Goal: Task Accomplishment & Management: Complete application form

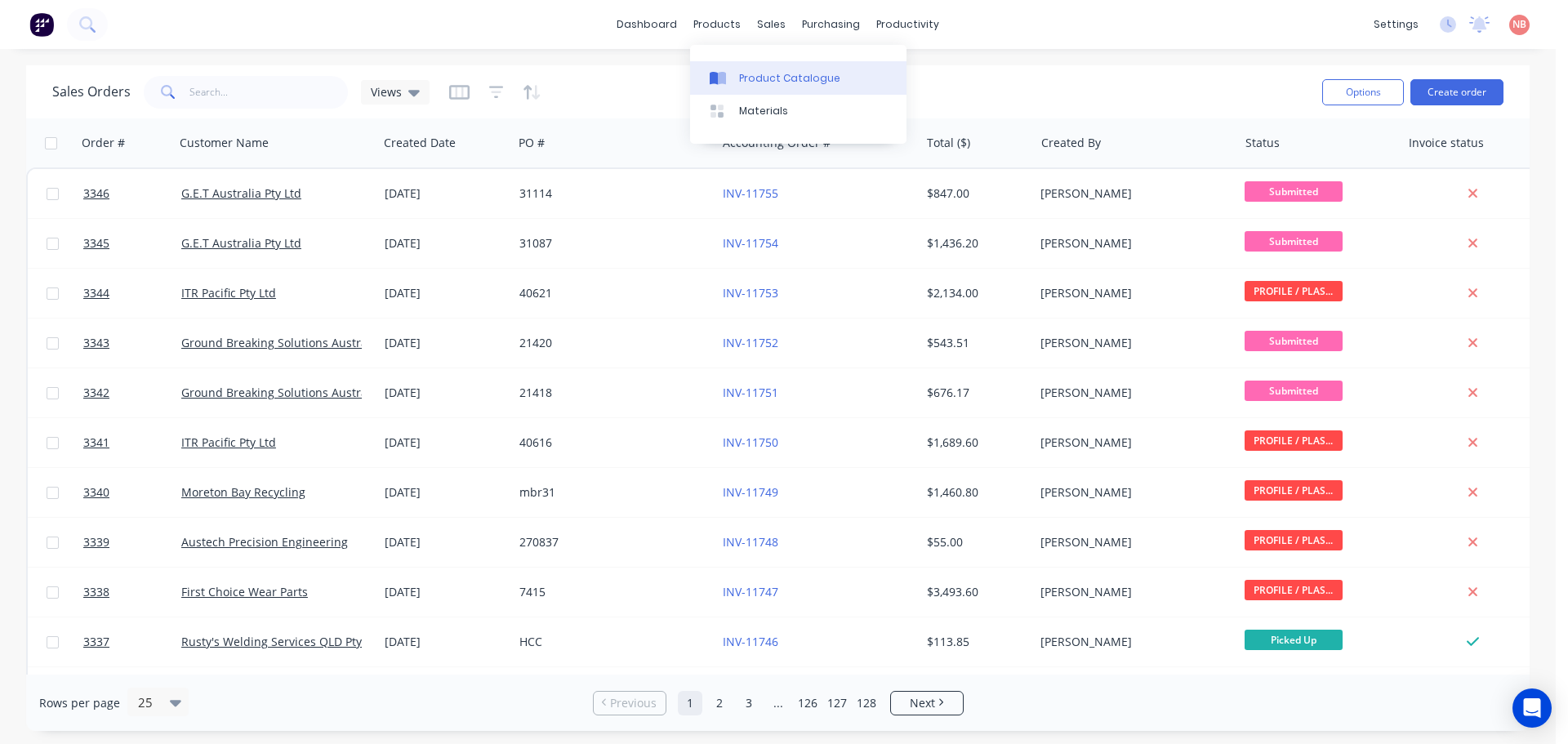
click at [748, 68] on link "Product Catalogue" at bounding box center [798, 78] width 216 height 33
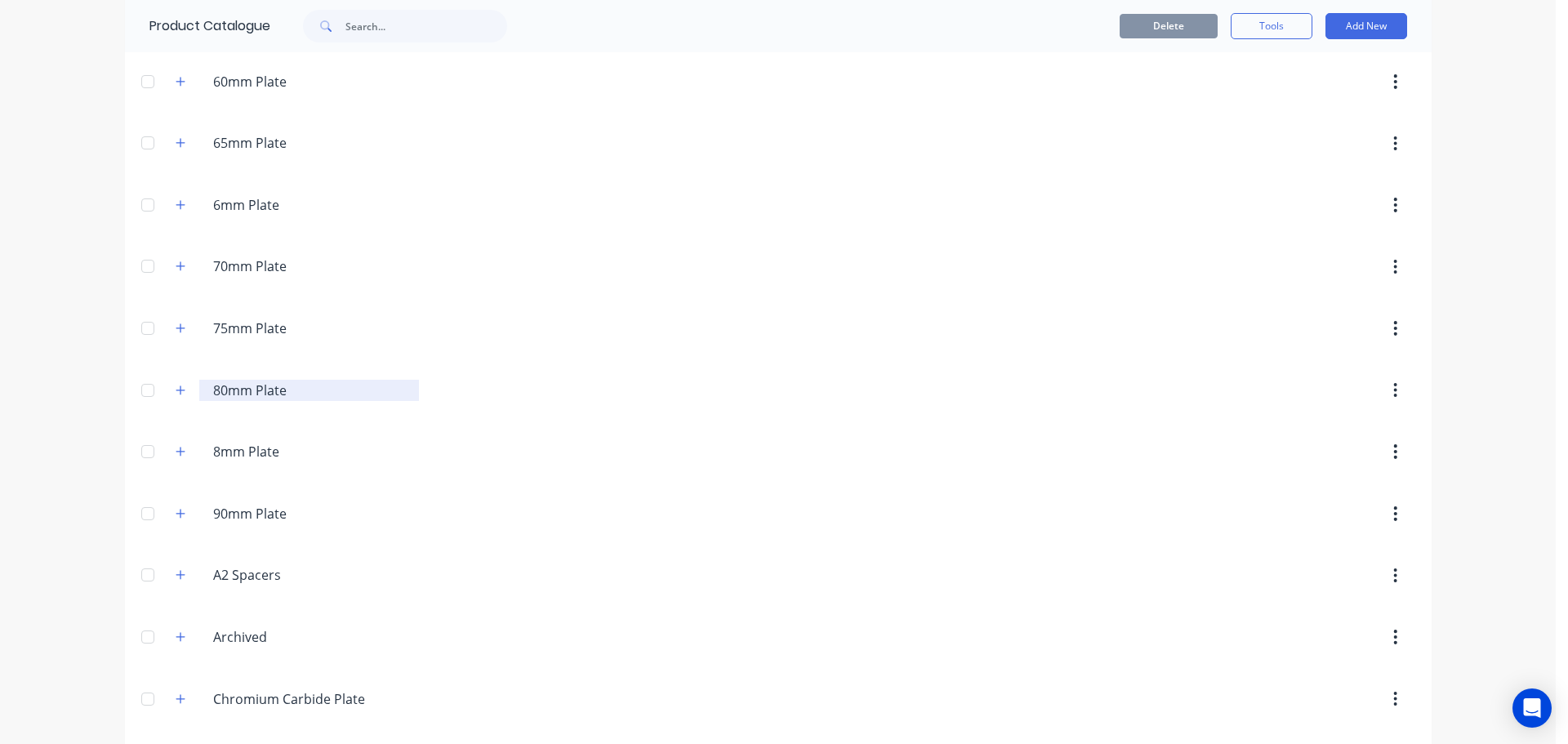
scroll to position [1144, 0]
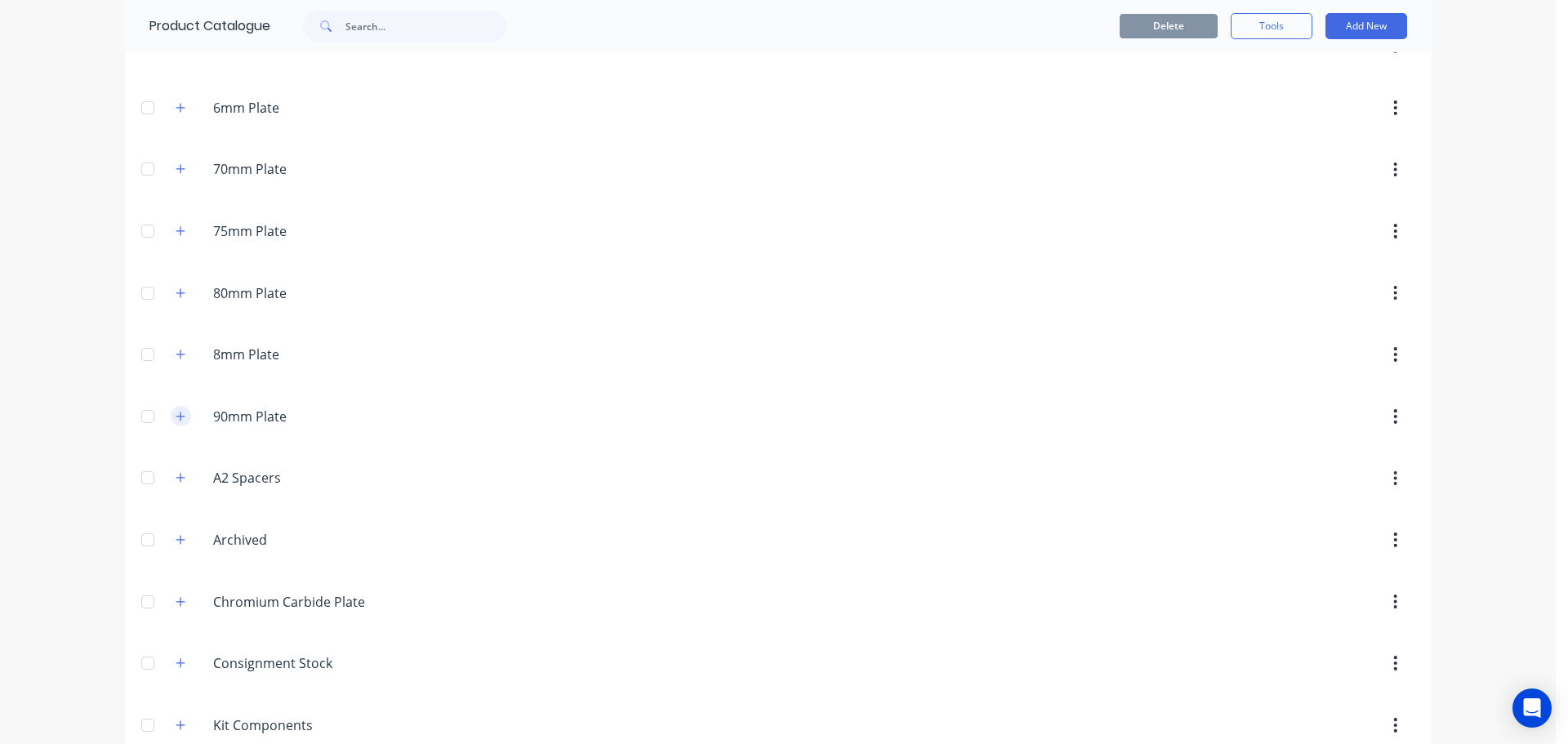
click at [177, 415] on icon "button" at bounding box center [180, 416] width 9 height 11
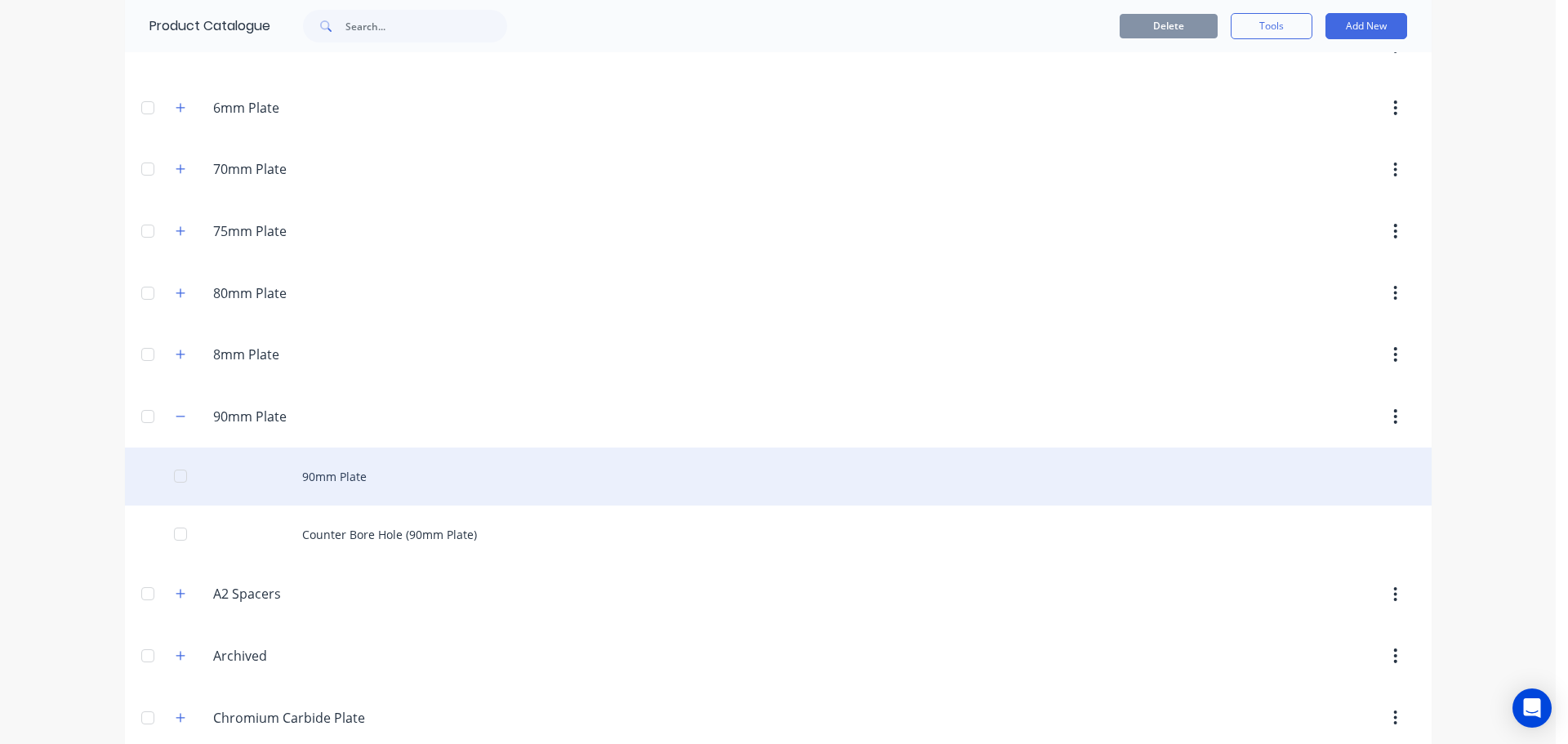
click at [333, 481] on div "90mm Plate" at bounding box center [778, 476] width 1307 height 58
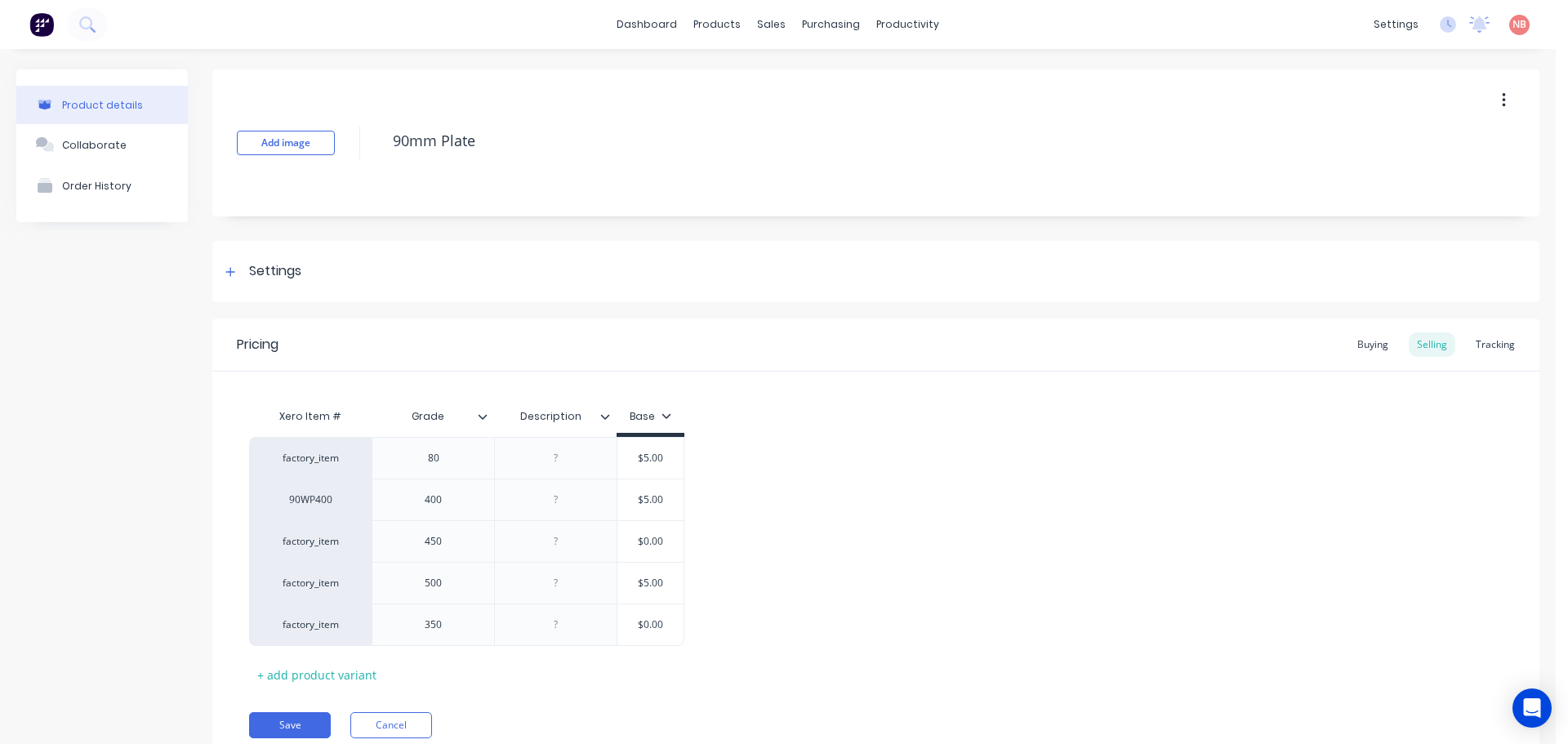
type textarea "x"
click at [115, 187] on div "Order History" at bounding box center [96, 186] width 70 height 12
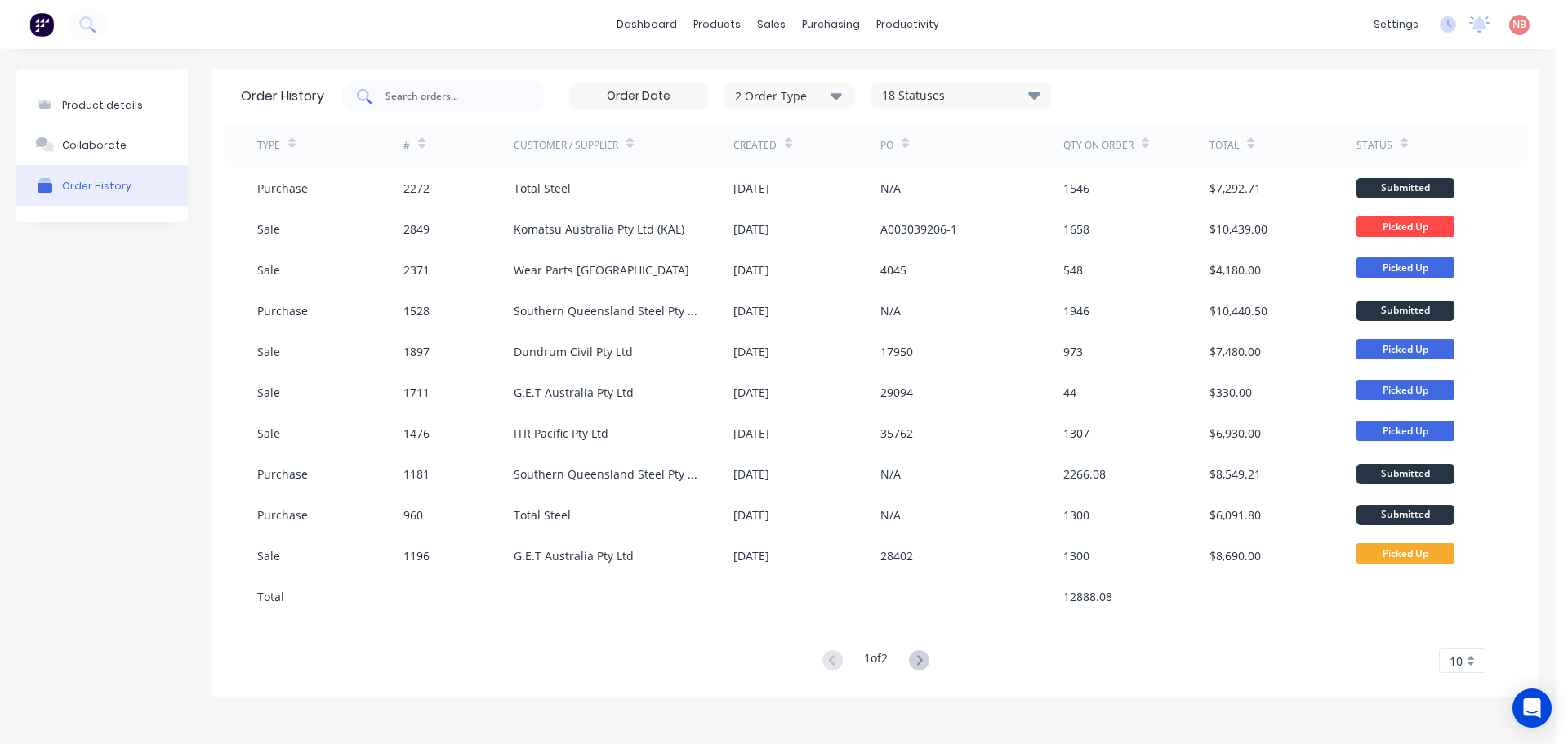
click at [437, 104] on div at bounding box center [443, 96] width 204 height 33
type input "[PERSON_NAME]"
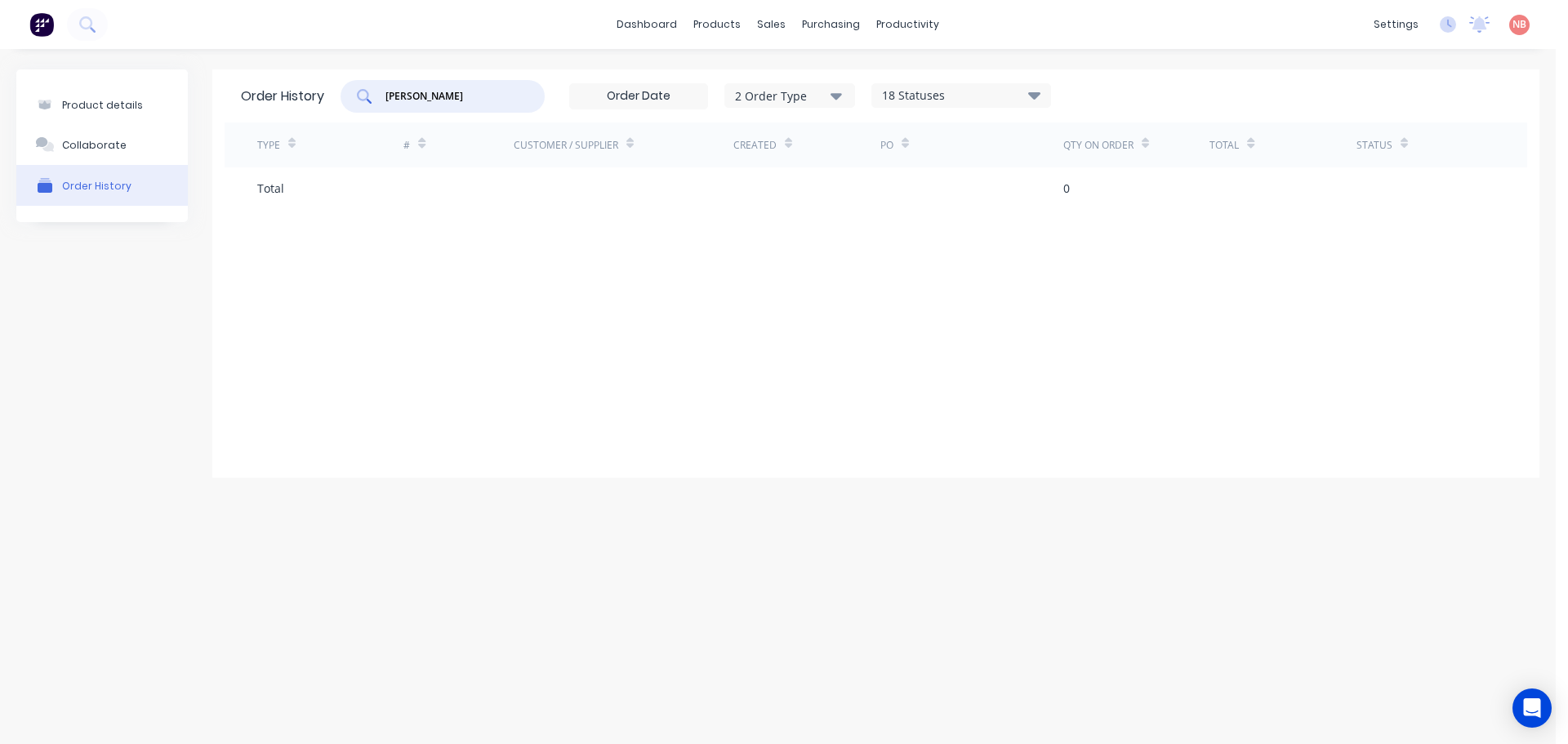
drag, startPoint x: 423, startPoint y: 89, endPoint x: 365, endPoint y: 92, distance: 58.1
click at [365, 92] on div "[PERSON_NAME]" at bounding box center [443, 96] width 204 height 33
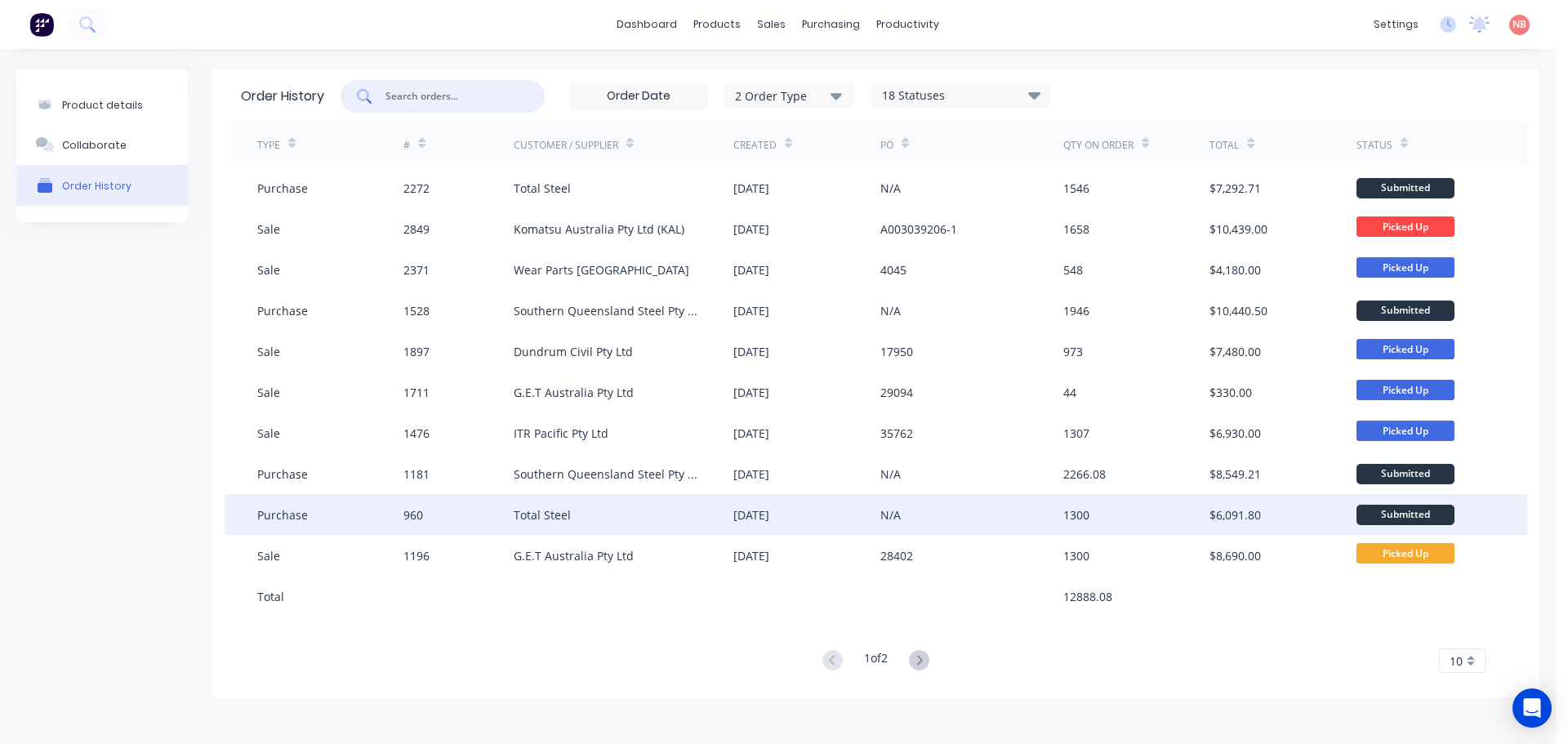
click at [770, 507] on div "[DATE]" at bounding box center [752, 515] width 36 height 17
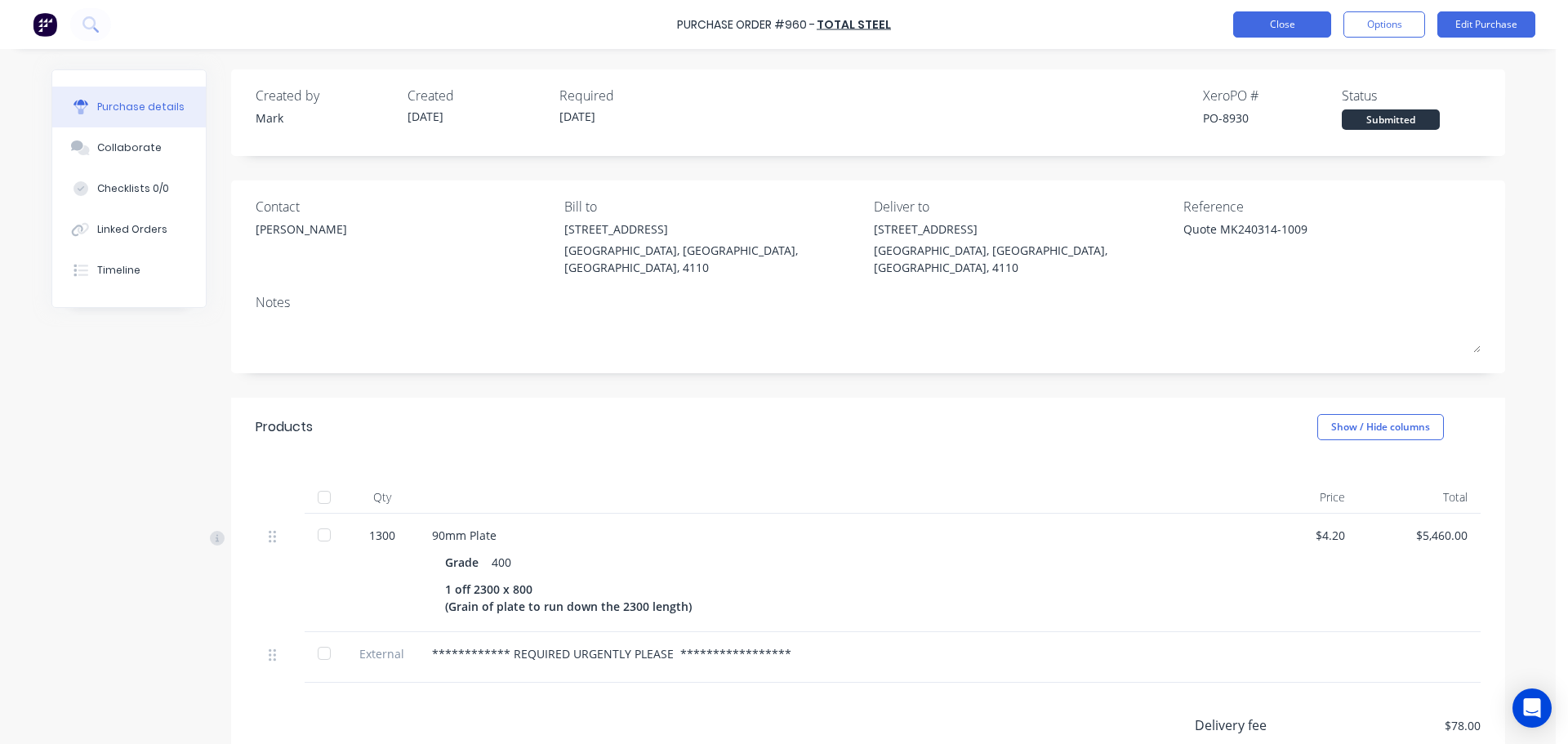
click at [1255, 22] on button "Close" at bounding box center [1282, 24] width 98 height 26
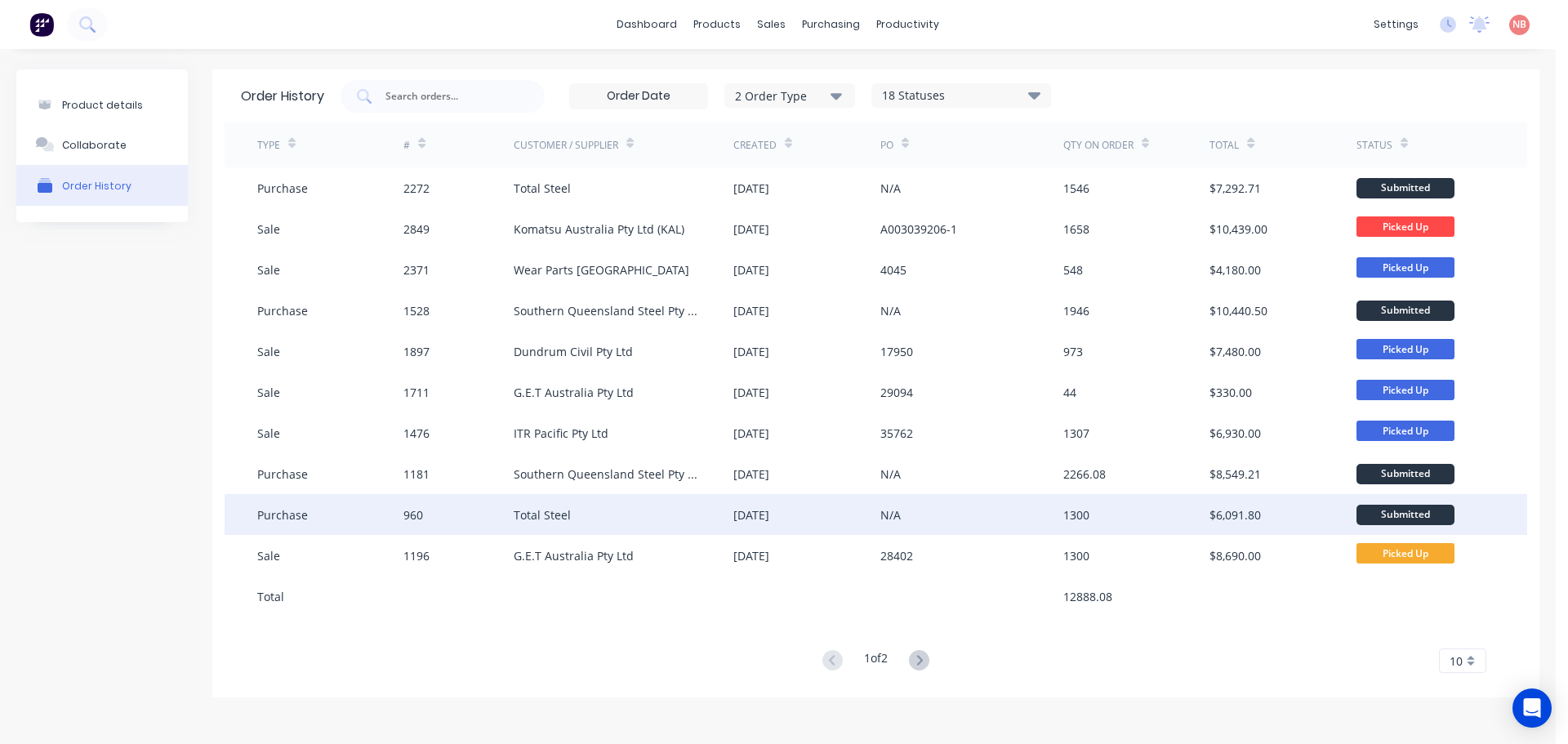
click at [715, 500] on div "Total Steel" at bounding box center [623, 514] width 220 height 40
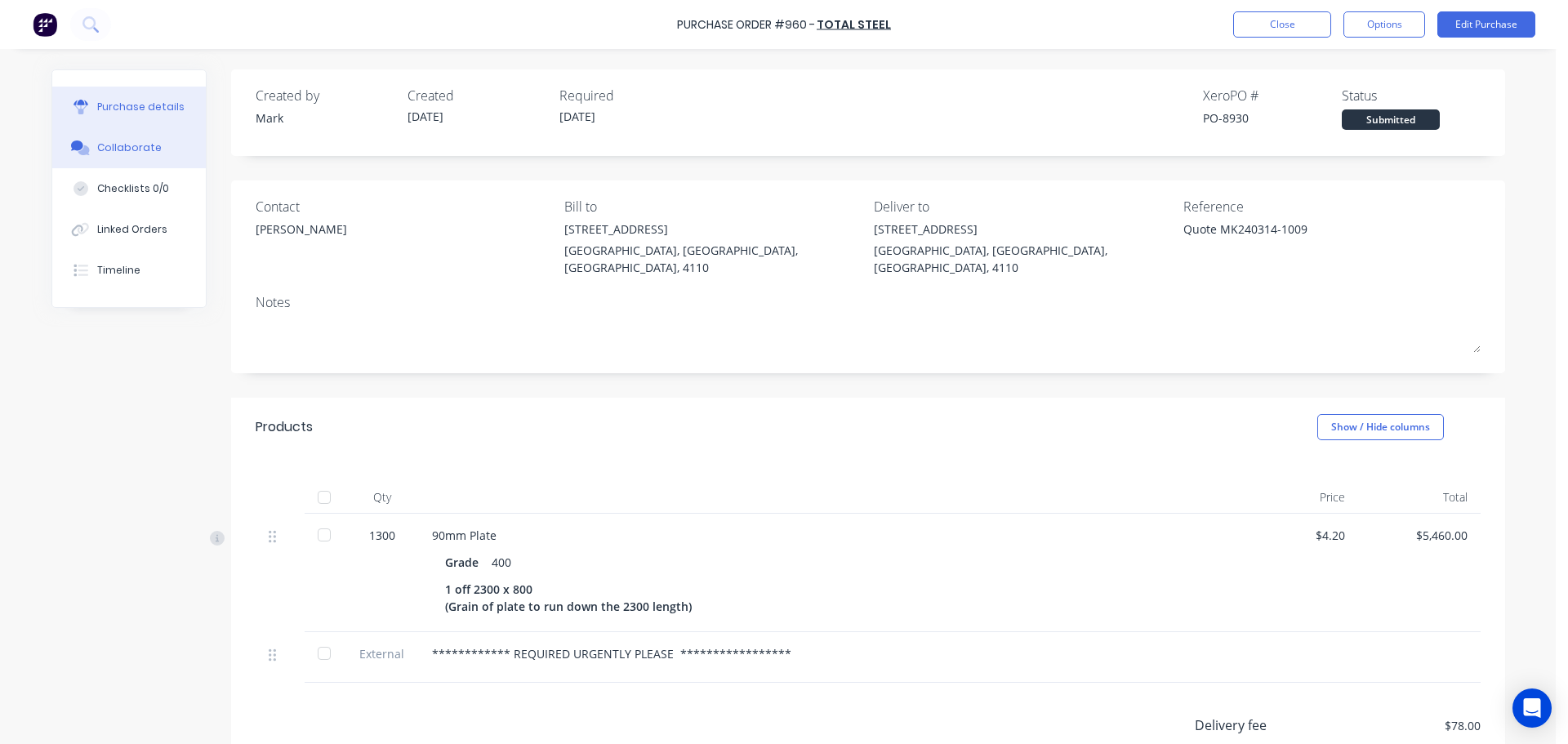
click at [108, 133] on button "Collaborate" at bounding box center [129, 147] width 153 height 40
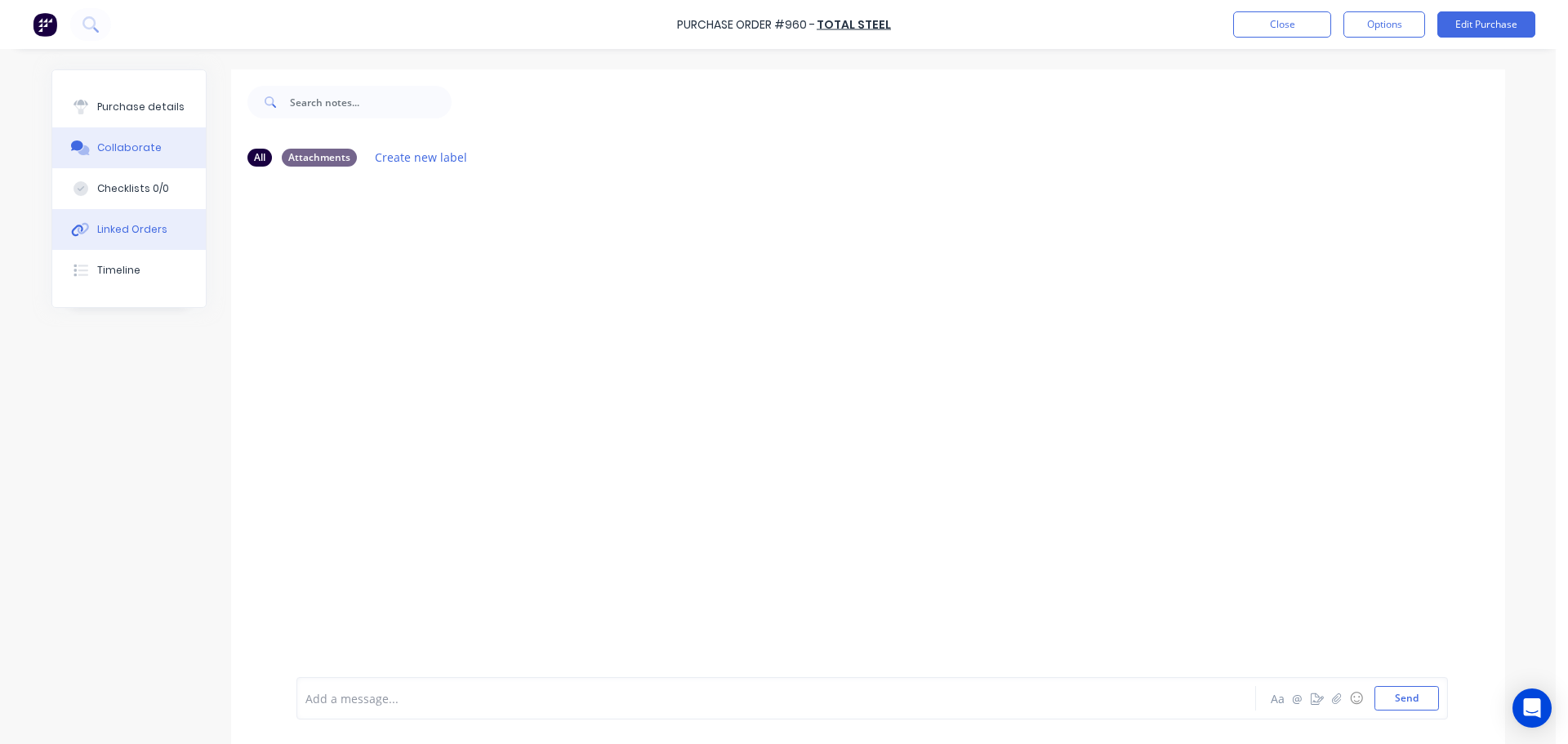
click at [106, 232] on div "Linked Orders" at bounding box center [133, 229] width 71 height 15
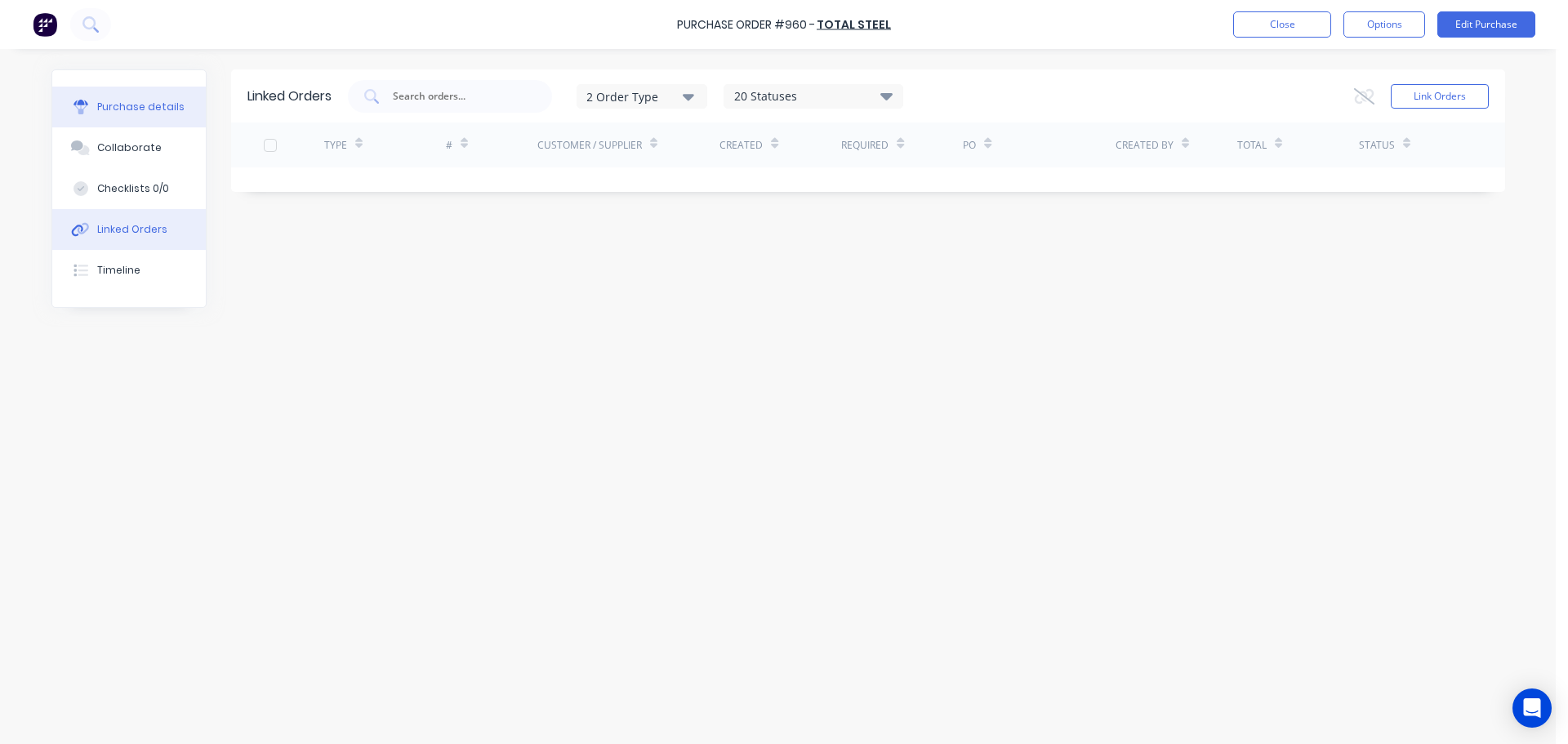
click at [119, 97] on button "Purchase details" at bounding box center [129, 107] width 153 height 40
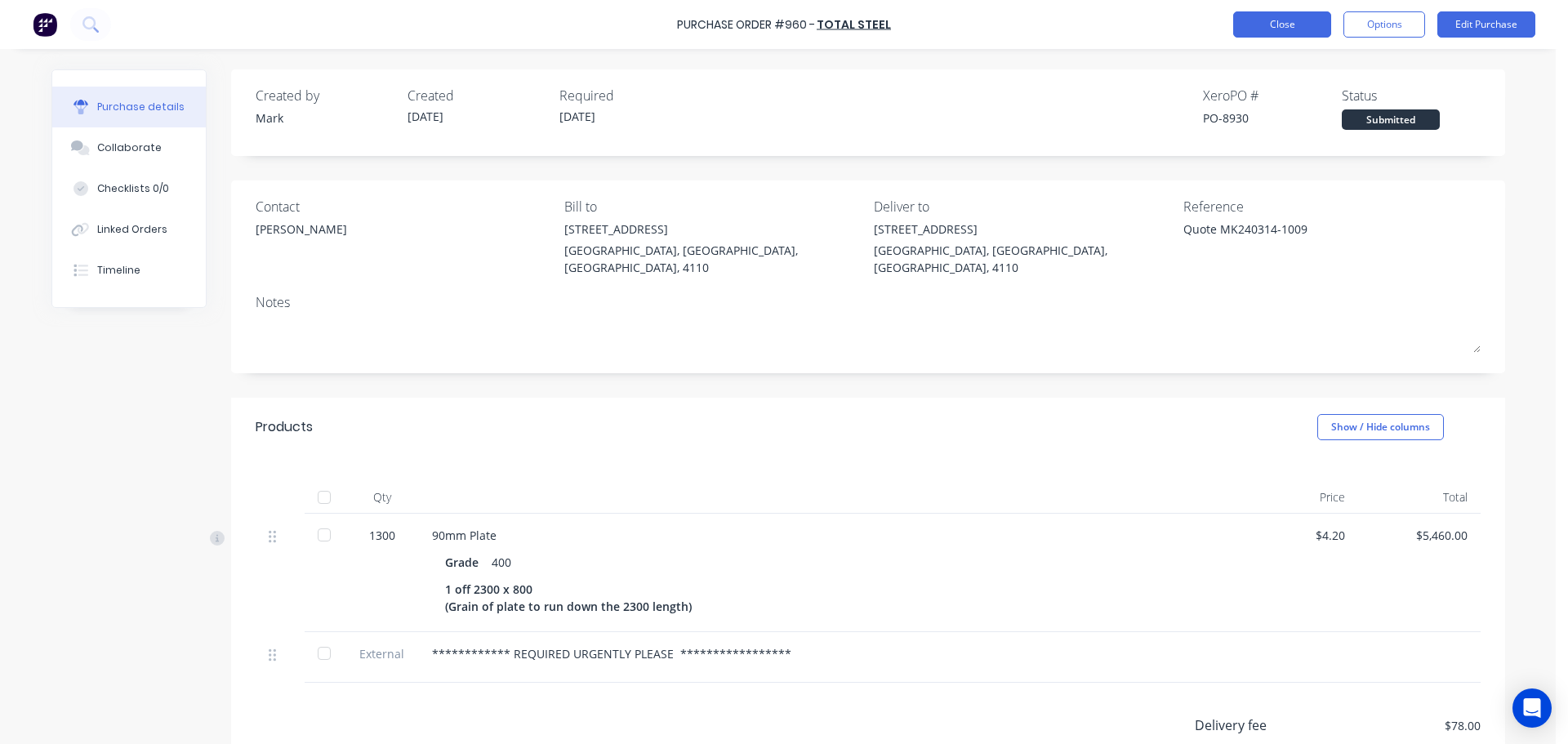
click at [1241, 18] on button "Close" at bounding box center [1282, 24] width 98 height 26
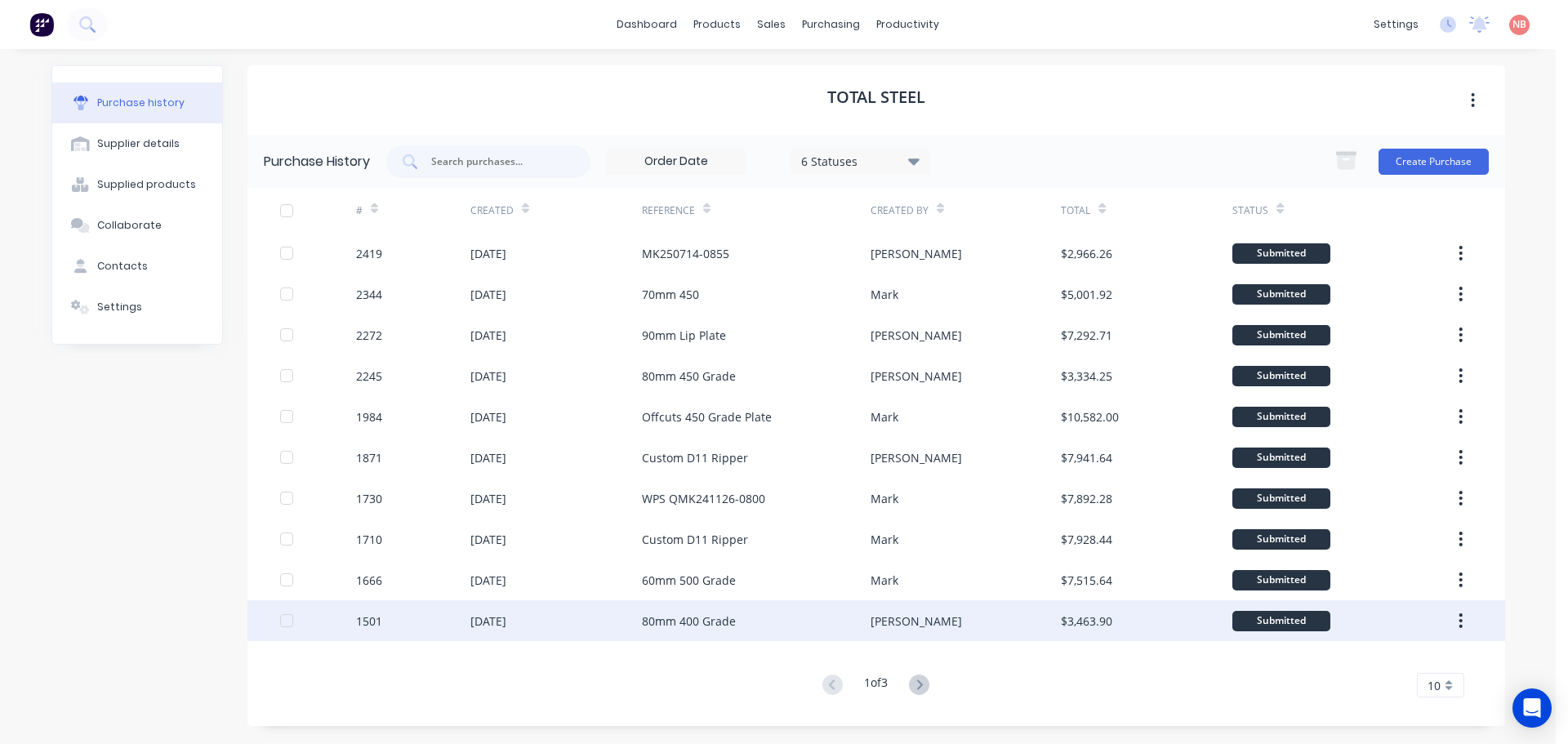
click at [707, 617] on div "80mm 400 Grade" at bounding box center [689, 621] width 94 height 17
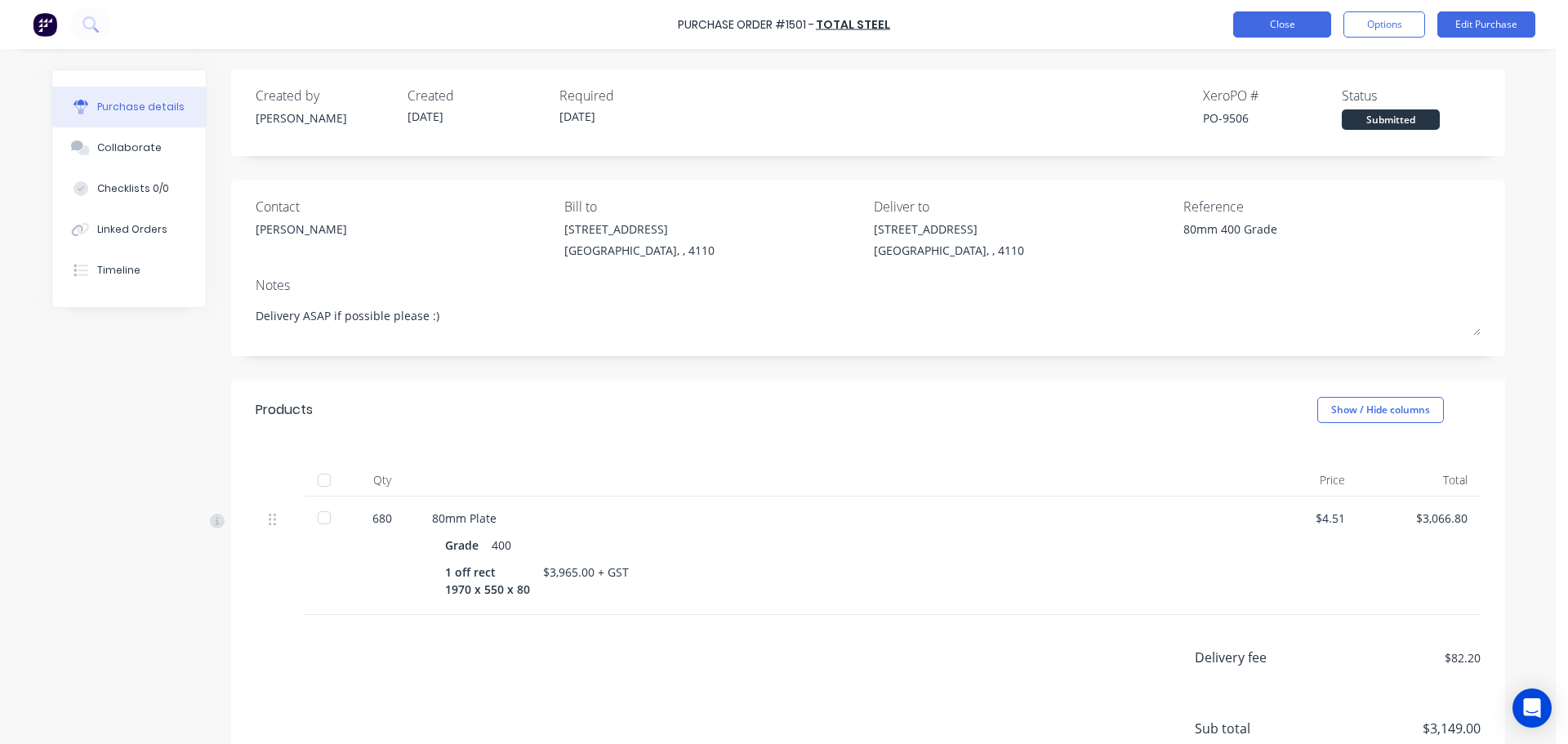
click at [1294, 22] on button "Close" at bounding box center [1282, 24] width 98 height 26
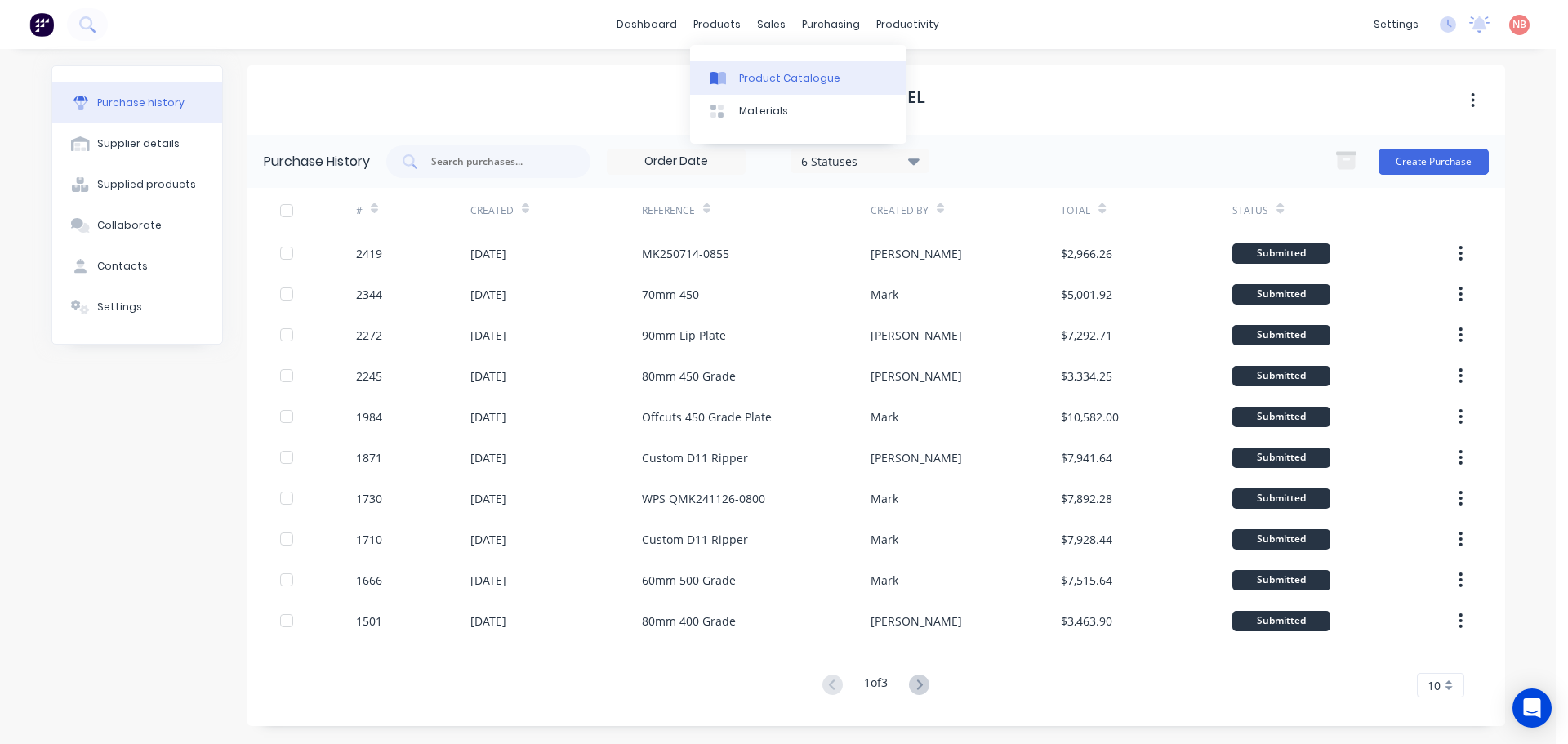
click at [725, 68] on link "Product Catalogue" at bounding box center [798, 78] width 216 height 33
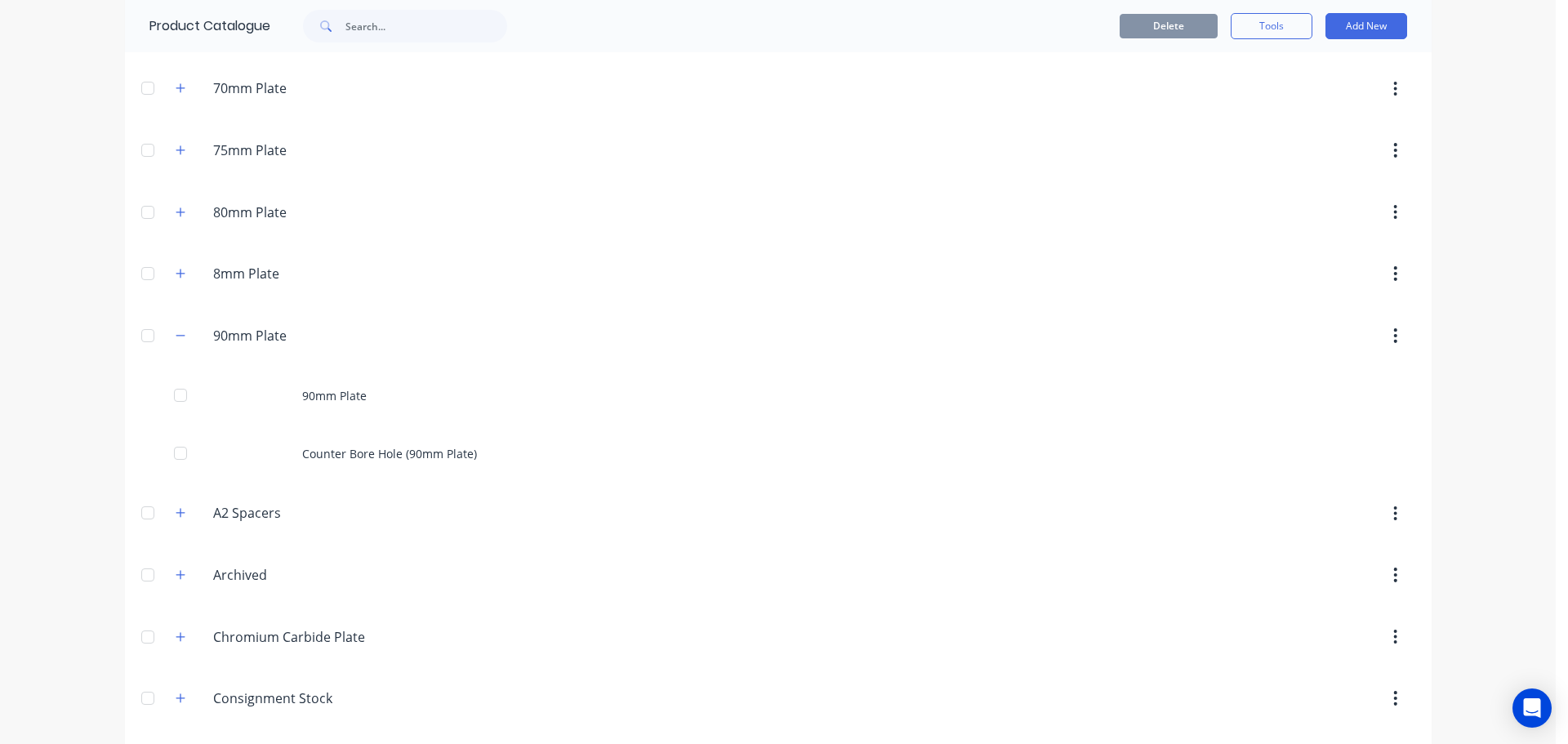
scroll to position [1225, 0]
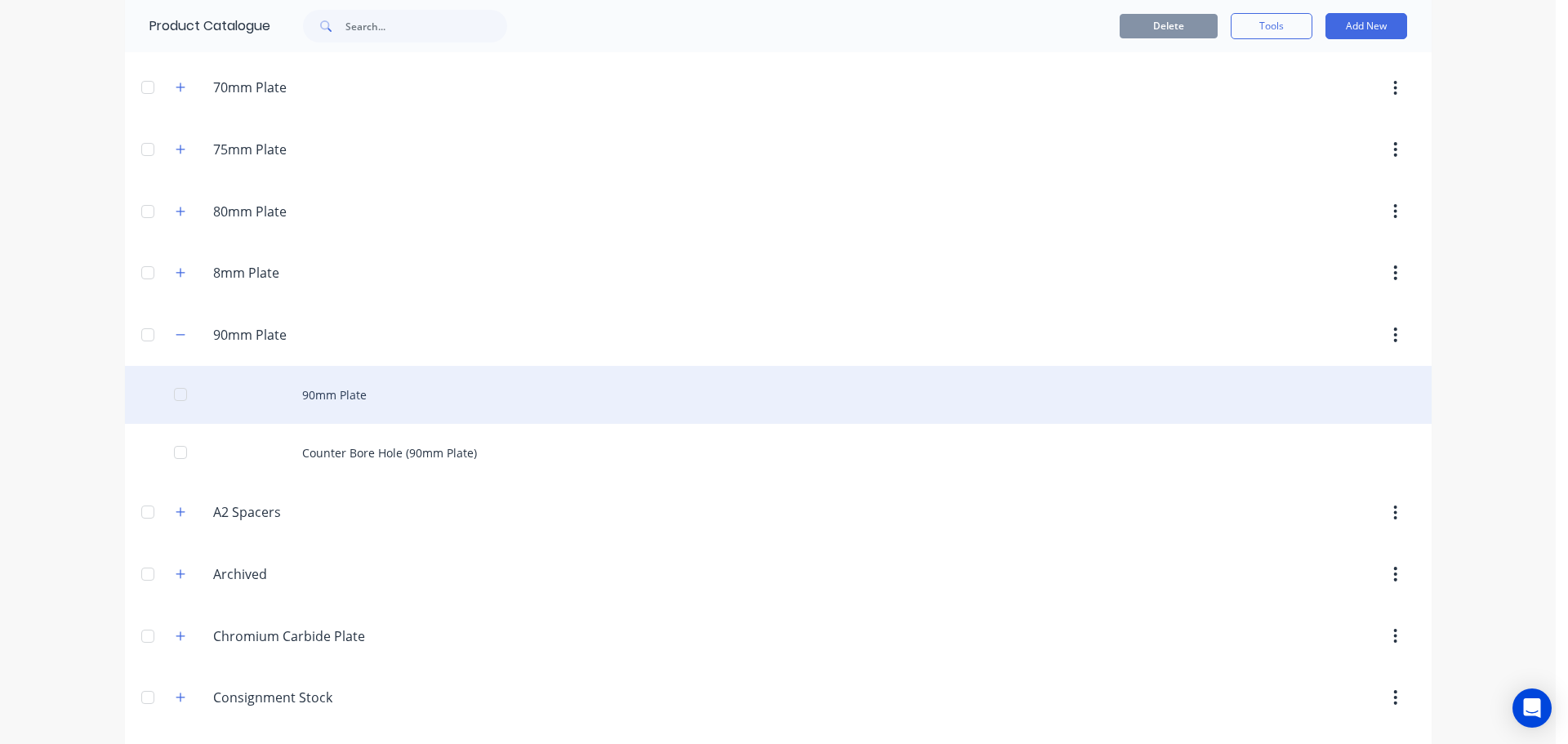
click at [285, 403] on div "90mm Plate" at bounding box center [778, 394] width 1307 height 58
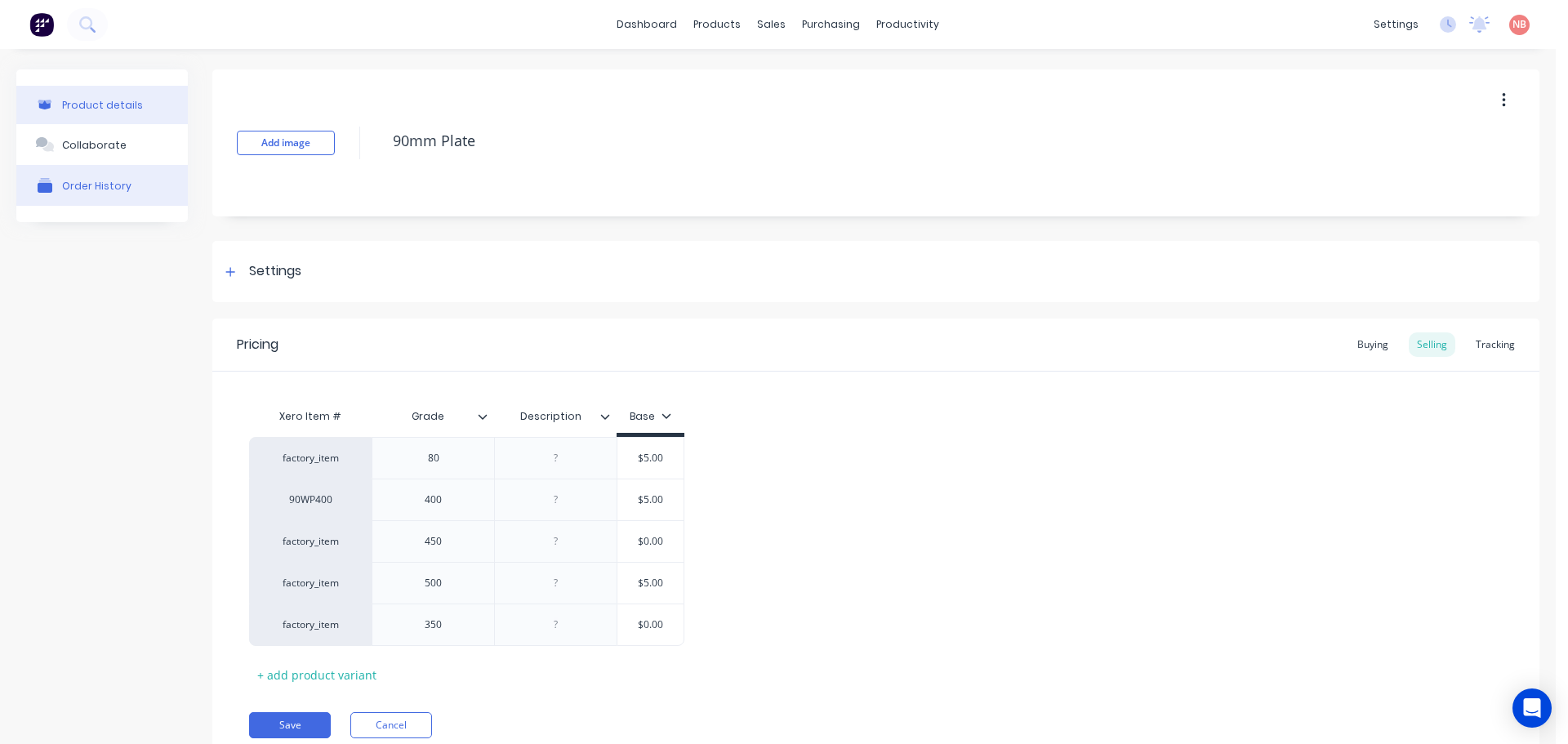
click at [126, 202] on button "Order History" at bounding box center [102, 185] width 171 height 40
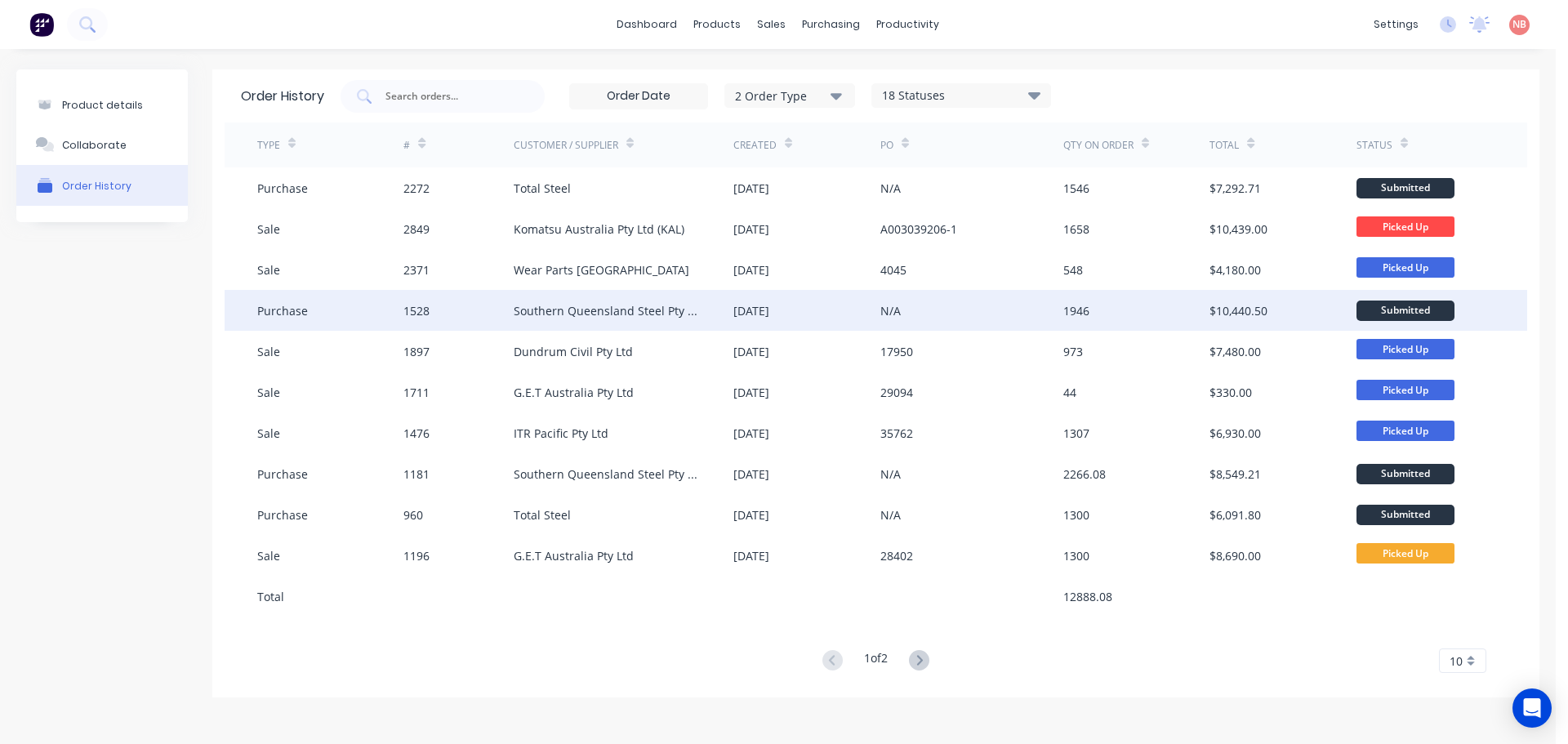
click at [748, 315] on div "[DATE]" at bounding box center [752, 311] width 36 height 17
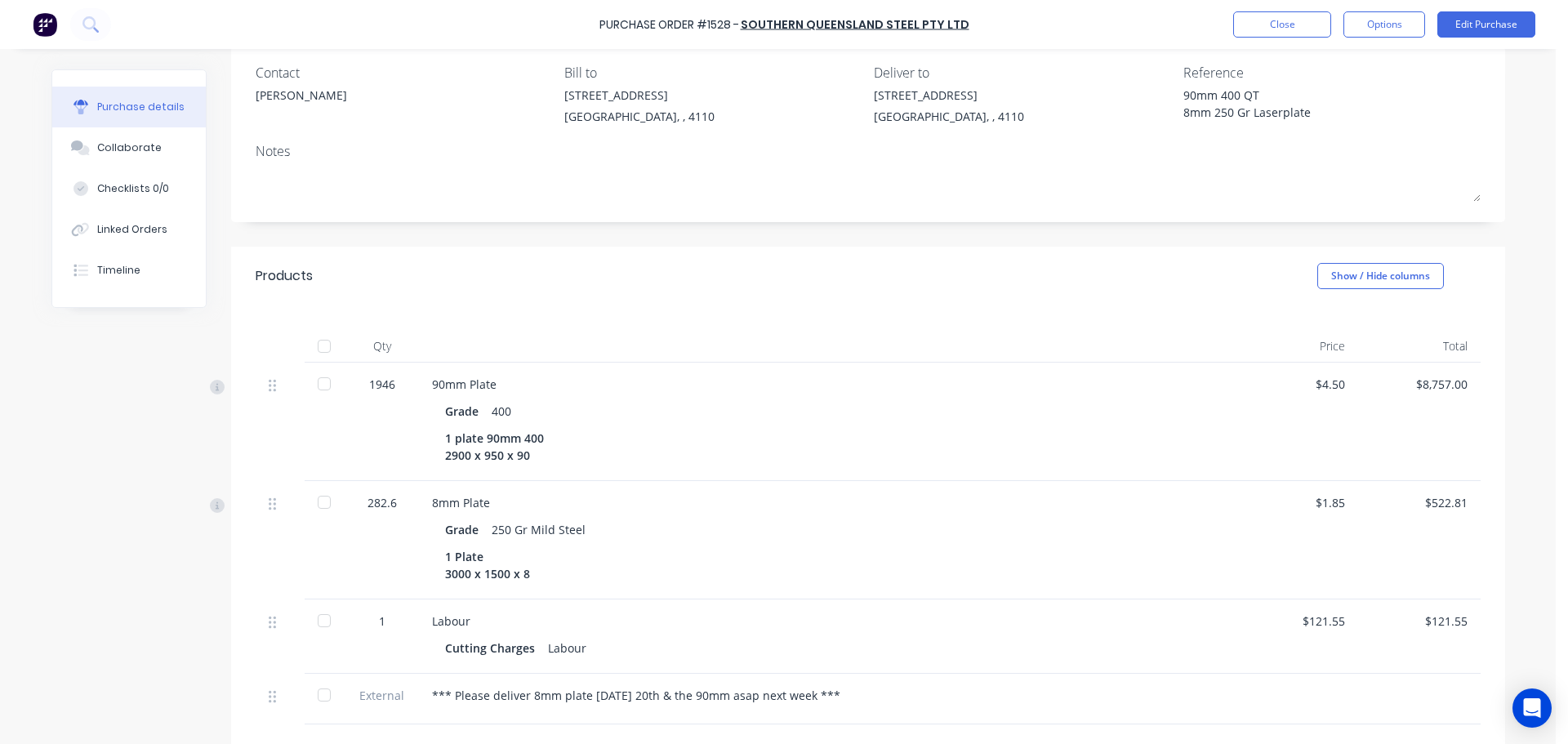
scroll to position [164, 0]
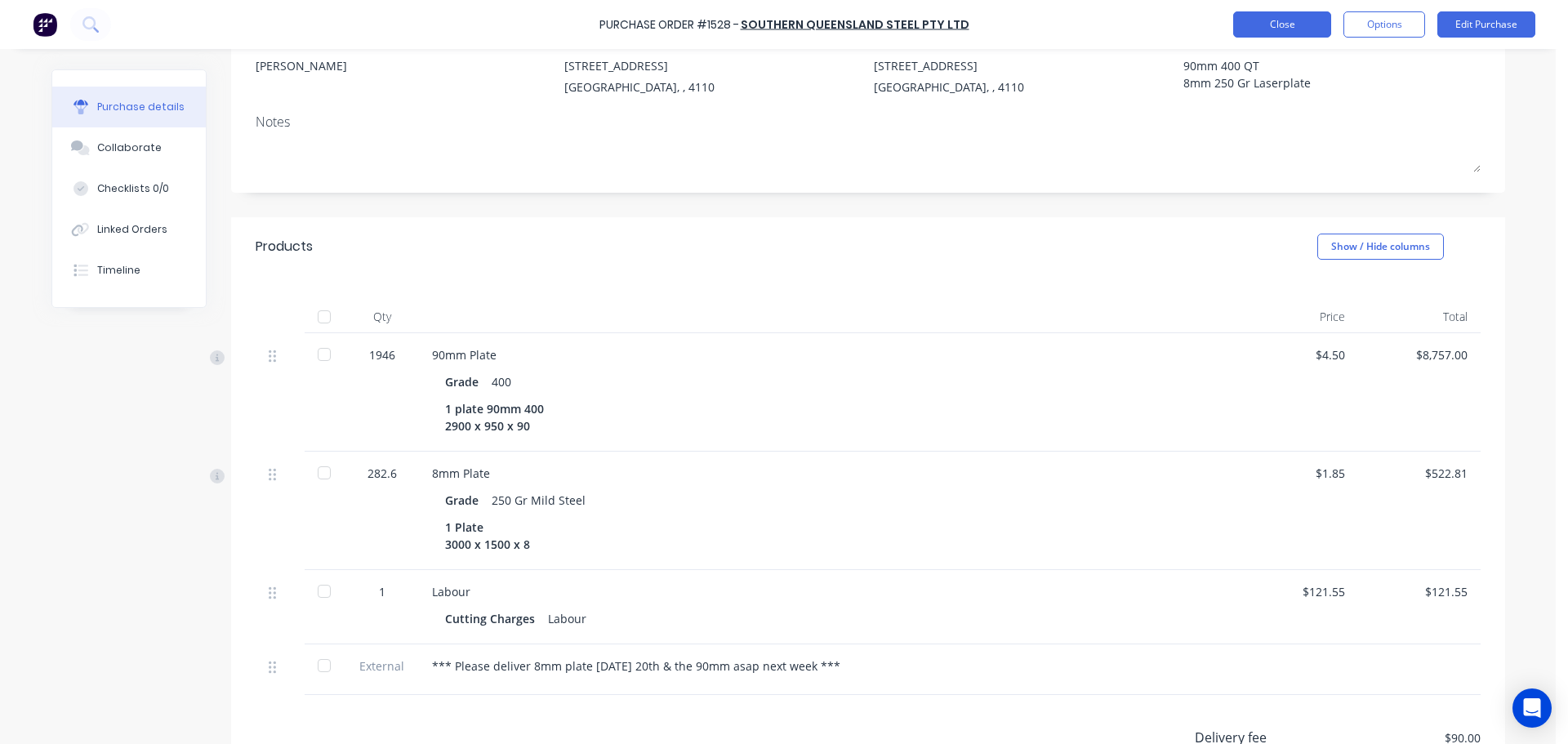
click at [1297, 27] on button "Close" at bounding box center [1282, 24] width 98 height 26
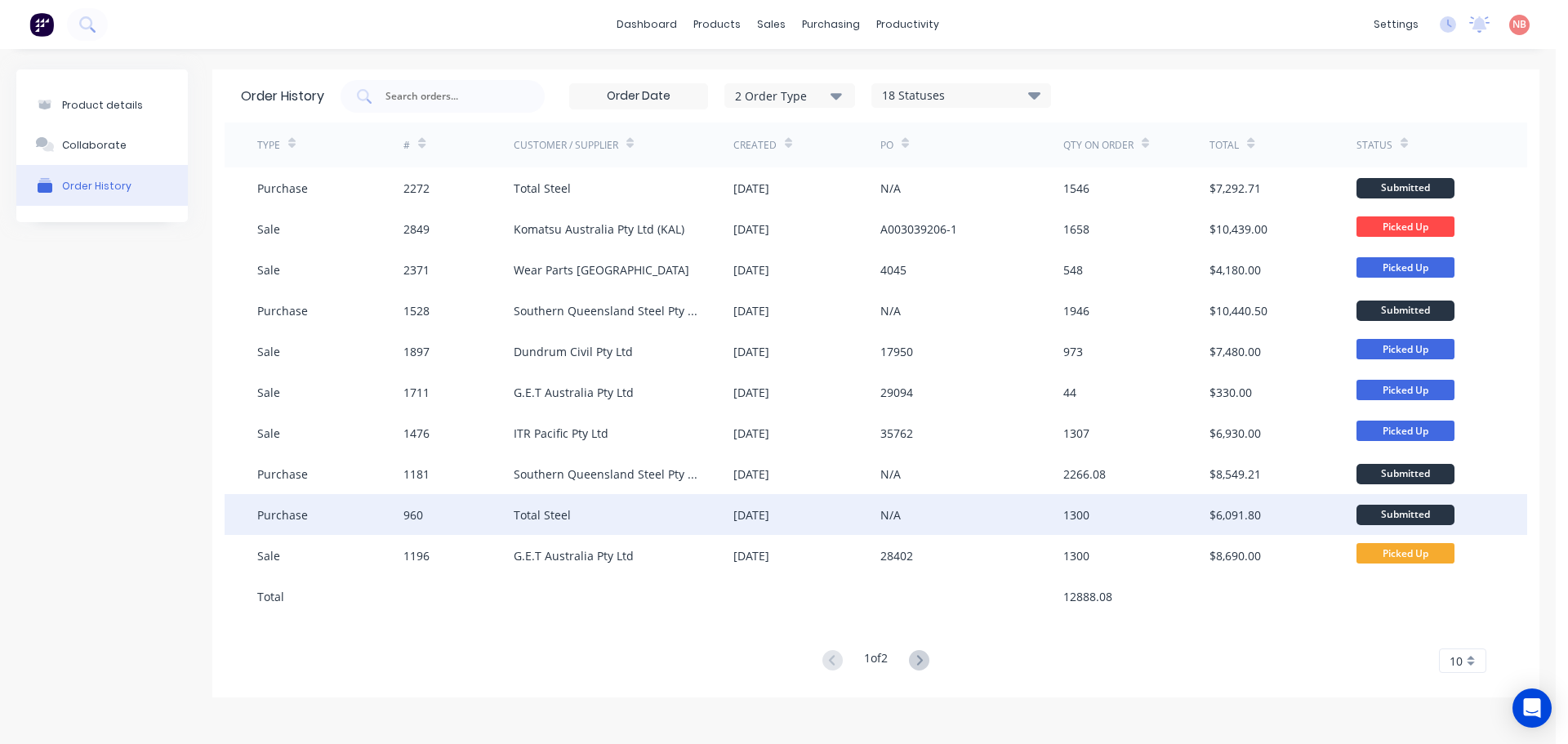
click at [876, 530] on div "[DATE]" at bounding box center [807, 514] width 146 height 40
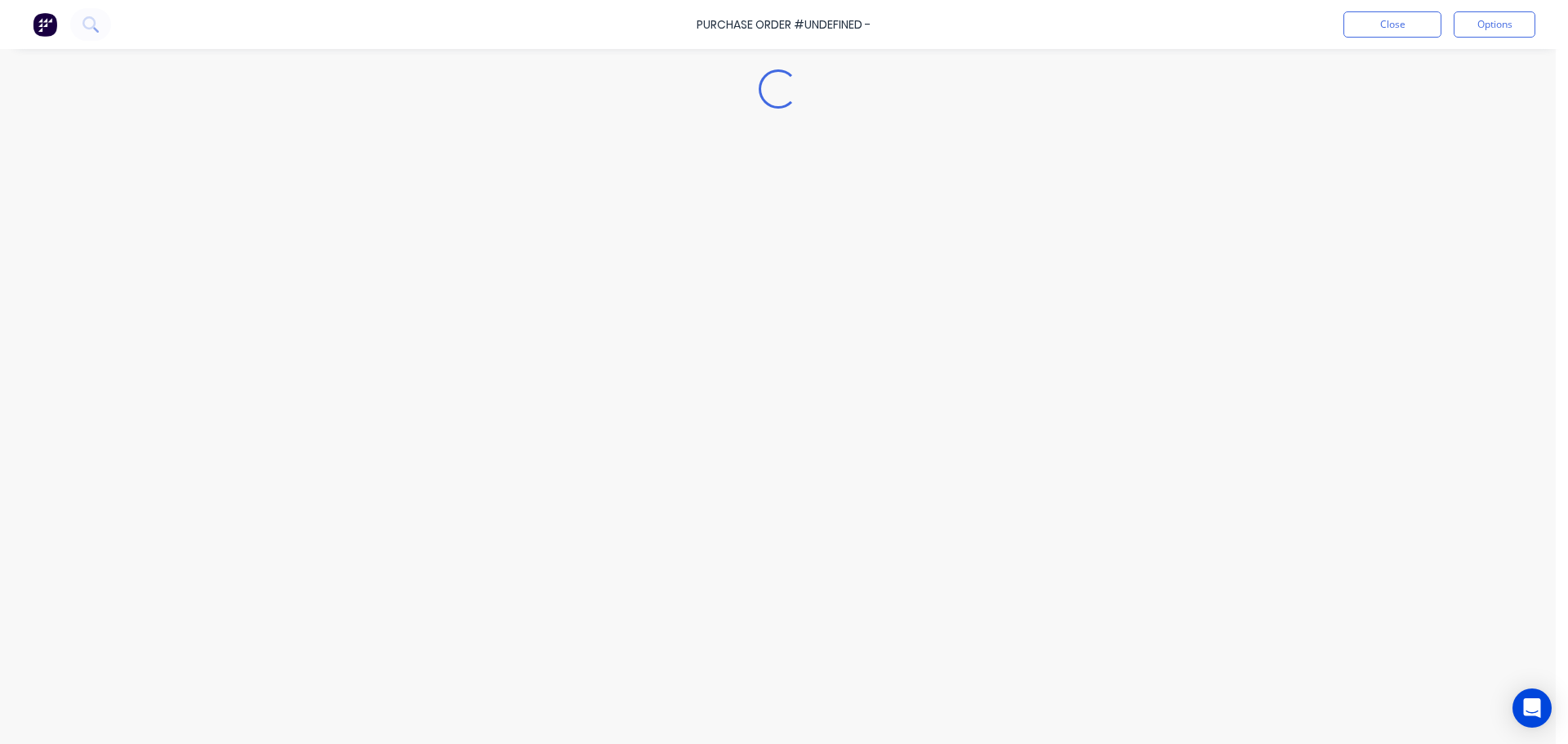
type textarea "x"
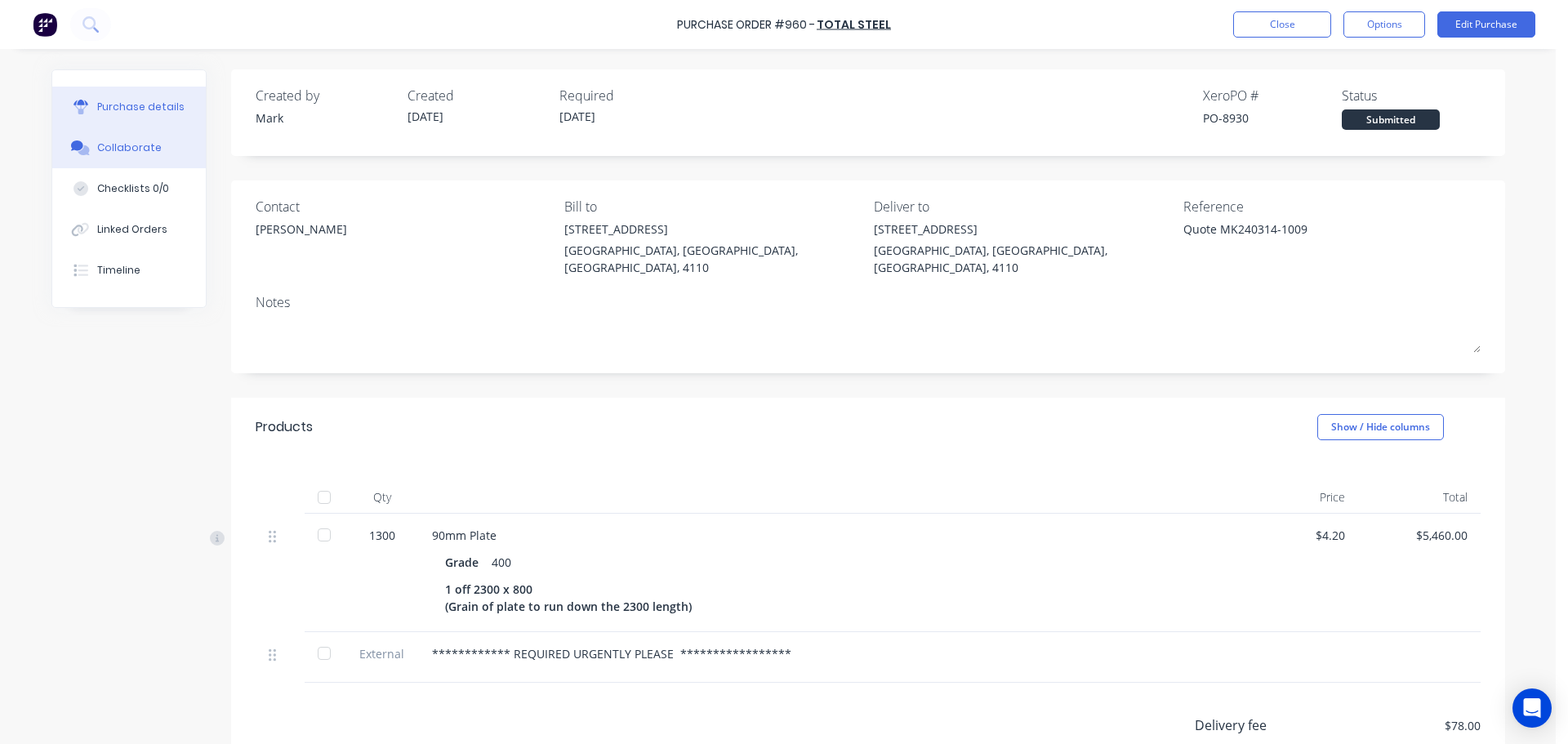
click at [130, 160] on button "Collaborate" at bounding box center [129, 147] width 153 height 40
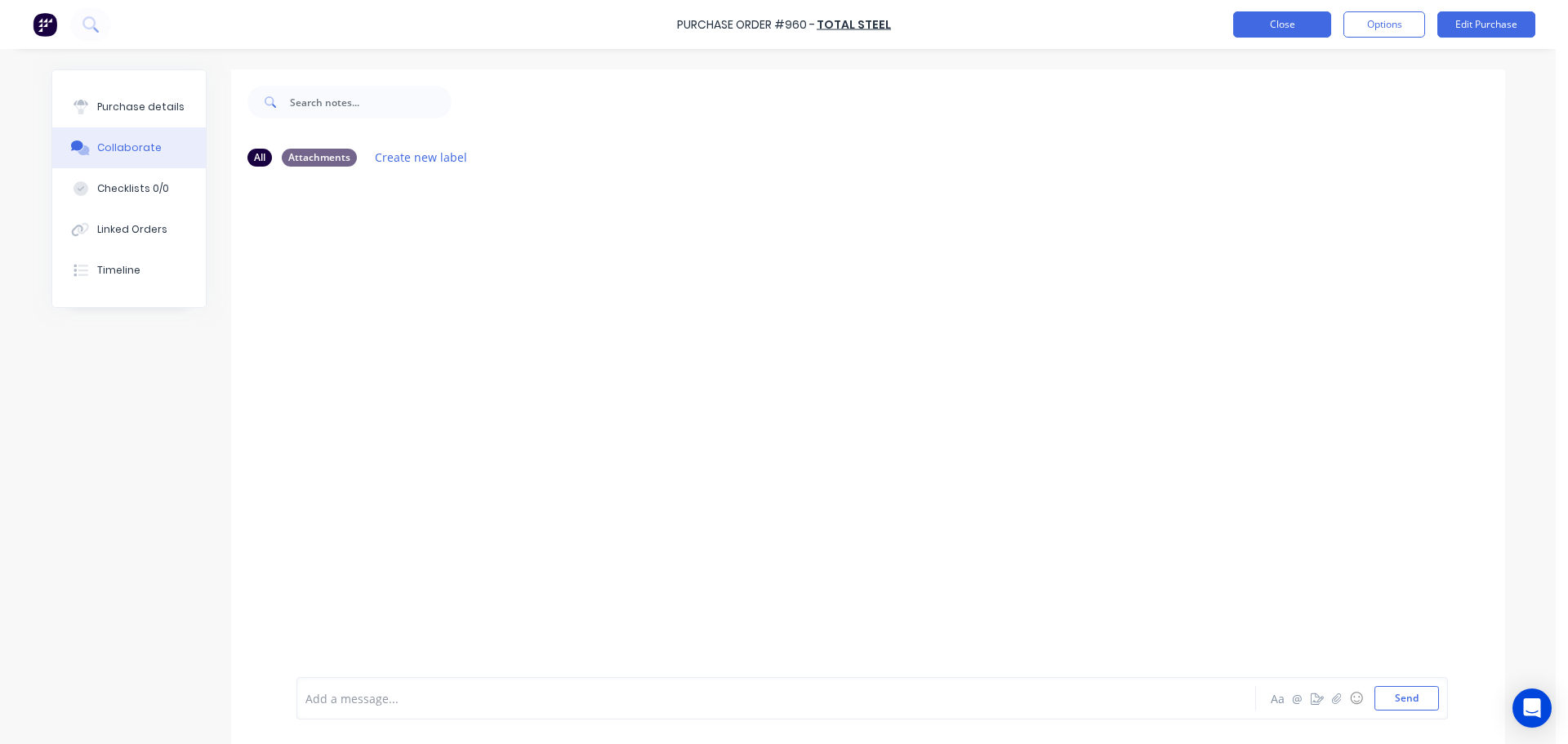
click at [1267, 32] on button "Close" at bounding box center [1282, 24] width 98 height 26
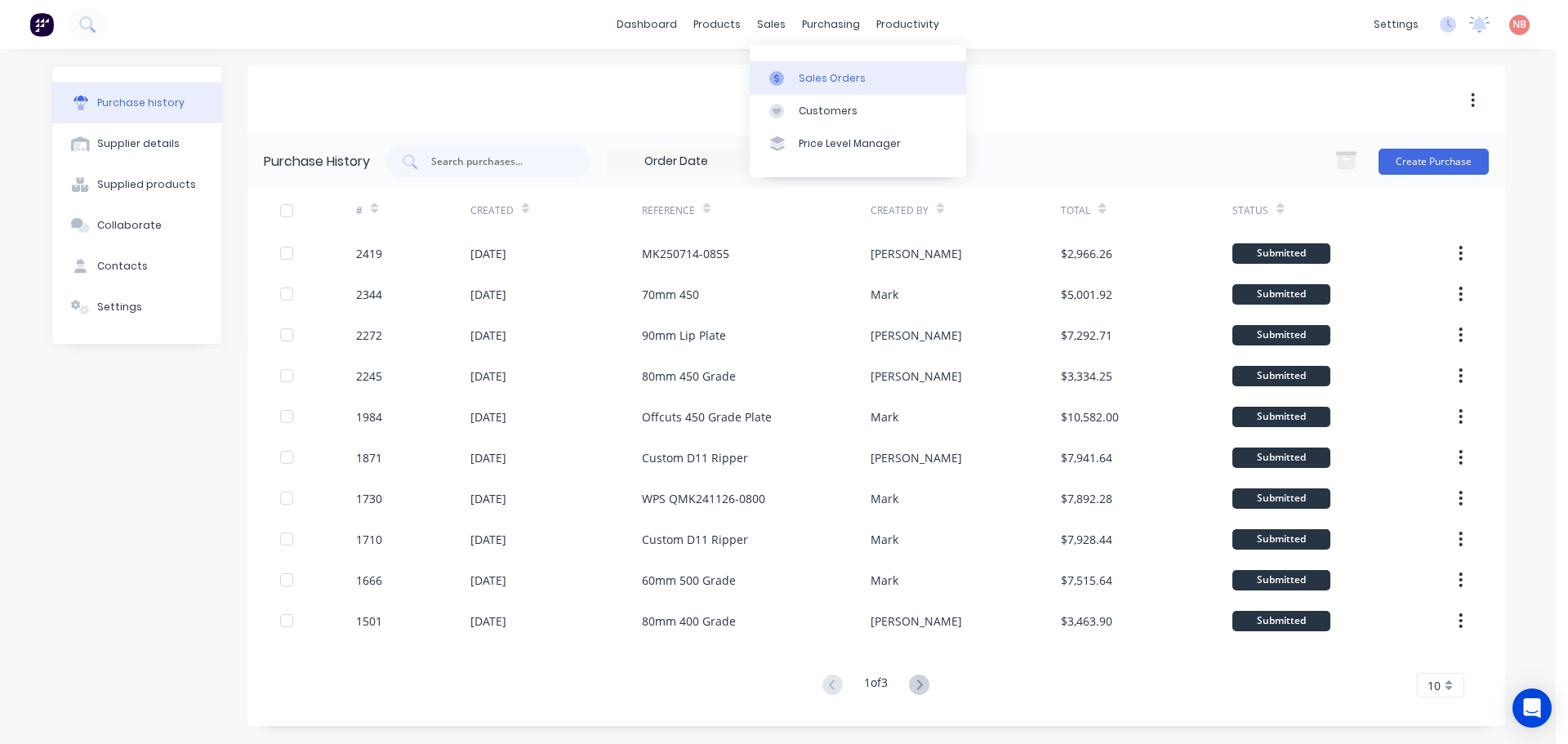
click at [791, 72] on div at bounding box center [782, 78] width 24 height 15
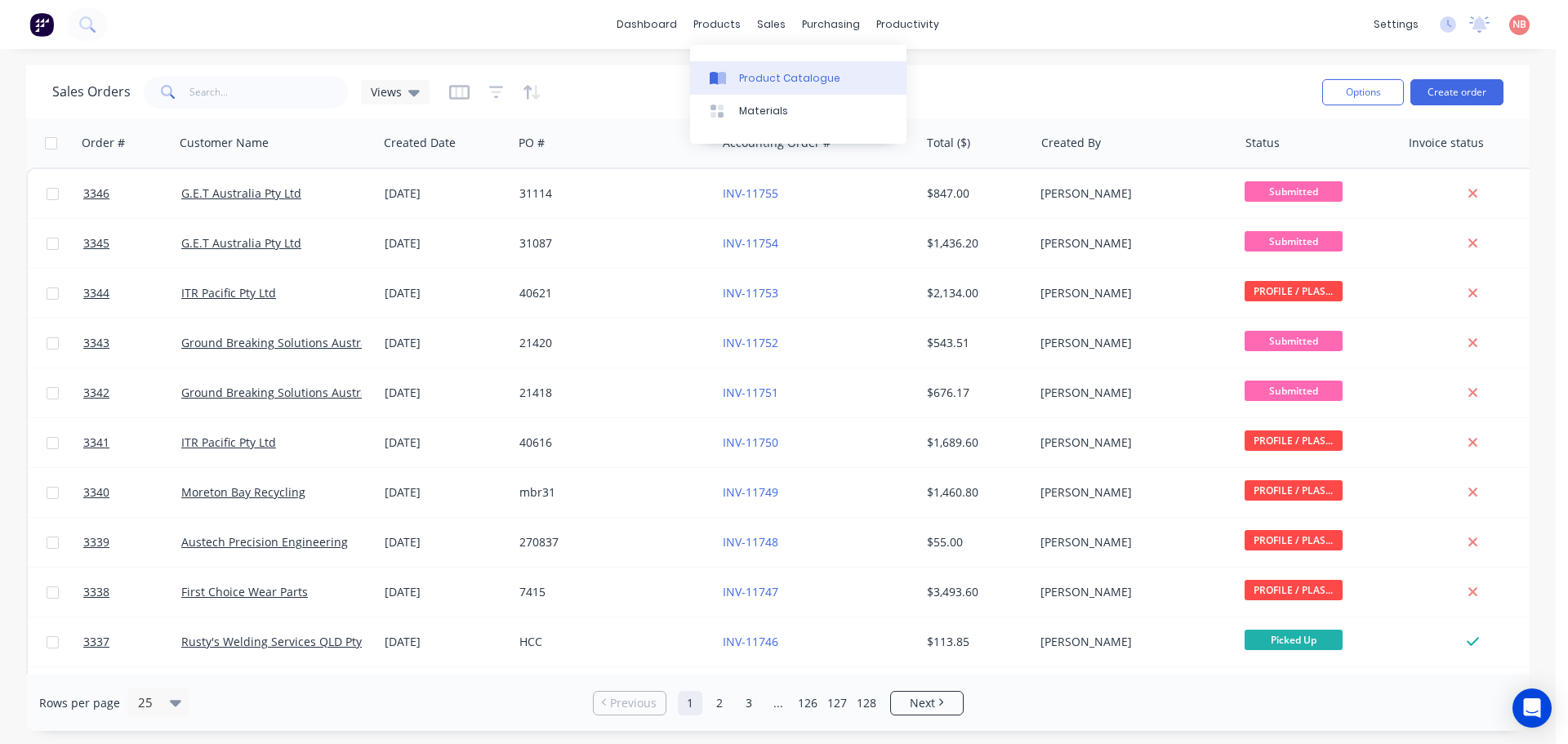
click at [730, 71] on div at bounding box center [722, 78] width 24 height 15
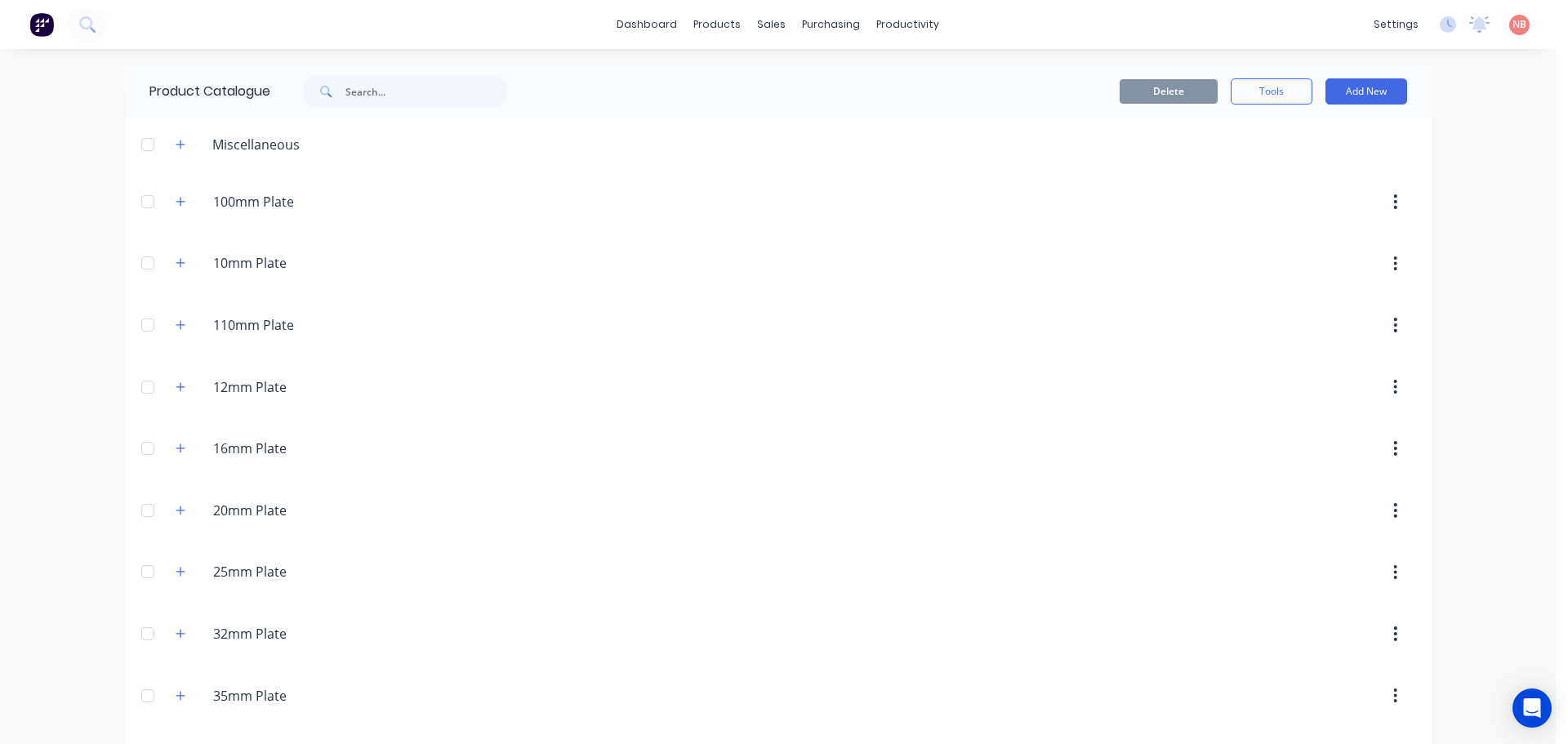
click at [330, 92] on span at bounding box center [324, 91] width 42 height 33
click at [354, 92] on input "text" at bounding box center [426, 91] width 162 height 33
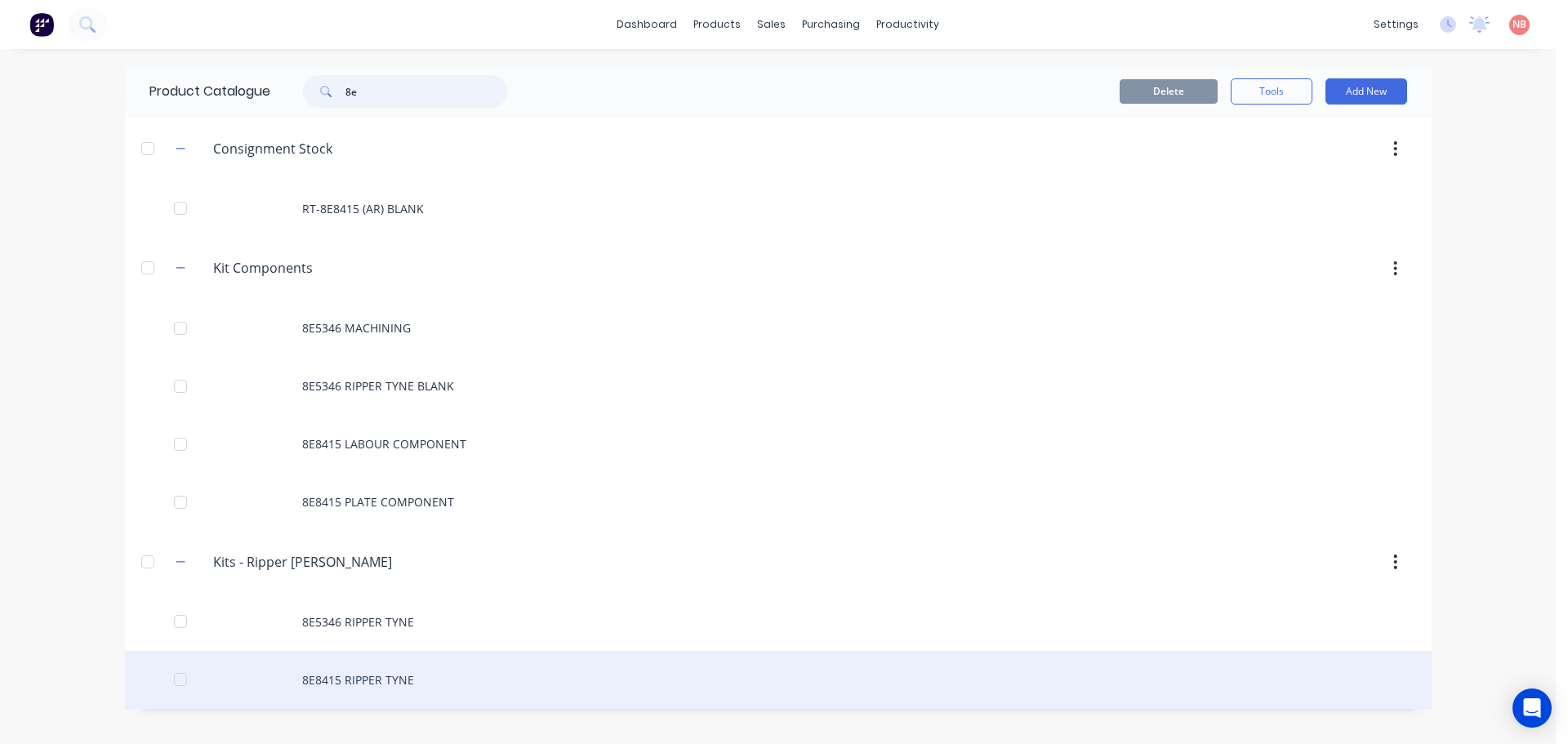
type input "8e"
click at [371, 676] on div "8E8415 RIPPER TYNE" at bounding box center [778, 679] width 1307 height 58
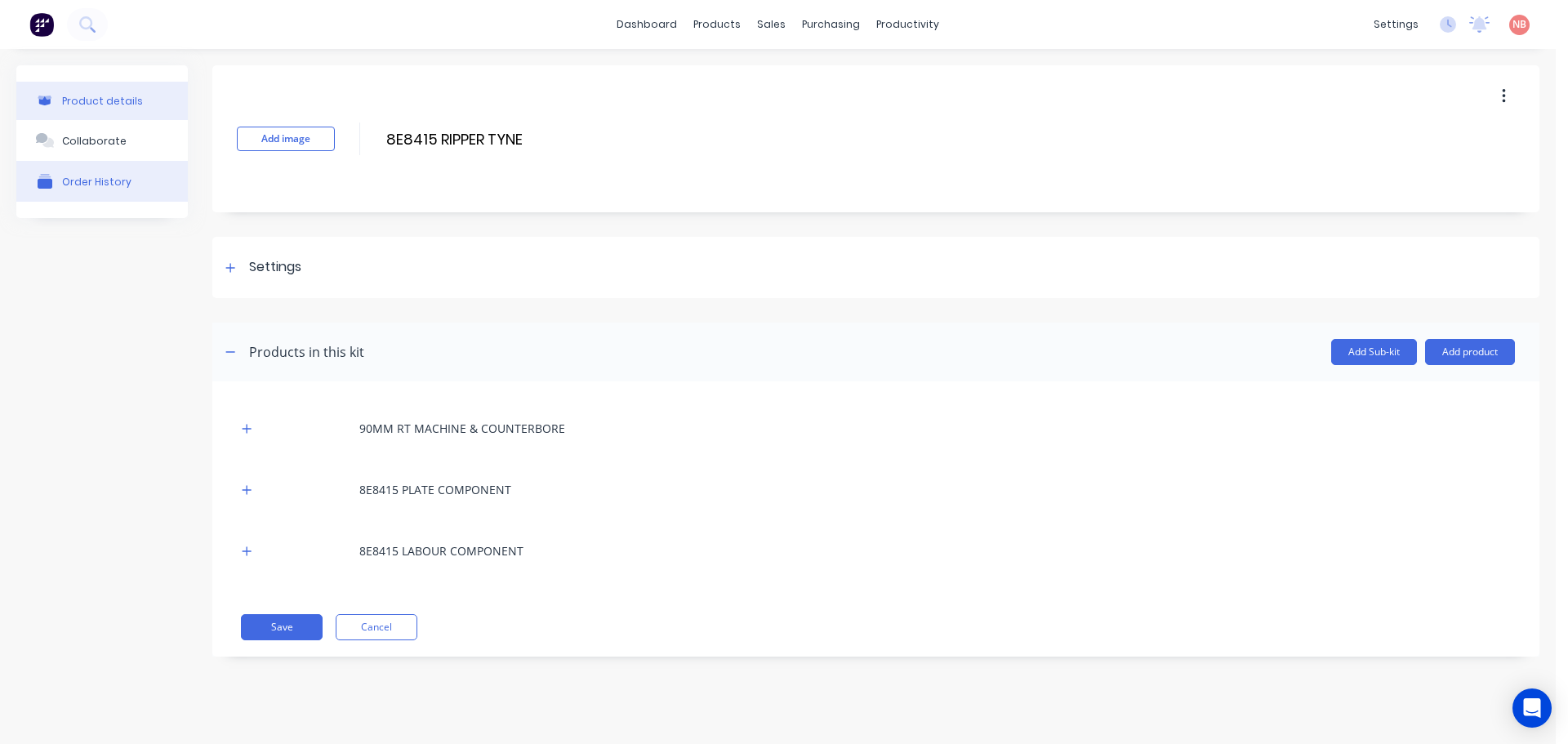
click at [121, 191] on button "Order History" at bounding box center [102, 181] width 171 height 40
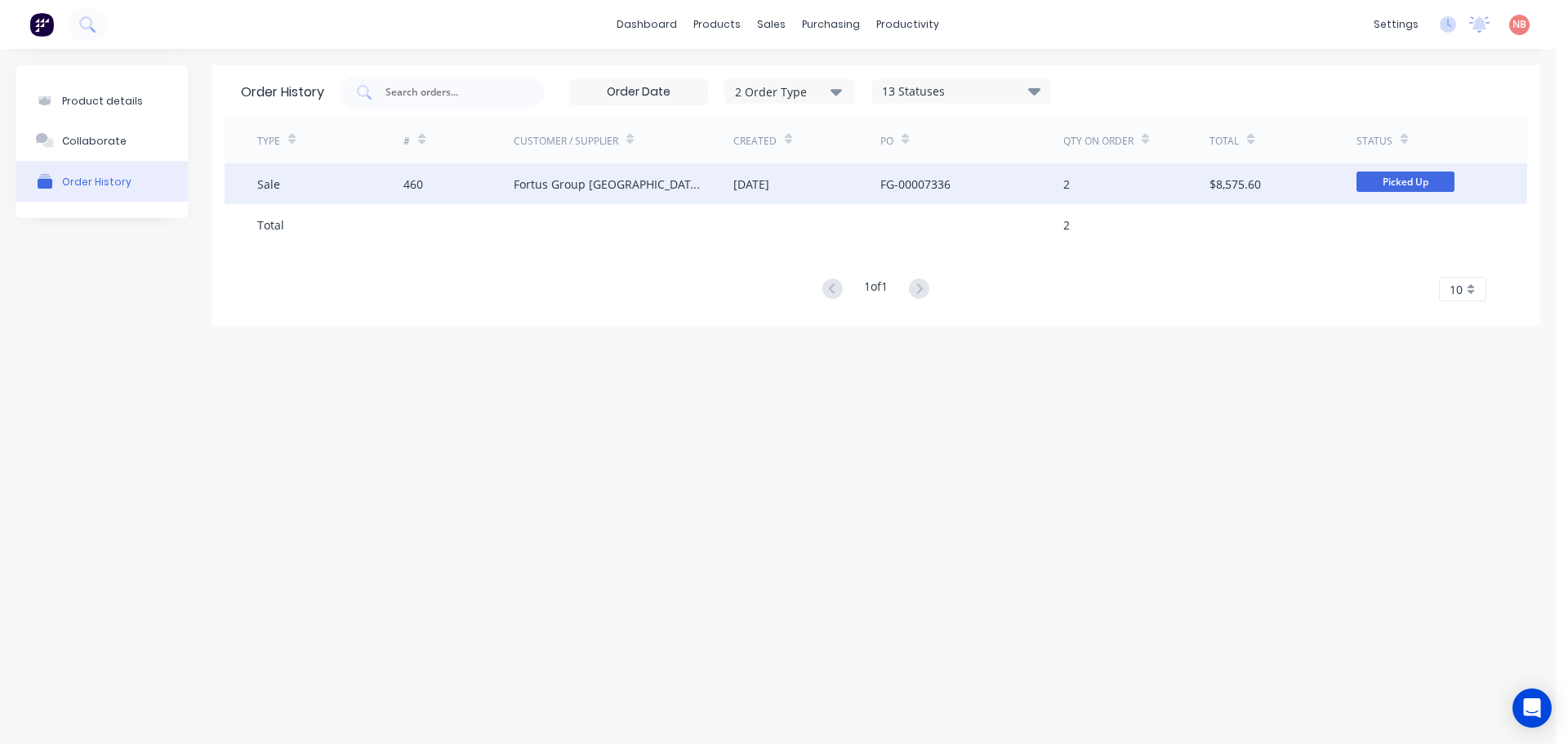
click at [682, 192] on div "Fortus Group [GEOGRAPHIC_DATA]" at bounding box center [623, 183] width 220 height 40
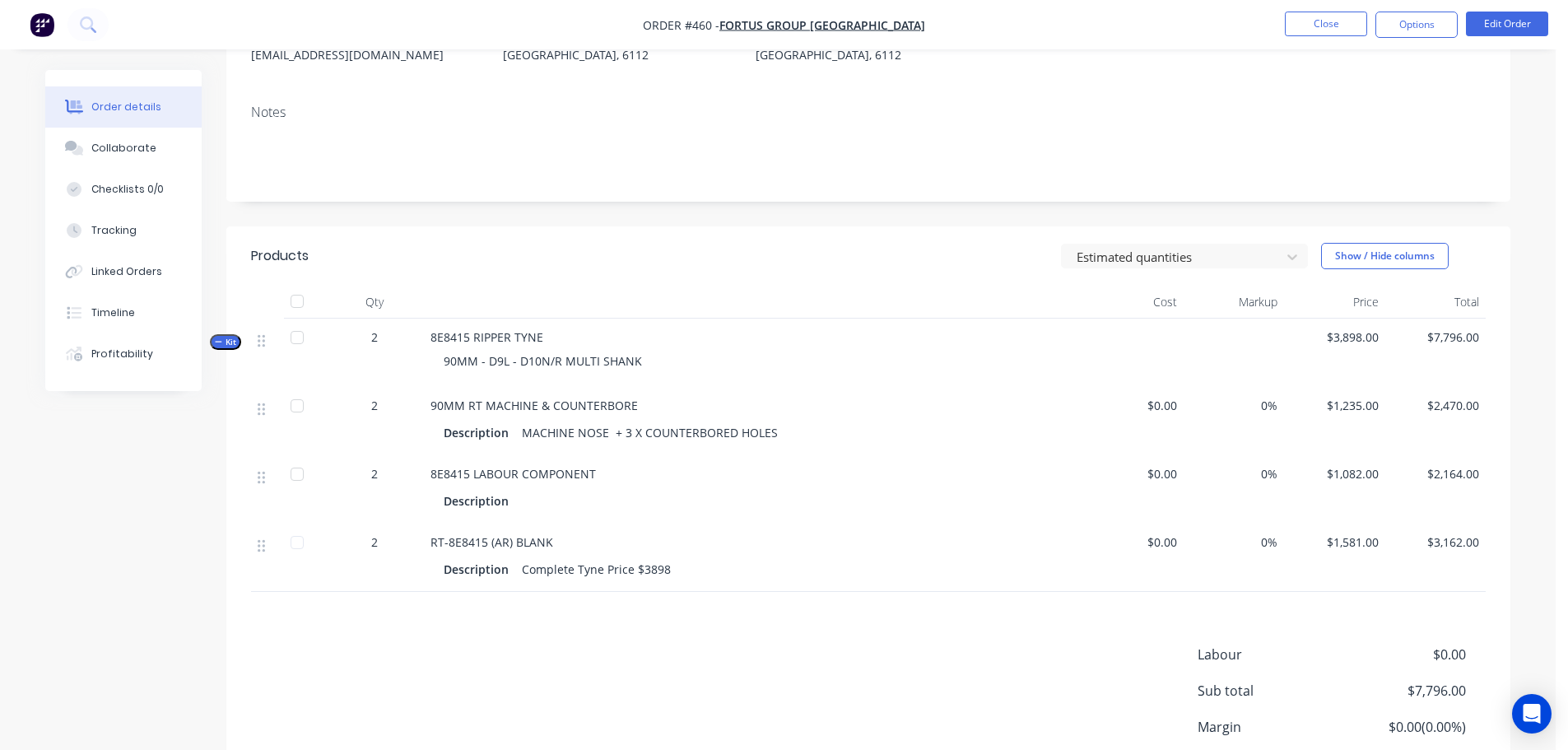
scroll to position [264, 0]
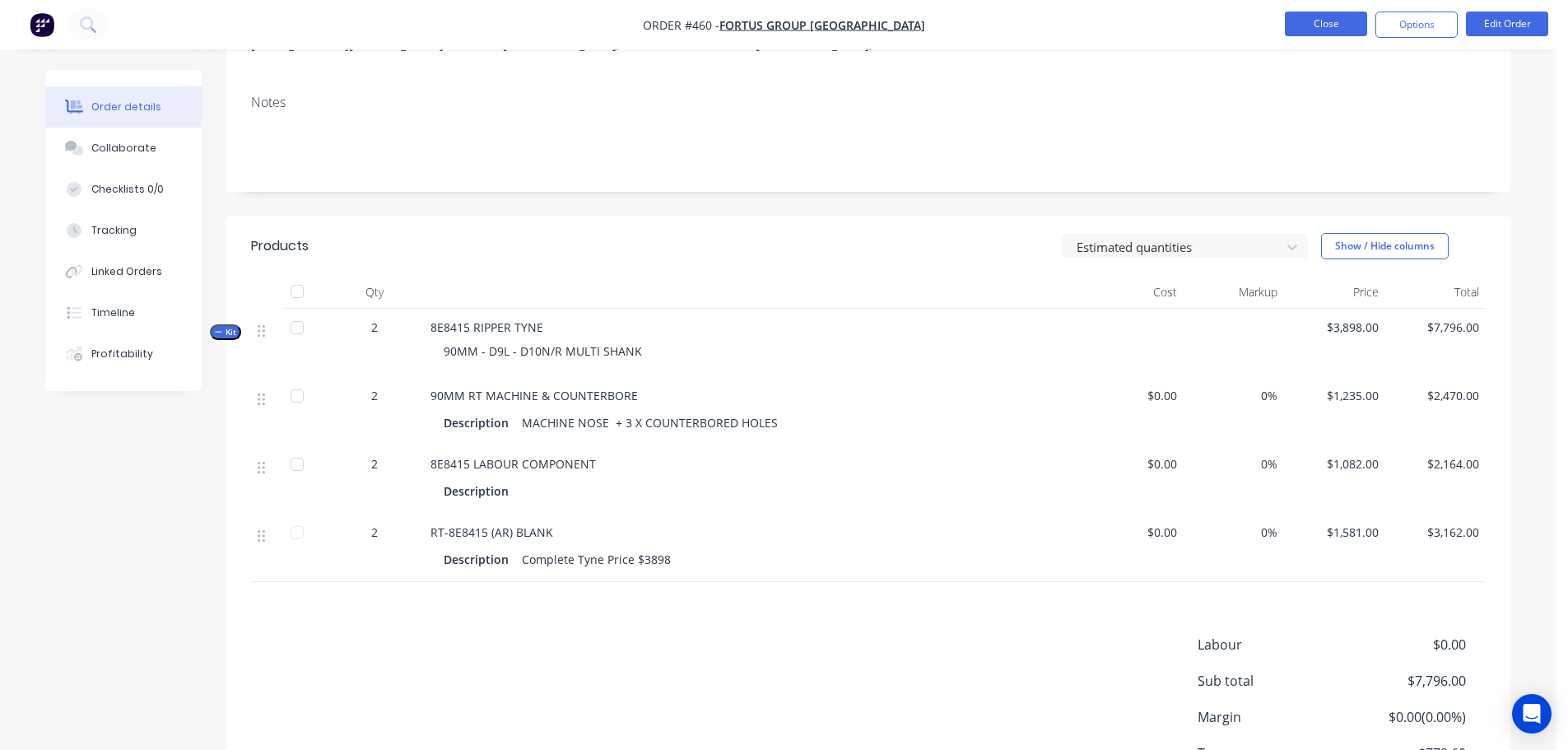
click at [1321, 12] on button "Close" at bounding box center [1326, 23] width 82 height 24
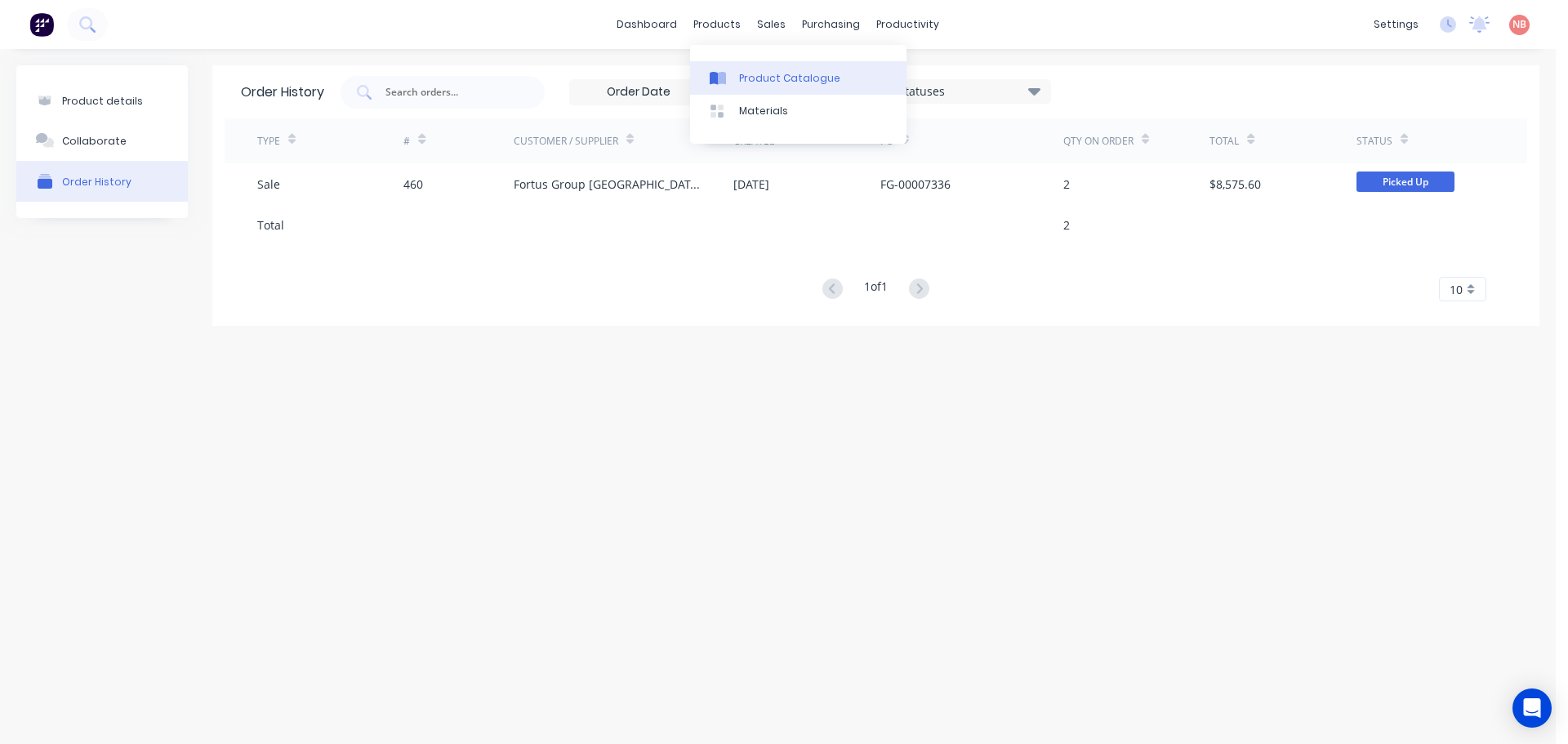
click at [722, 69] on link "Product Catalogue" at bounding box center [798, 78] width 216 height 33
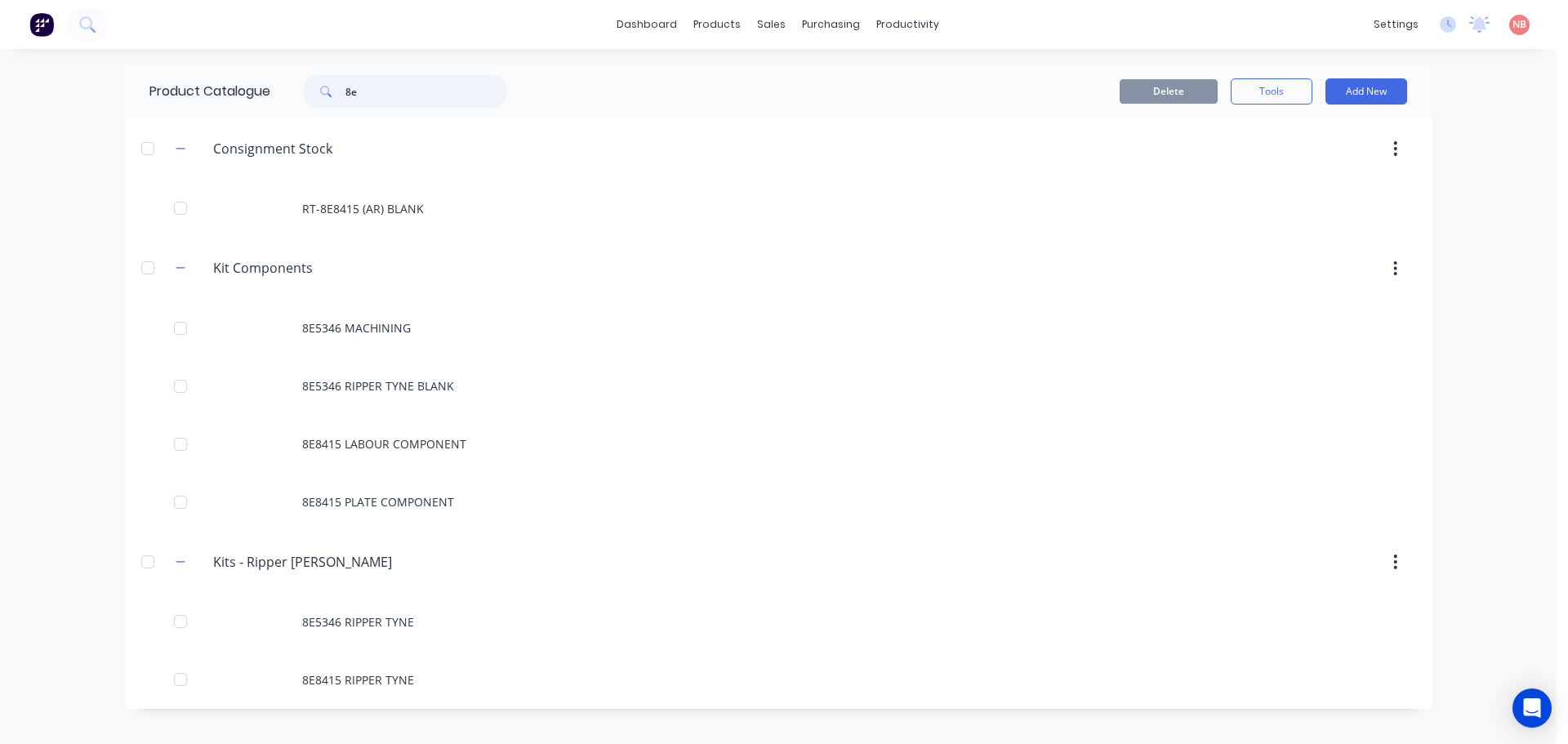
drag, startPoint x: 401, startPoint y: 96, endPoint x: 338, endPoint y: 71, distance: 67.8
click at [338, 71] on div "Product Catalogue 8e" at bounding box center [336, 91] width 423 height 53
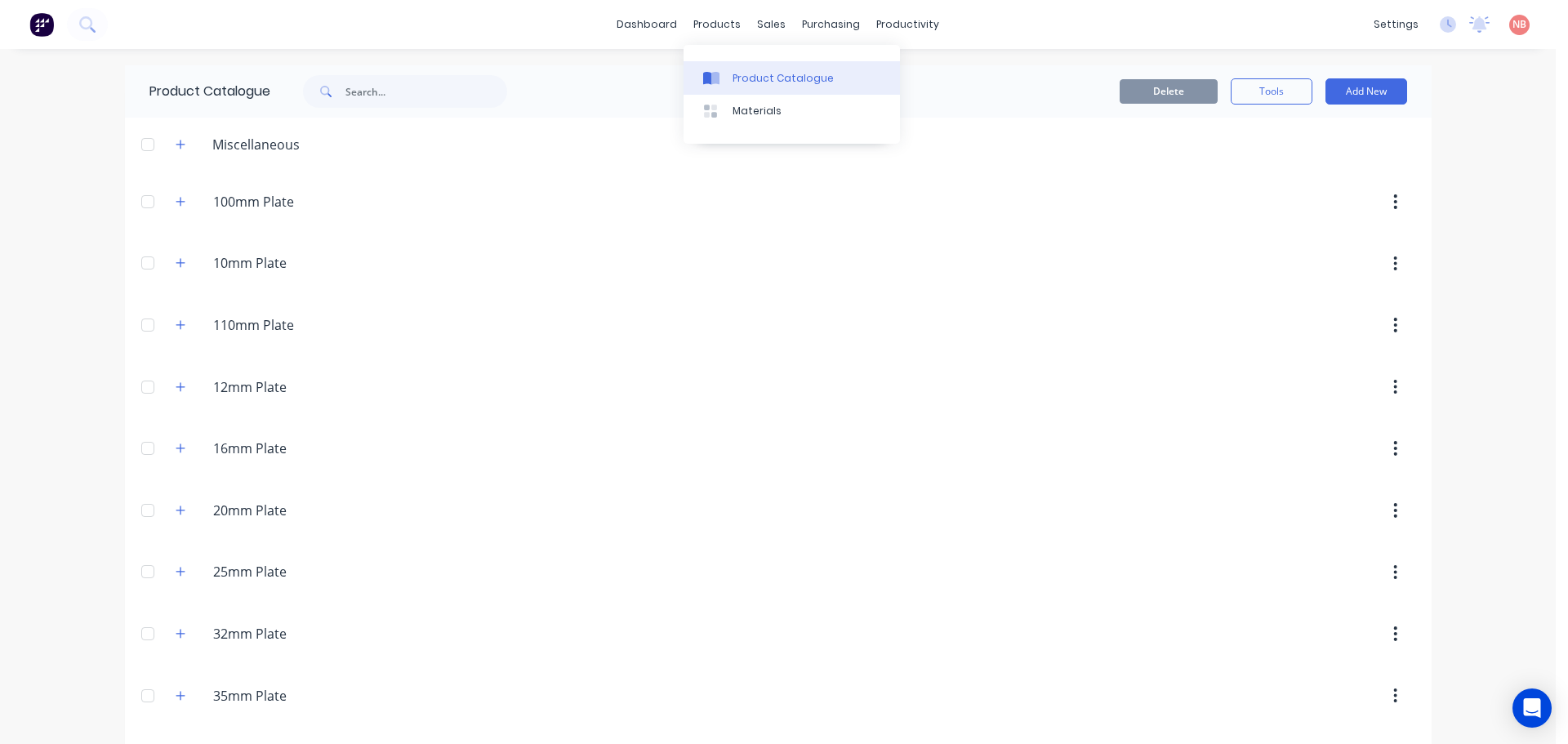
click at [726, 71] on div at bounding box center [716, 78] width 24 height 15
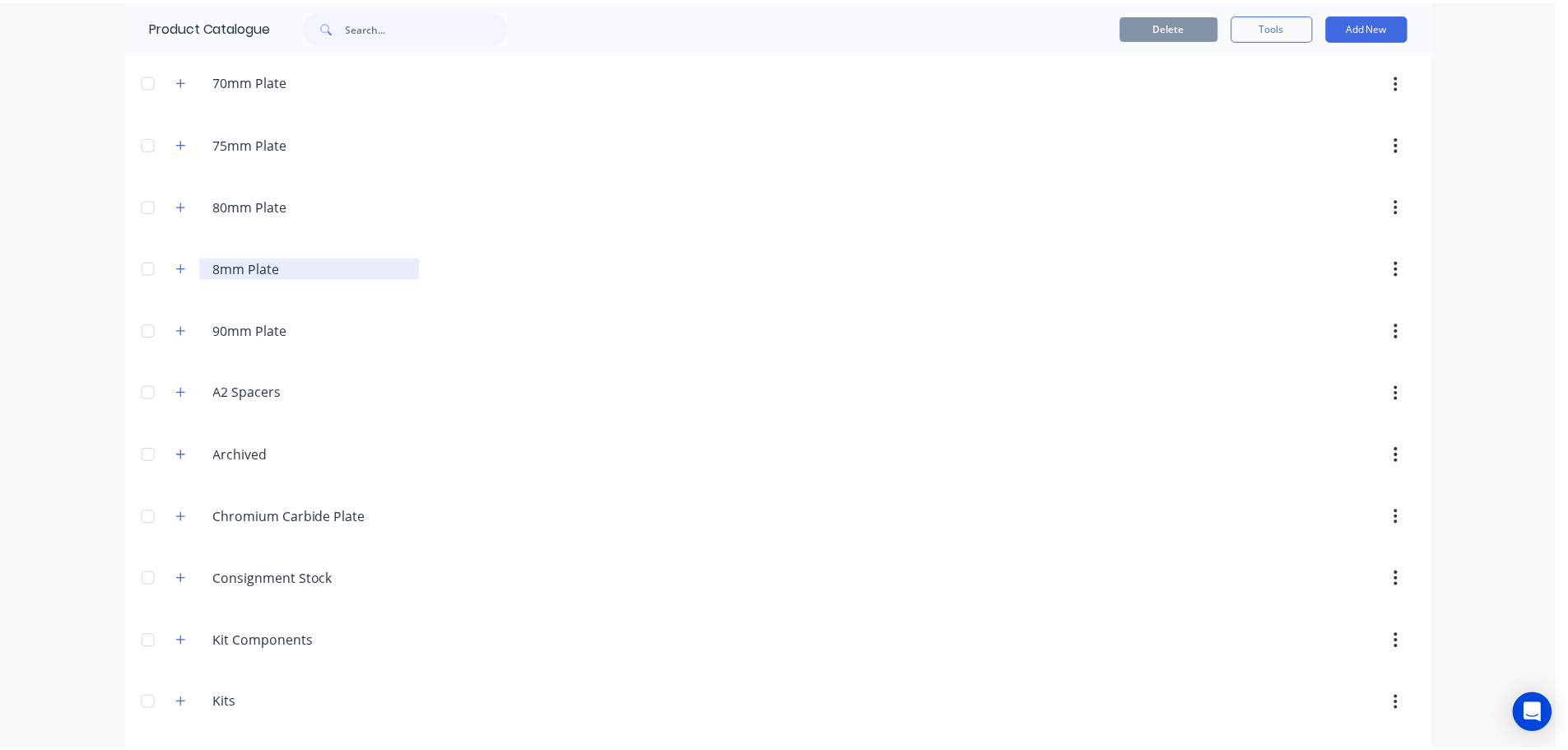
scroll to position [1235, 0]
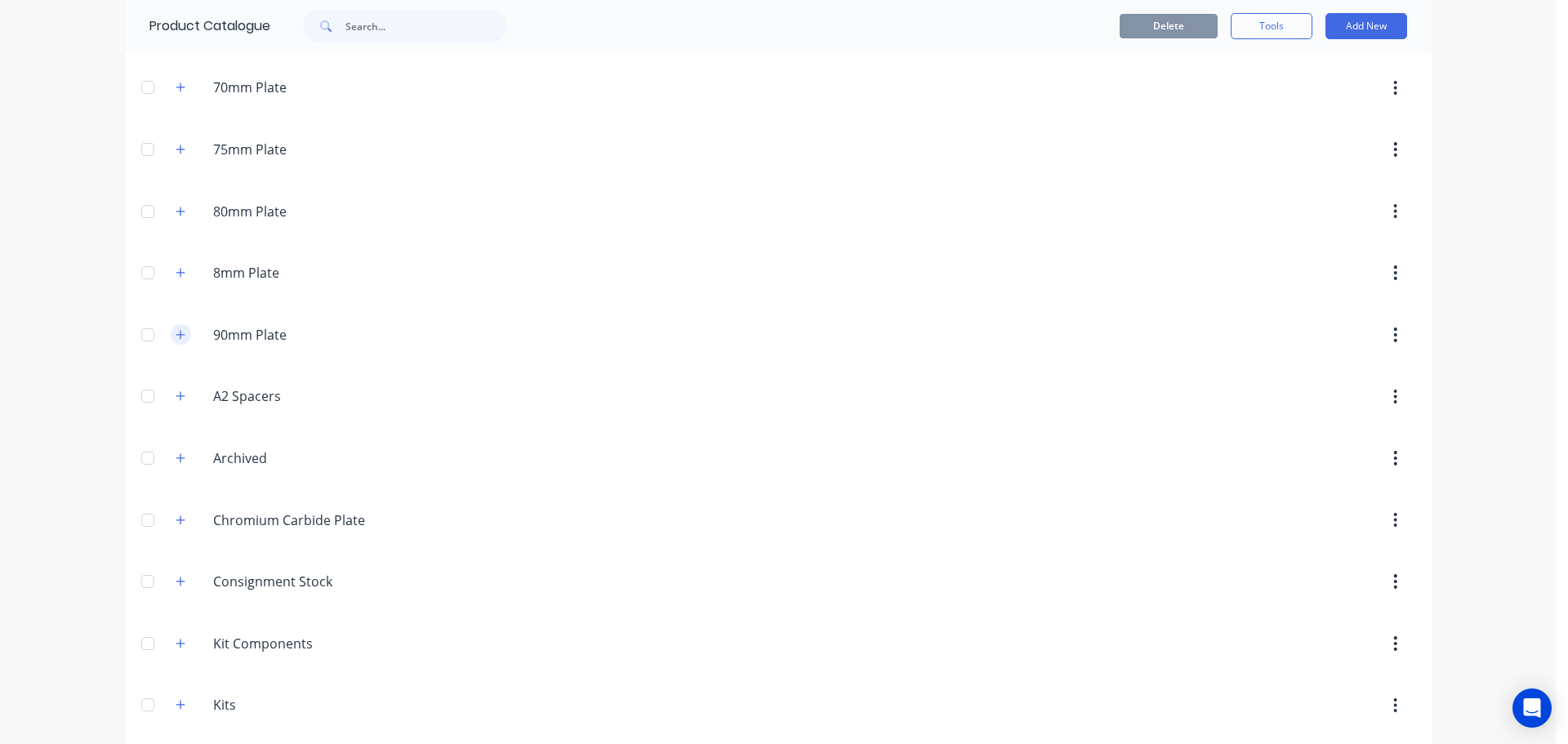
click at [176, 335] on icon "button" at bounding box center [180, 334] width 9 height 9
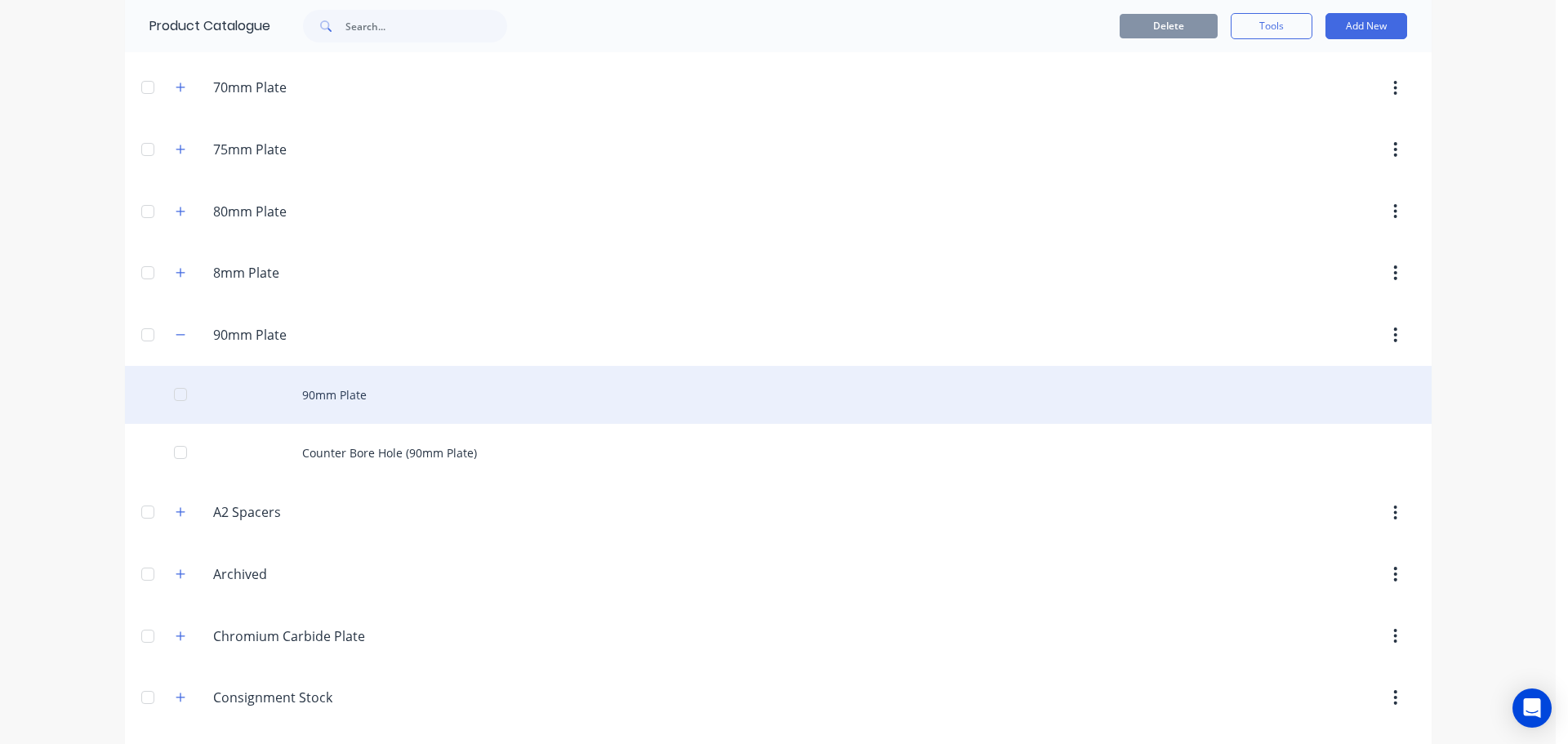
click at [283, 384] on div "90mm Plate" at bounding box center [778, 394] width 1307 height 58
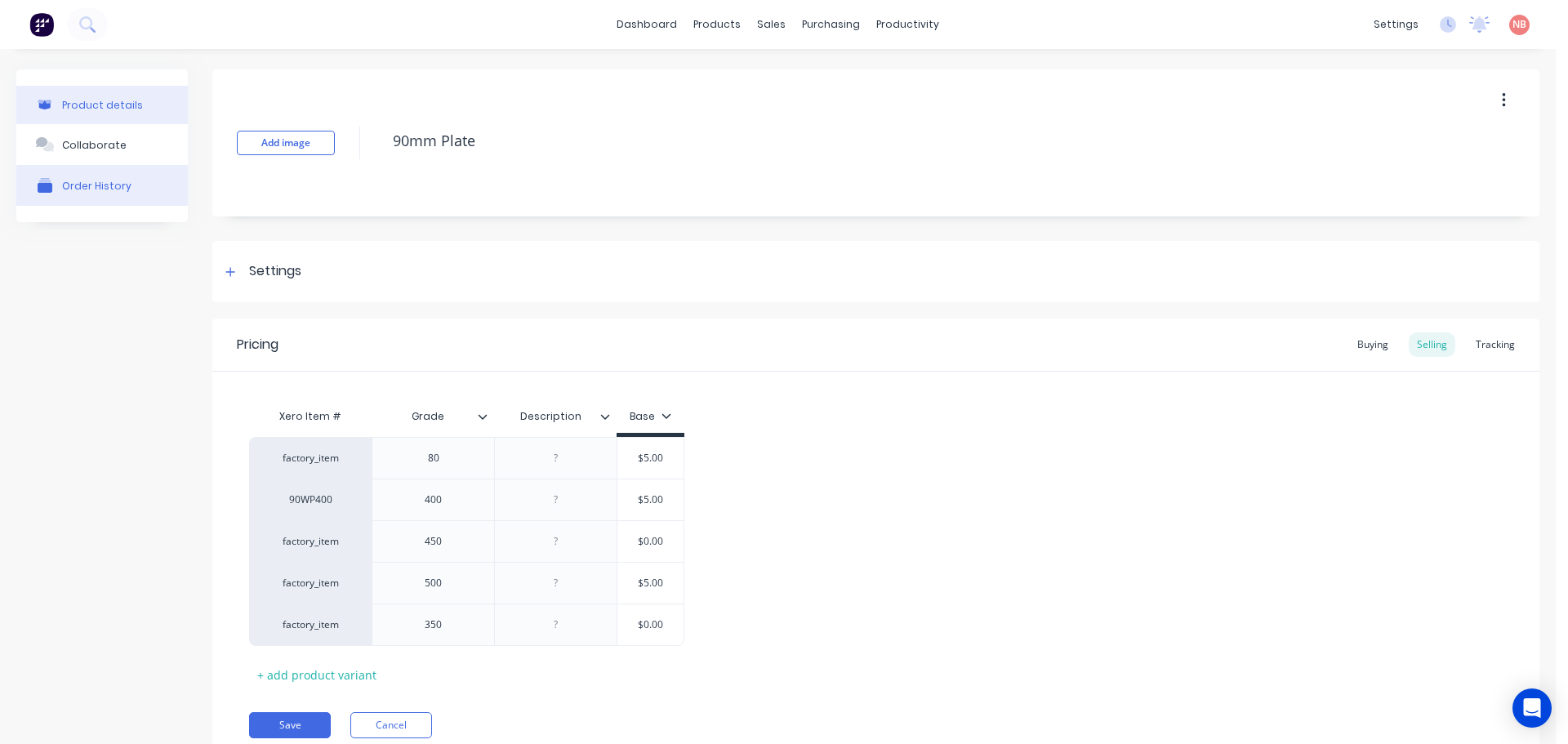
click at [96, 178] on div "Order History" at bounding box center [96, 185] width 70 height 15
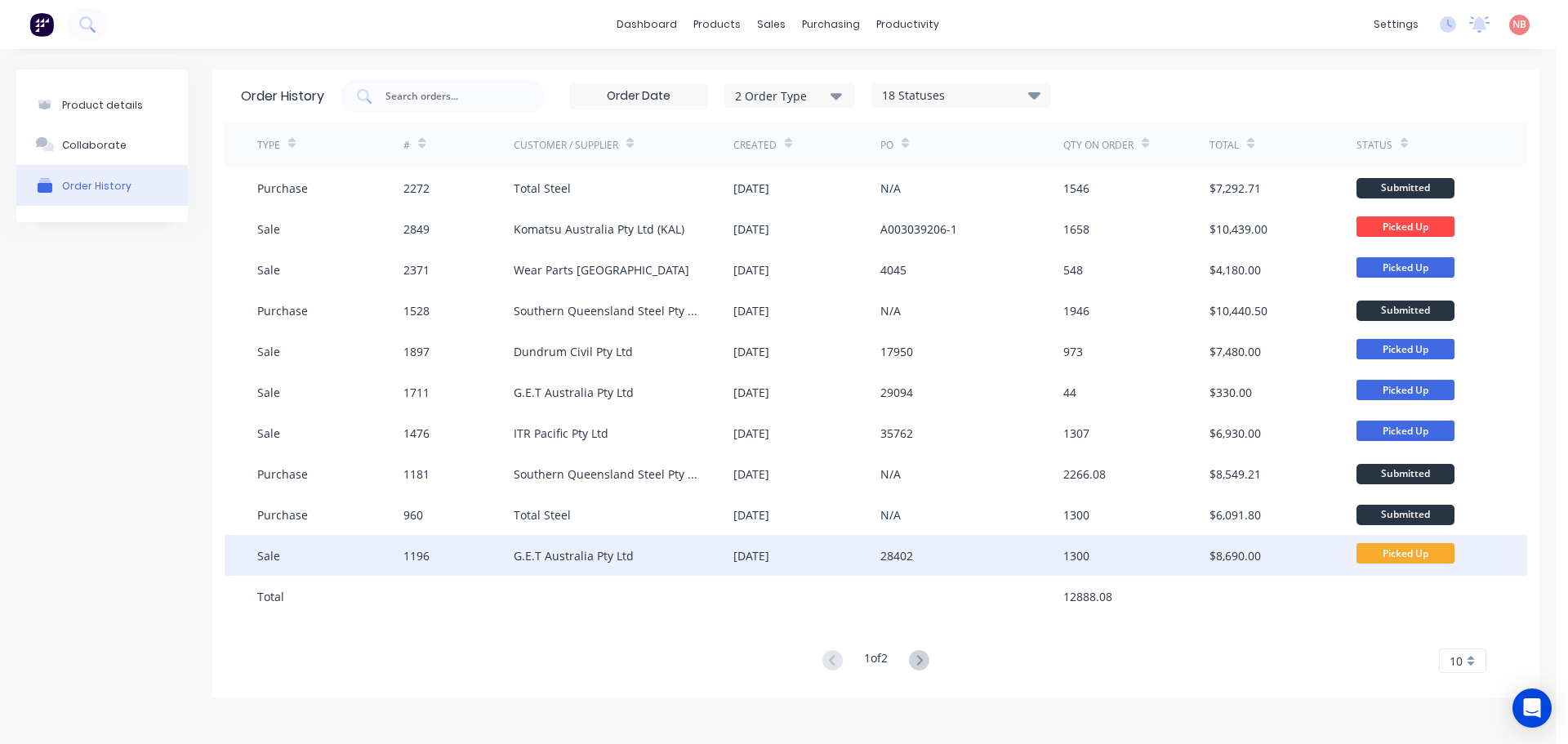
click at [1090, 559] on div "1300" at bounding box center [1137, 555] width 146 height 40
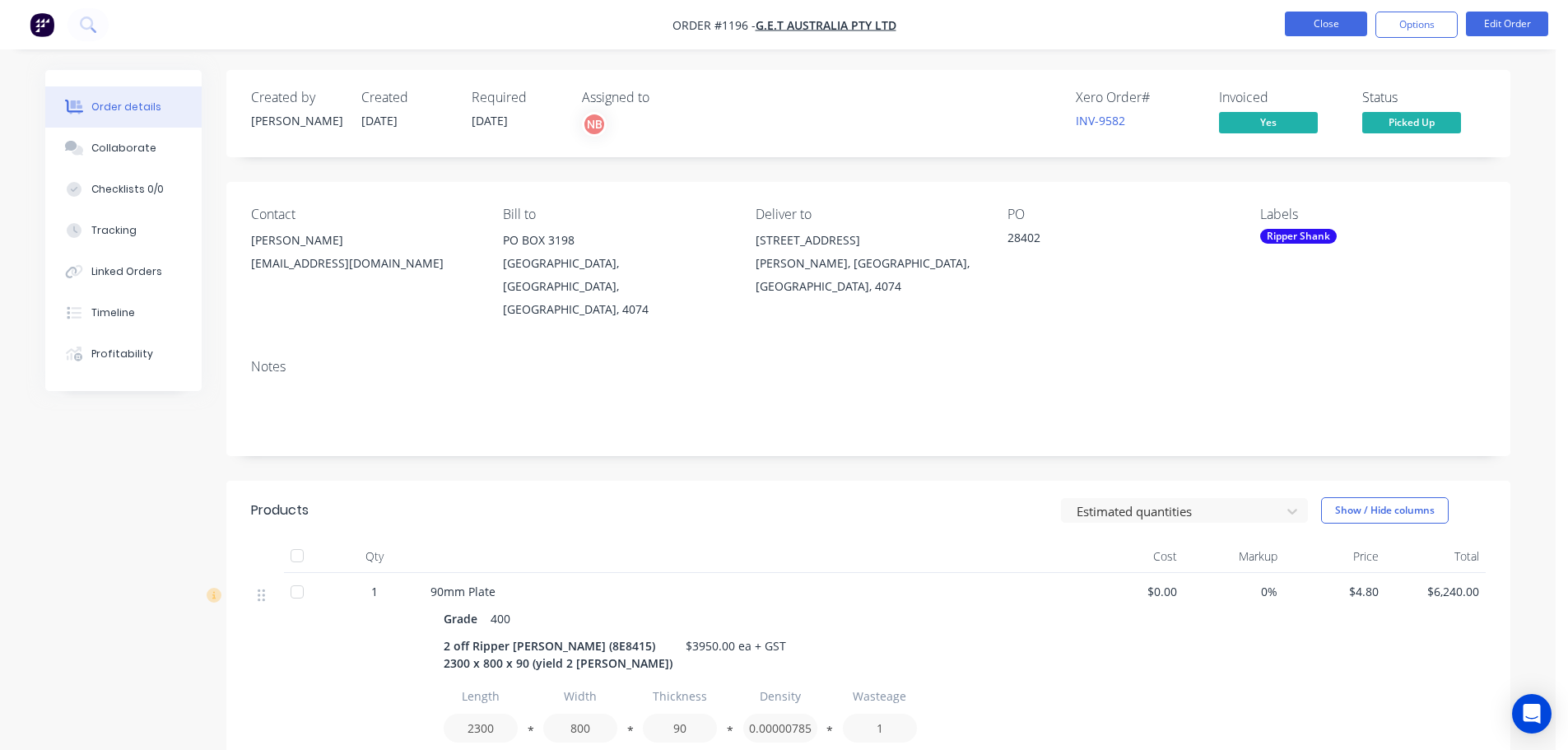
click at [1316, 24] on button "Close" at bounding box center [1326, 23] width 82 height 24
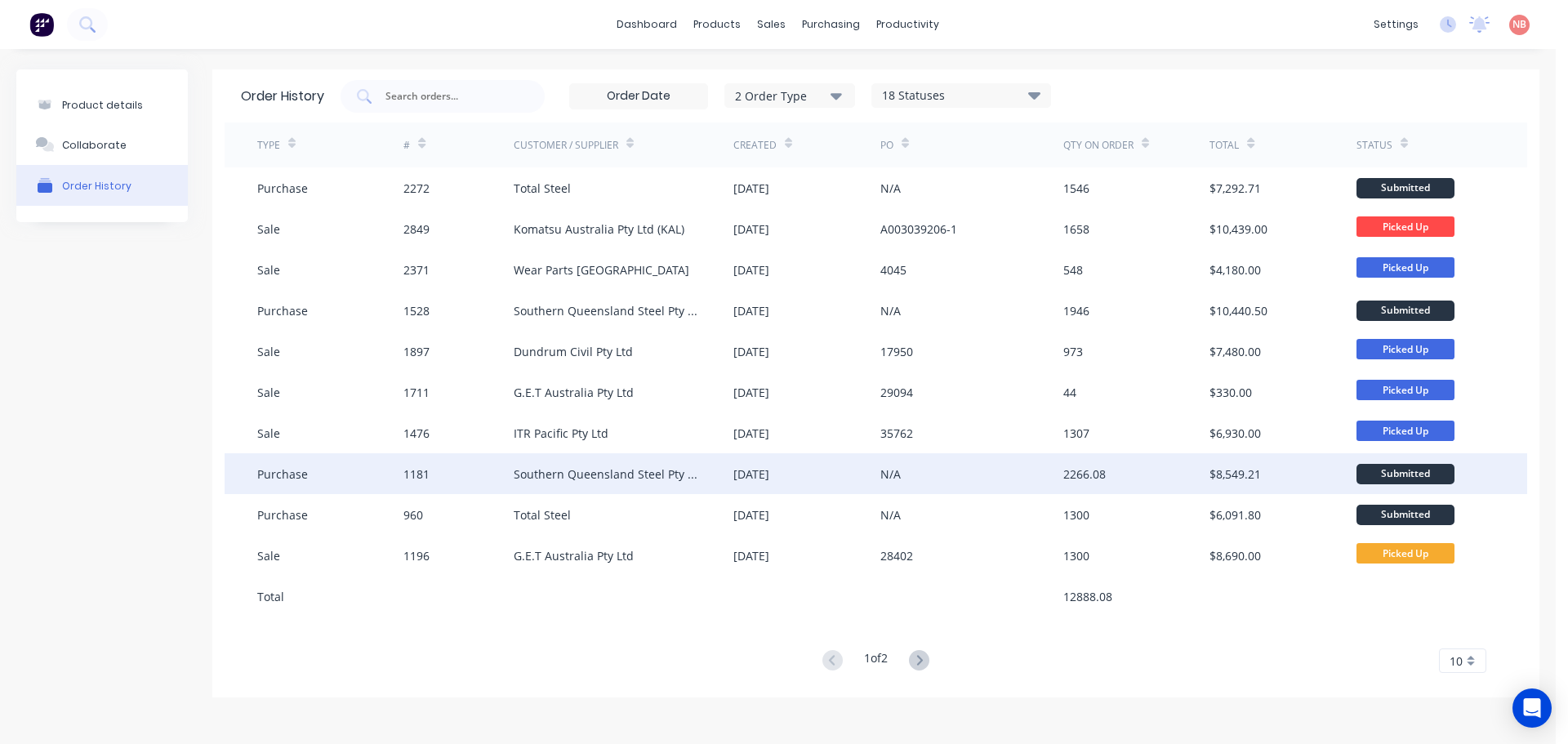
click at [851, 475] on div "[DATE]" at bounding box center [807, 473] width 146 height 40
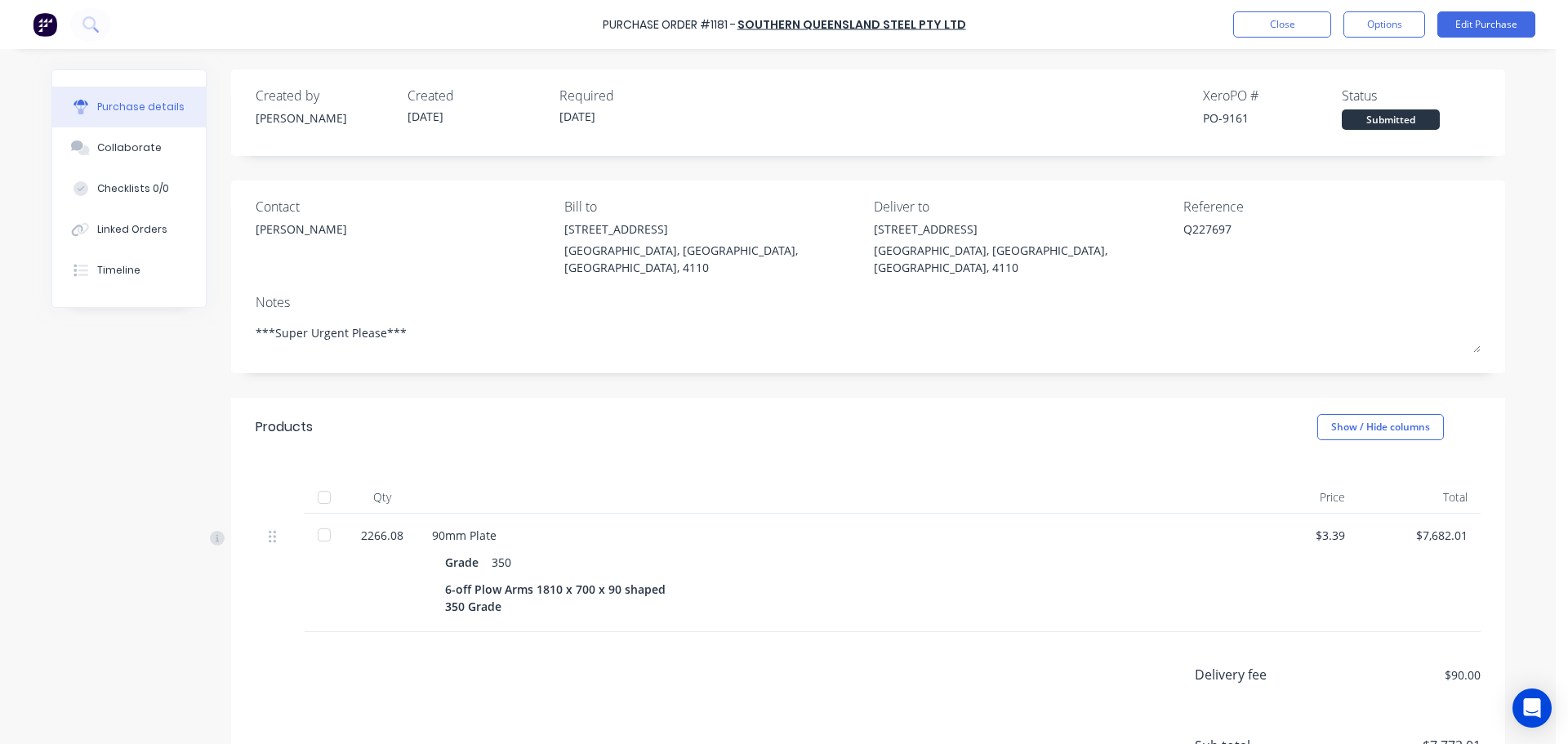
click at [1237, 38] on div "Purchase Order #1181 - Southern Queensland Steel Pty Ltd Close Options Edit Pur…" at bounding box center [784, 24] width 1568 height 49
click at [1241, 33] on button "Close" at bounding box center [1282, 24] width 98 height 26
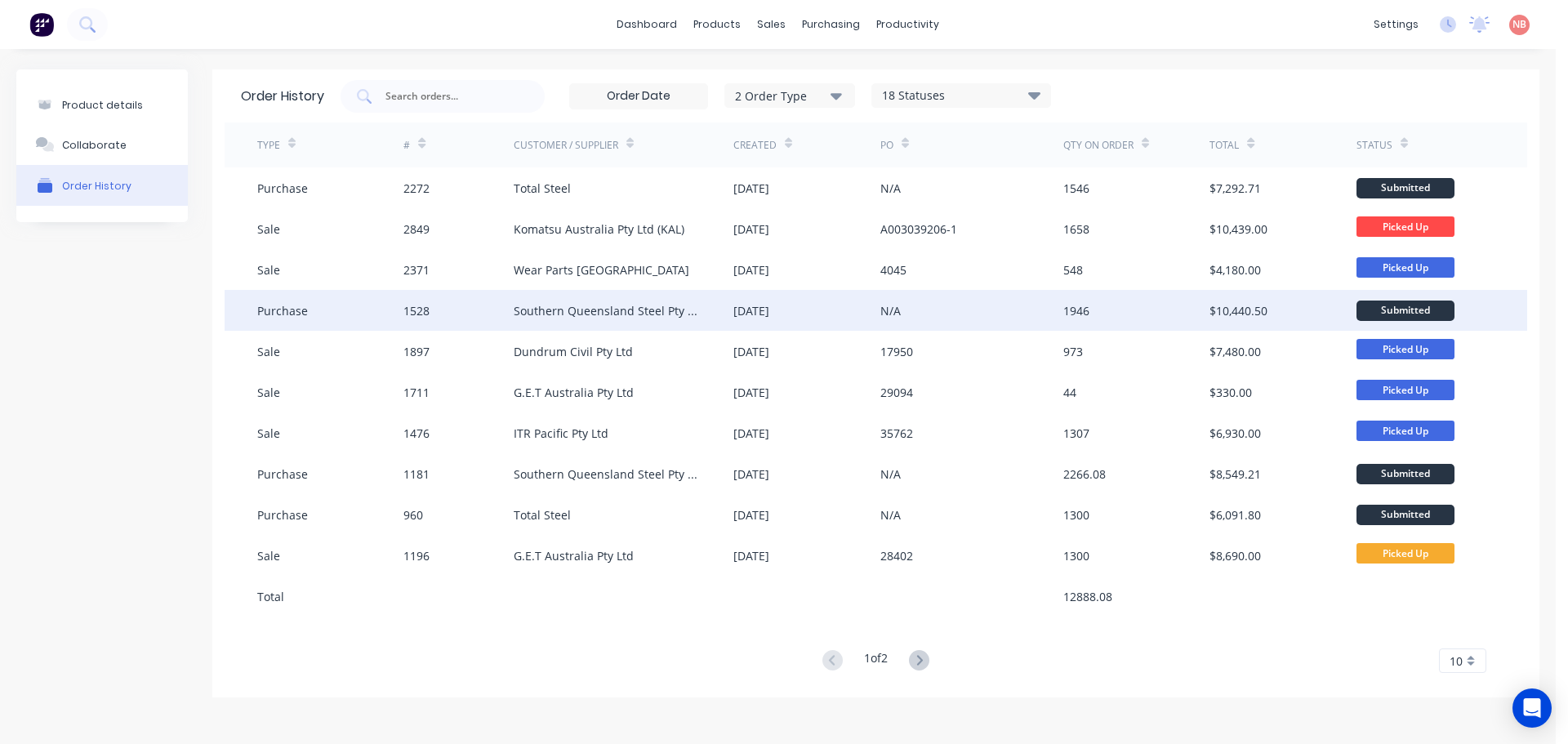
click at [701, 320] on div "Southern Queensland Steel Pty Ltd" at bounding box center [623, 310] width 220 height 40
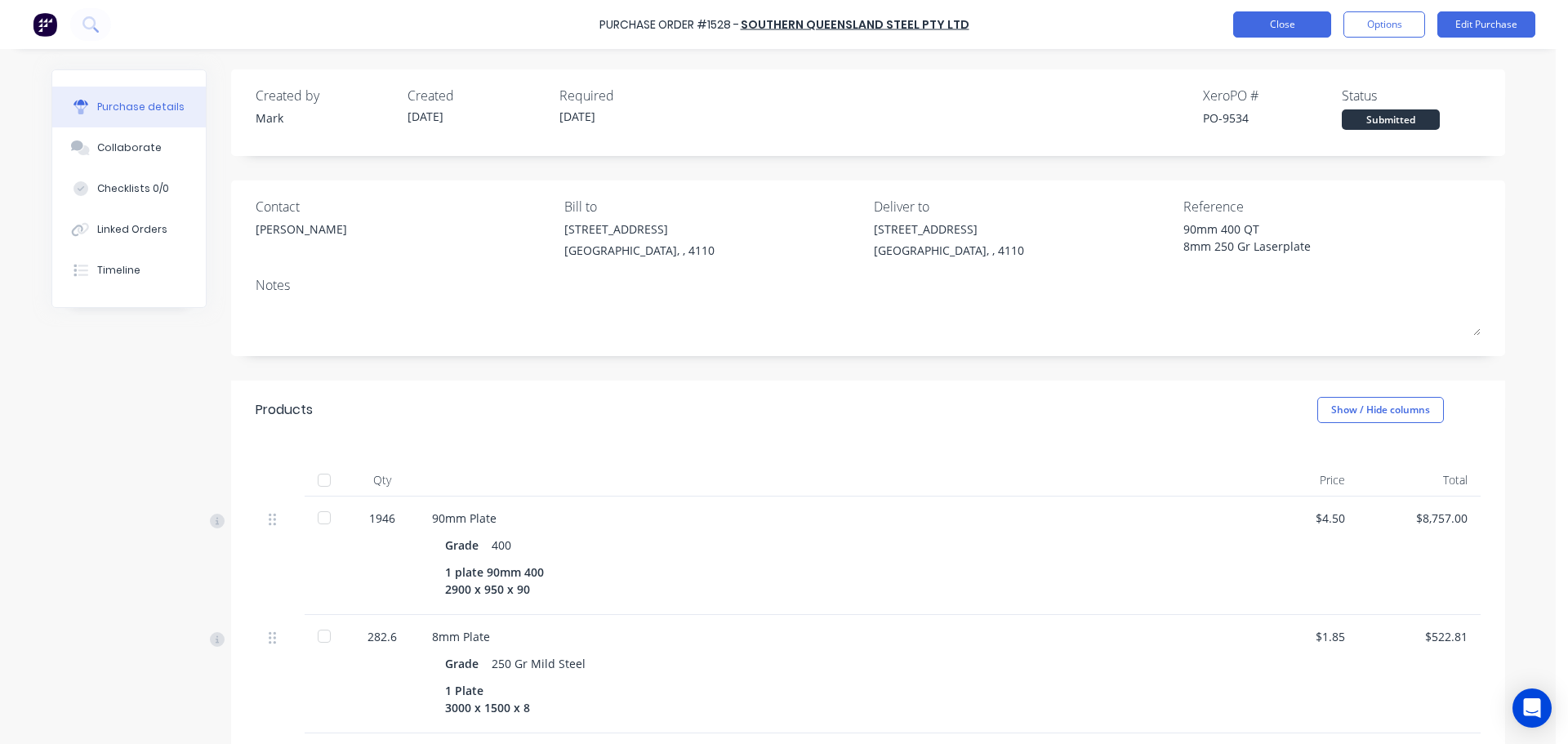
click at [1272, 28] on button "Close" at bounding box center [1282, 24] width 98 height 26
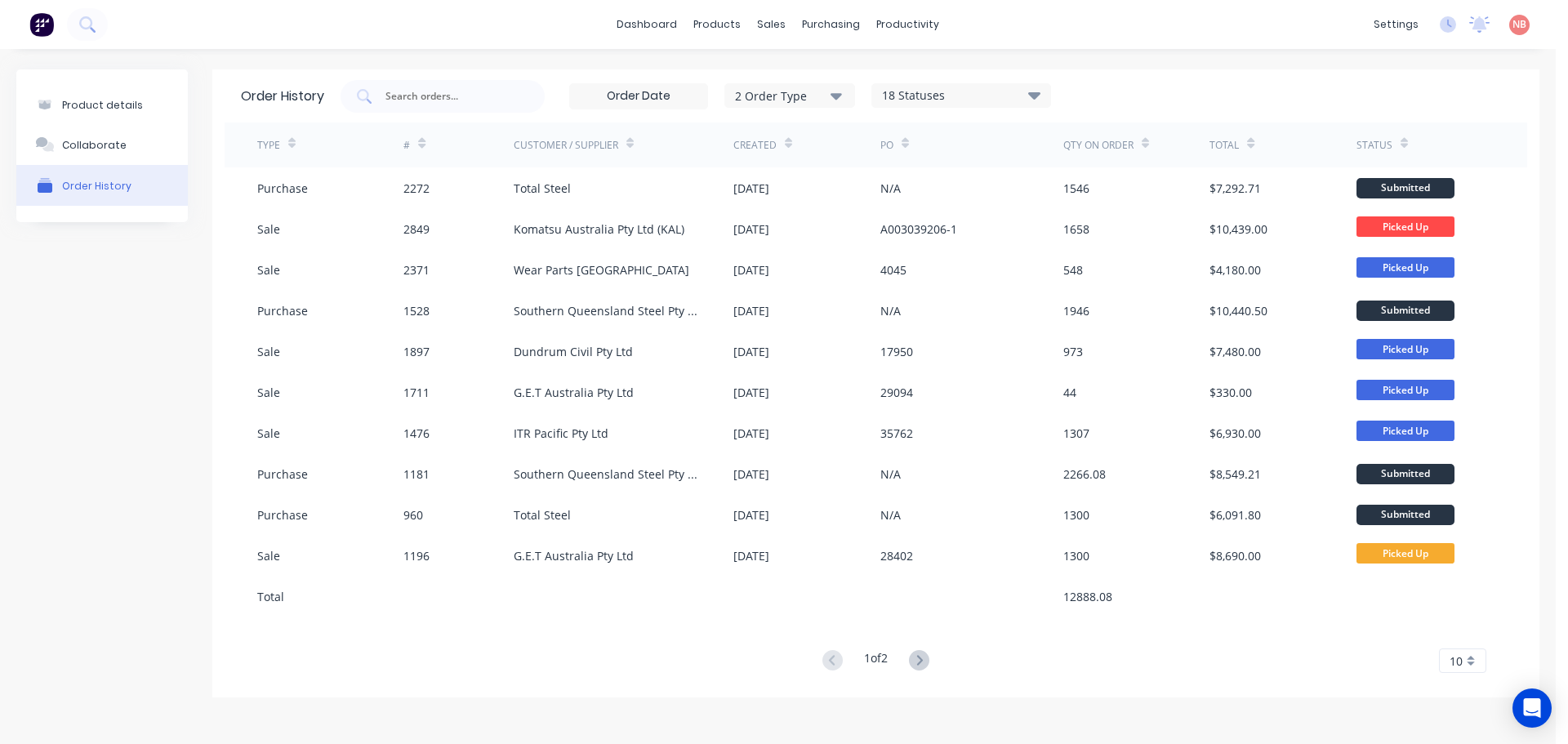
click at [578, 580] on div at bounding box center [623, 596] width 220 height 40
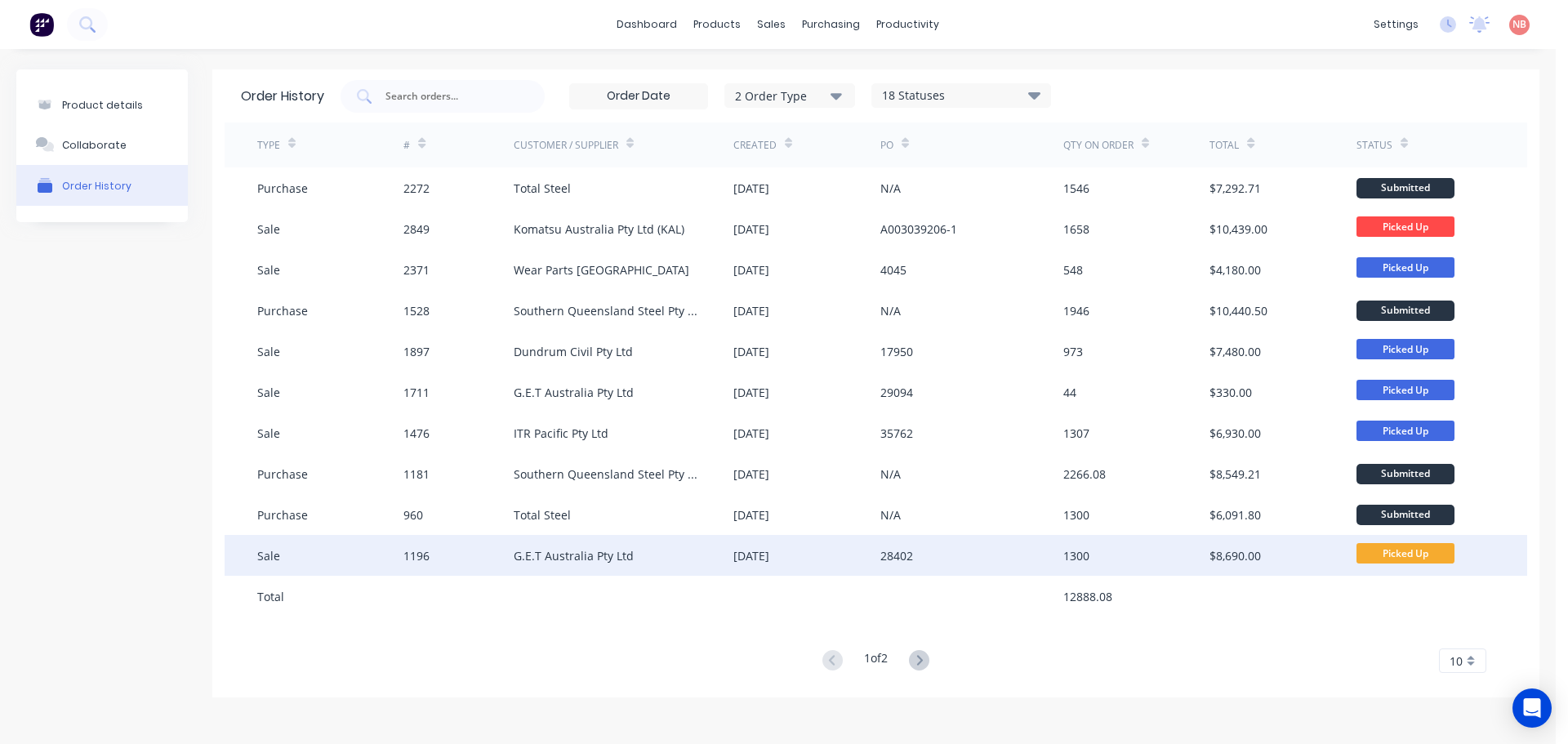
click at [578, 560] on div "G.E.T Australia Pty Ltd" at bounding box center [573, 556] width 120 height 17
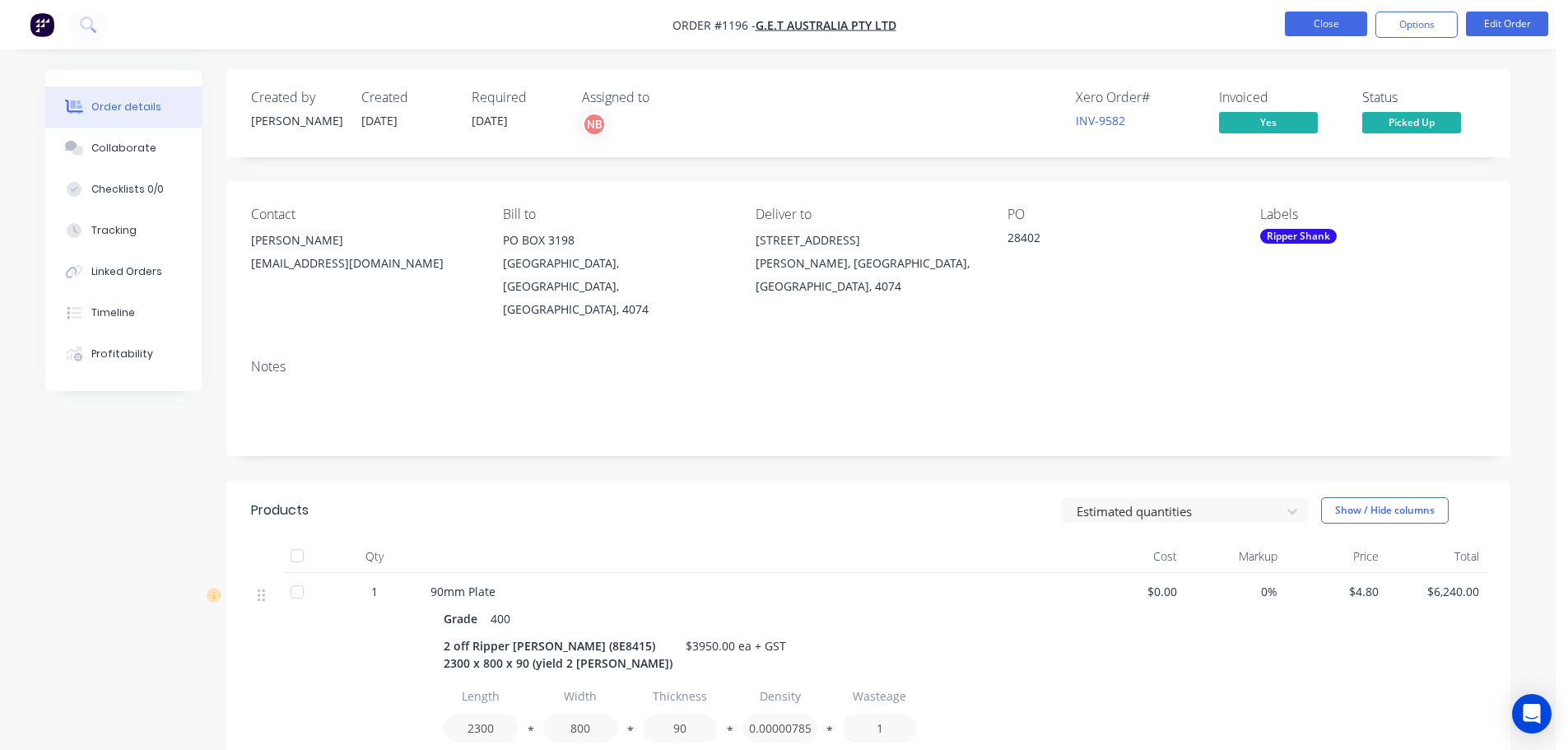
click at [1296, 18] on button "Close" at bounding box center [1326, 23] width 82 height 24
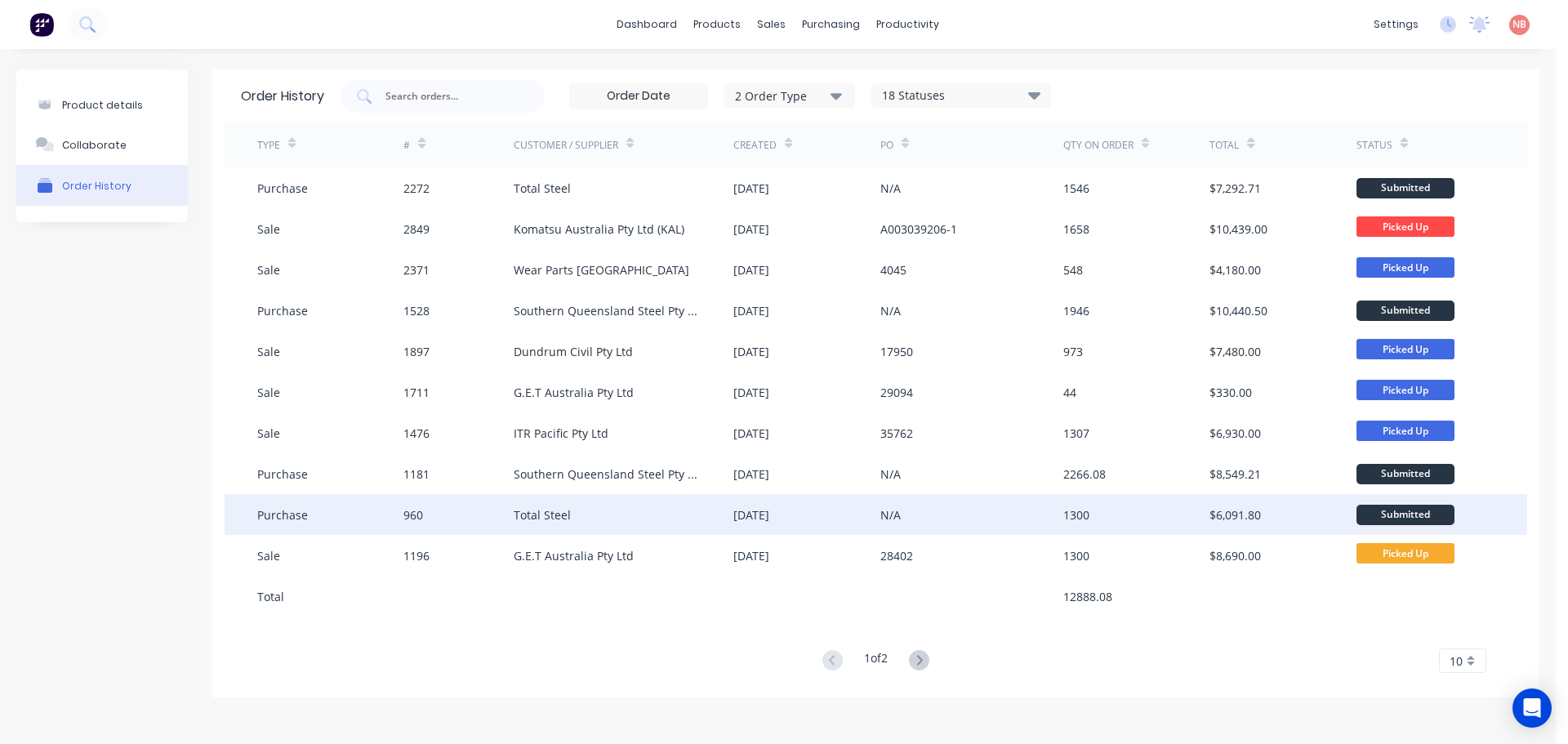
click at [625, 527] on div "Total Steel" at bounding box center [623, 514] width 220 height 40
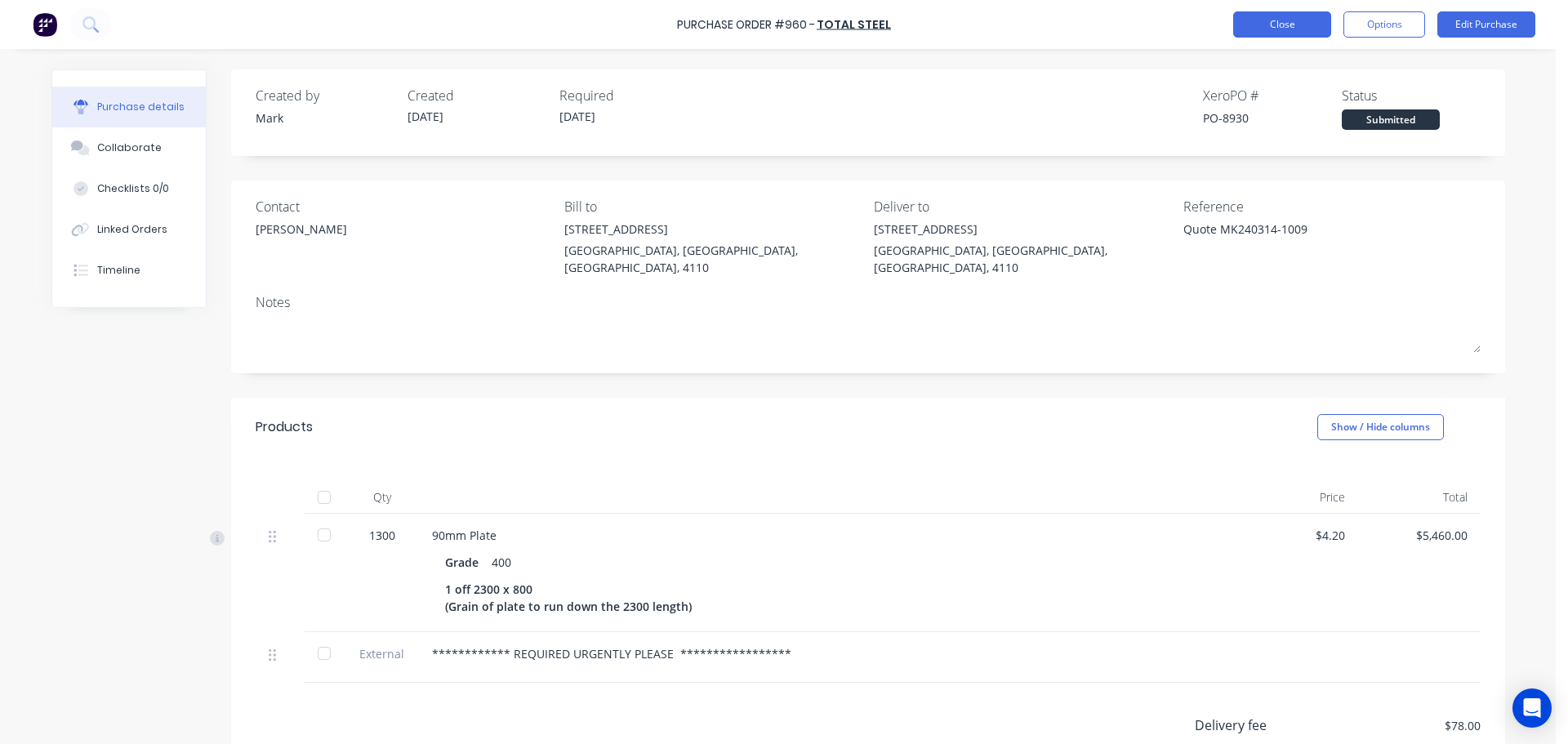
click at [1280, 30] on button "Close" at bounding box center [1282, 24] width 98 height 26
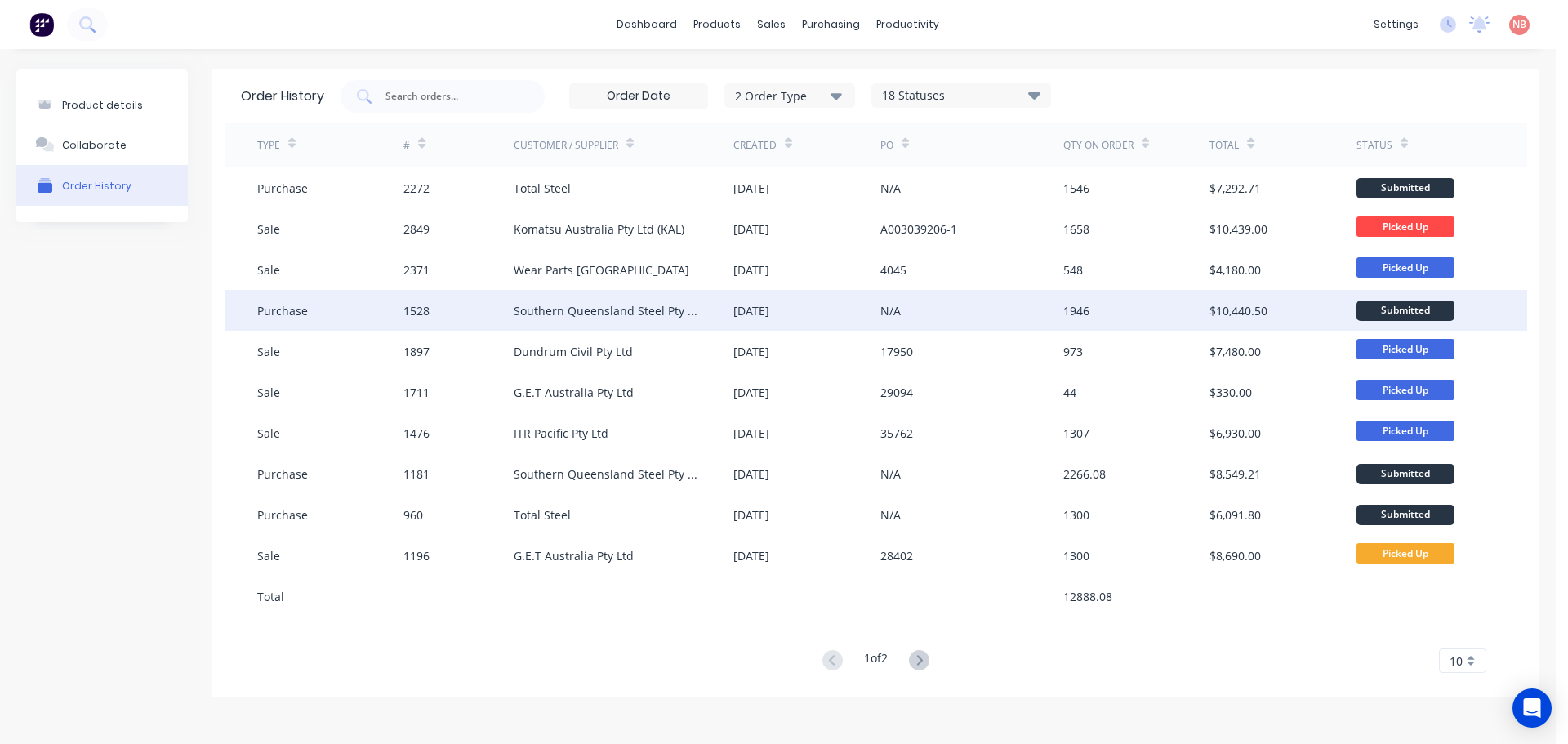
click at [591, 310] on div "Southern Queensland Steel Pty Ltd" at bounding box center [607, 311] width 187 height 17
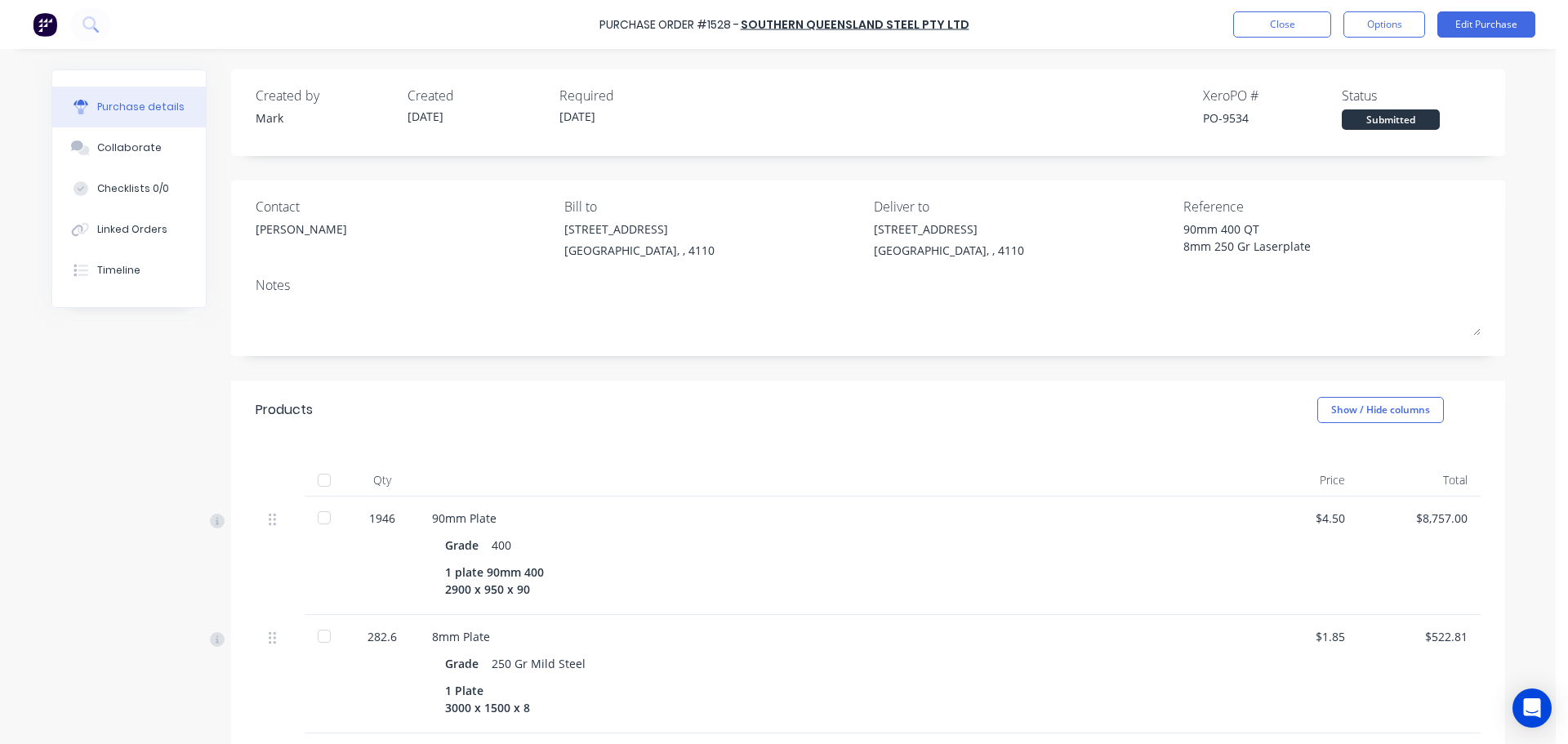
scroll to position [82, 0]
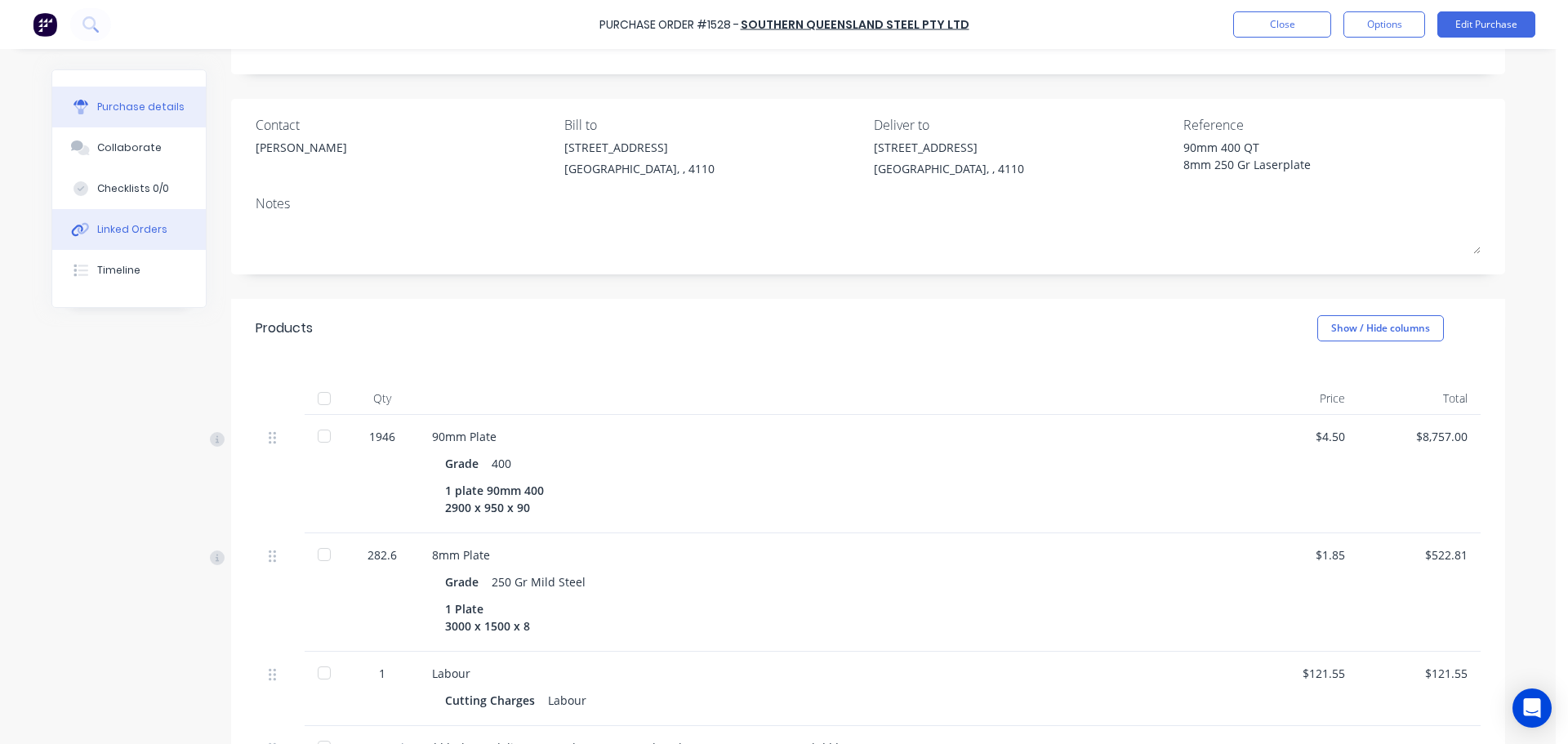
click at [133, 233] on div "Linked Orders" at bounding box center [133, 229] width 71 height 15
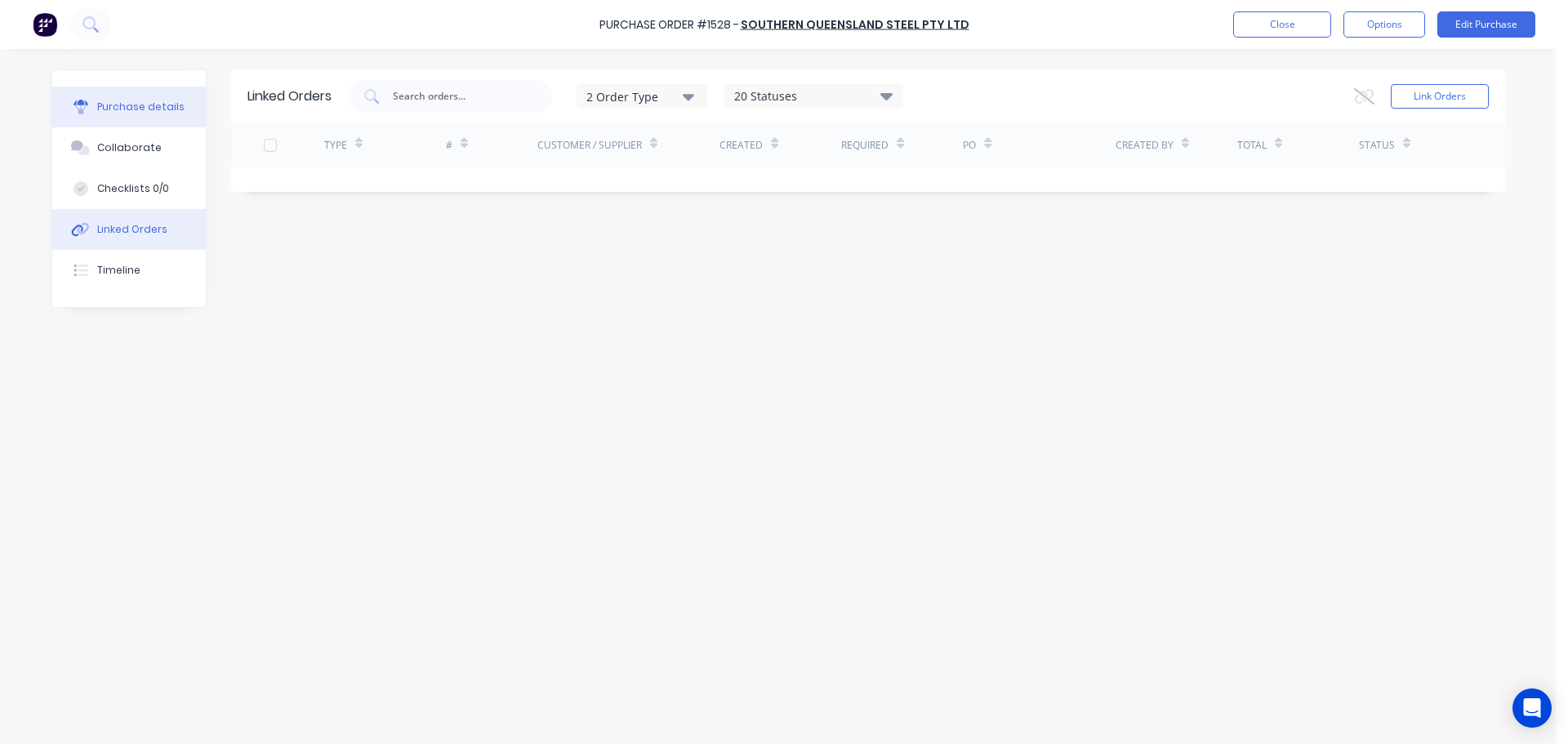
click at [124, 118] on button "Purchase details" at bounding box center [129, 107] width 153 height 40
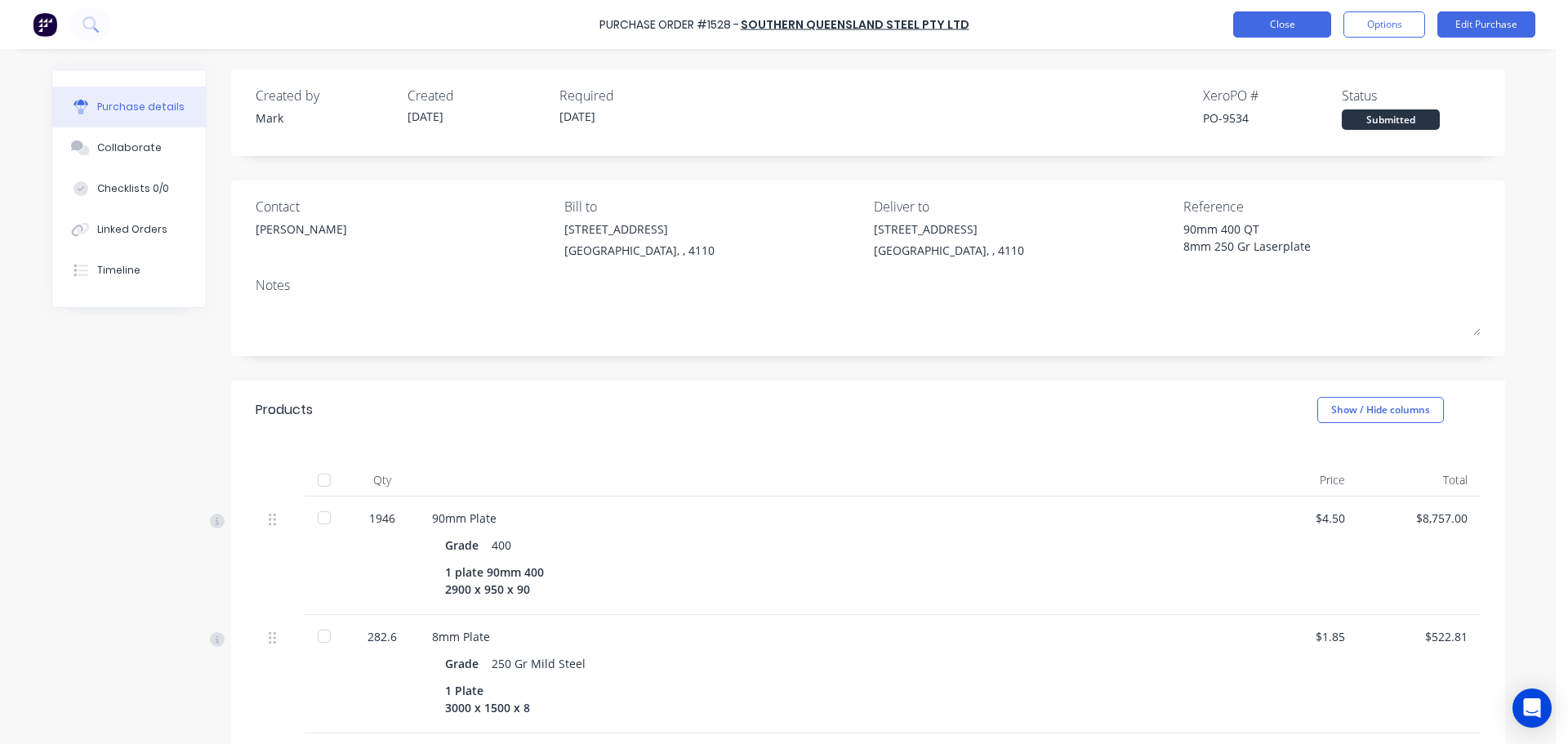
click at [1246, 26] on button "Close" at bounding box center [1282, 24] width 98 height 26
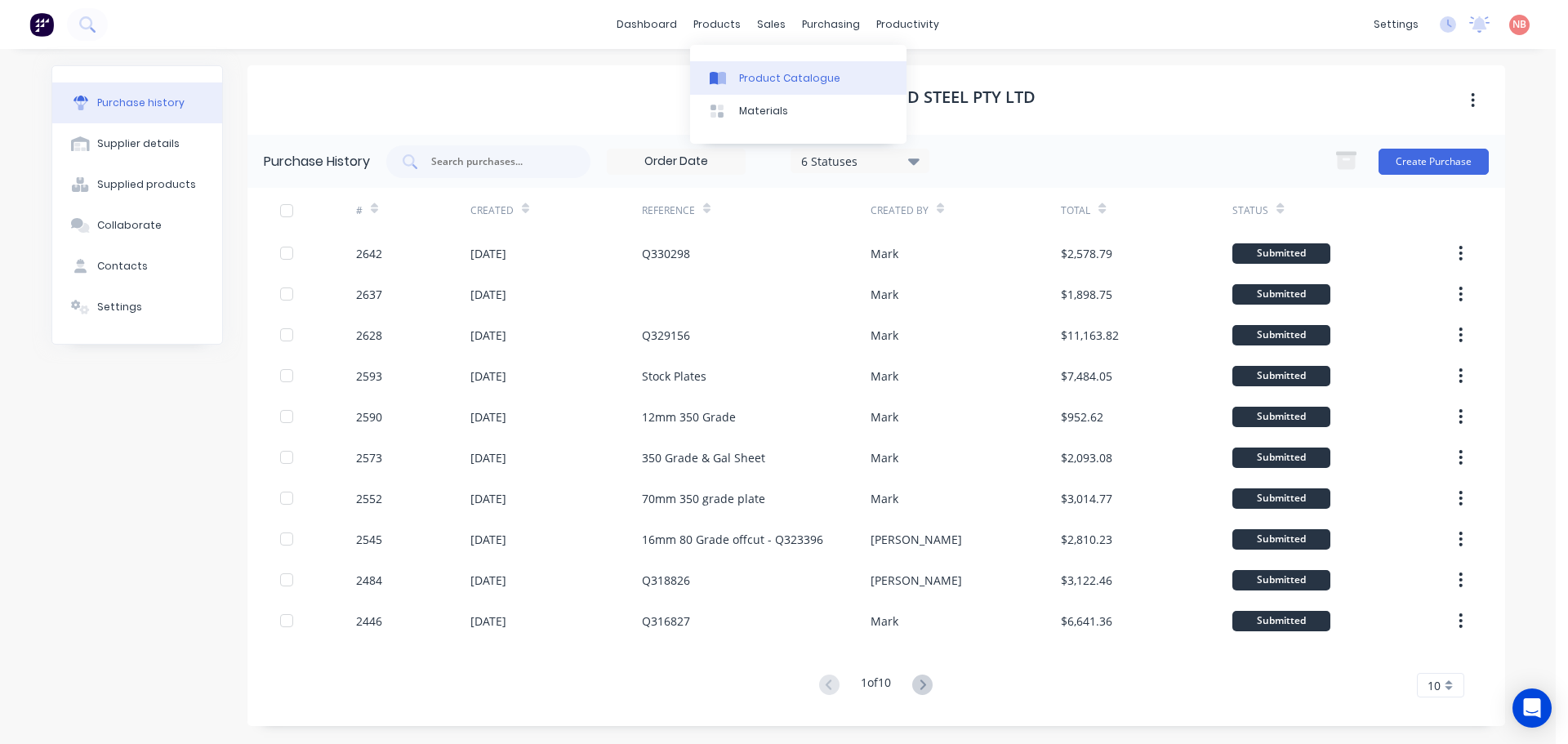
click at [724, 68] on link "Product Catalogue" at bounding box center [798, 78] width 216 height 33
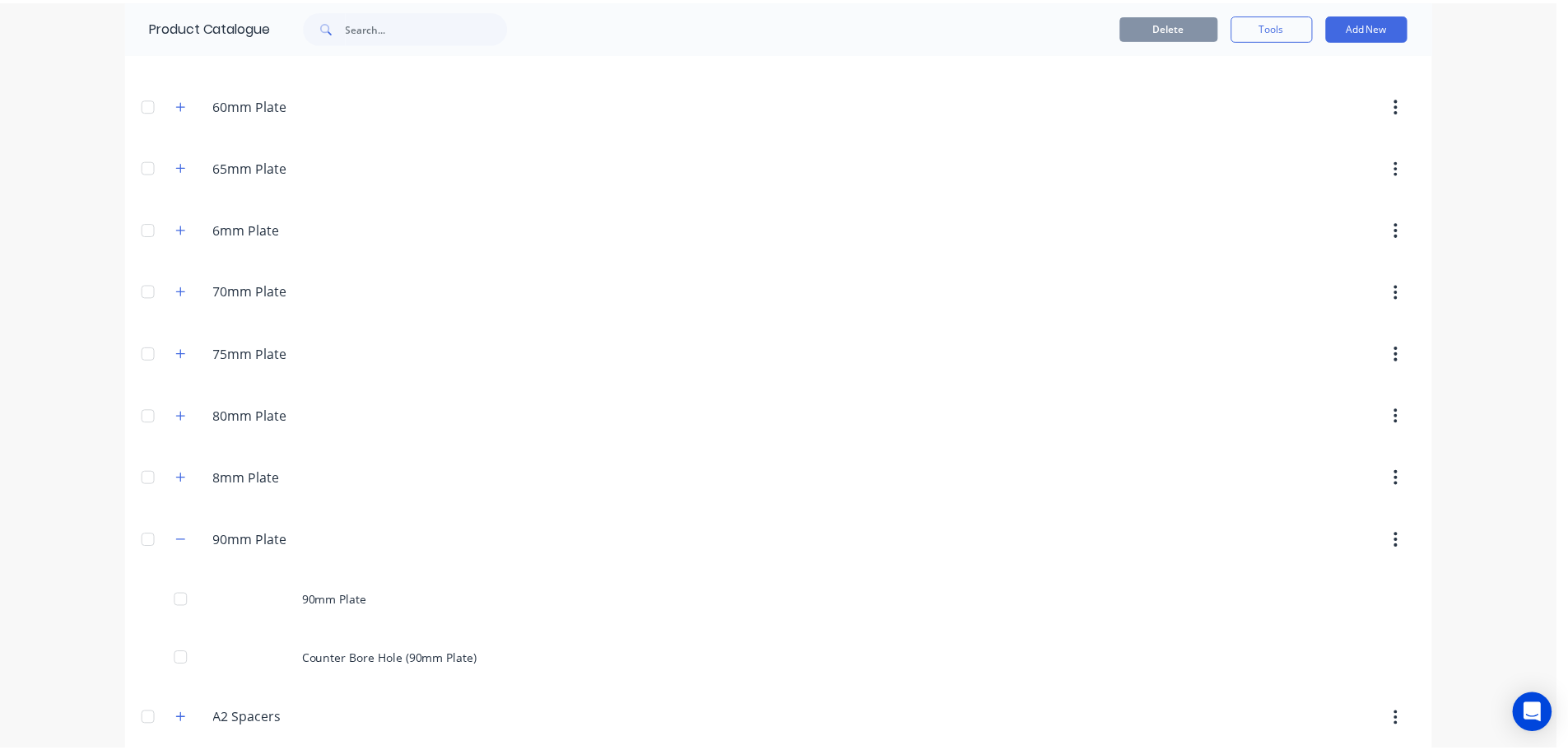
scroll to position [1318, 0]
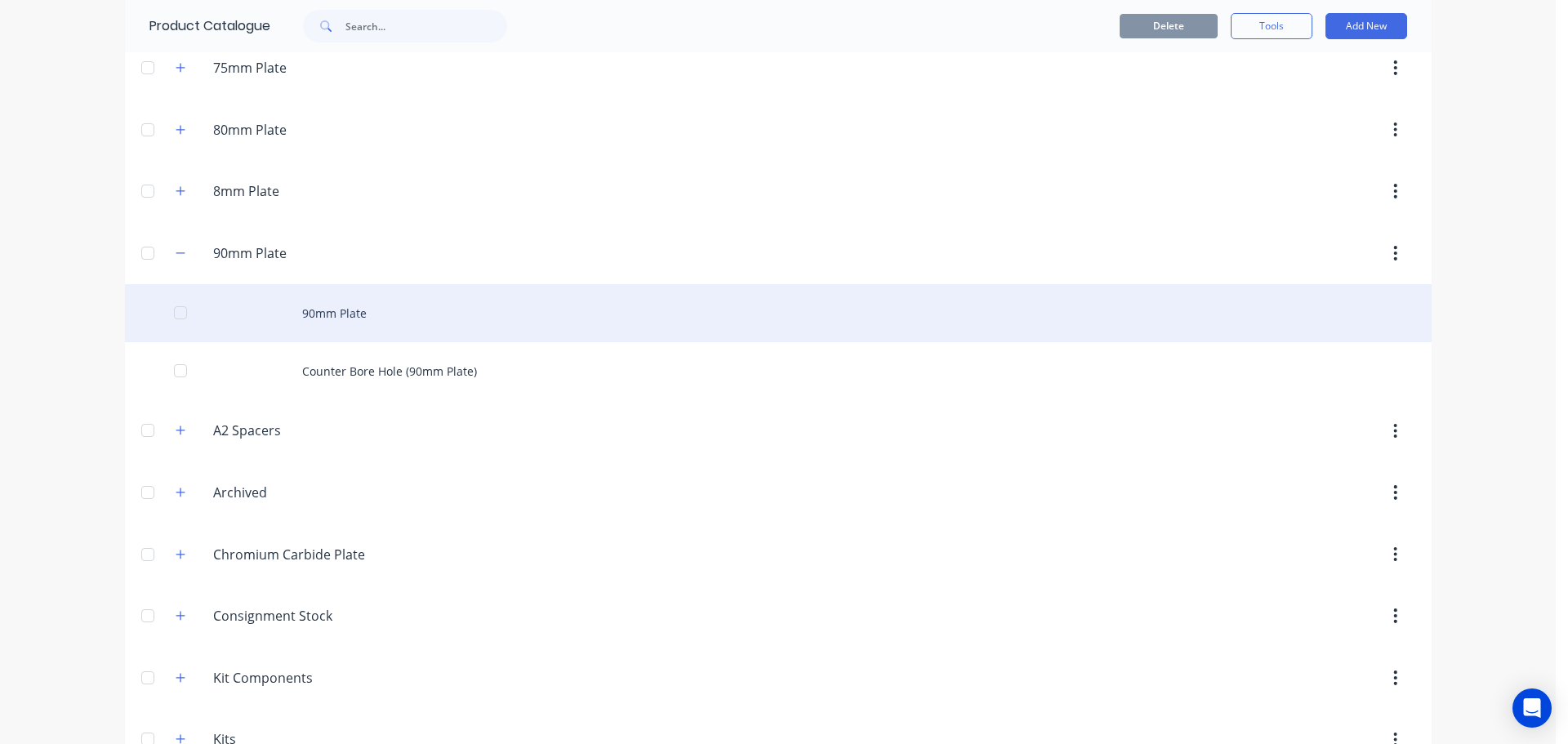
click at [363, 317] on div "90mm Plate" at bounding box center [778, 313] width 1307 height 58
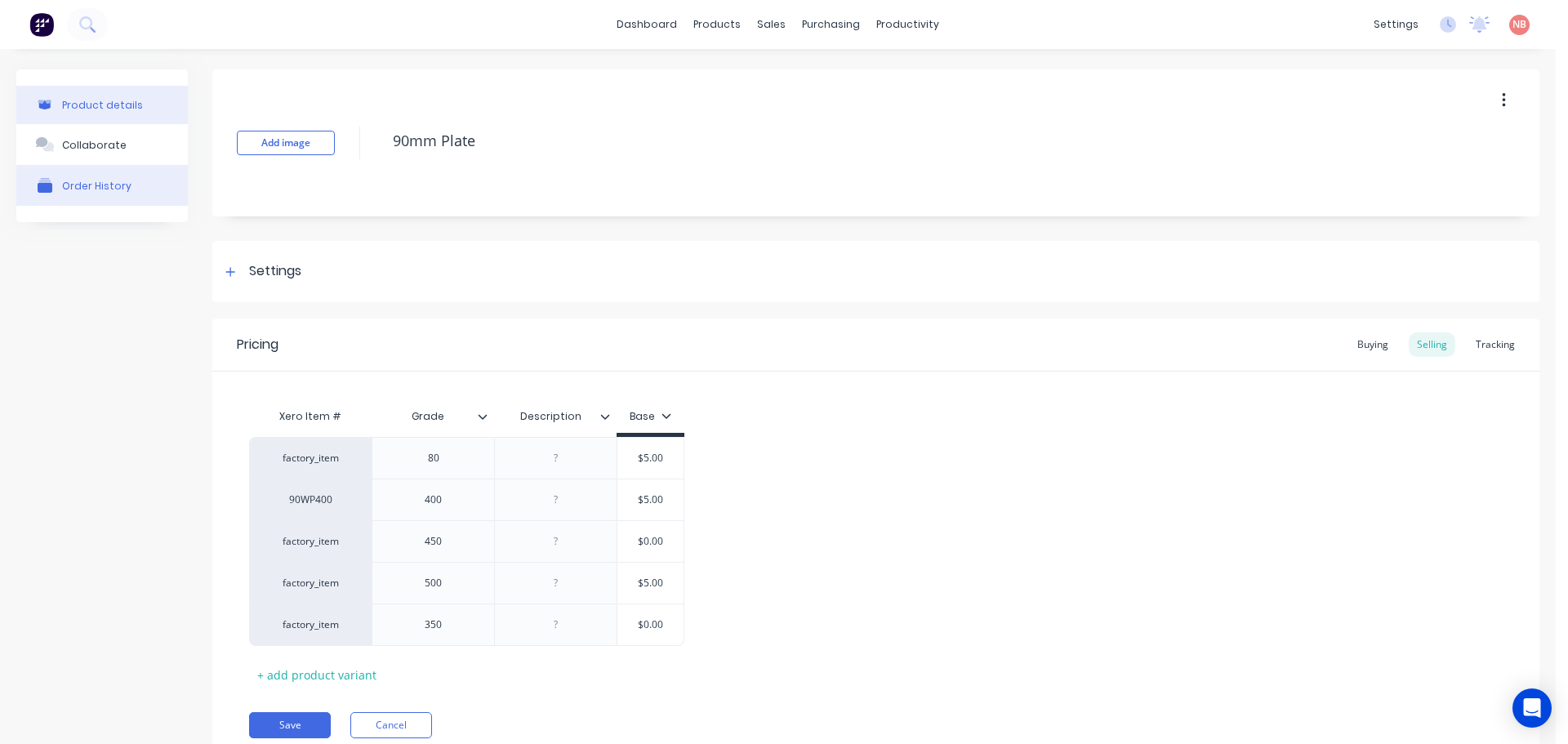
type textarea "x"
click at [155, 188] on button "Order History" at bounding box center [102, 185] width 171 height 40
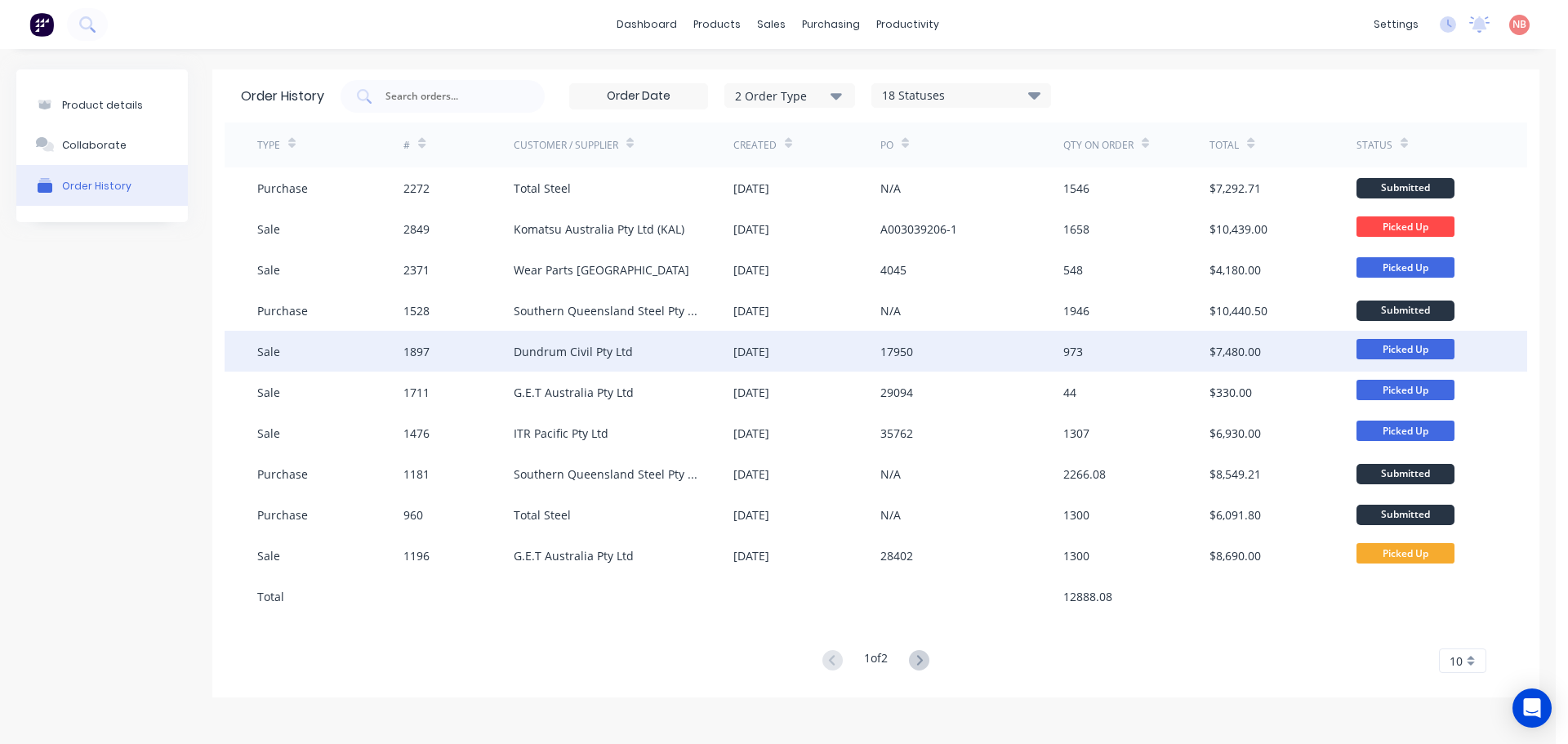
click at [757, 343] on div "[DATE]" at bounding box center [752, 351] width 36 height 17
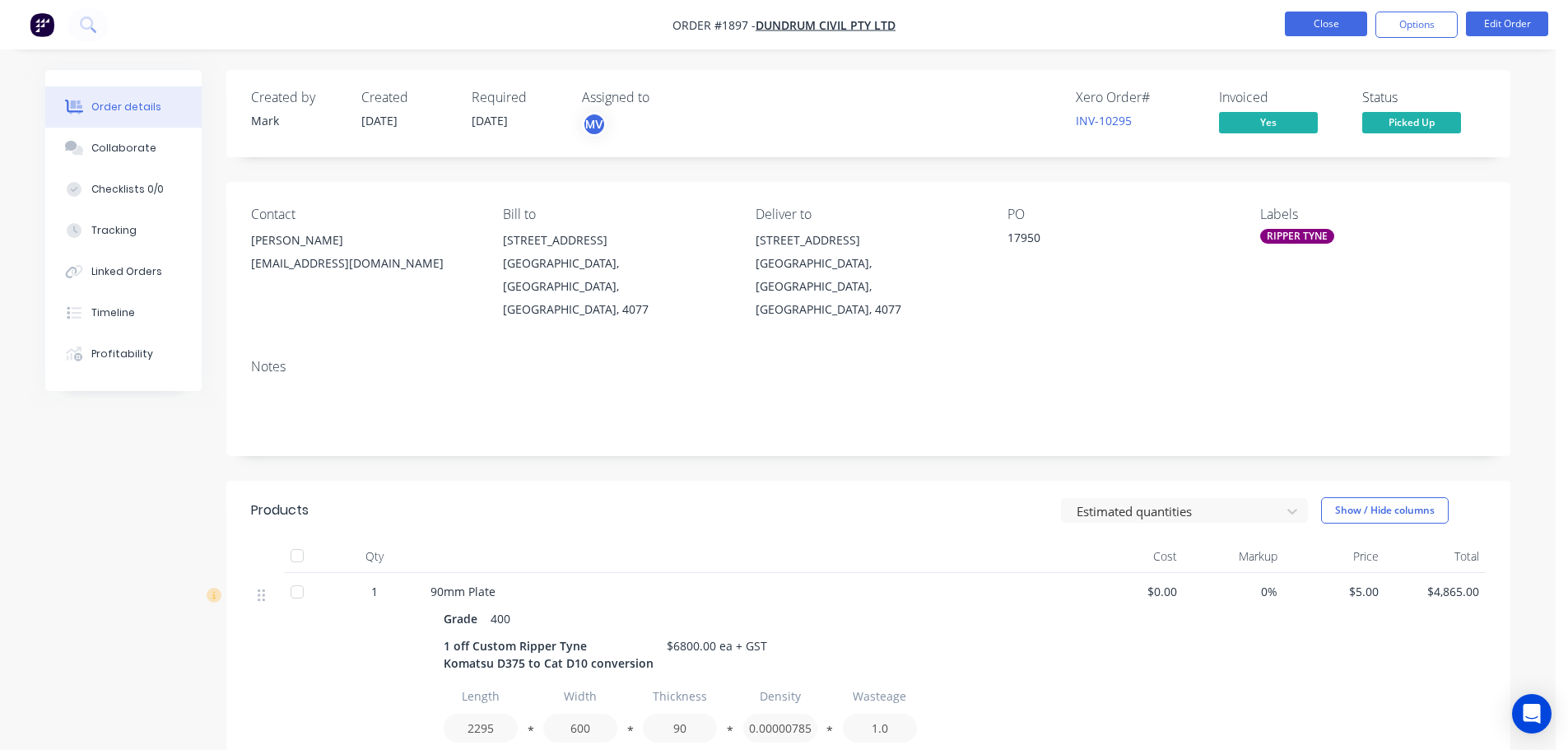
click at [1317, 23] on button "Close" at bounding box center [1326, 23] width 82 height 24
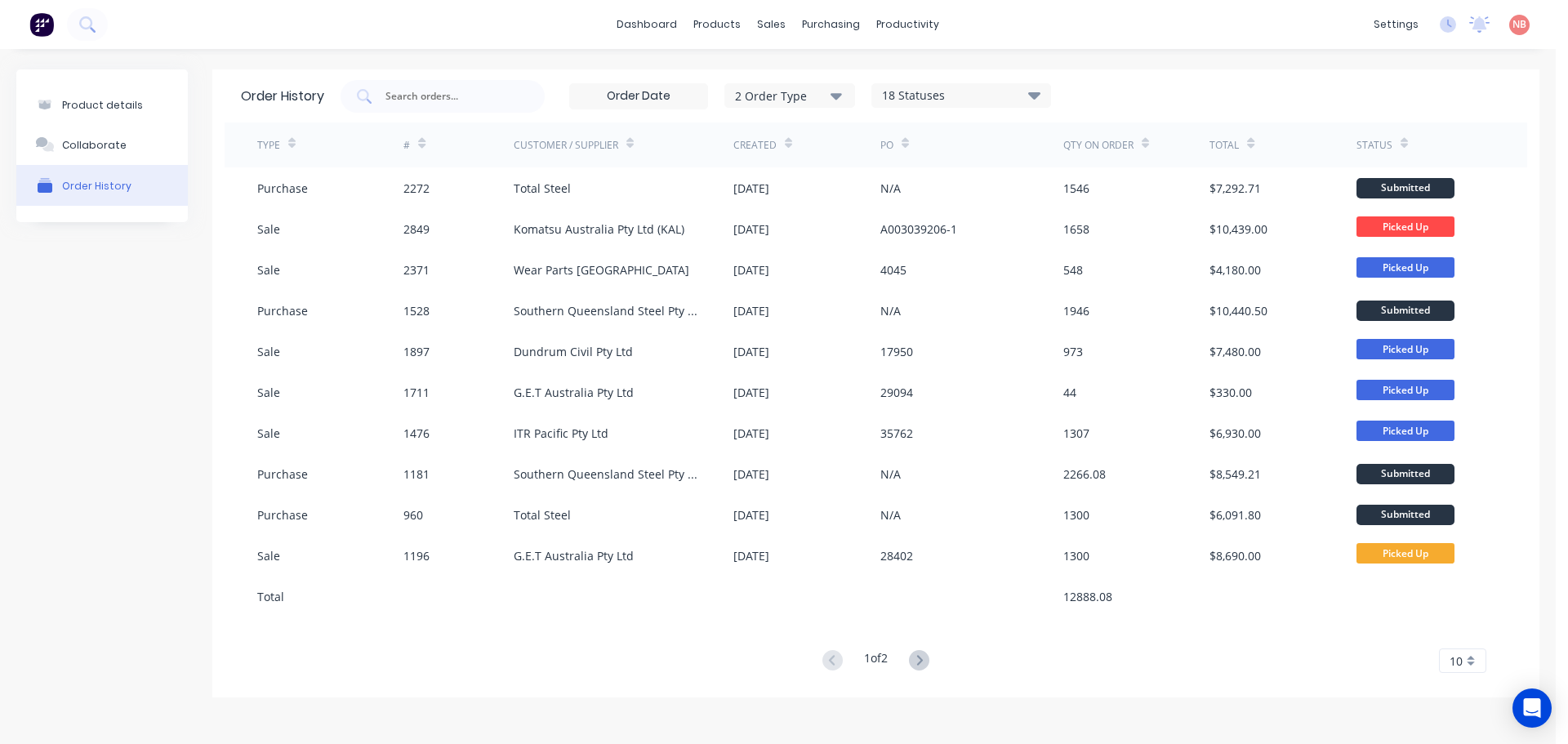
click at [918, 665] on icon at bounding box center [920, 660] width 21 height 21
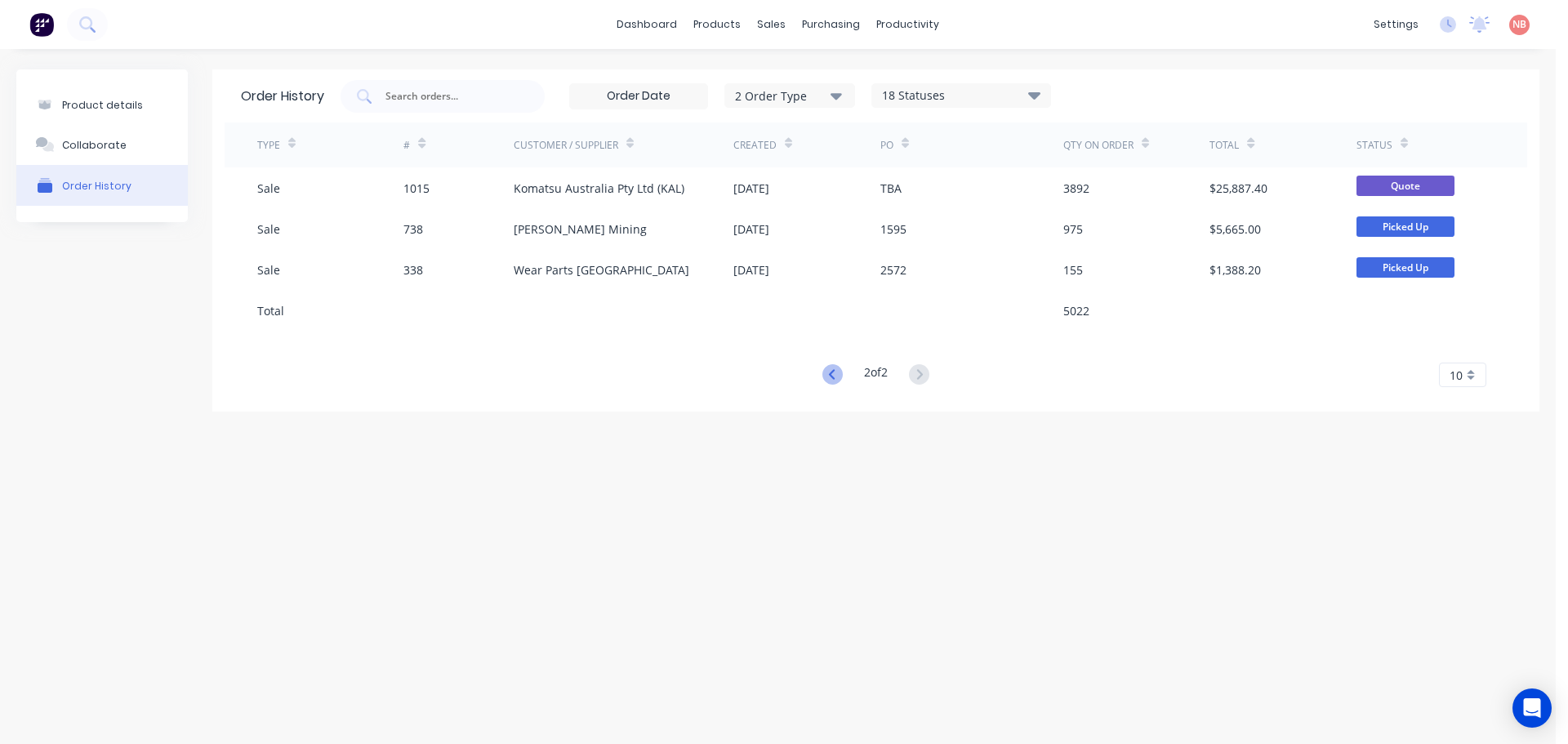
click at [824, 372] on icon at bounding box center [833, 375] width 21 height 21
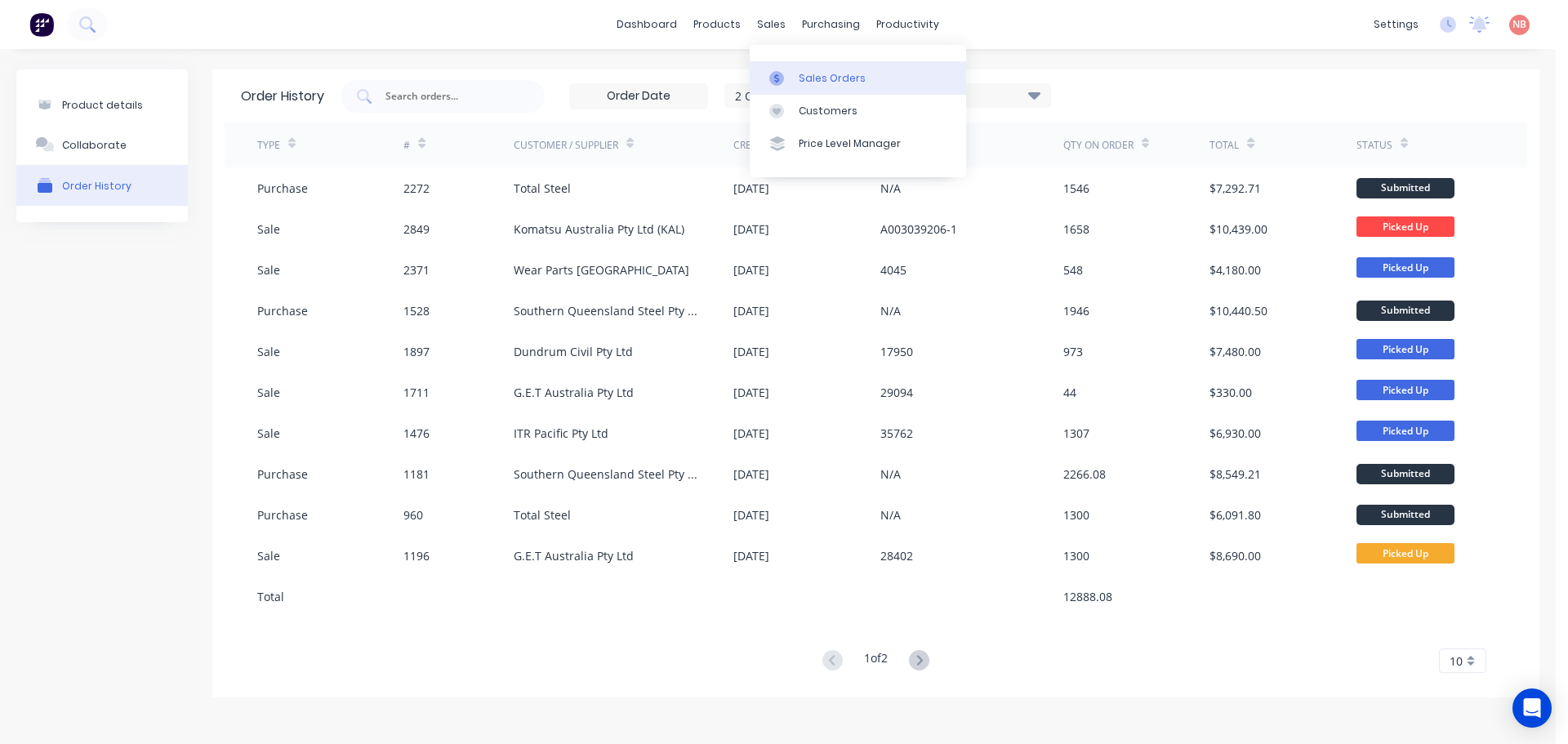
click at [785, 63] on link "Sales Orders" at bounding box center [858, 78] width 216 height 33
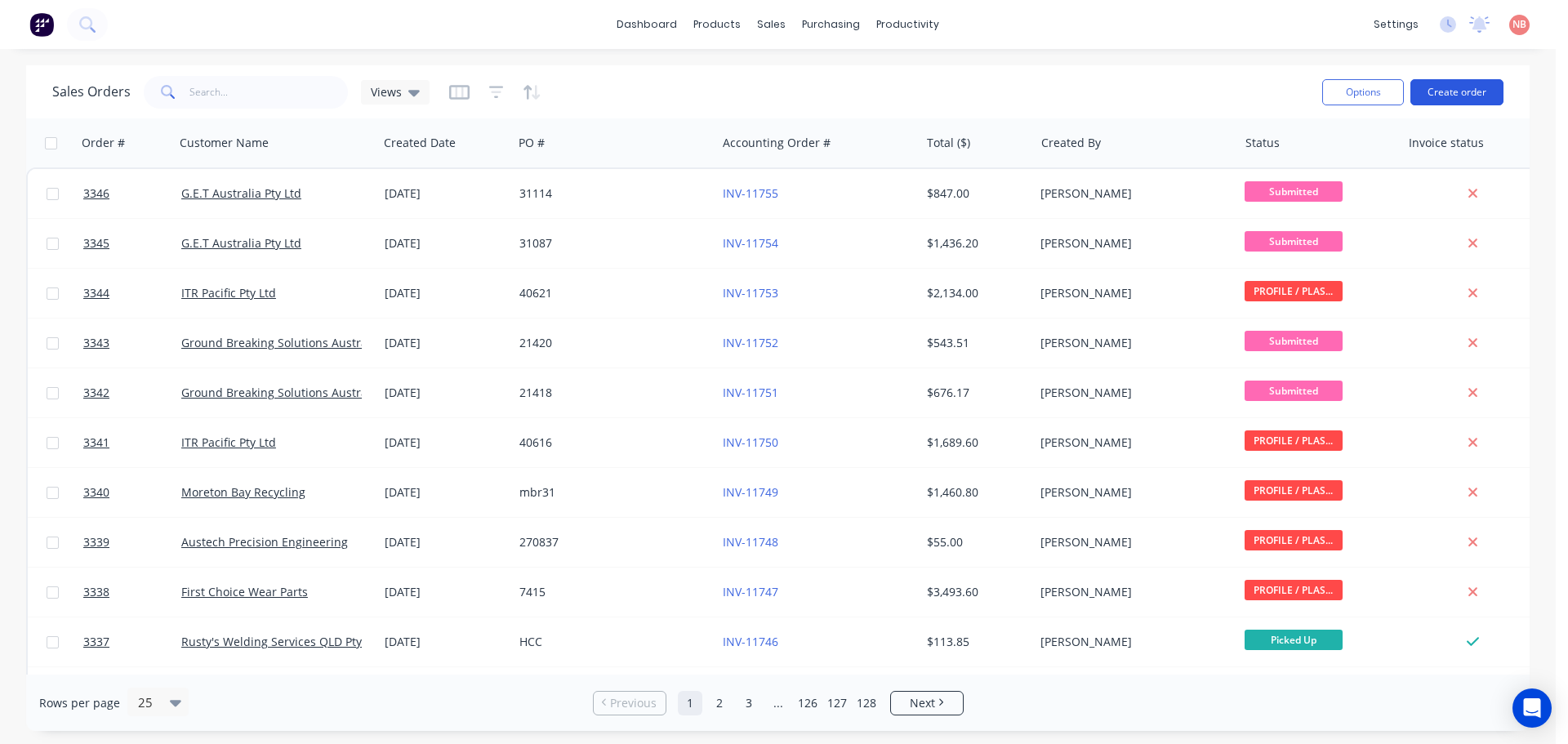
click at [1442, 87] on button "Create order" at bounding box center [1457, 92] width 93 height 26
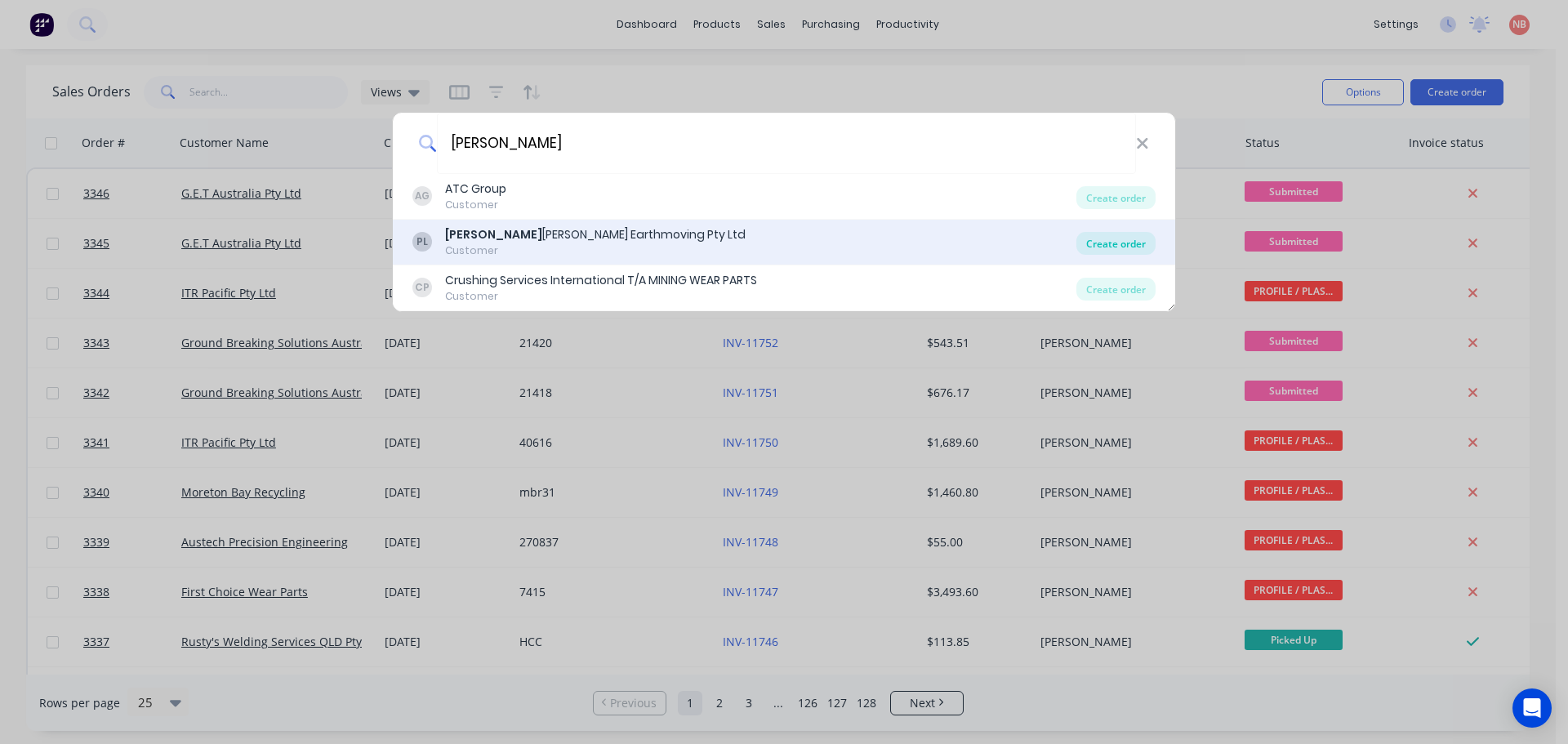
type input "[PERSON_NAME]"
click at [1111, 238] on div "Create order" at bounding box center [1116, 243] width 79 height 23
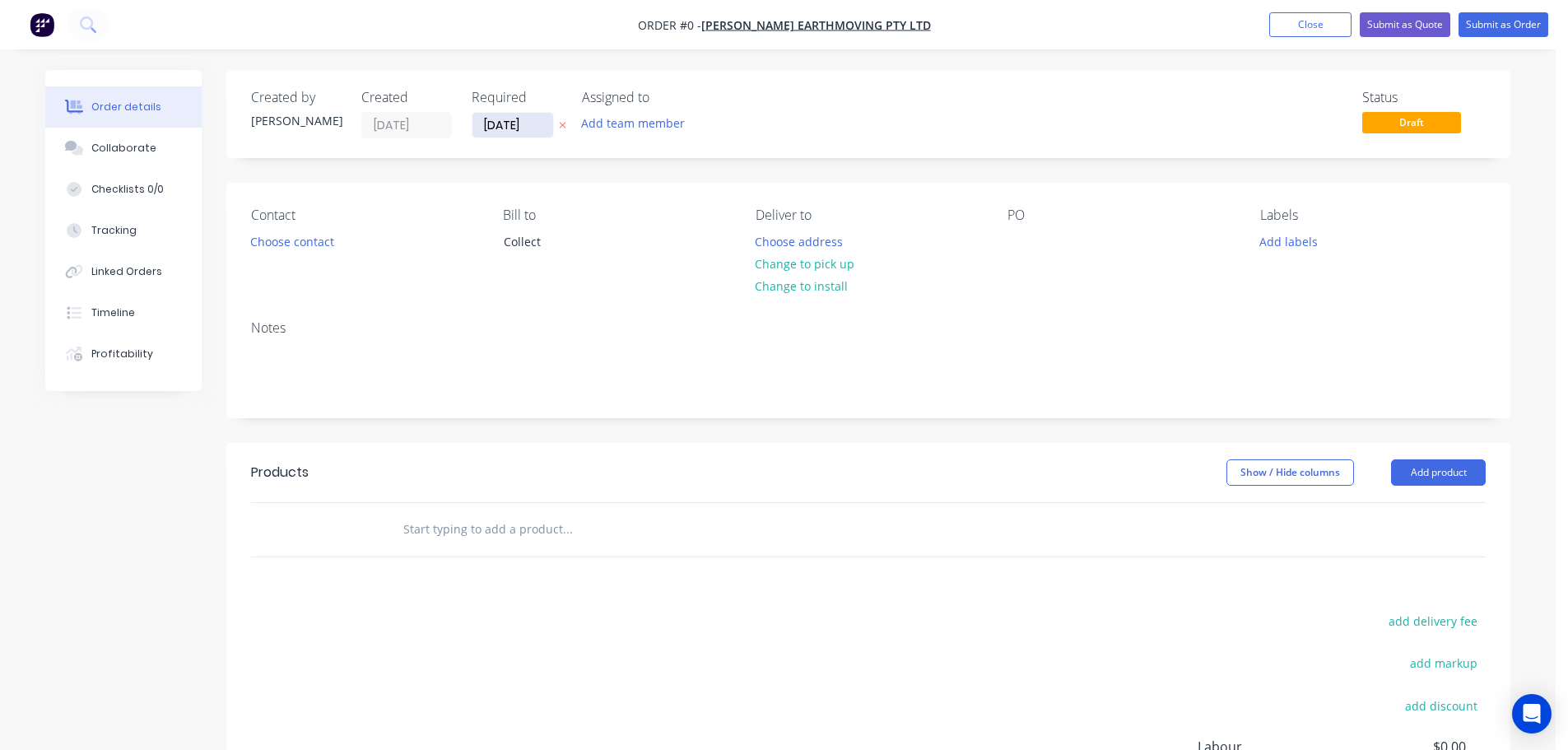
click at [496, 118] on input "[DATE]" at bounding box center [512, 125] width 81 height 24
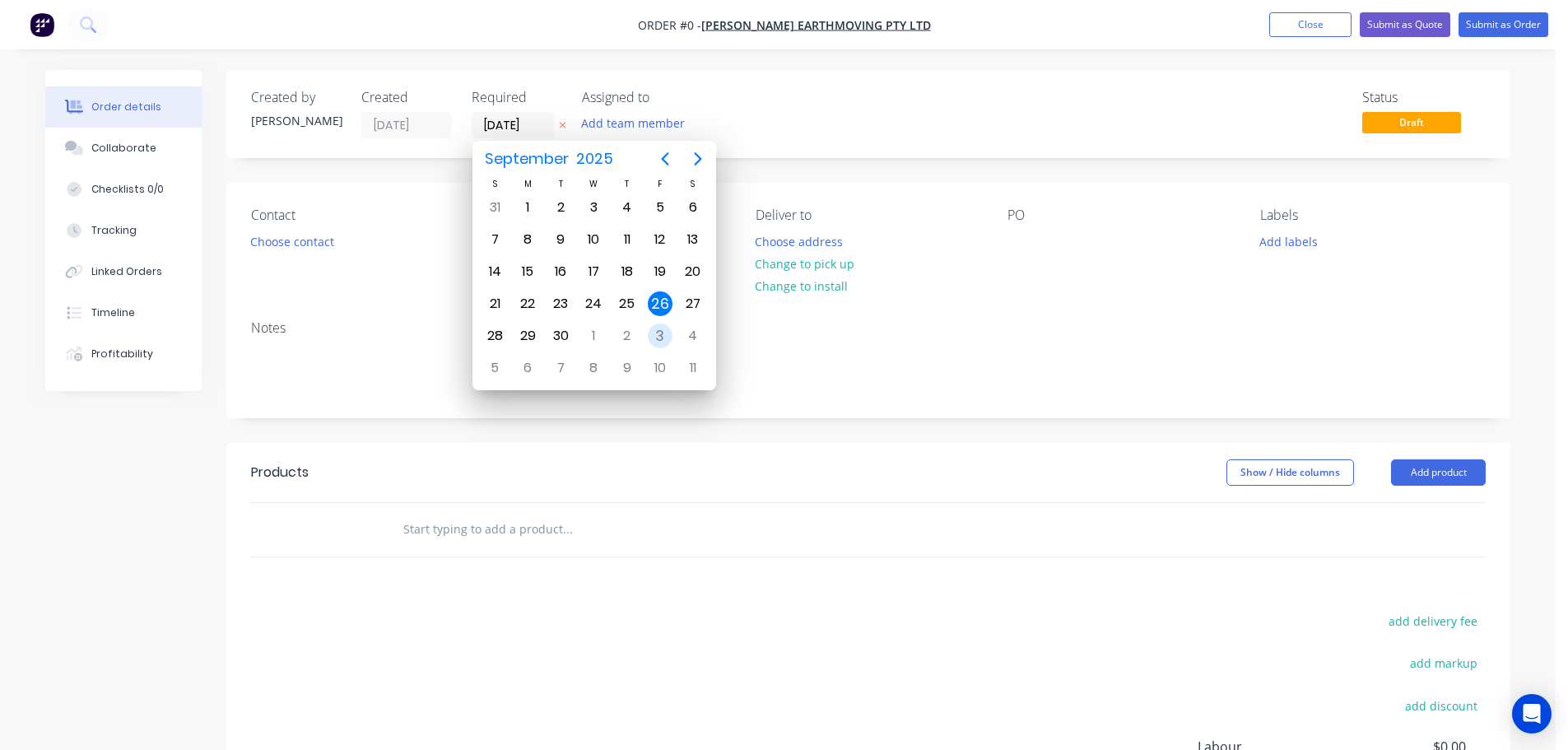
click at [659, 336] on div "3" at bounding box center [660, 336] width 24 height 24
type input "[DATE]"
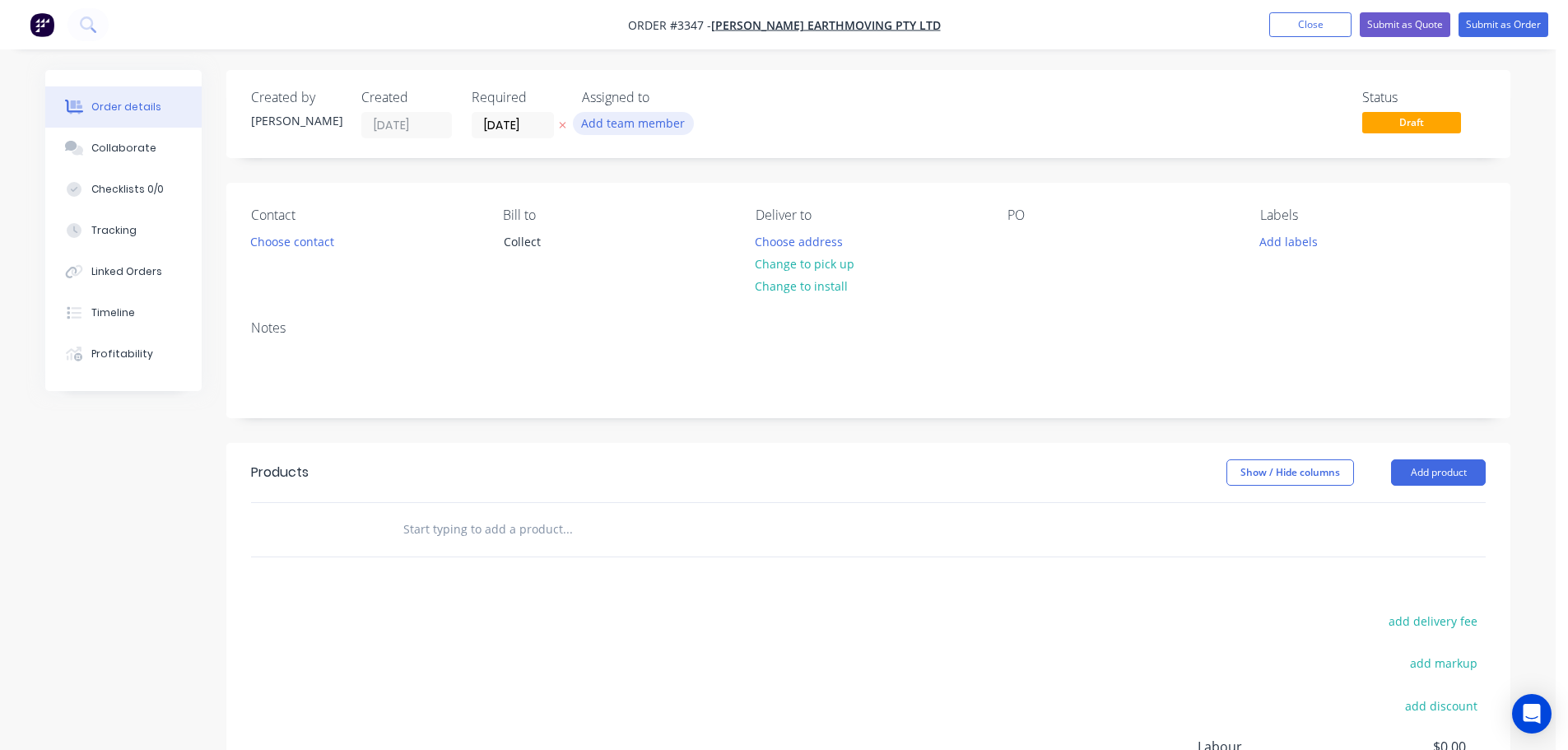
click at [646, 128] on button "Add team member" at bounding box center [633, 123] width 121 height 23
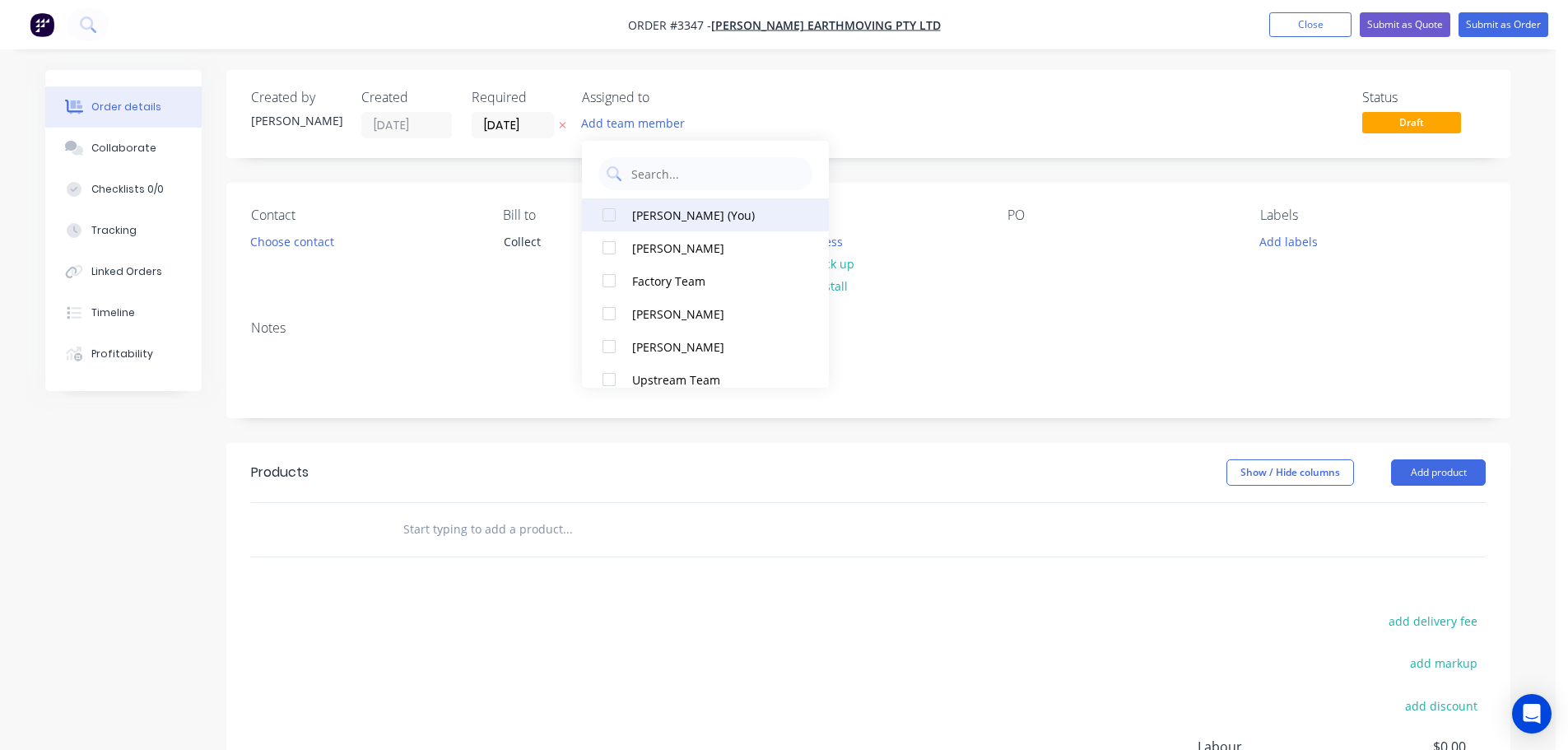
click at [690, 225] on button "[PERSON_NAME] (You)" at bounding box center [705, 215] width 247 height 33
click at [335, 247] on button "Choose contact" at bounding box center [292, 241] width 102 height 23
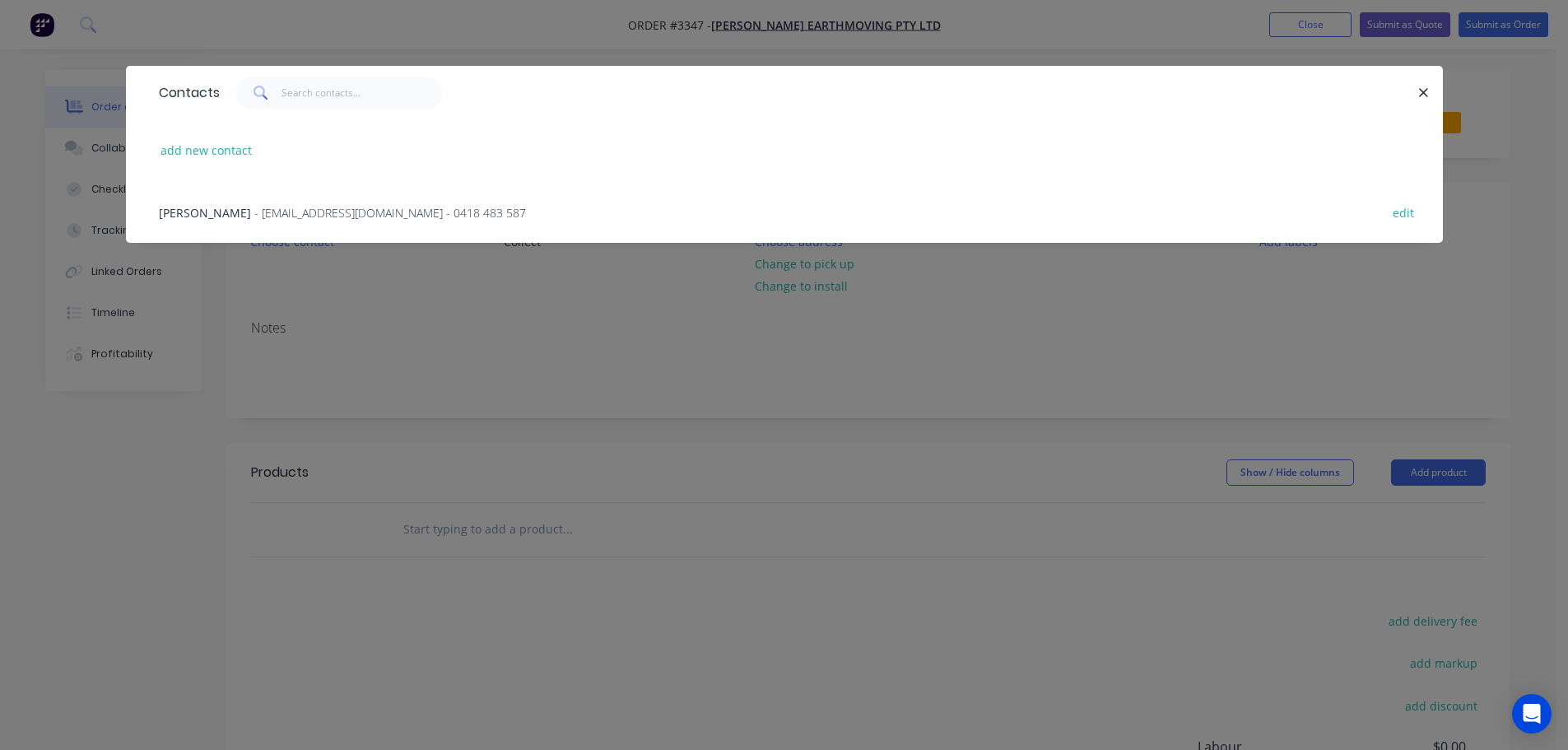
click at [254, 207] on span "- [EMAIL_ADDRESS][DOMAIN_NAME] - 0418 483 587" at bounding box center [390, 213] width 272 height 16
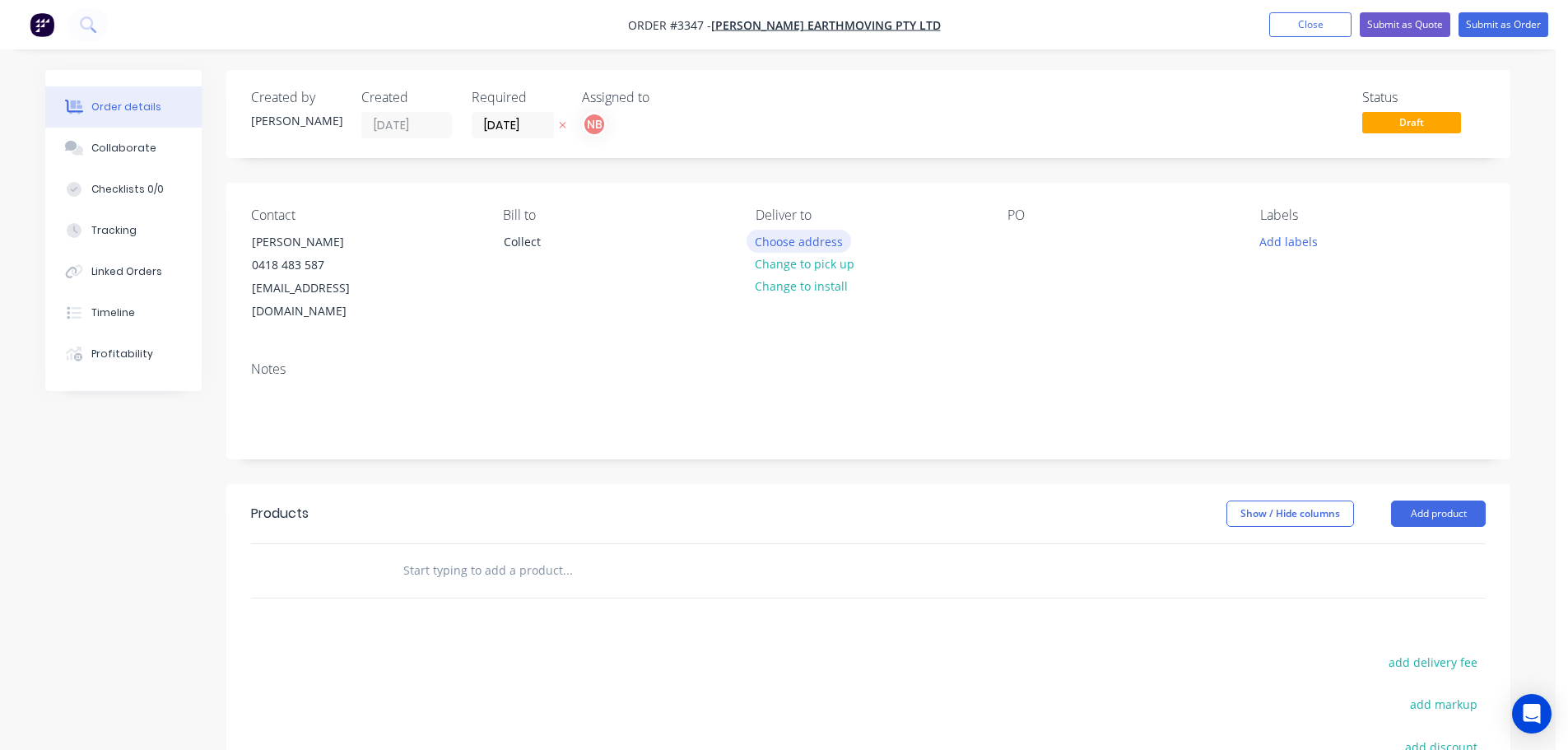
click at [777, 238] on button "Choose address" at bounding box center [798, 241] width 105 height 23
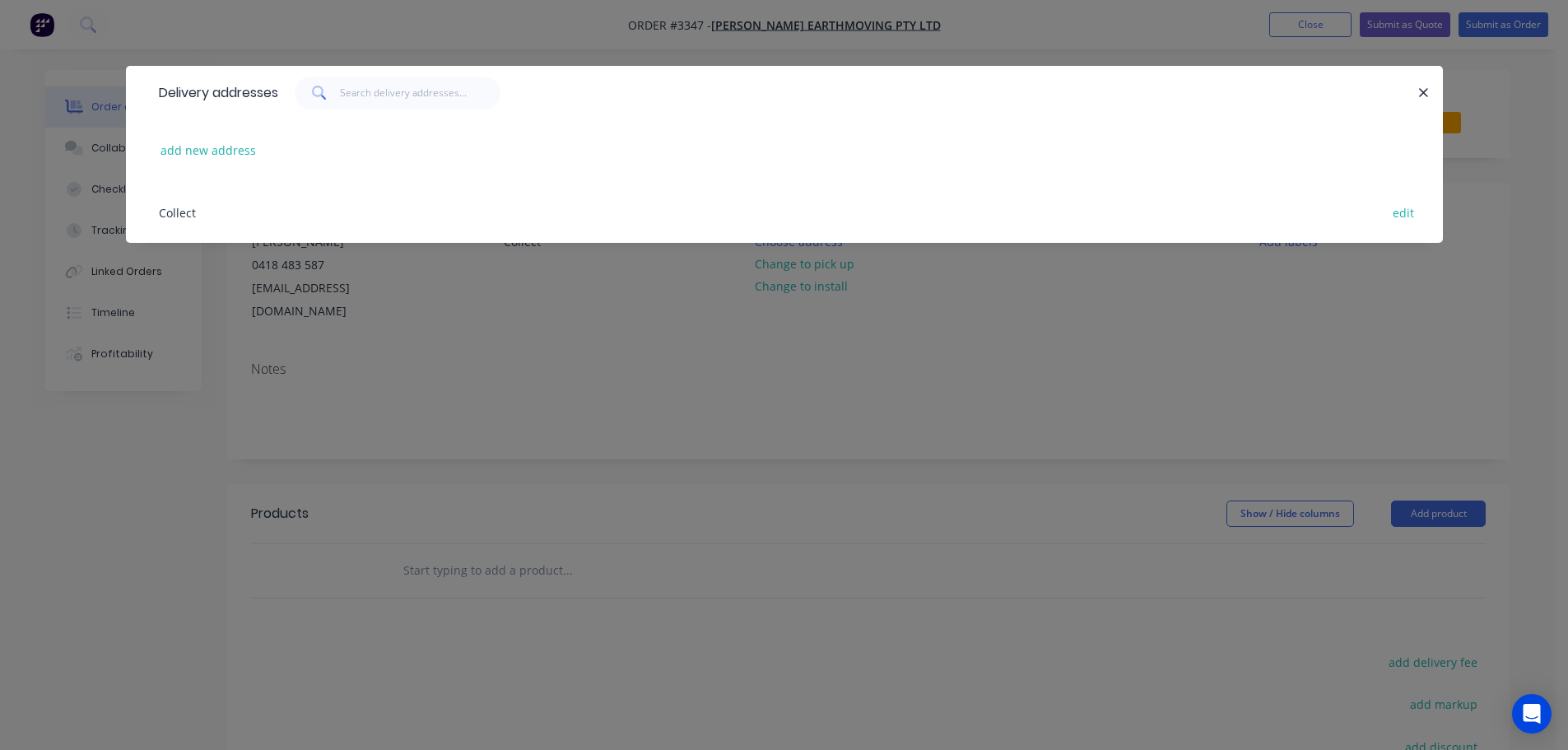
drag, startPoint x: 639, startPoint y: 339, endPoint x: 652, endPoint y: 336, distance: 13.3
click at [640, 339] on div "Delivery addresses add new address Collect edit" at bounding box center [784, 375] width 1568 height 750
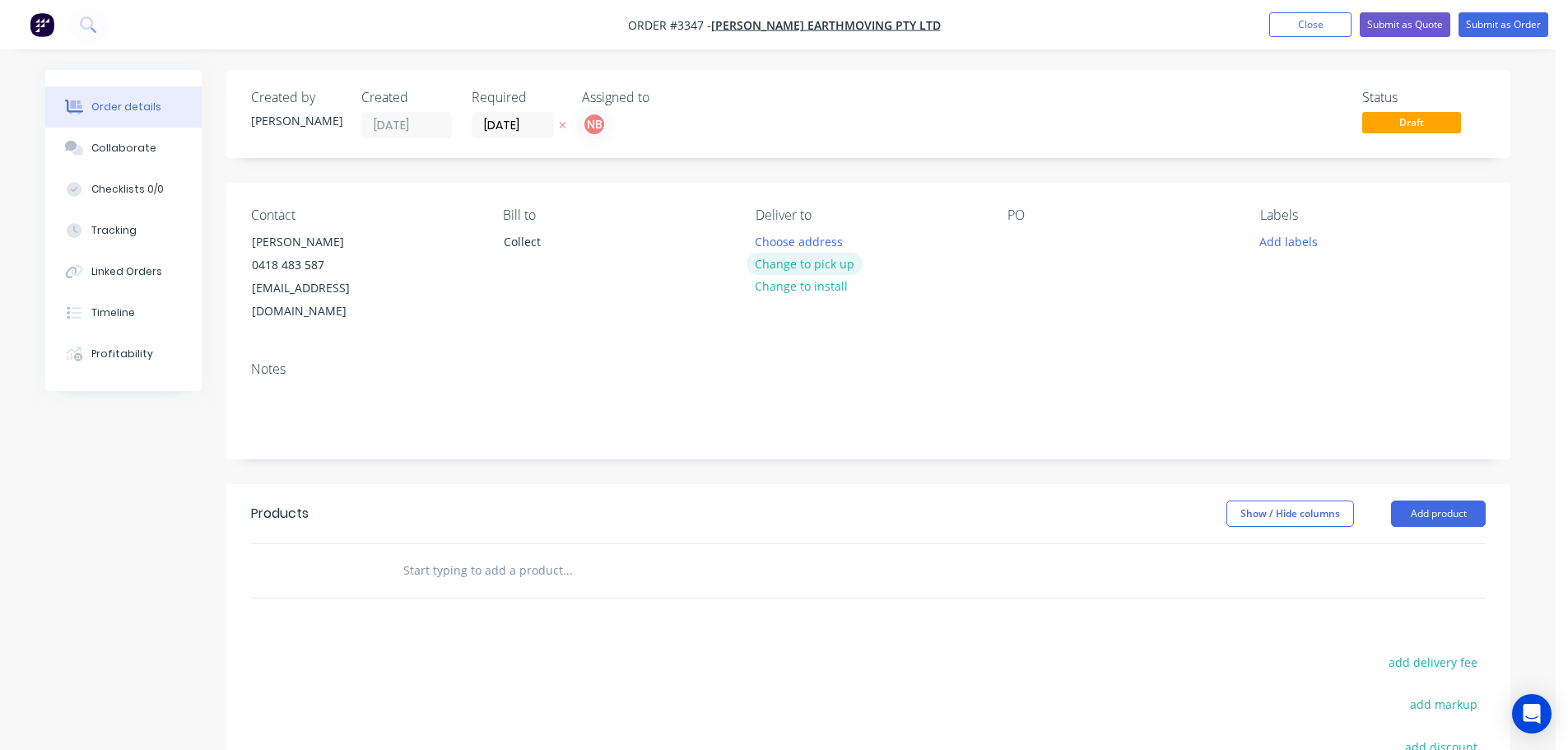
click at [846, 270] on button "Change to pick up" at bounding box center [804, 264] width 117 height 23
click at [1040, 240] on div "PO" at bounding box center [1120, 266] width 226 height 116
click at [1024, 240] on div at bounding box center [1020, 242] width 26 height 24
click at [1276, 242] on button "Add labels" at bounding box center [1288, 241] width 75 height 23
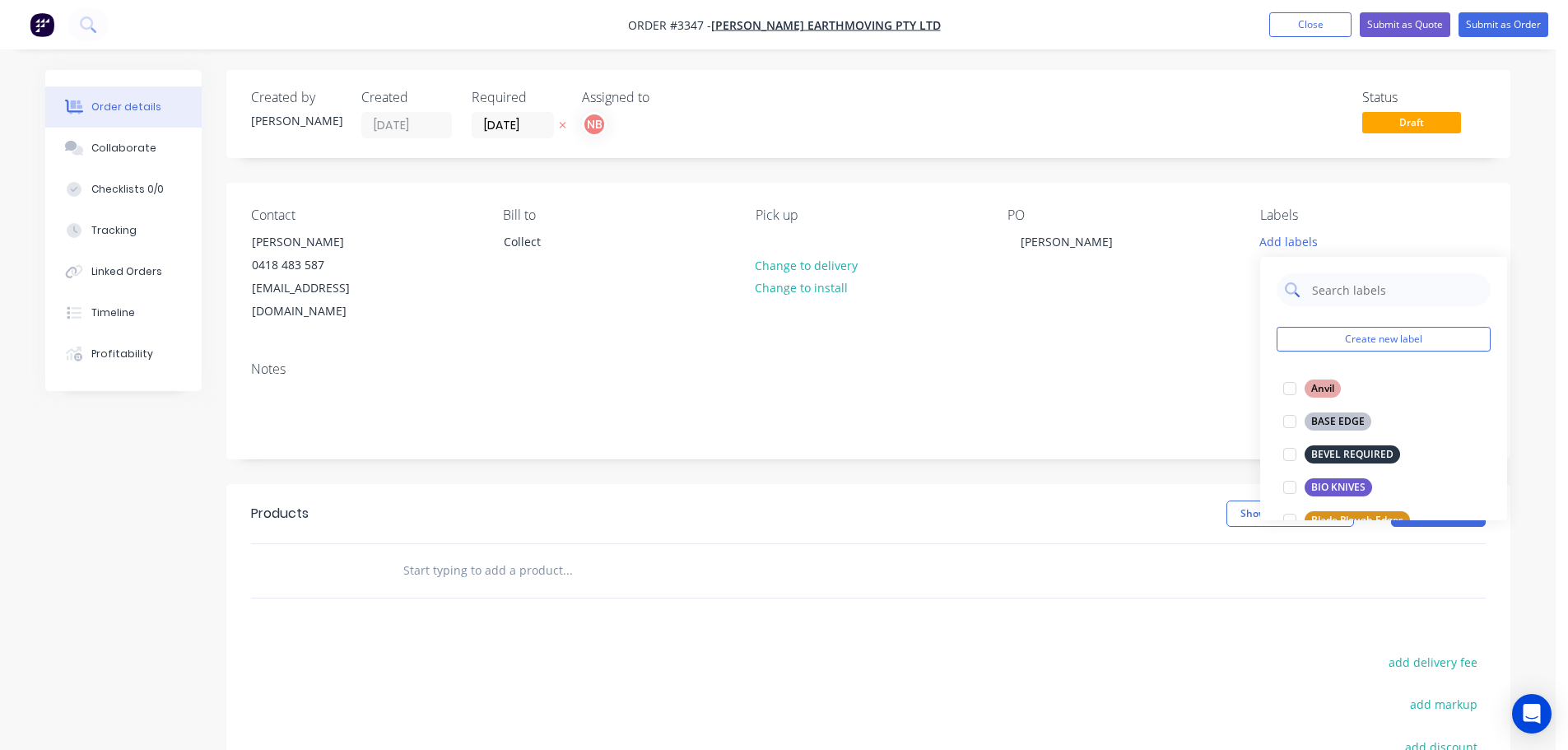
click at [1313, 293] on input "text" at bounding box center [1396, 290] width 172 height 33
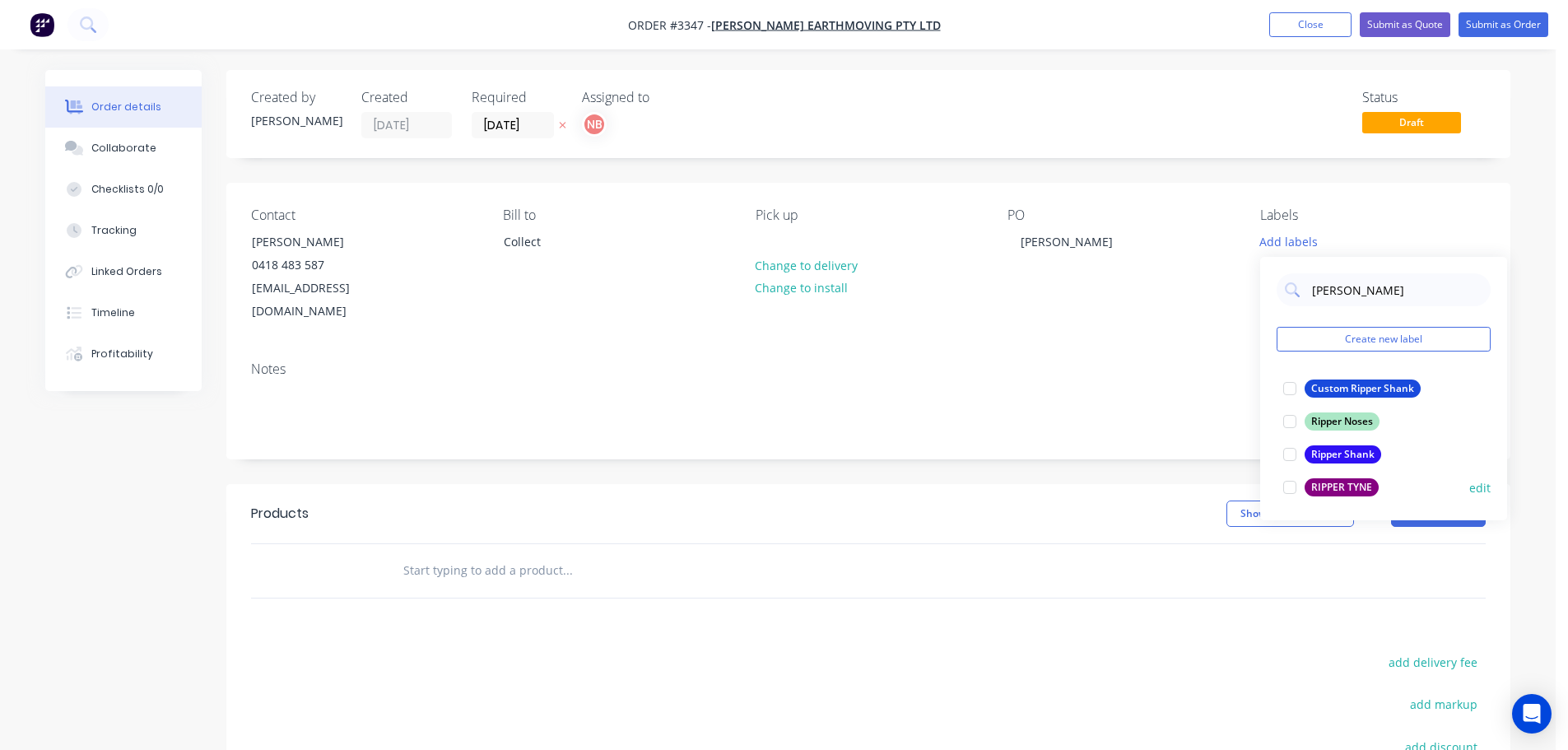
type input "[PERSON_NAME]"
click at [1355, 479] on div "RIPPER TYNE" at bounding box center [1342, 487] width 74 height 18
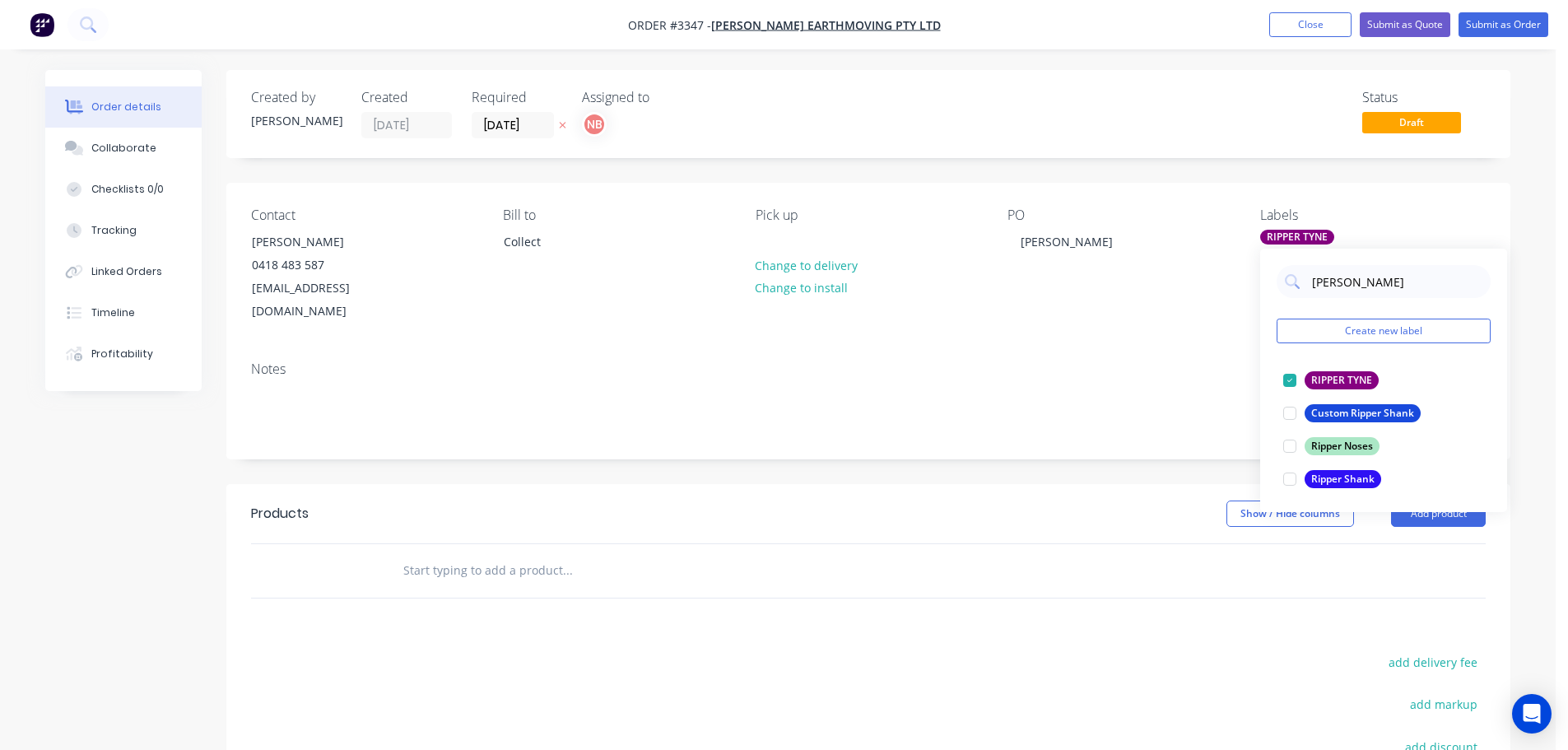
click at [1146, 456] on div "Created by [PERSON_NAME] Created [DATE] Required [DATE] Assigned to NB Status D…" at bounding box center [869, 532] width 1284 height 924
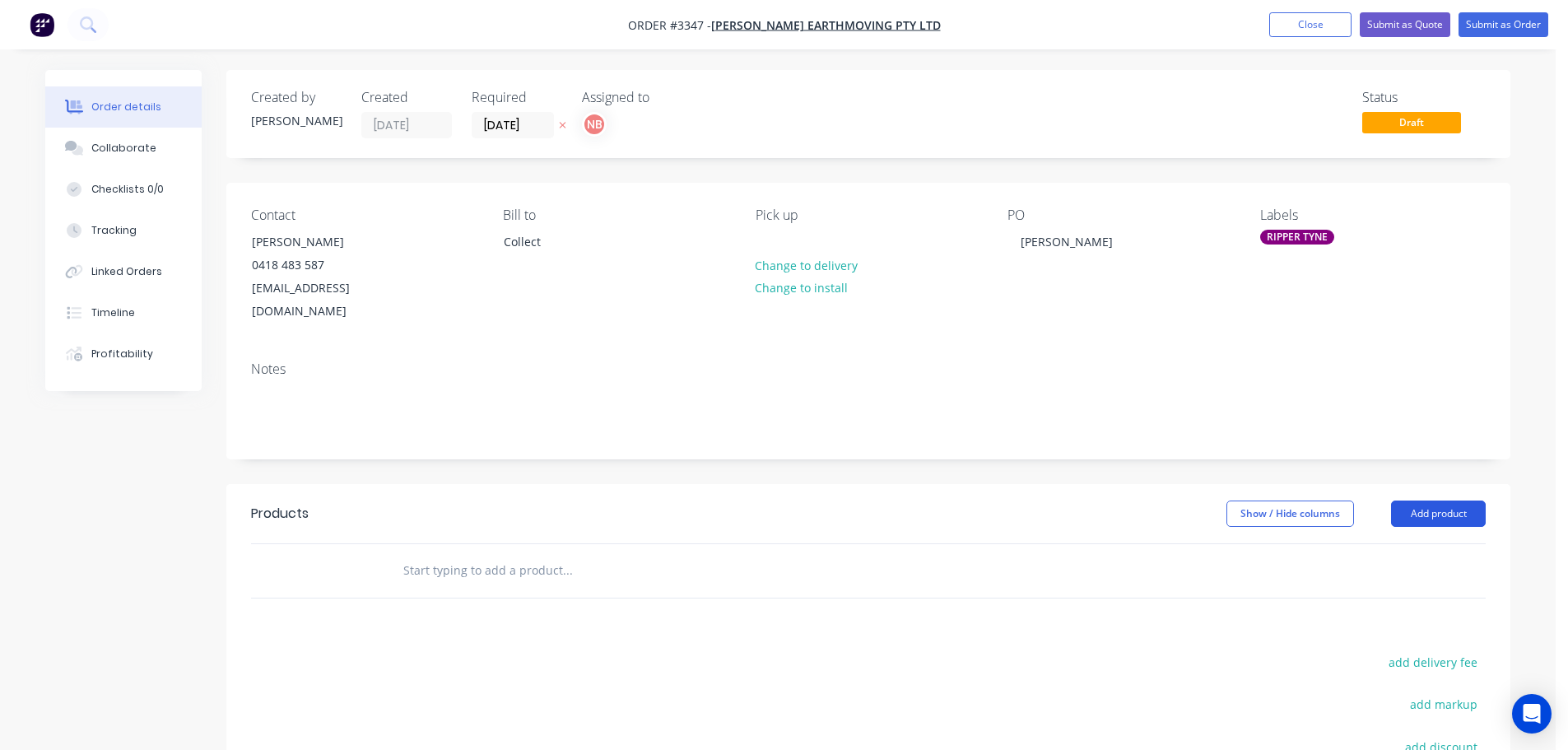
click at [1420, 501] on button "Add product" at bounding box center [1438, 514] width 95 height 26
click at [1281, 230] on div "RIPPER TYNE" at bounding box center [1296, 237] width 74 height 15
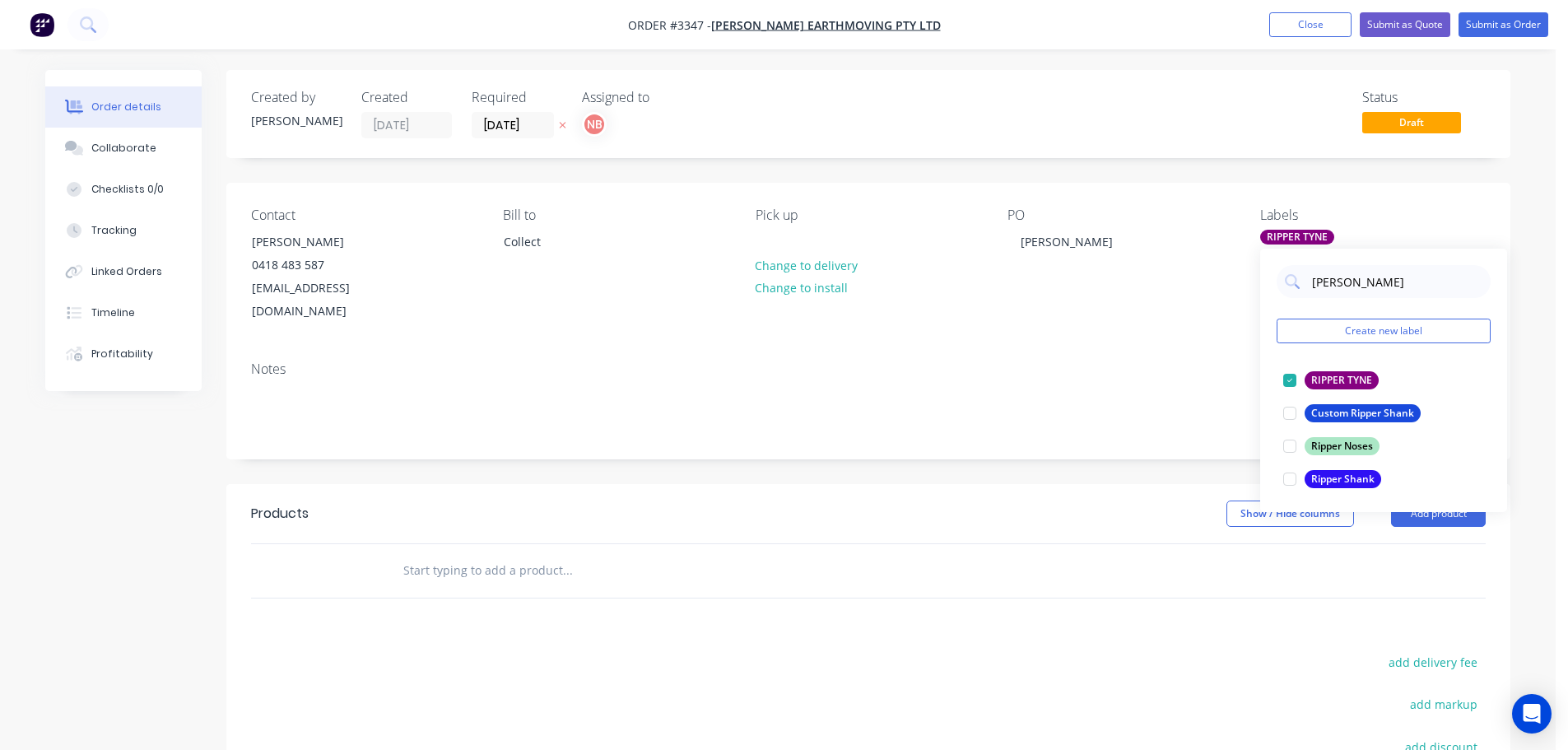
click at [1059, 444] on div "Created by [PERSON_NAME] Created [DATE] Required [DATE] Assigned to NB Status D…" at bounding box center [869, 532] width 1284 height 924
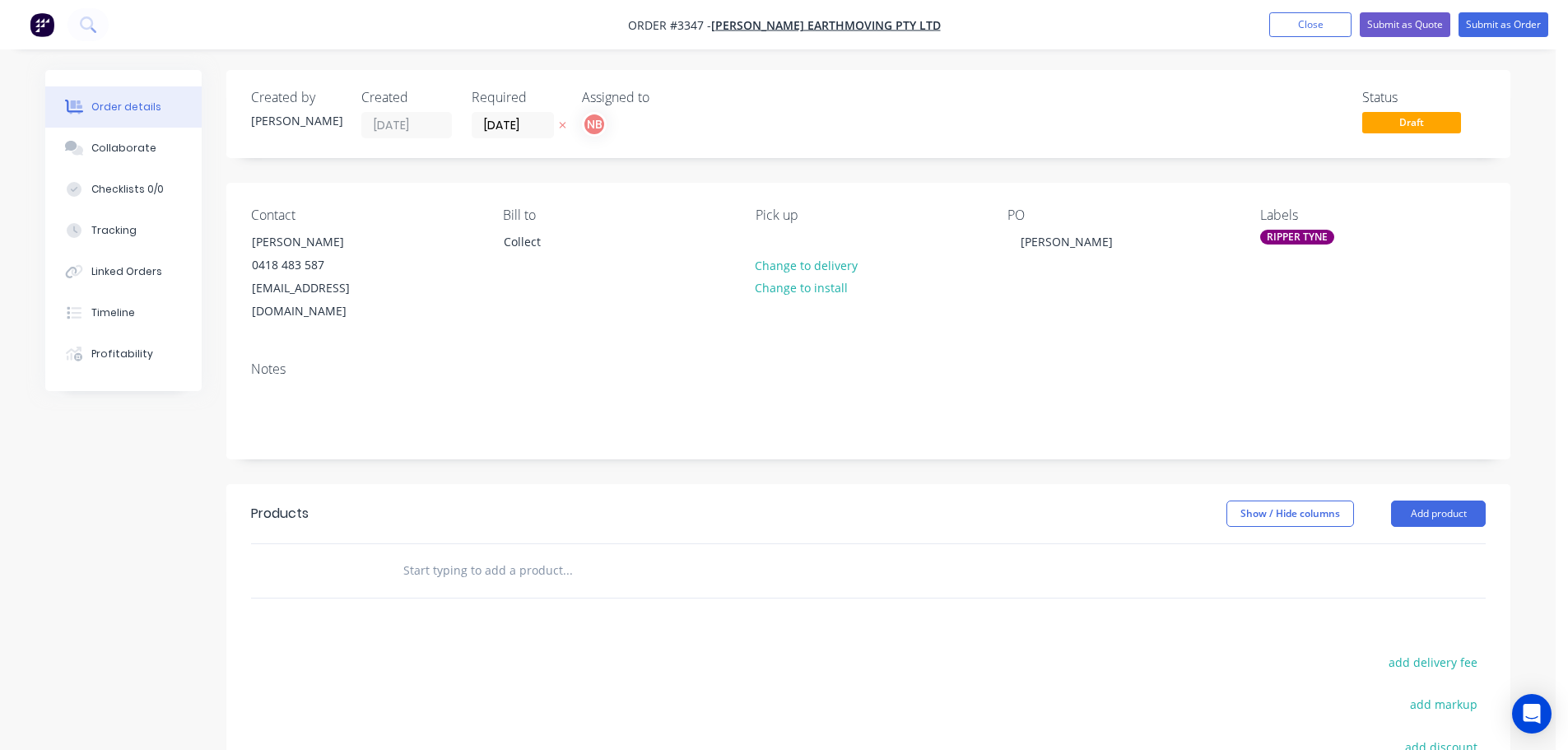
click at [1301, 237] on div "RIPPER TYNE" at bounding box center [1296, 237] width 74 height 15
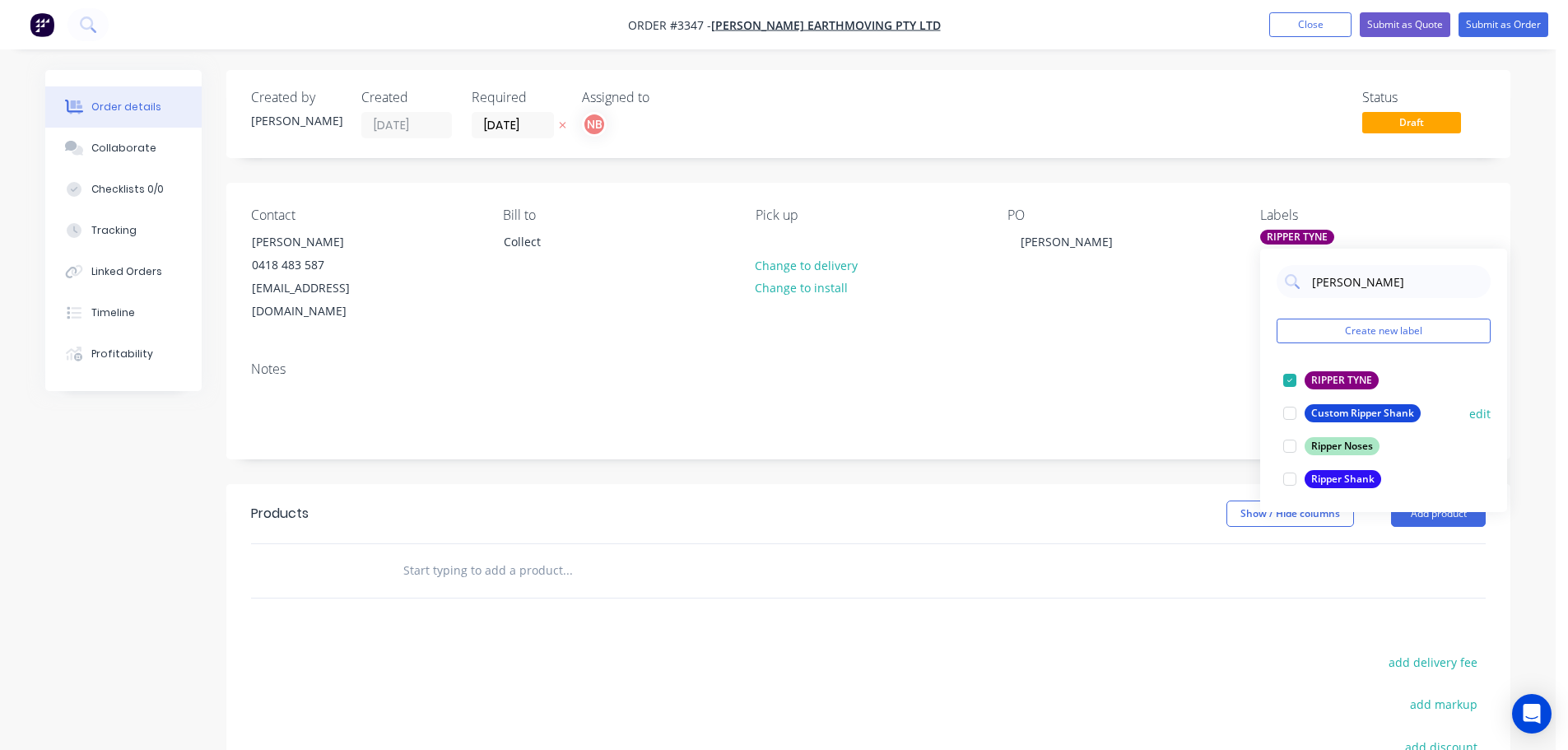
click at [1287, 380] on div at bounding box center [1289, 380] width 33 height 33
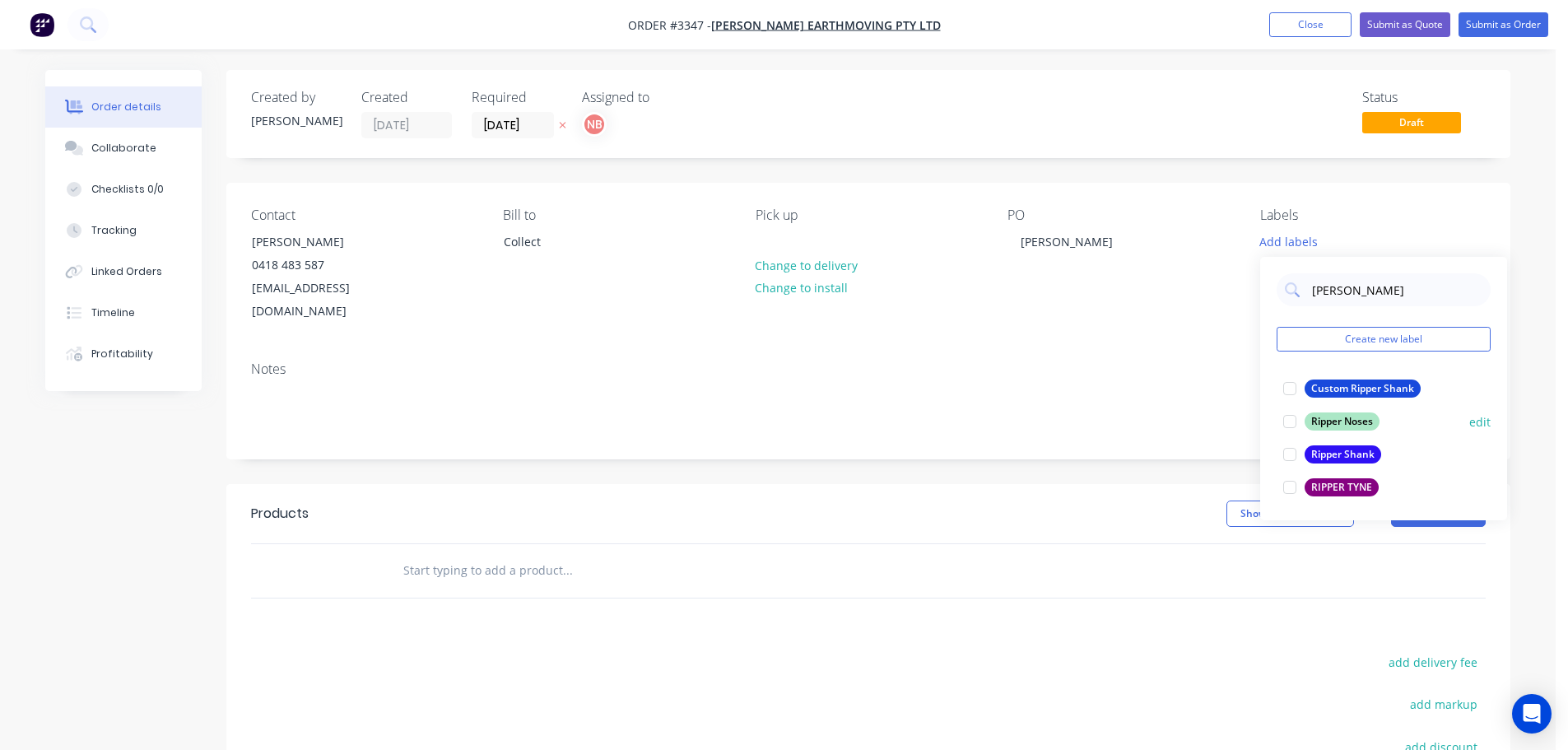
drag, startPoint x: 1290, startPoint y: 391, endPoint x: 1283, endPoint y: 401, distance: 12.2
click at [1290, 391] on div at bounding box center [1289, 389] width 33 height 33
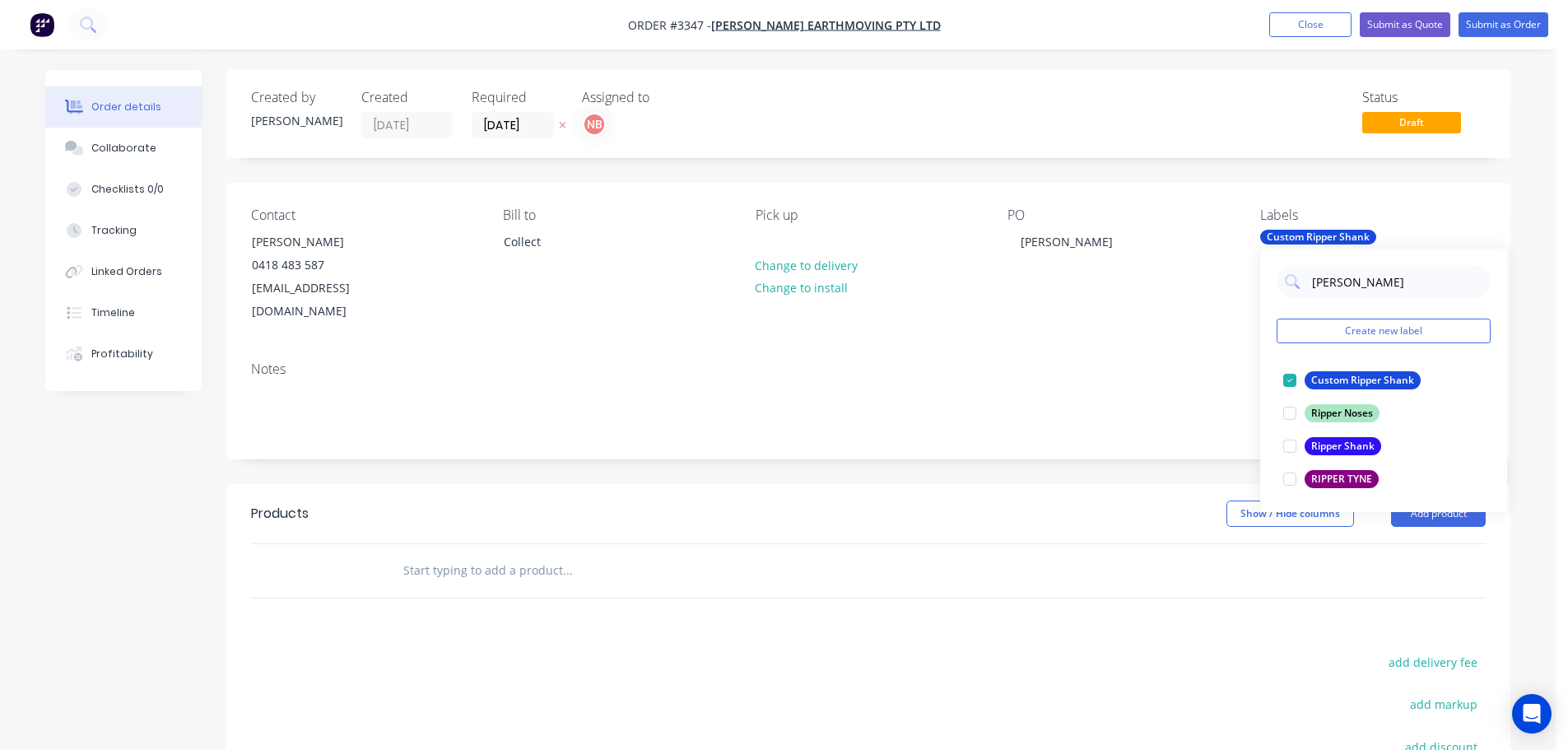
click at [1165, 501] on div "Show / Hide columns Add product" at bounding box center [1000, 514] width 972 height 26
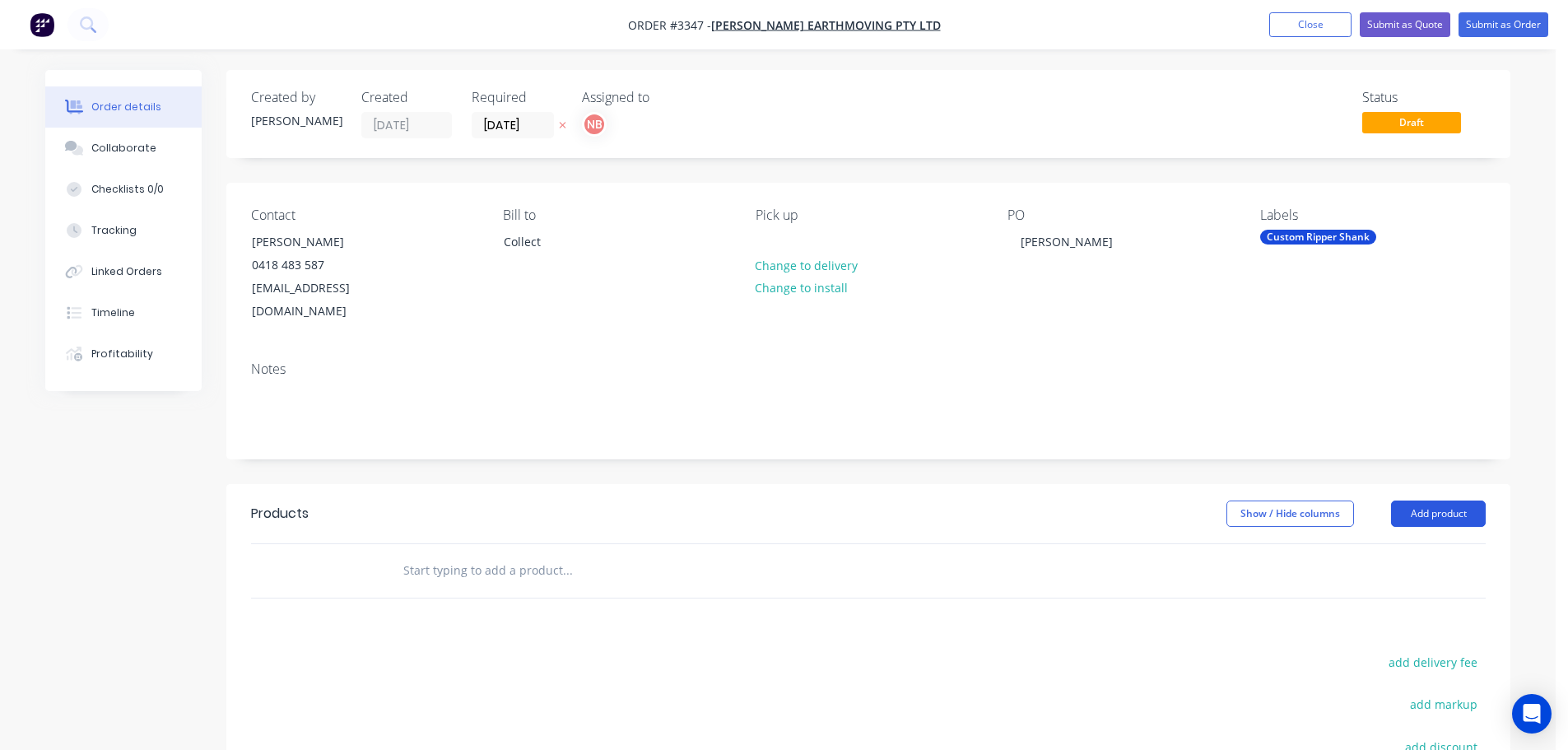
click at [1419, 501] on button "Add product" at bounding box center [1438, 514] width 95 height 26
click at [1404, 543] on div "Product catalogue" at bounding box center [1407, 556] width 127 height 24
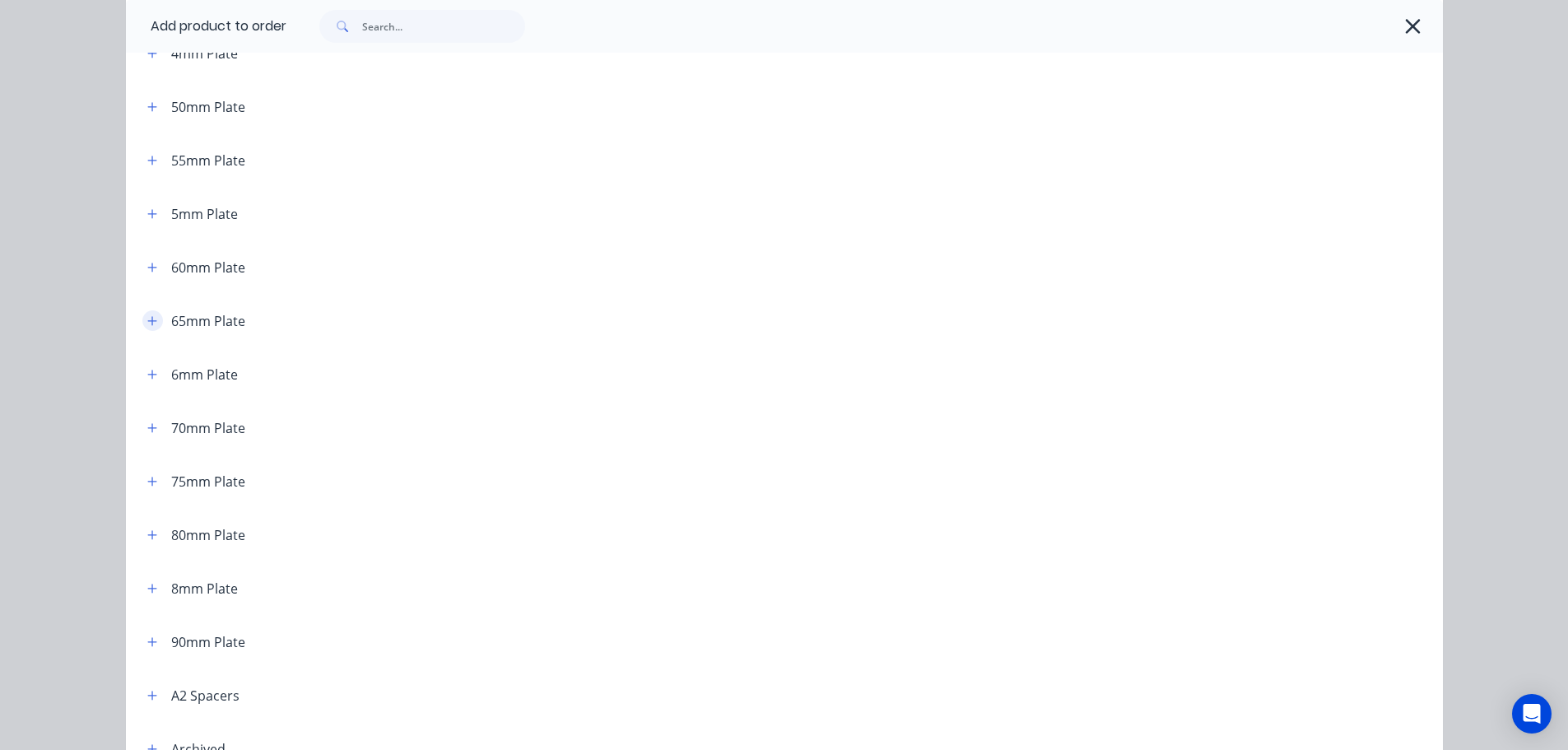
scroll to position [824, 0]
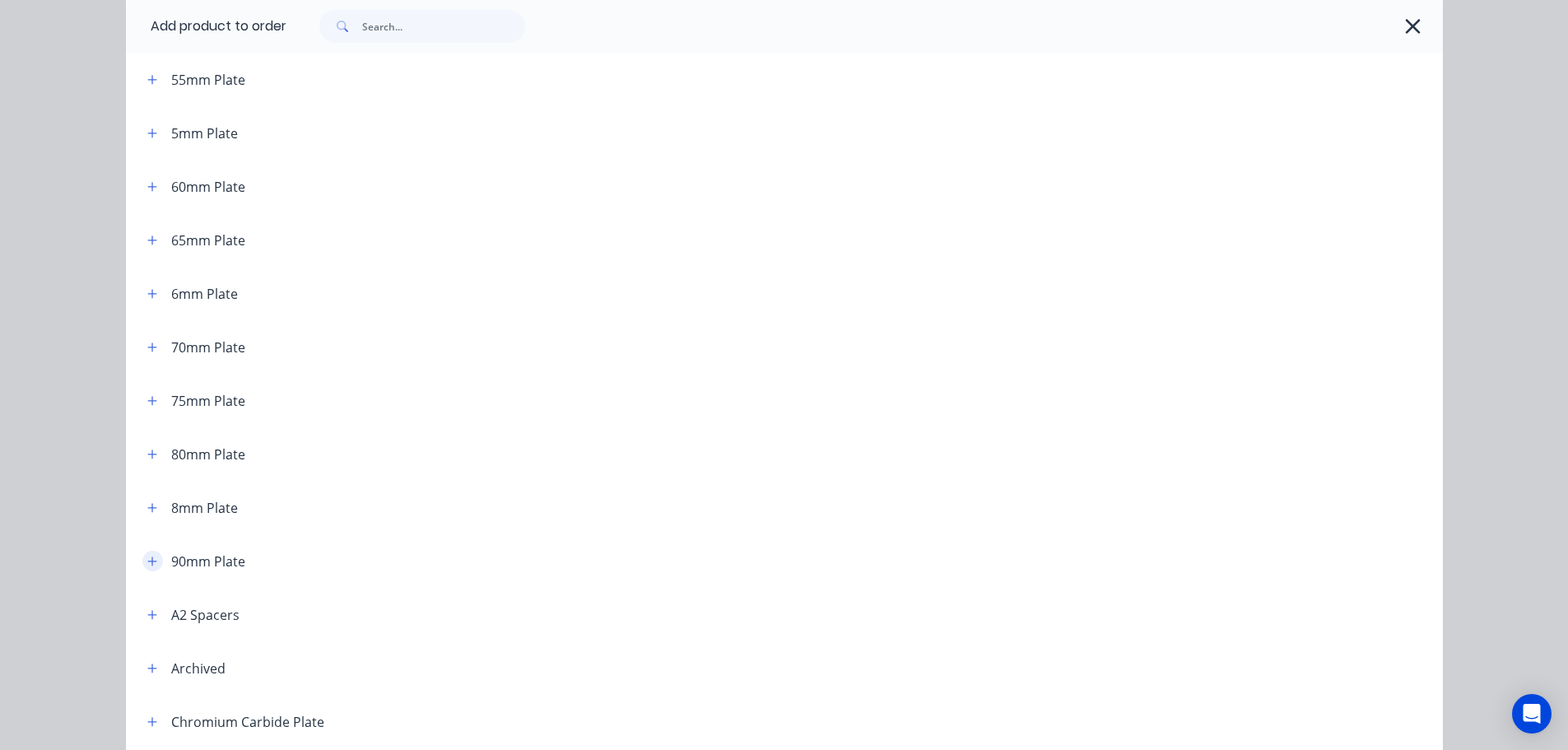
click at [150, 556] on icon "button" at bounding box center [152, 561] width 10 height 11
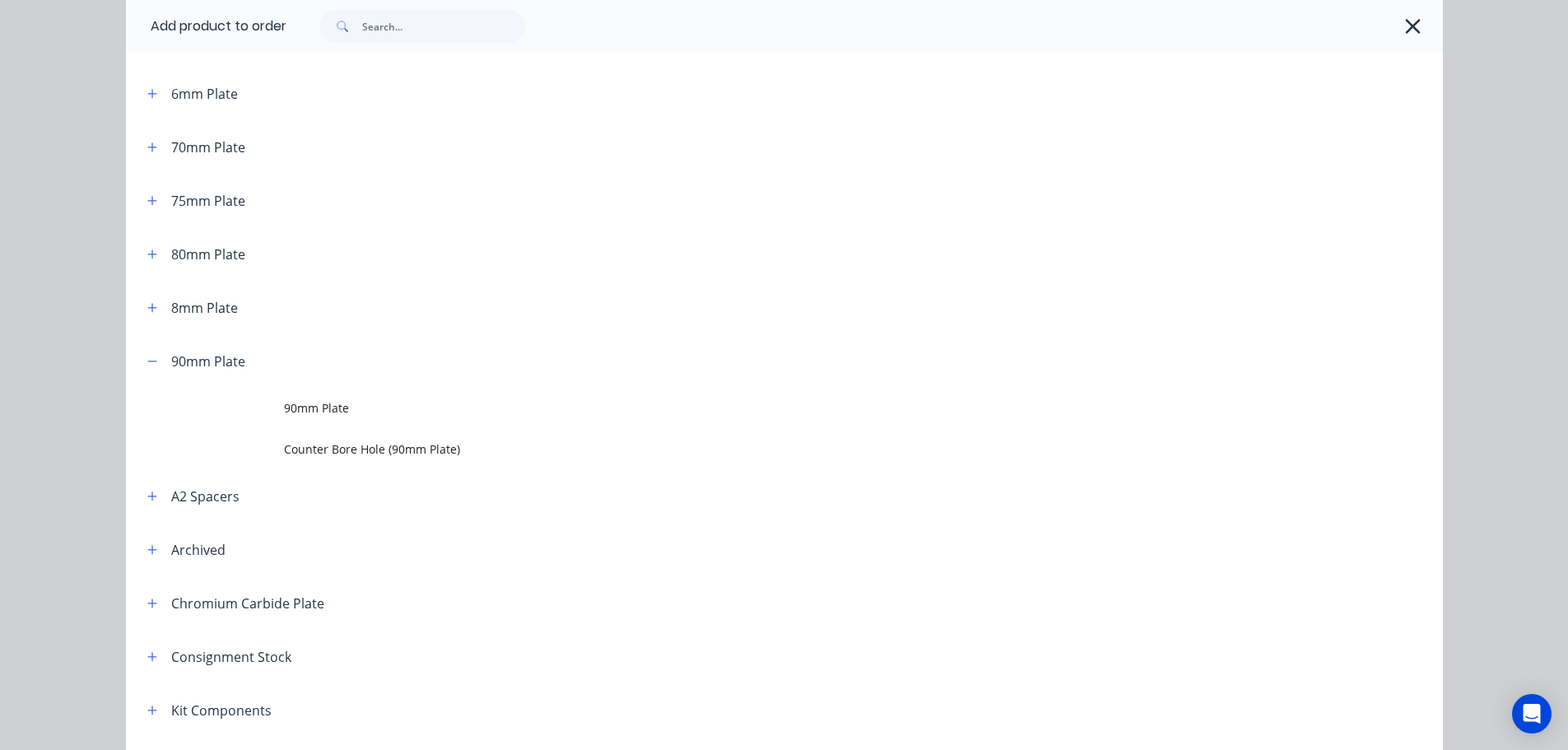
scroll to position [1070, 0]
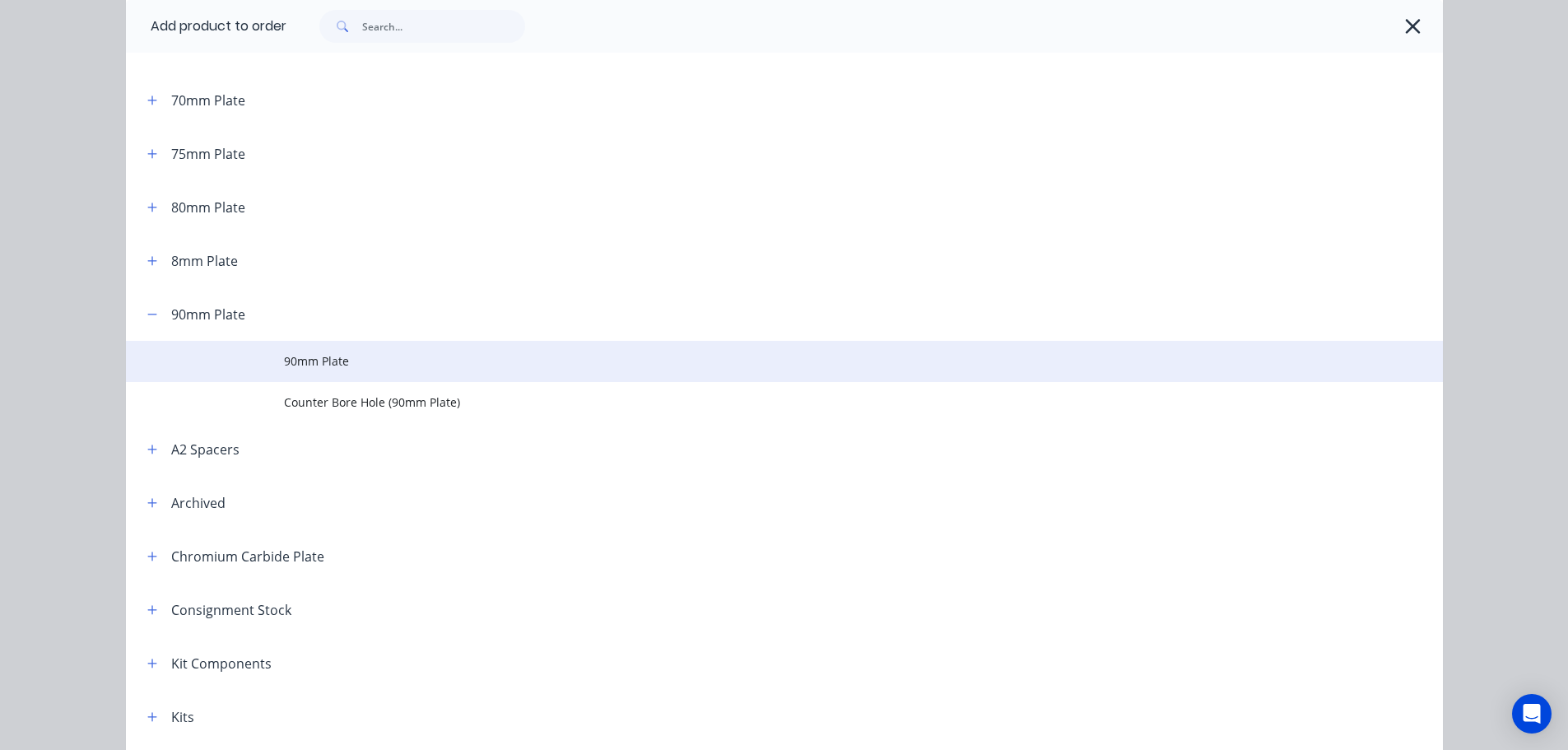
click at [316, 365] on span "90mm Plate" at bounding box center [747, 361] width 927 height 17
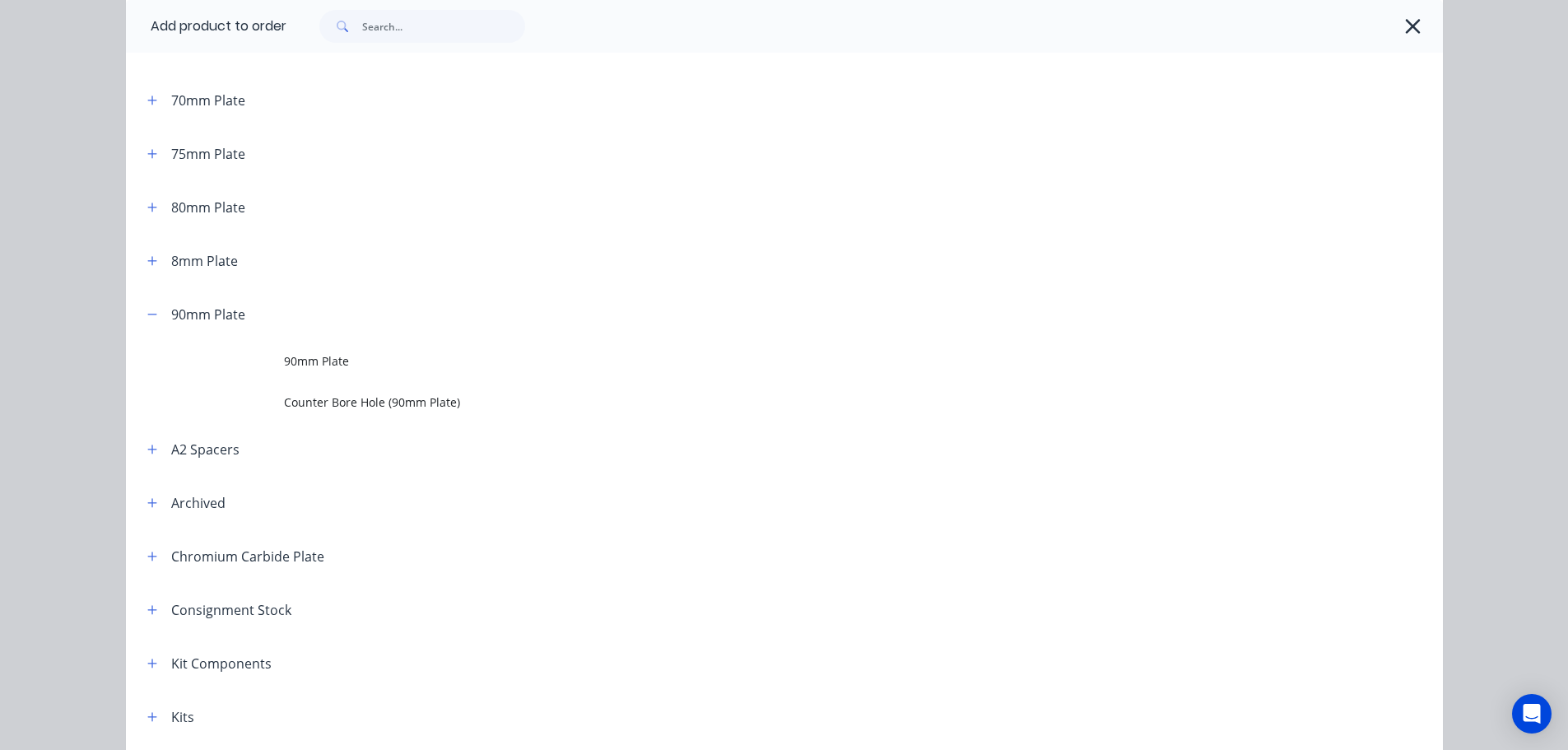
scroll to position [0, 0]
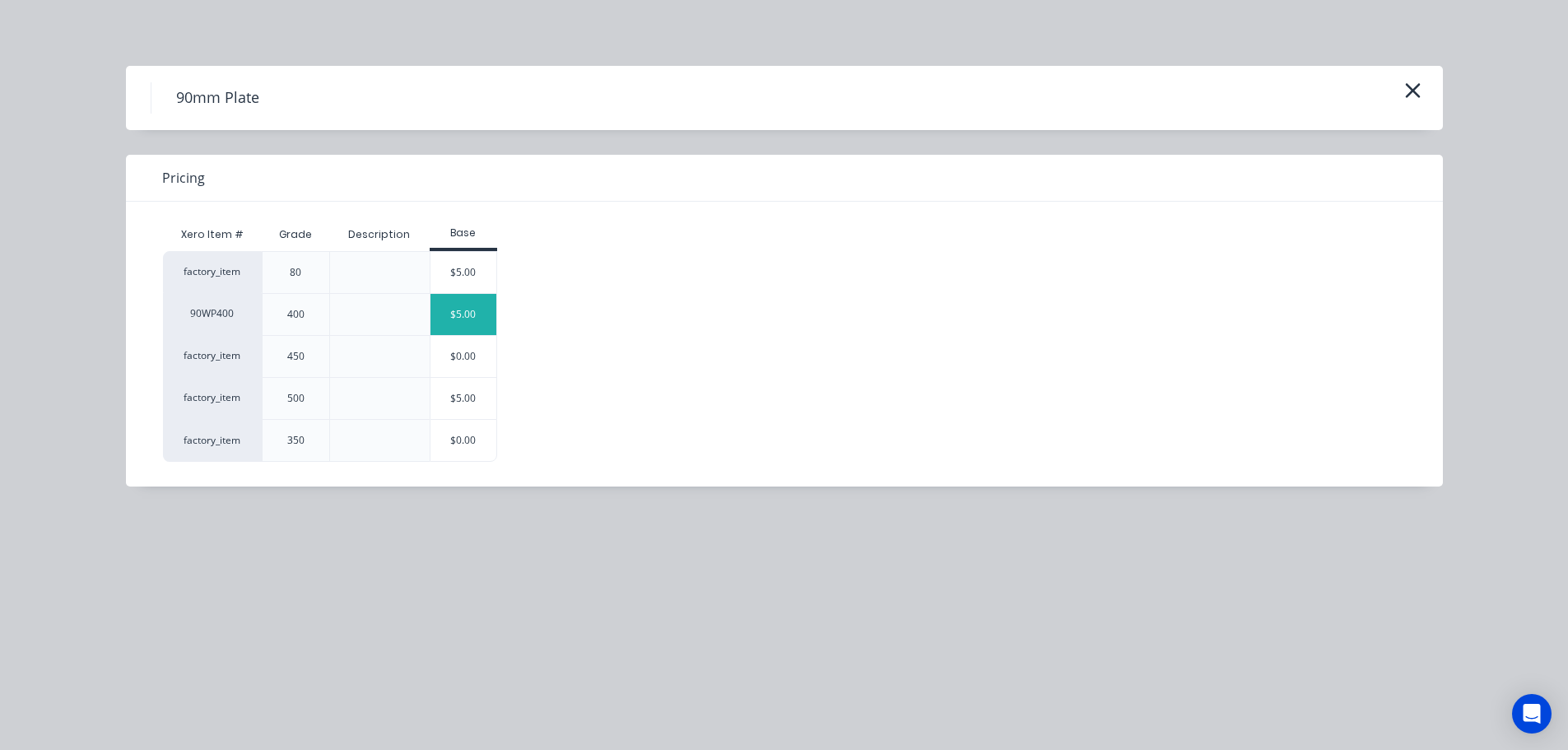
click at [461, 312] on div "$5.00" at bounding box center [463, 314] width 67 height 41
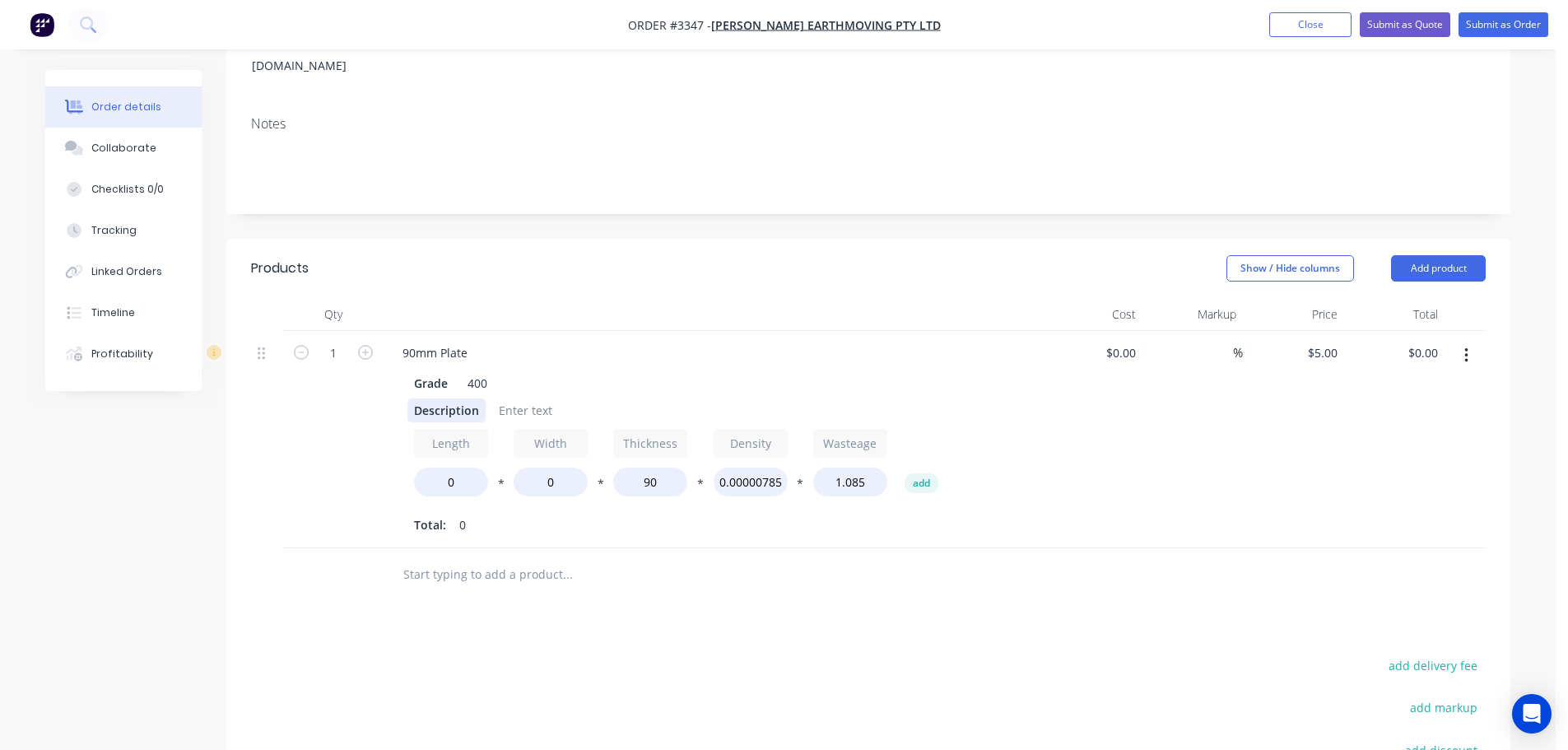
scroll to position [247, 0]
click at [426, 397] on div "Description" at bounding box center [447, 409] width 78 height 24
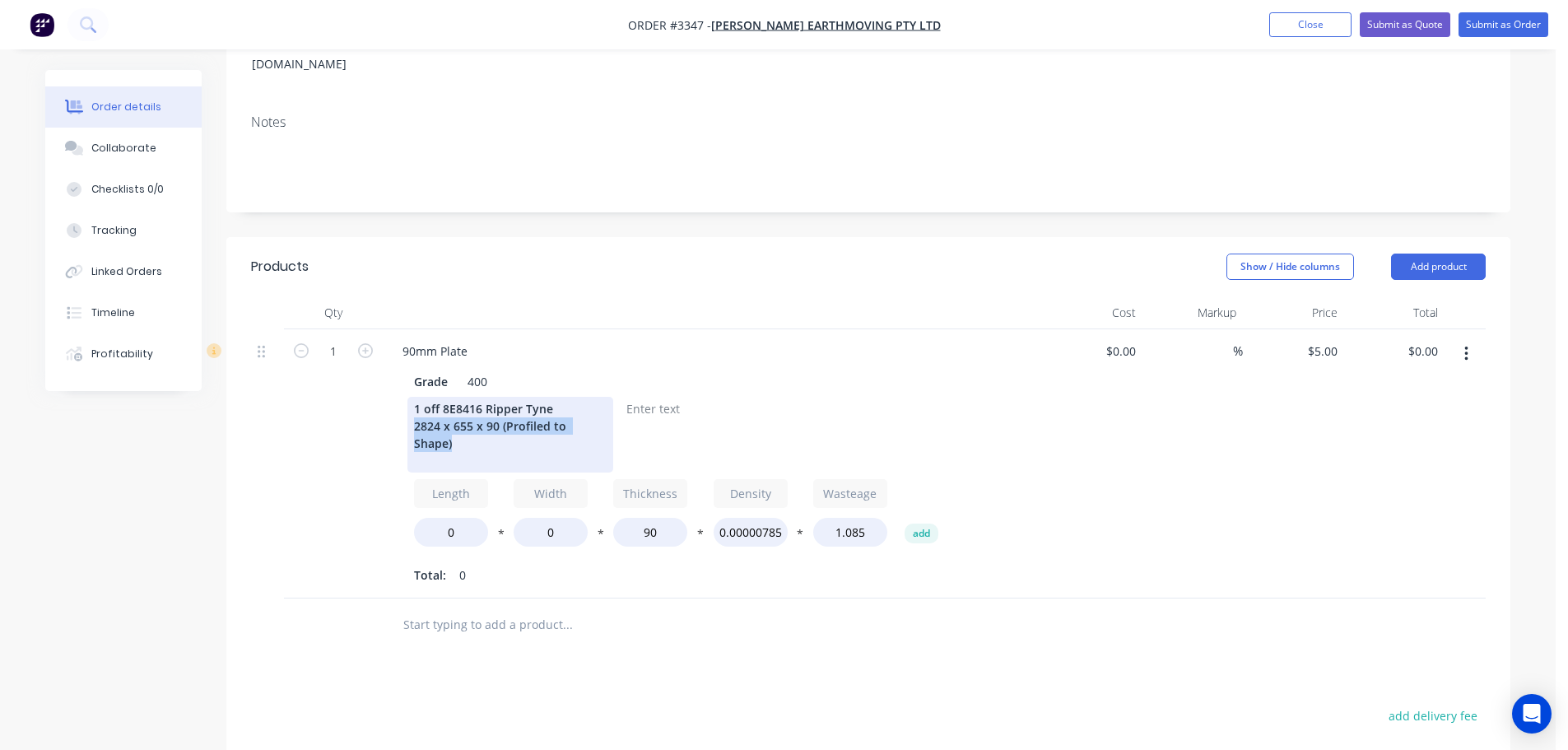
drag, startPoint x: 606, startPoint y: 405, endPoint x: 396, endPoint y: 398, distance: 210.1
click at [396, 398] on div "Grade 400 1 off 8E8416 Ripper Tyne 2824 x 655 x 90 (Profiled to Shape) Length 0…" at bounding box center [712, 477] width 646 height 221
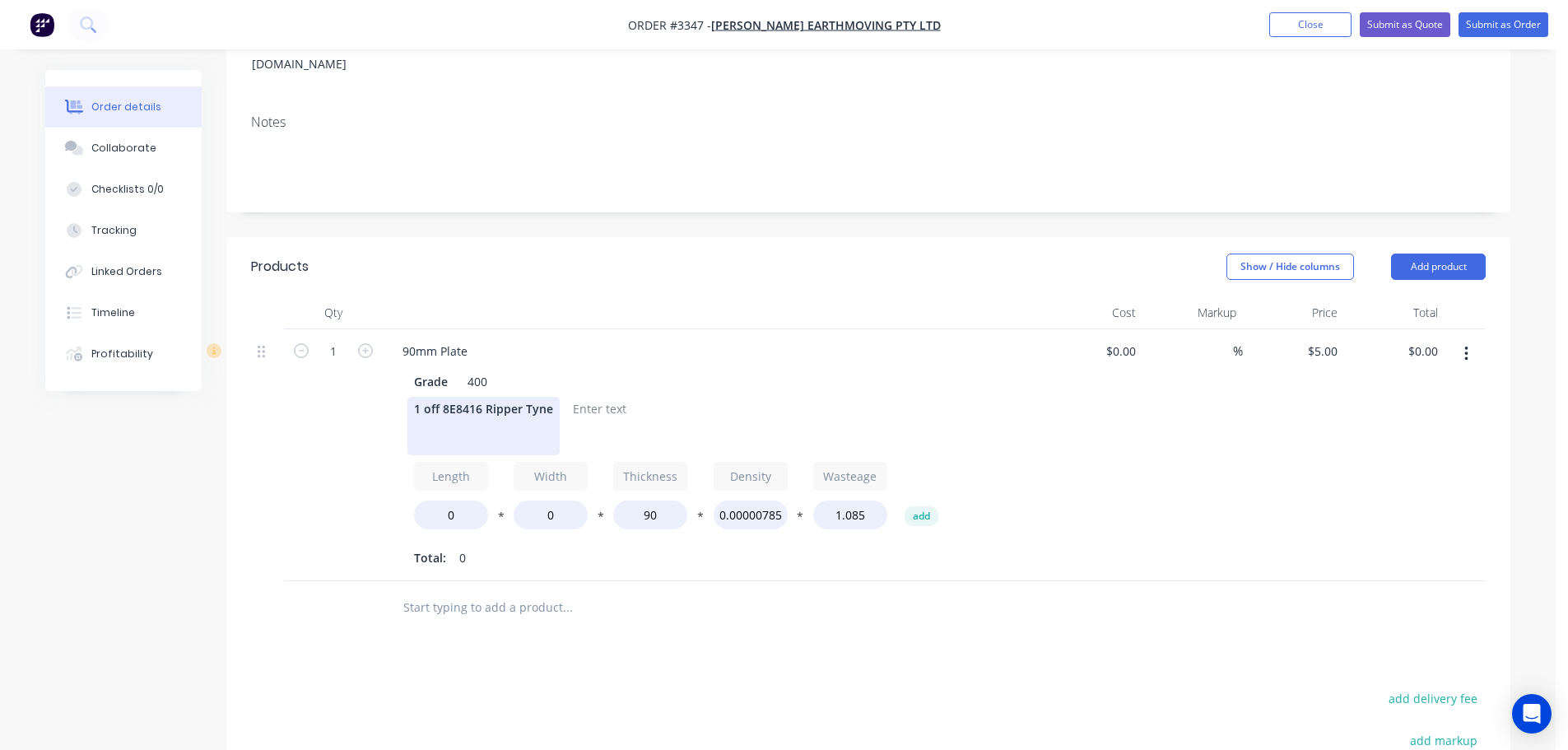
click at [419, 417] on div "1 off 8E8416 Ripper Tyne" at bounding box center [483, 425] width 152 height 58
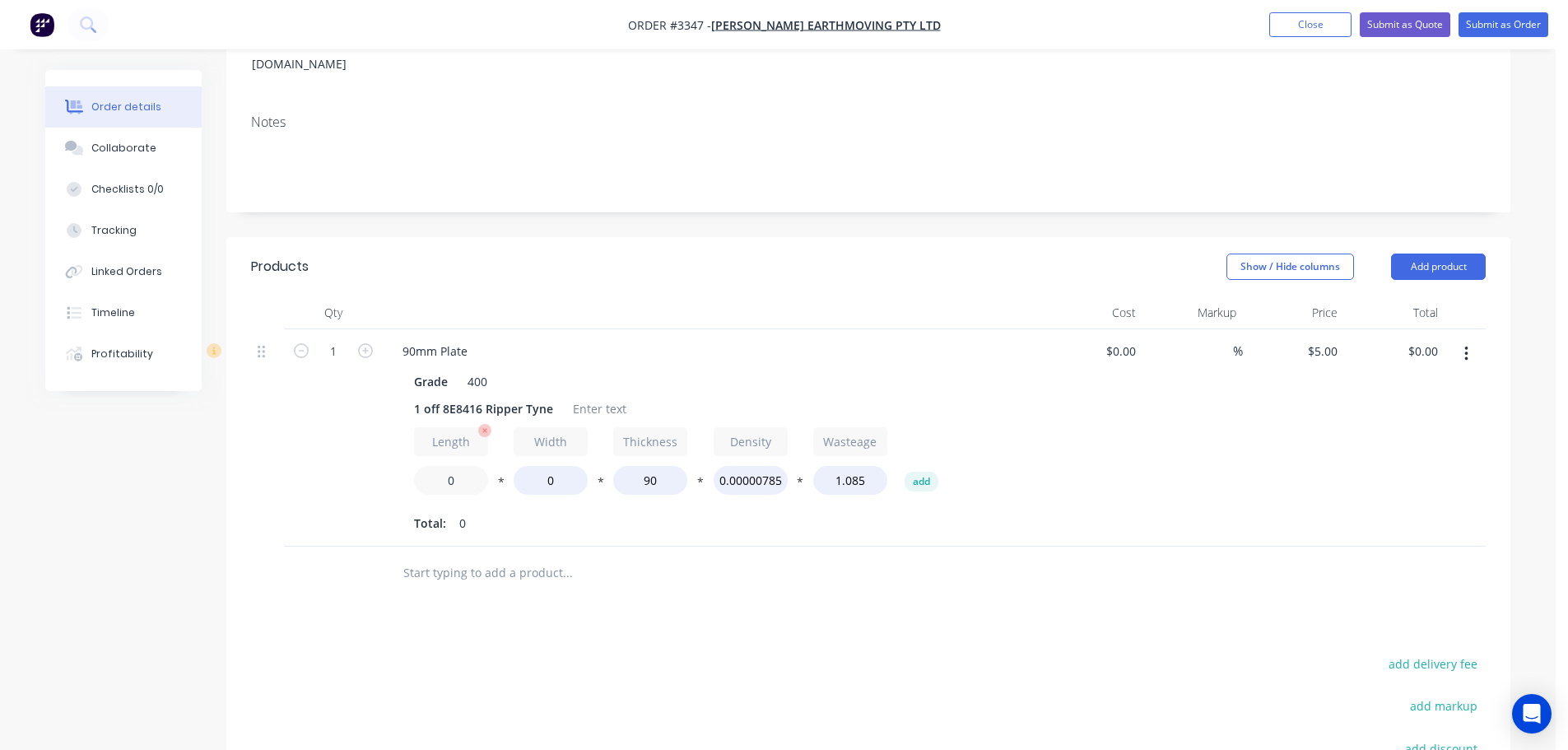
click at [445, 466] on input "0" at bounding box center [450, 480] width 74 height 29
click at [464, 466] on input "28240" at bounding box center [450, 480] width 74 height 29
click at [469, 466] on input "28240" at bounding box center [450, 480] width 74 height 29
type input "2824"
click at [549, 466] on input "0" at bounding box center [550, 480] width 74 height 29
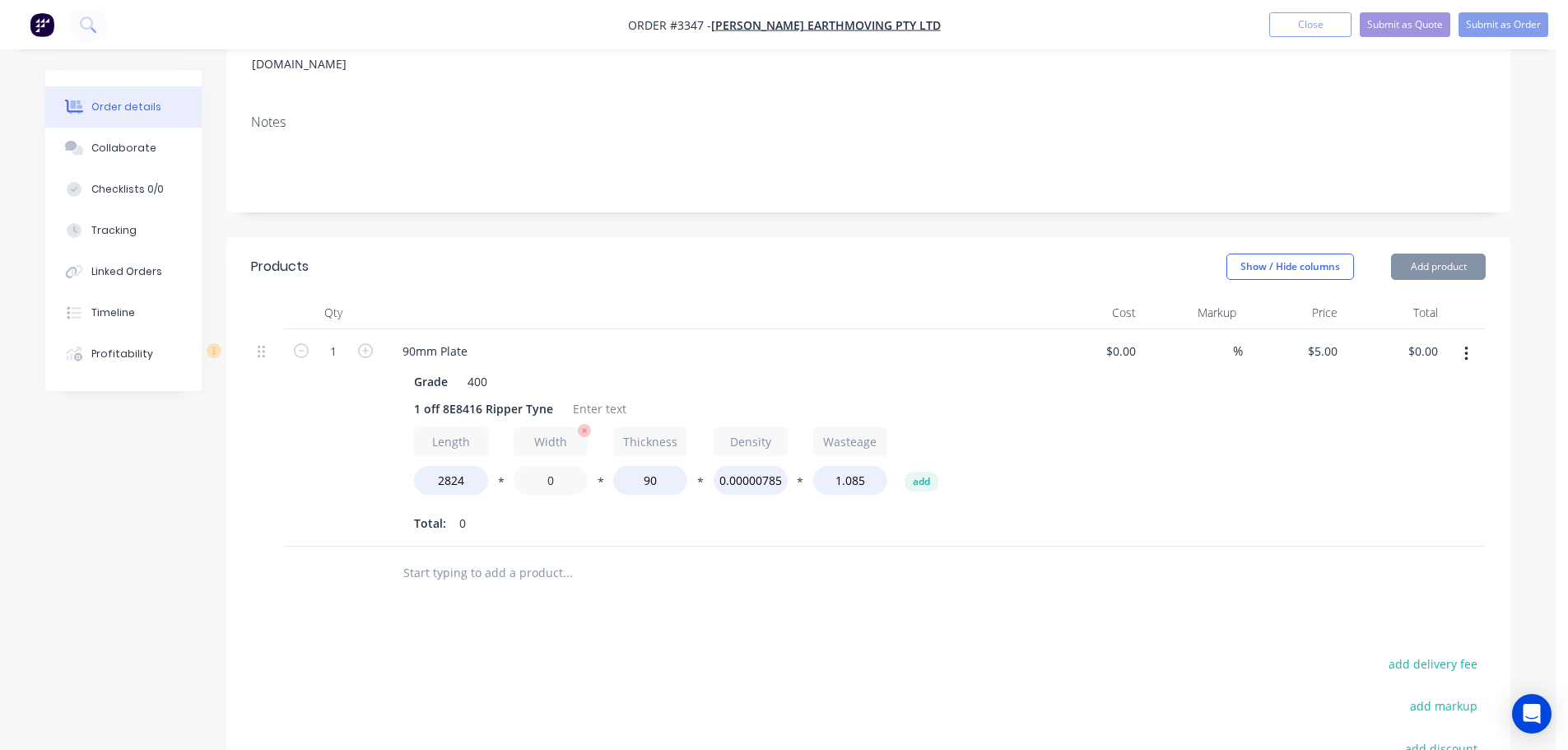
click at [549, 466] on input "0" at bounding box center [550, 480] width 74 height 29
type input "655"
type input "$7,090.00"
click at [550, 547] on div at bounding box center [679, 574] width 593 height 54
click at [451, 466] on input "2824" at bounding box center [450, 480] width 74 height 29
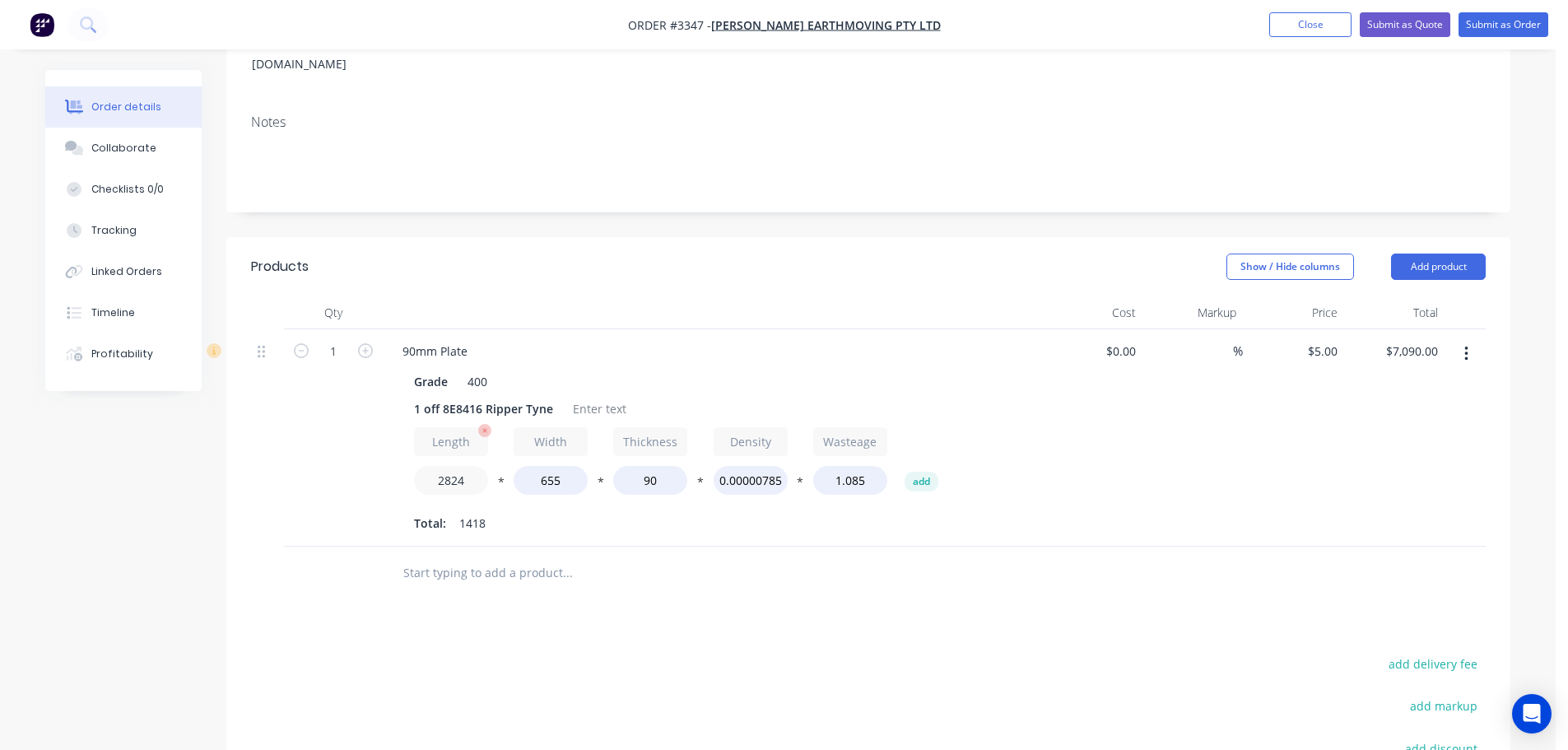
click at [451, 466] on input "2824" at bounding box center [450, 480] width 74 height 29
type input "0"
type input "$0.00"
click at [541, 466] on input "655" at bounding box center [550, 480] width 74 height 29
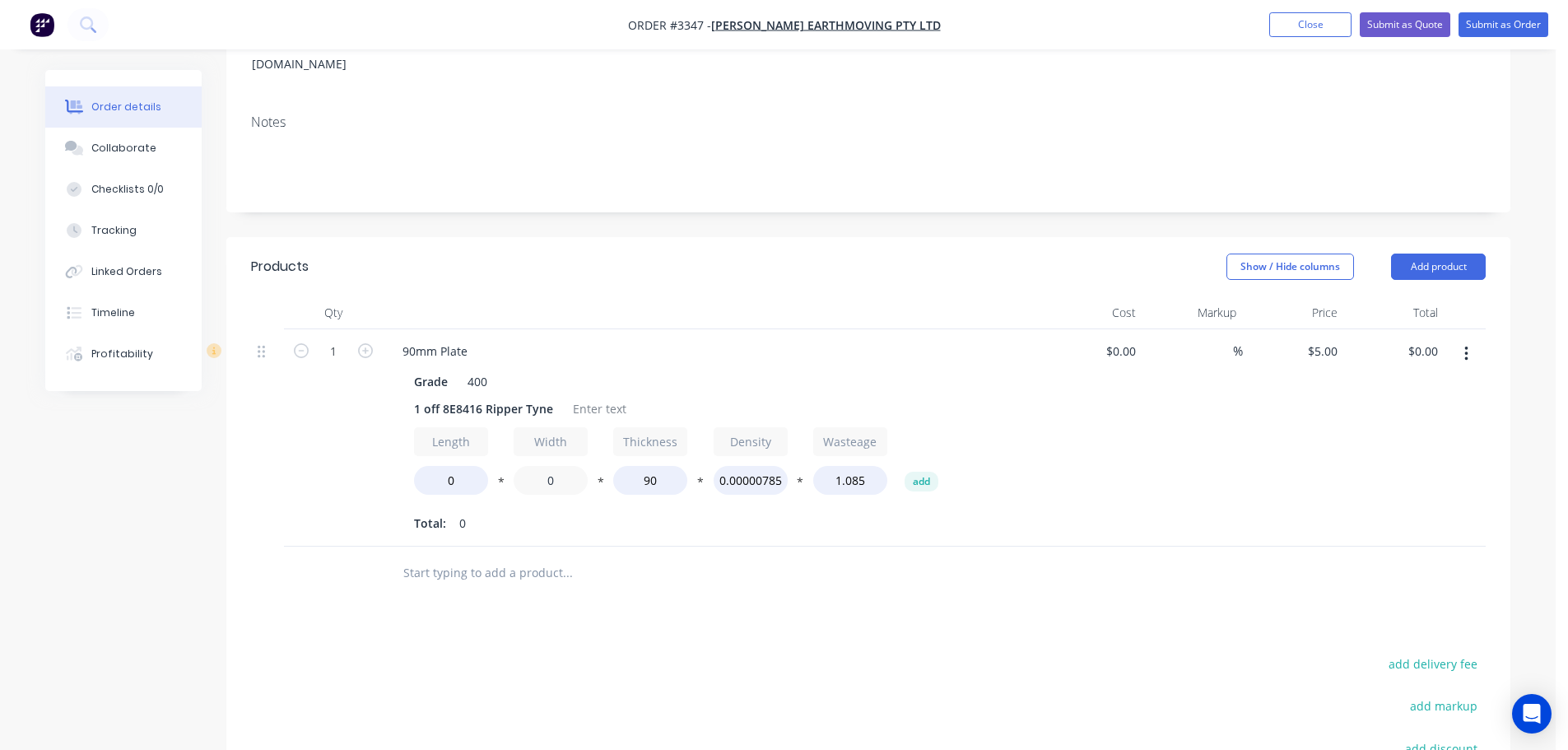
type input "0"
click at [562, 520] on div "90mm Plate Grade 400 1 off 8E8416 Ripper Tyne Length 0 * Width 0 * Thickness 90…" at bounding box center [712, 438] width 659 height 217
click at [454, 466] on input "0" at bounding box center [450, 480] width 74 height 29
click at [454, 466] on input "0282" at bounding box center [450, 480] width 74 height 29
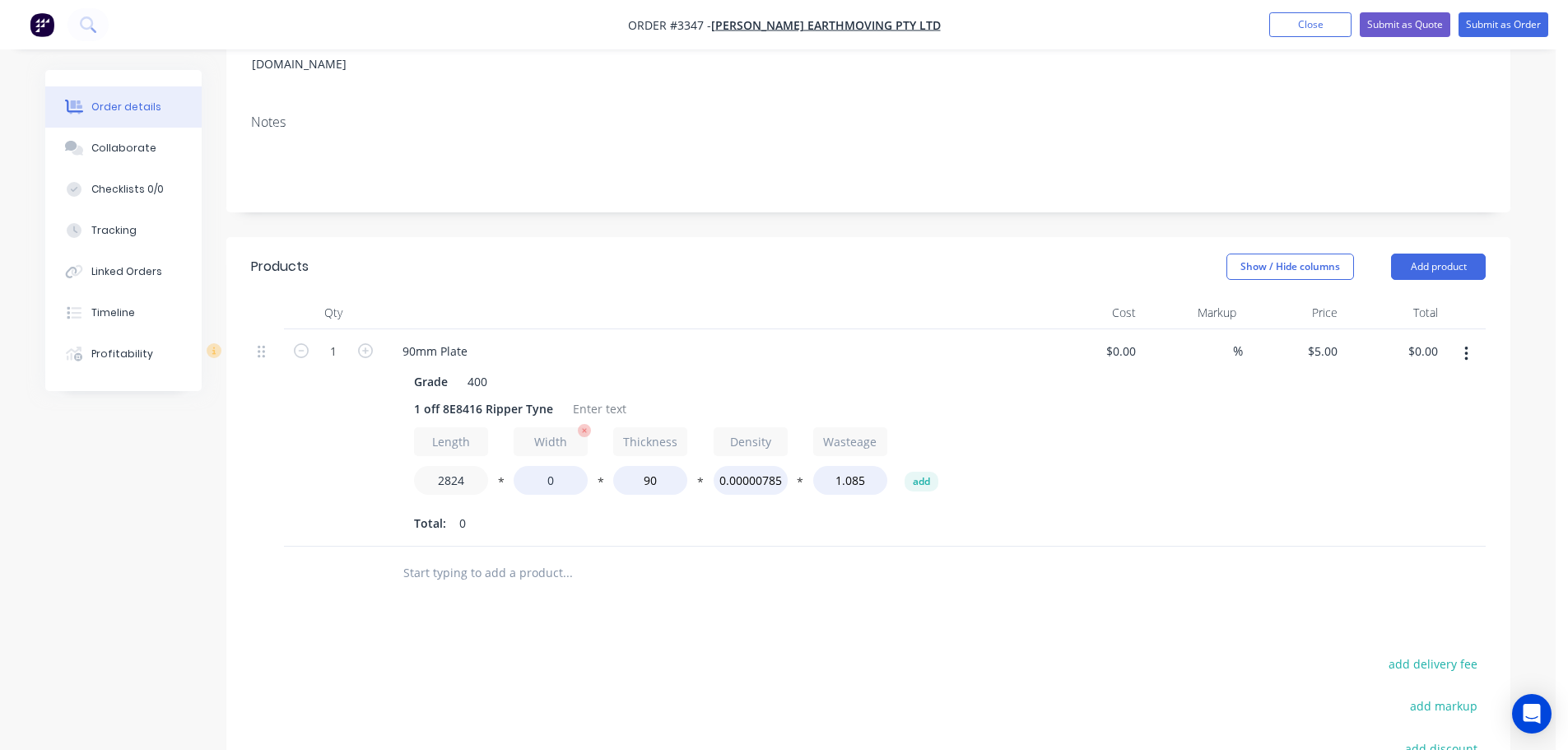
type input "2824"
click at [537, 466] on input "0" at bounding box center [550, 480] width 74 height 29
type input "655"
type input "$7,090.00"
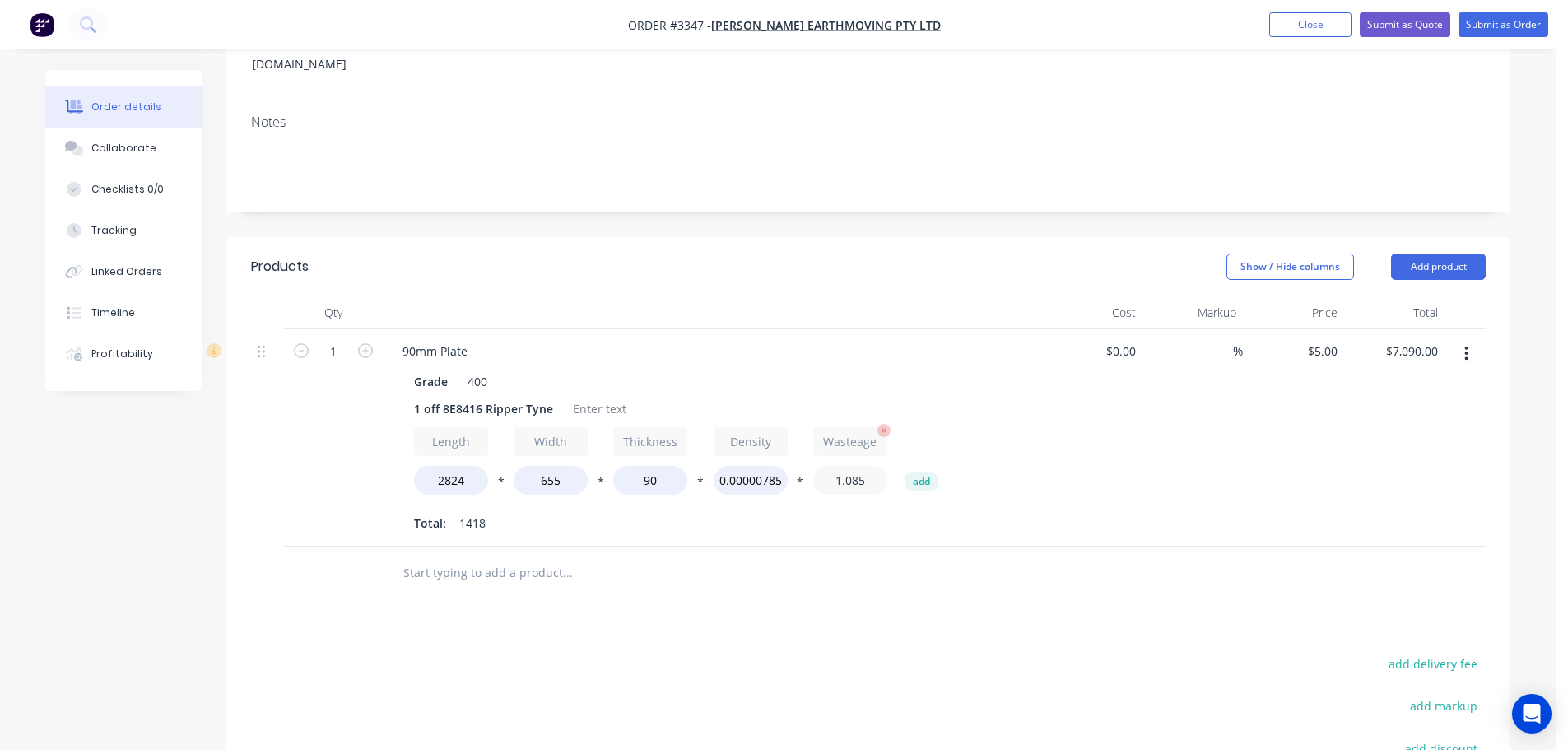
drag, startPoint x: 863, startPoint y: 464, endPoint x: 851, endPoint y: 463, distance: 12.0
click at [851, 466] on input "1.085" at bounding box center [850, 480] width 74 height 29
type input "1"
type input "$6,535.00"
click at [863, 517] on div "90mm Plate Grade 400 1 off 8E8416 Ripper Tyne Length 2824 * Width 655 * Thickne…" at bounding box center [712, 438] width 659 height 217
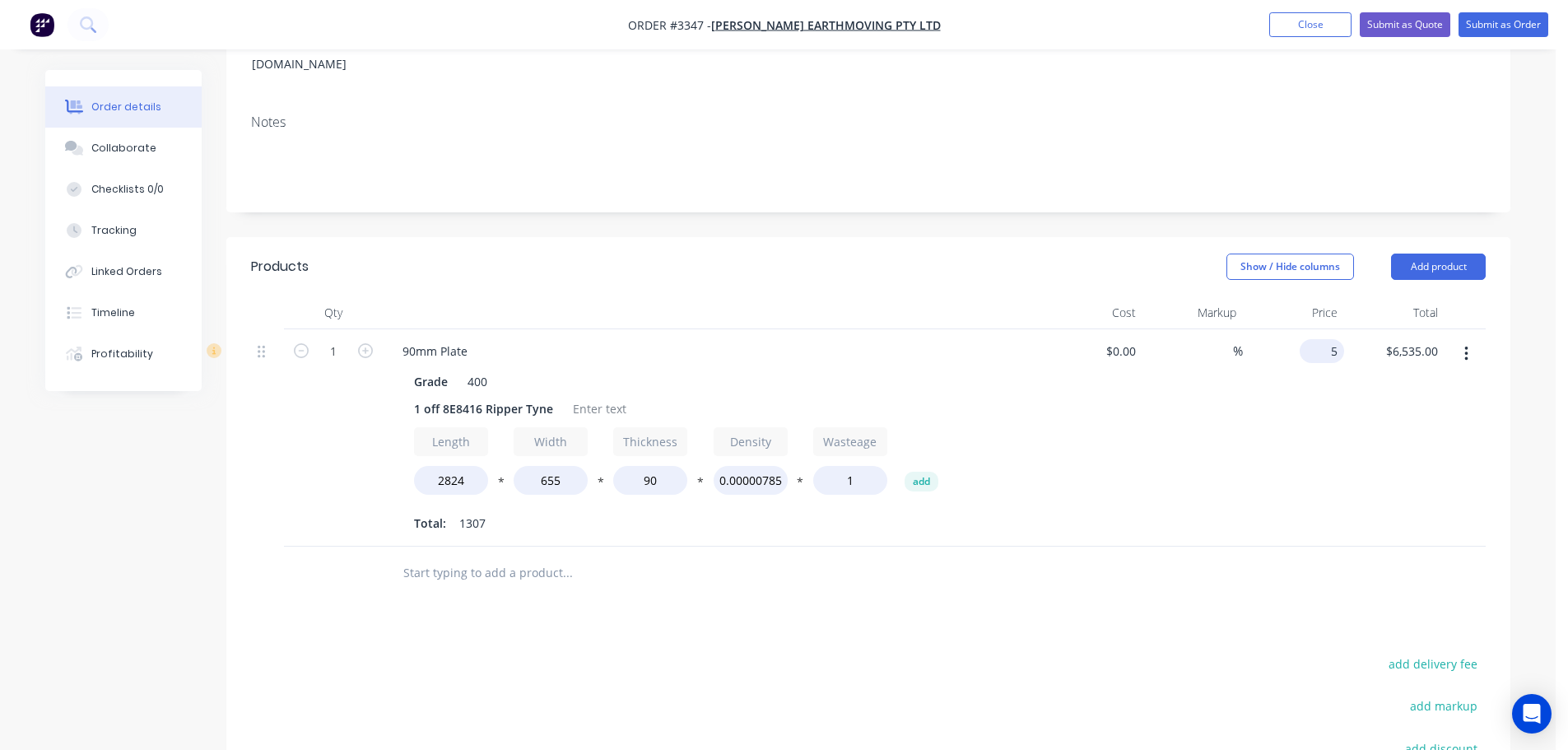
click at [1322, 339] on div "5 $5.00" at bounding box center [1322, 352] width 44 height 24
type input "$4.80"
type input "$6,273.60"
click at [1321, 429] on div "$4.80 4.8" at bounding box center [1293, 438] width 102 height 217
click at [1331, 339] on input "4.8" at bounding box center [1325, 352] width 38 height 24
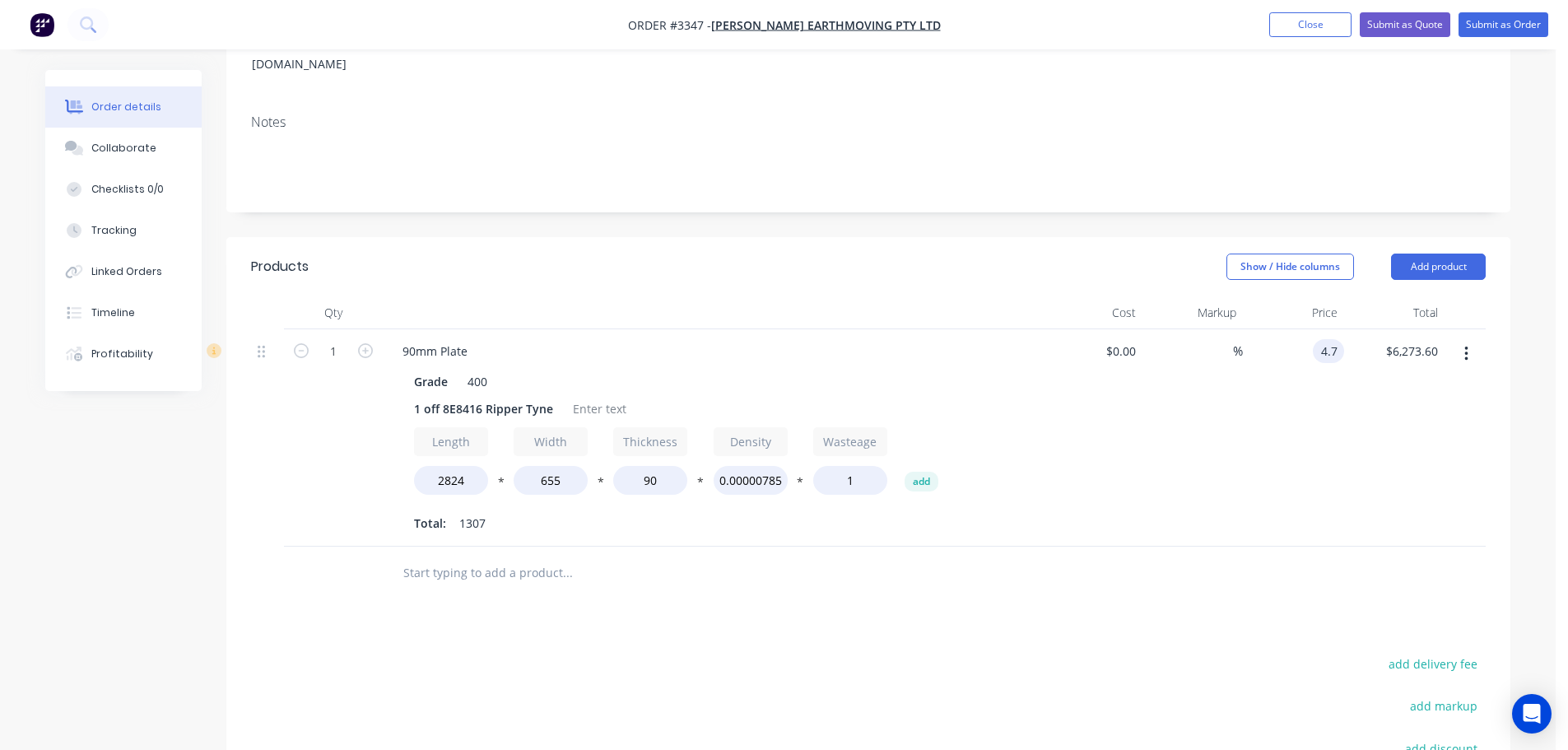
type input "$4.70"
type input "$6,142.90"
click at [1315, 407] on div "$4.70 $4.70" at bounding box center [1293, 438] width 102 height 217
click at [1332, 339] on input "4.7" at bounding box center [1325, 352] width 38 height 24
type input "$5.00"
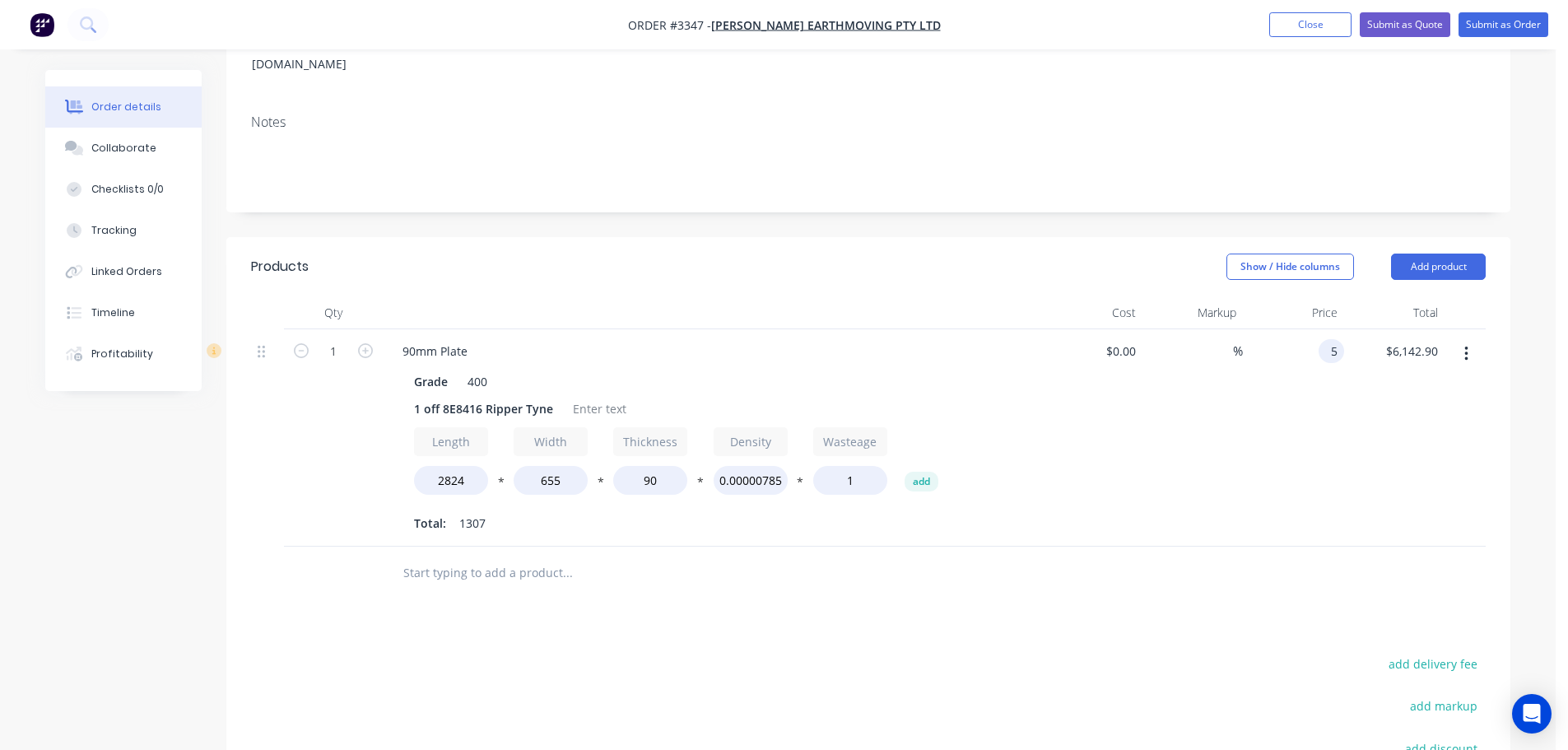
type input "$6,535.00"
click at [1249, 464] on div "$5.00 5" at bounding box center [1293, 438] width 102 height 217
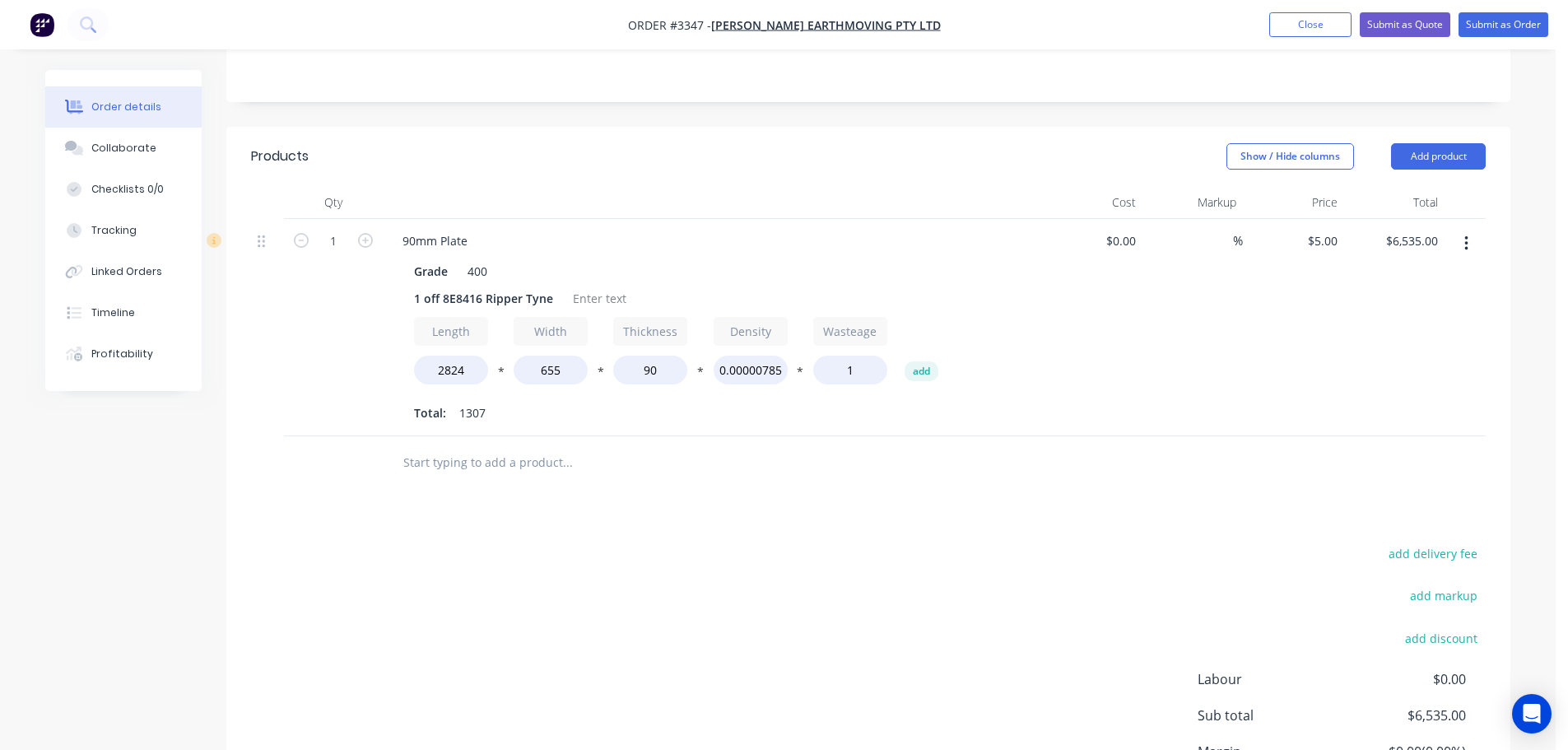
scroll to position [329, 0]
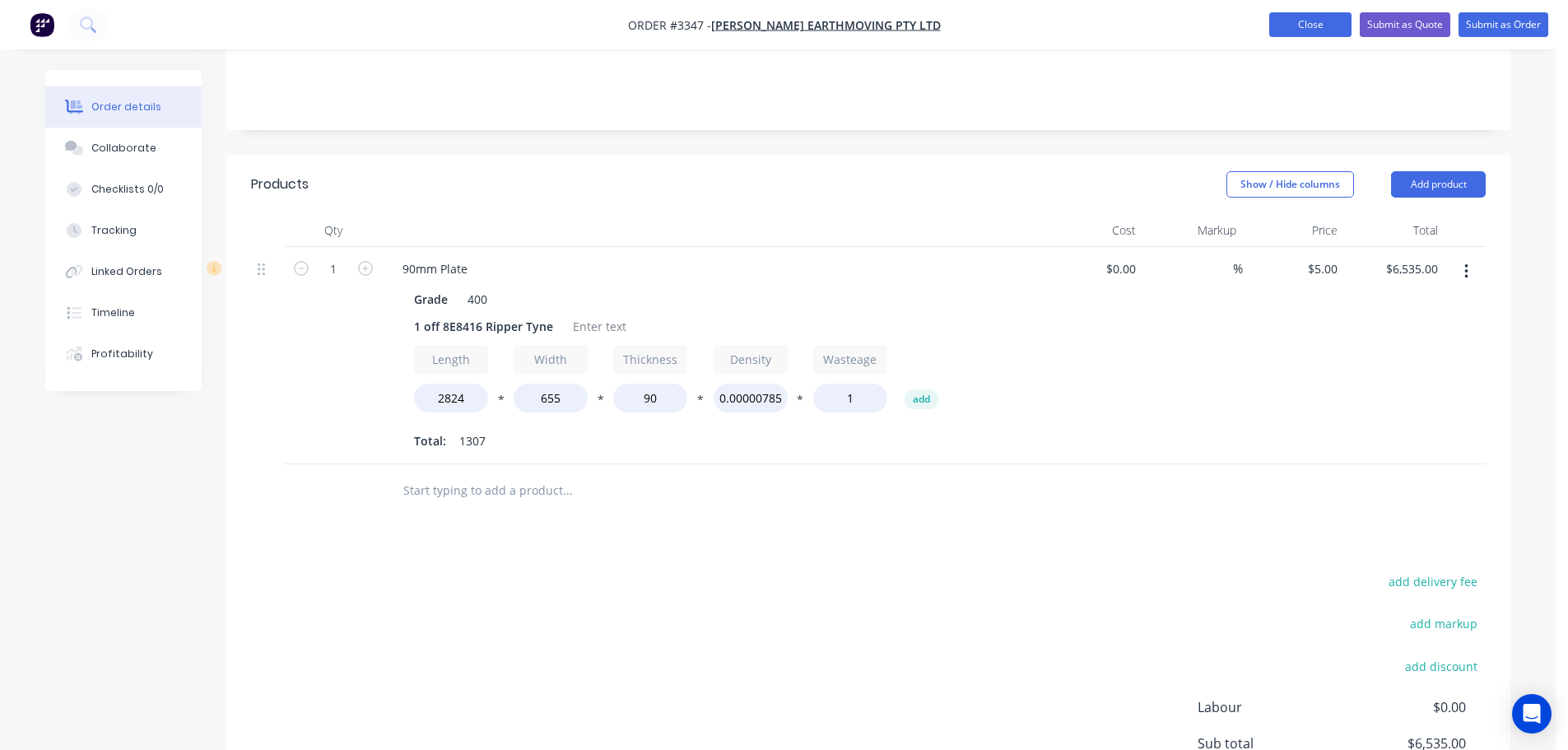
click at [1296, 18] on button "Close" at bounding box center [1310, 24] width 82 height 24
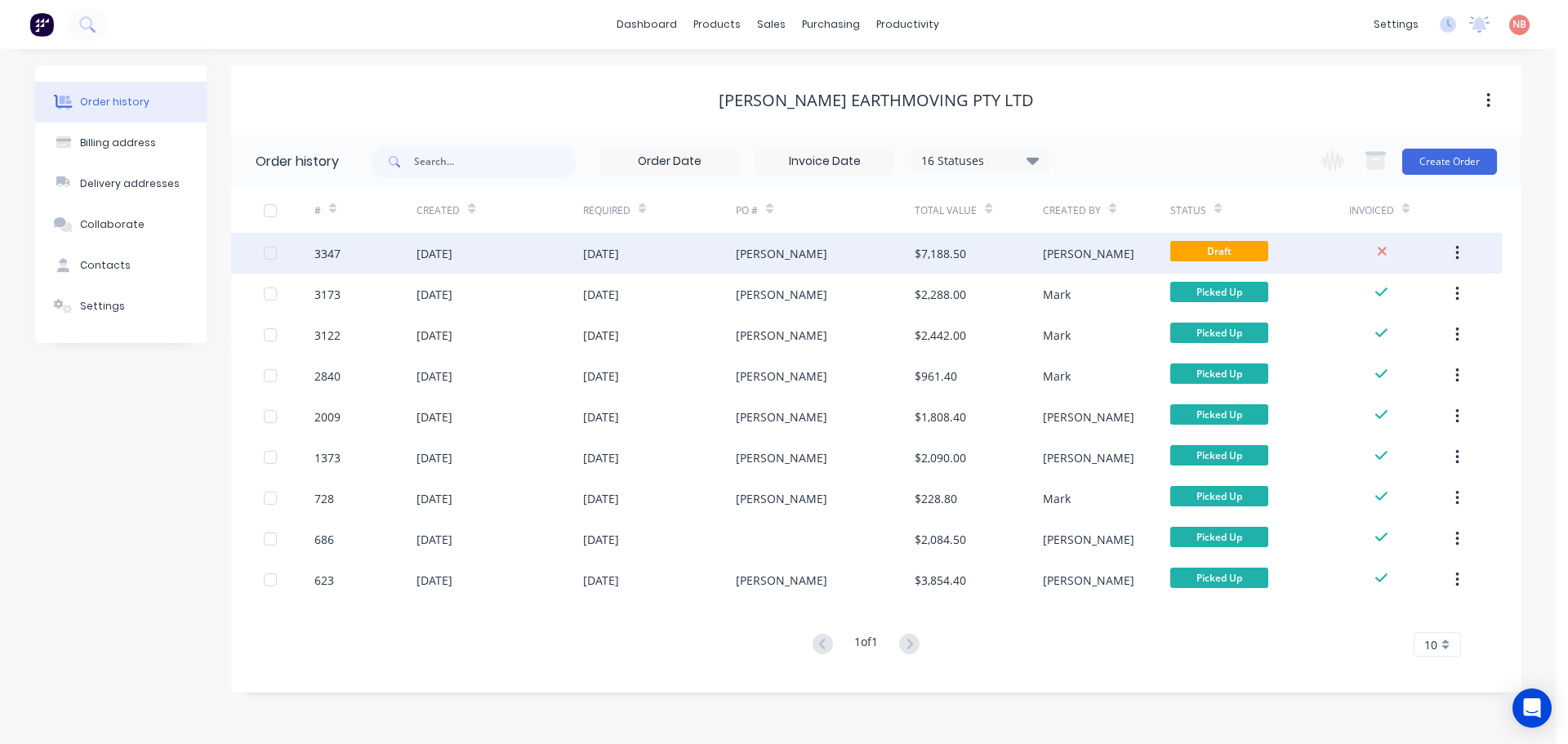
click at [927, 249] on div "$7,188.50" at bounding box center [940, 254] width 52 height 17
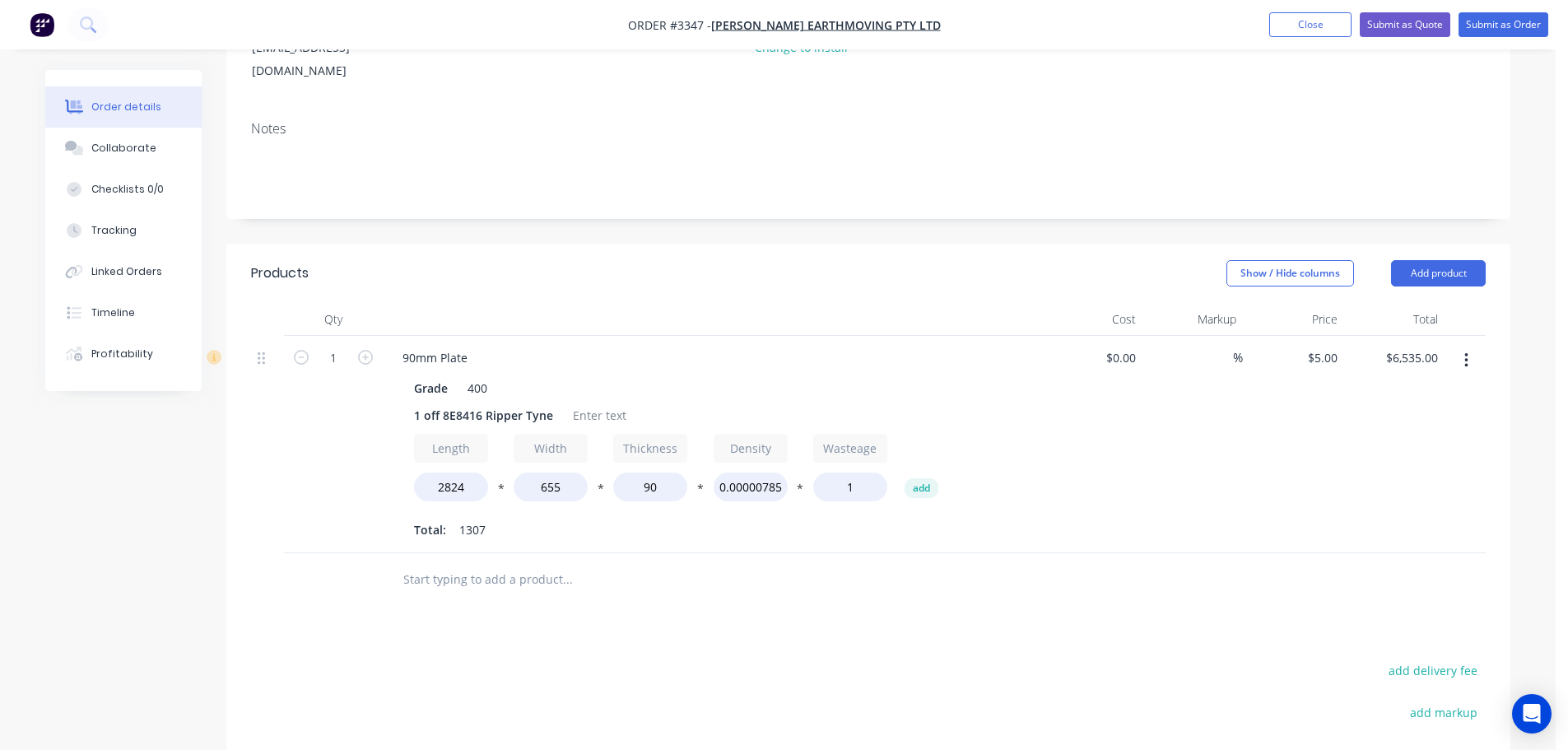
scroll to position [247, 0]
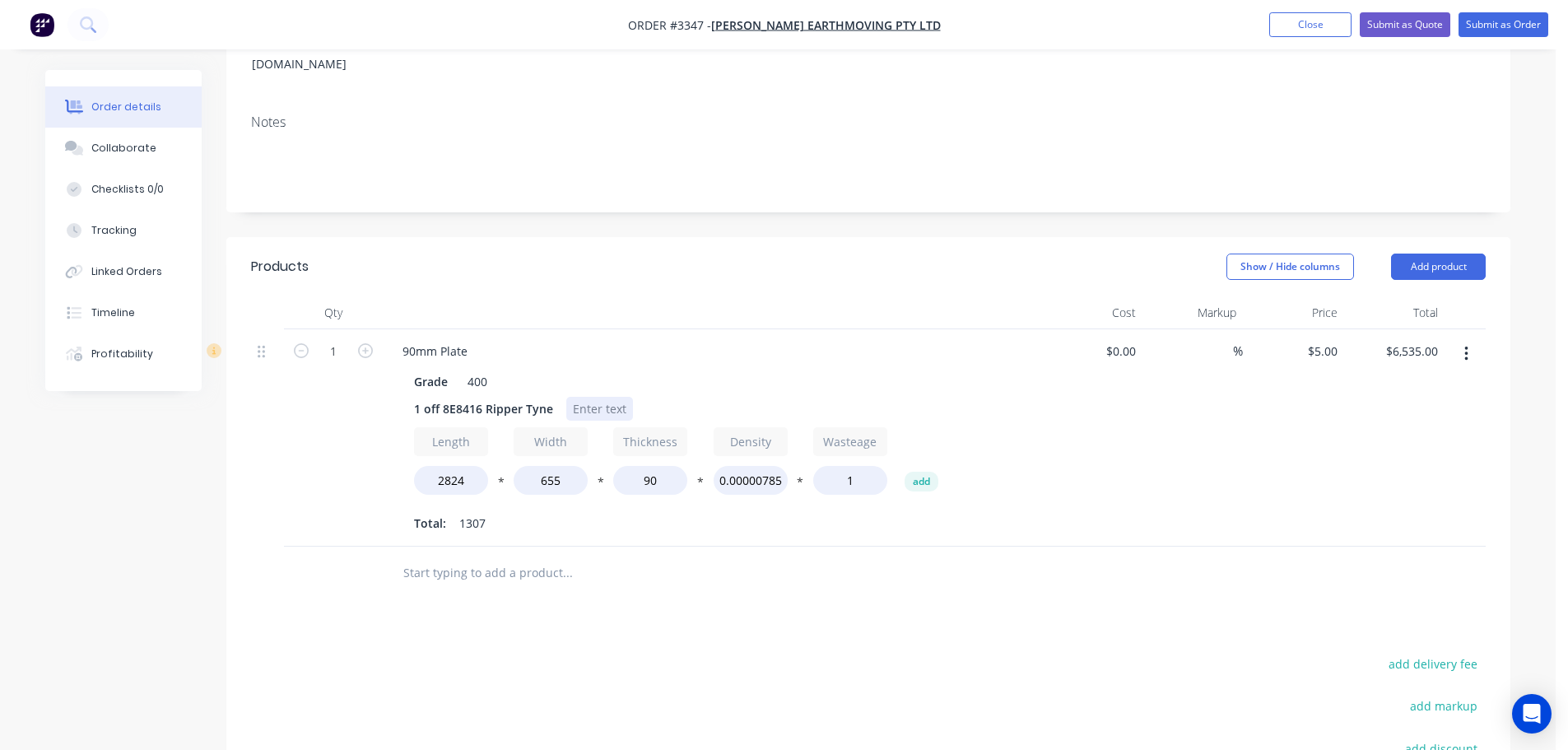
click at [607, 397] on div at bounding box center [600, 409] width 67 height 24
click at [680, 370] on div "Grade 400" at bounding box center [709, 382] width 602 height 24
click at [1075, 627] on div "Products Show / Hide columns Add product Qty Cost Markup Price Total 1 90mm Pla…" at bounding box center [869, 616] width 1284 height 759
click at [1320, 339] on div "5 5" at bounding box center [1331, 352] width 25 height 24
type input "$4.80"
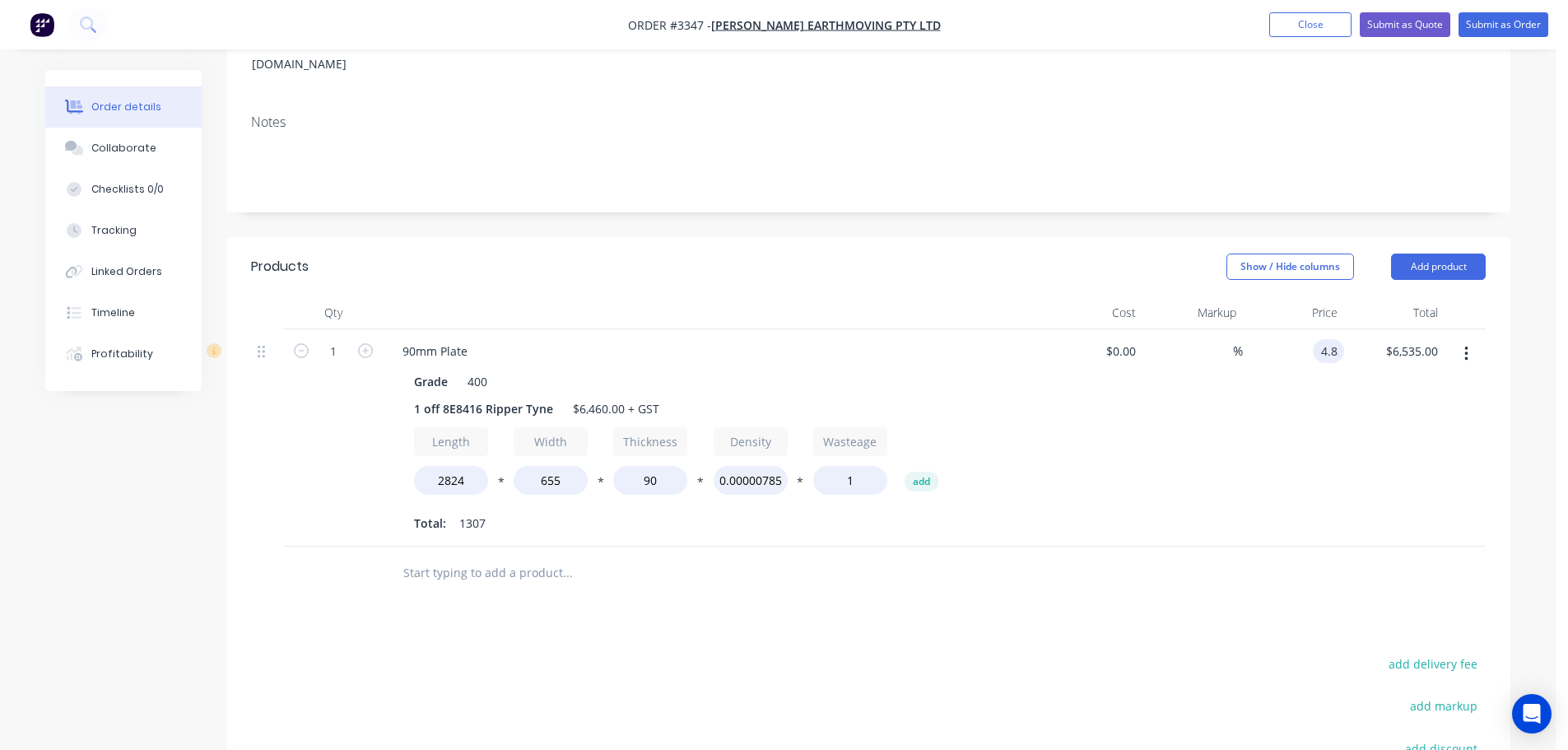
type input "$6,273.60"
click at [1276, 420] on div "$4.80 4.8" at bounding box center [1293, 438] width 102 height 217
click at [1428, 253] on button "Add product" at bounding box center [1438, 266] width 95 height 26
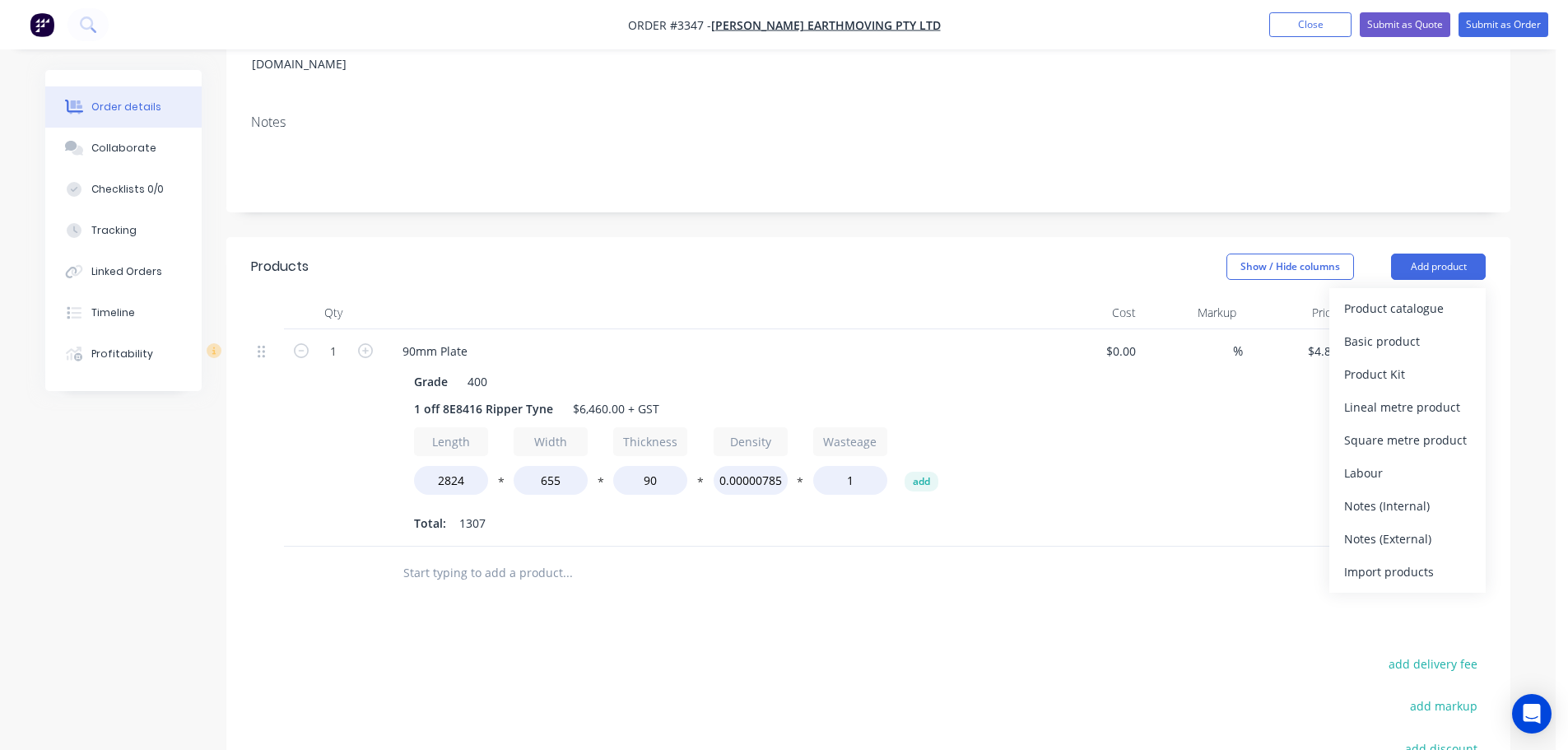
drag, startPoint x: 1096, startPoint y: 669, endPoint x: 1132, endPoint y: 614, distance: 65.7
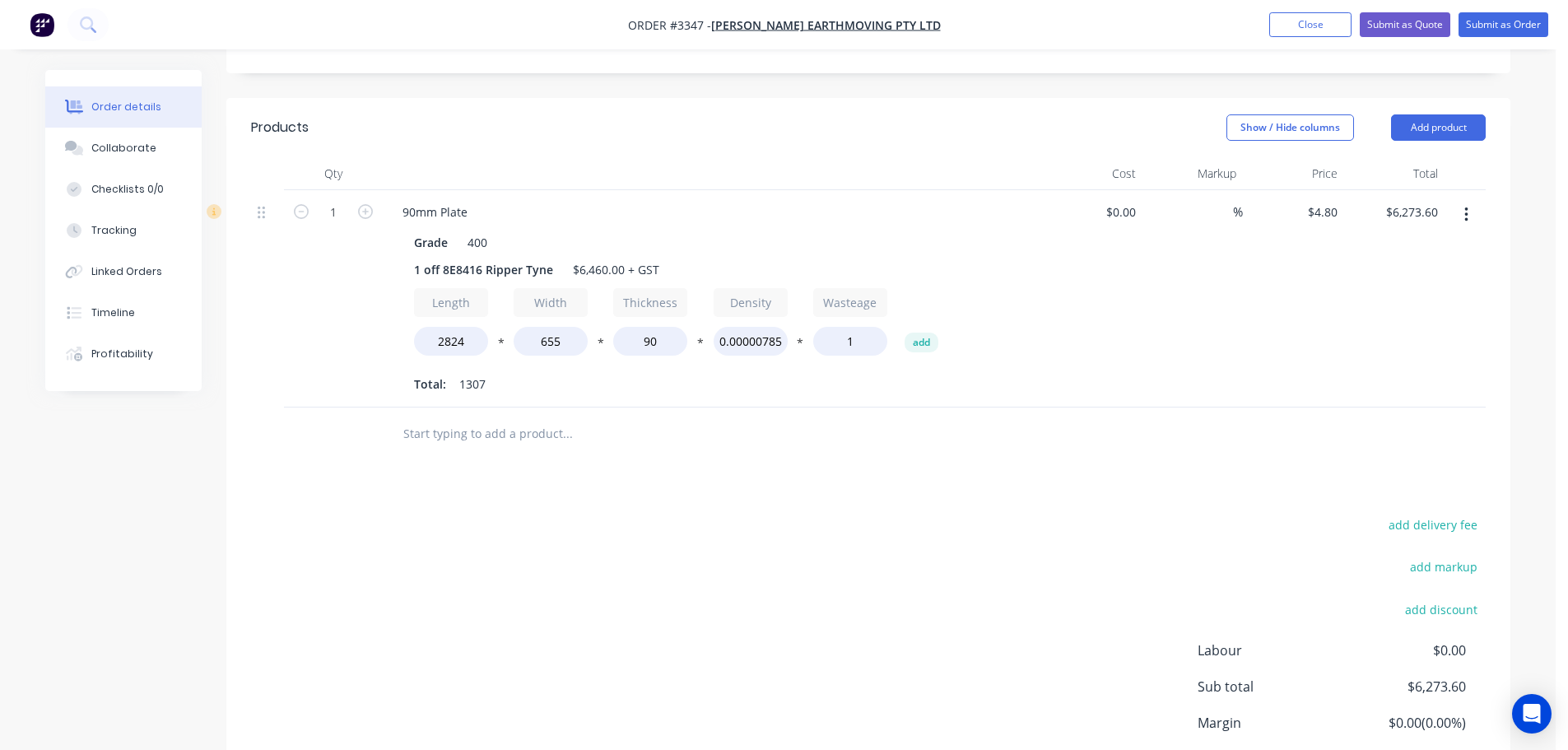
scroll to position [411, 0]
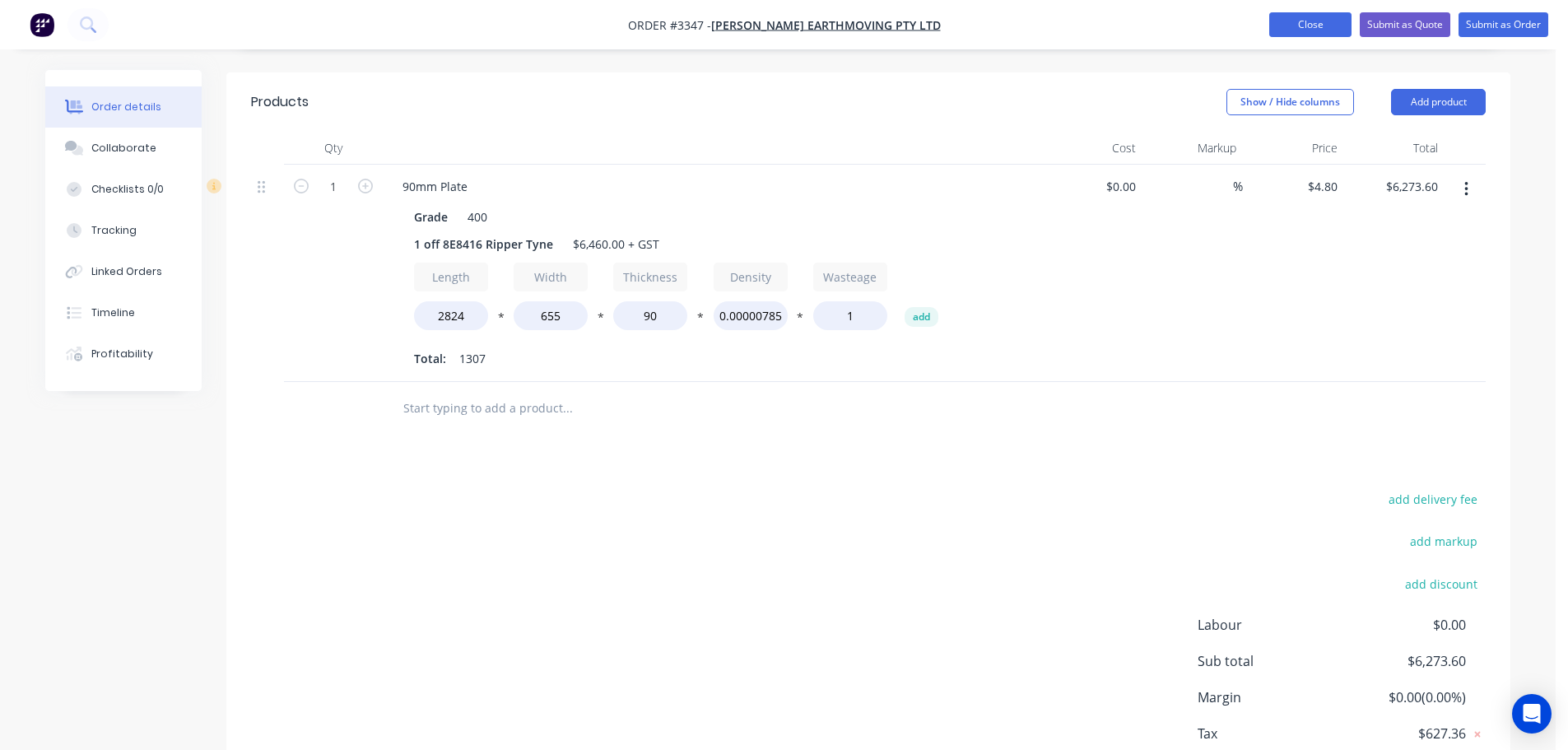
click at [1286, 23] on button "Close" at bounding box center [1310, 24] width 82 height 24
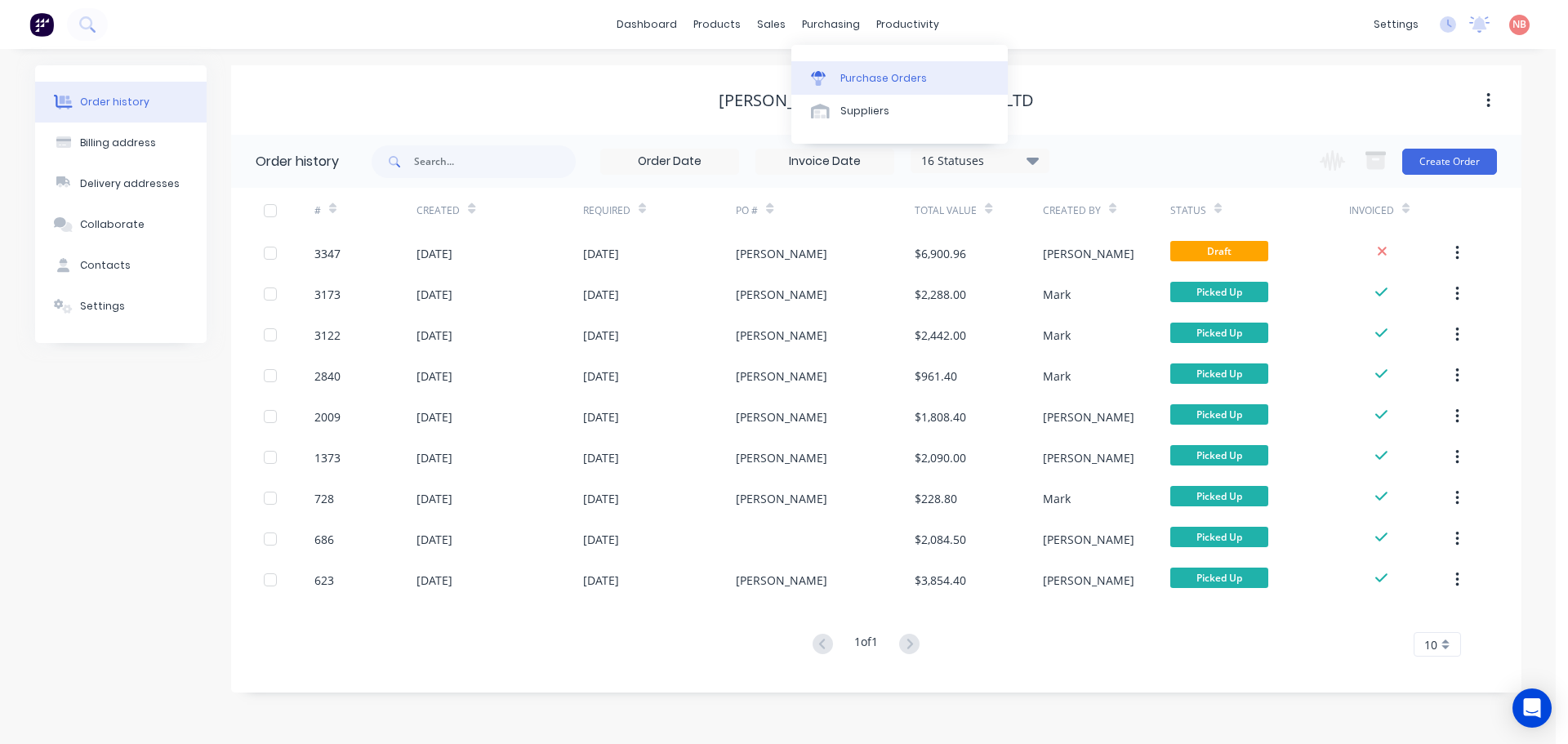
click at [845, 69] on link "Purchase Orders" at bounding box center [899, 78] width 216 height 33
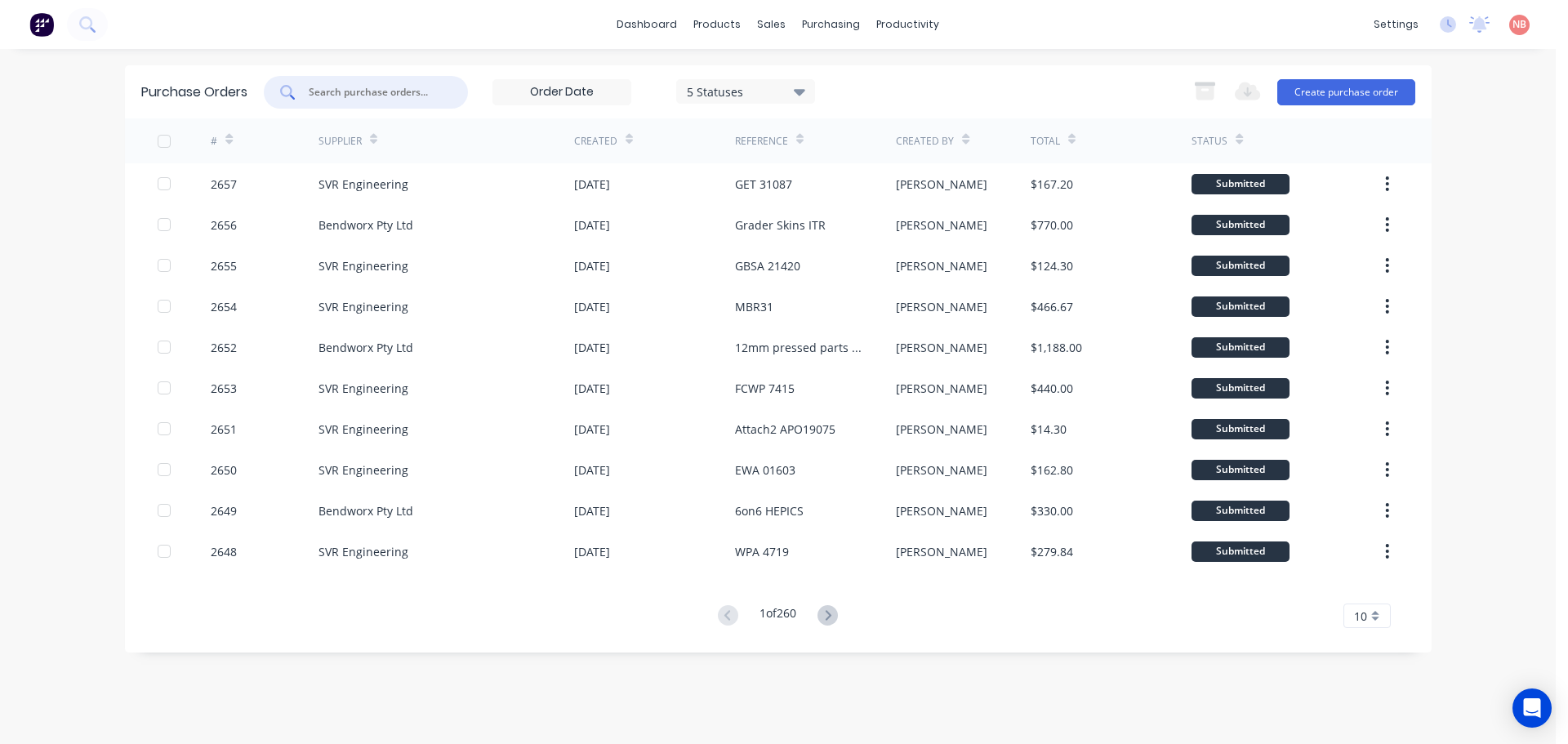
click at [404, 88] on input "text" at bounding box center [375, 92] width 135 height 16
type input "960"
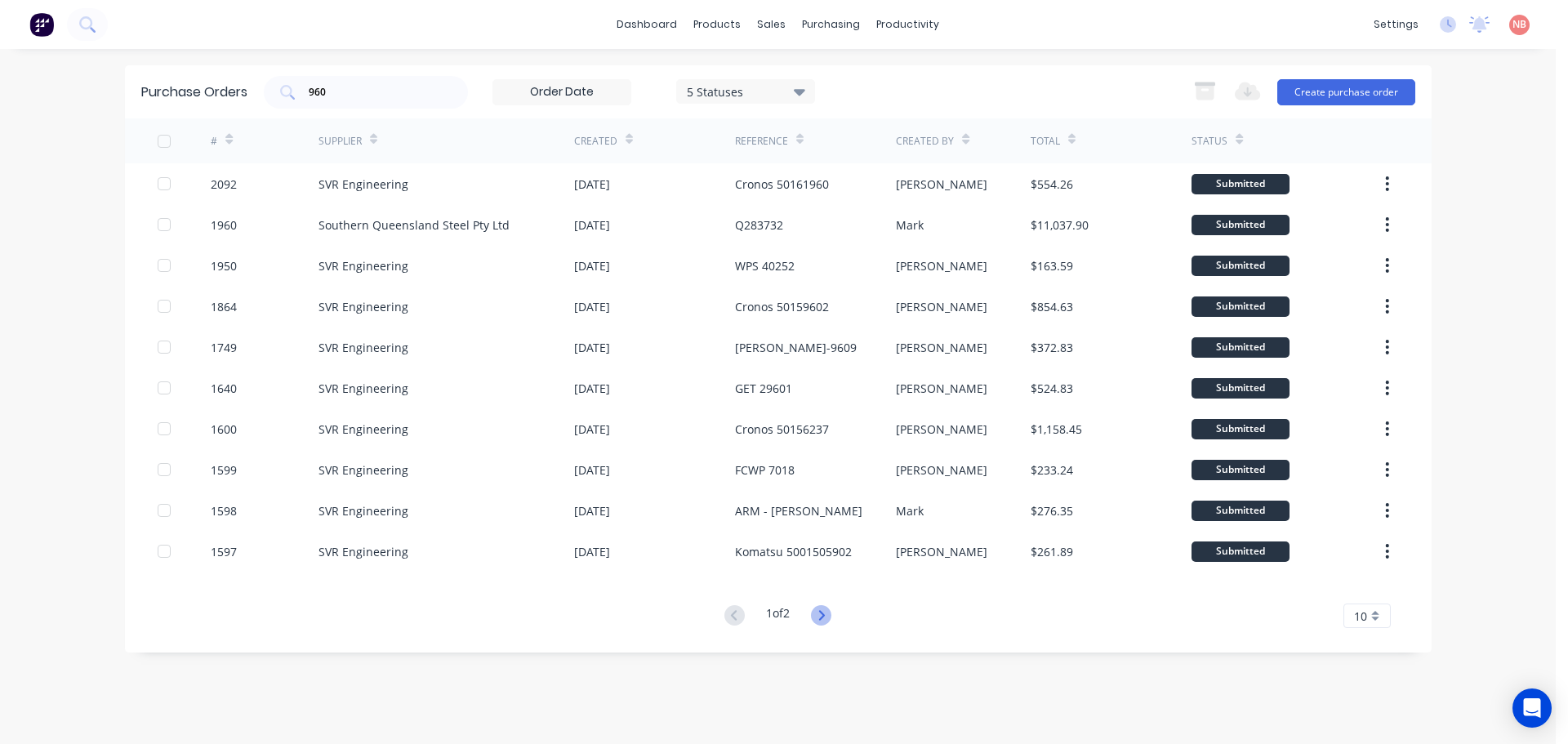
click at [826, 621] on icon at bounding box center [821, 616] width 21 height 21
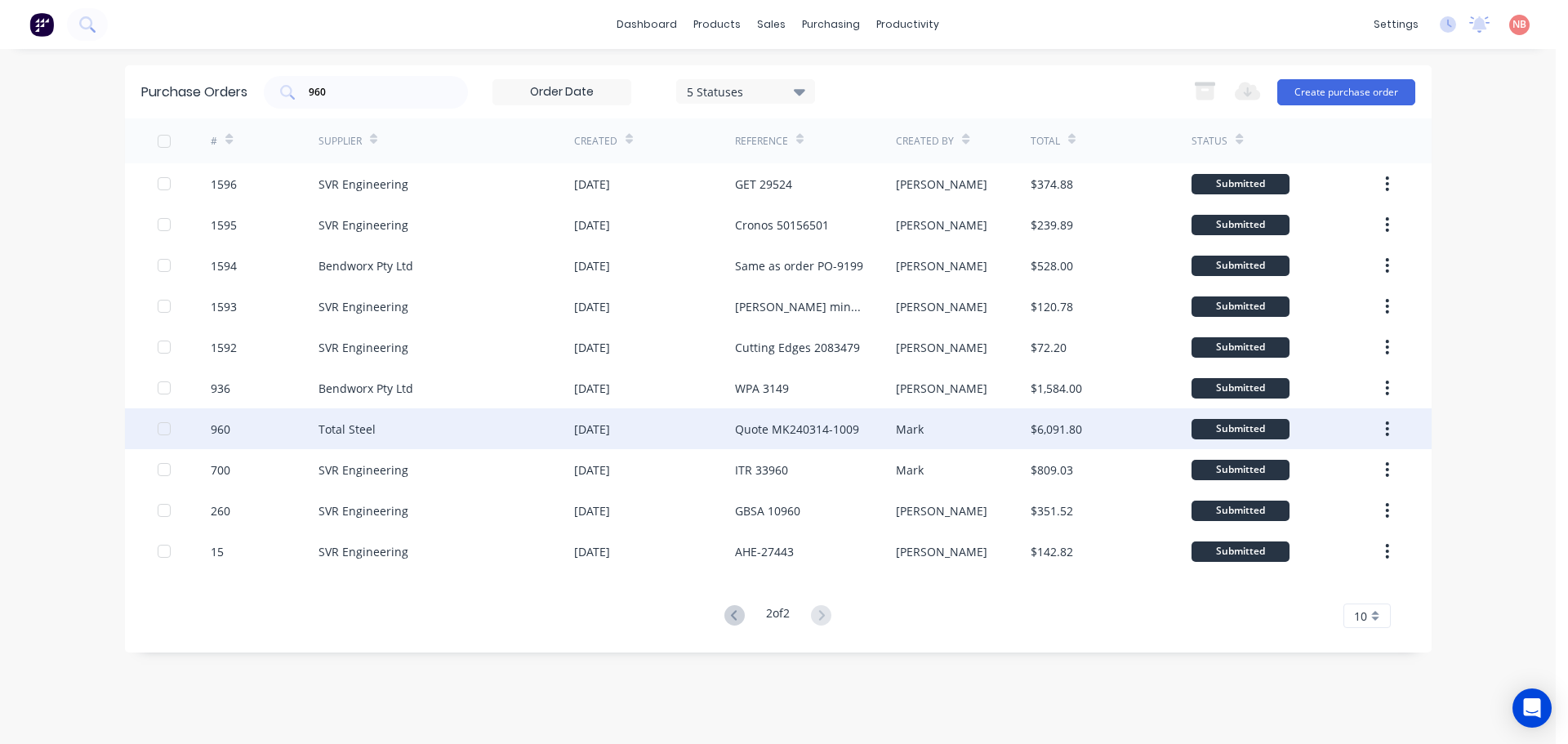
click at [257, 428] on div "960" at bounding box center [264, 428] width 108 height 40
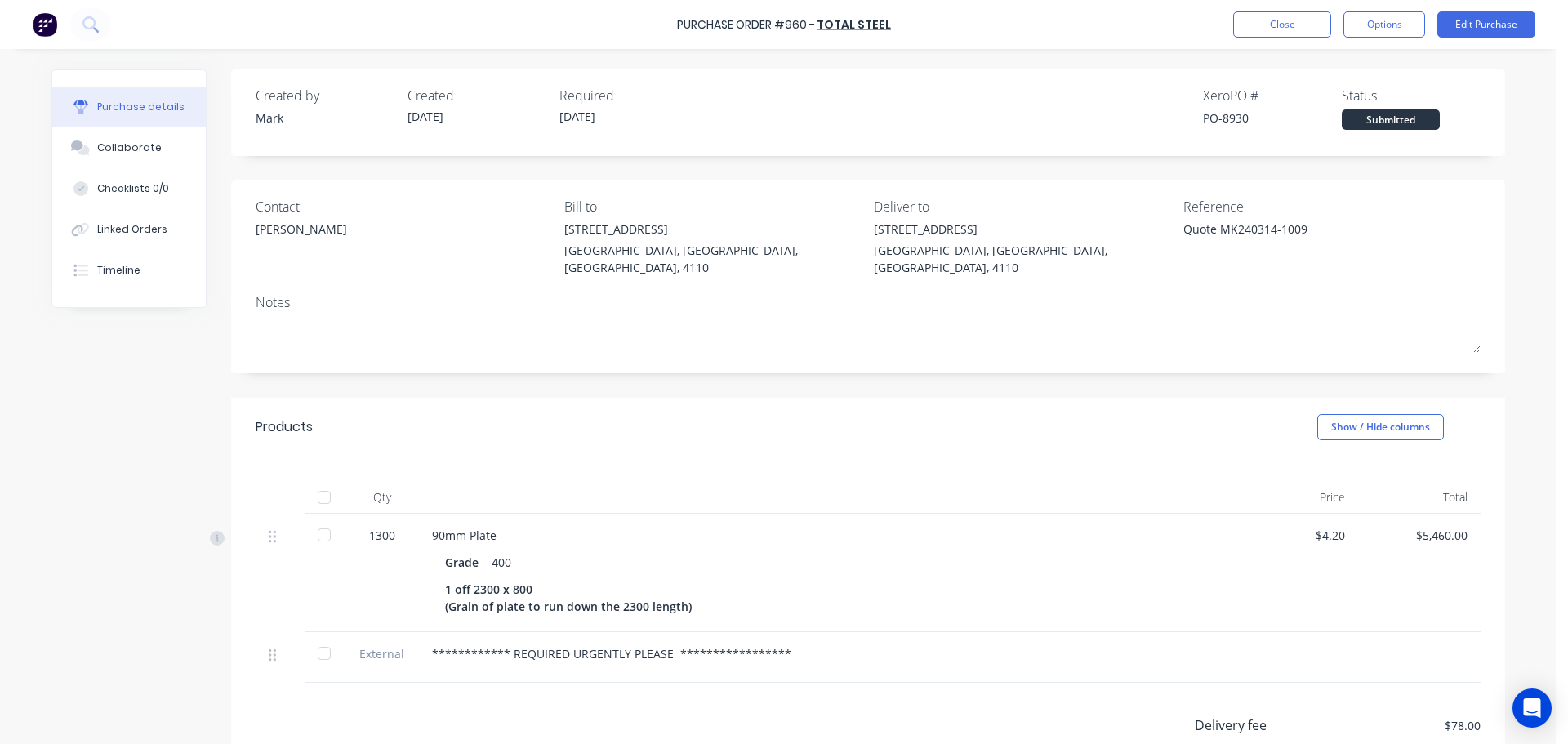
scroll to position [82, 0]
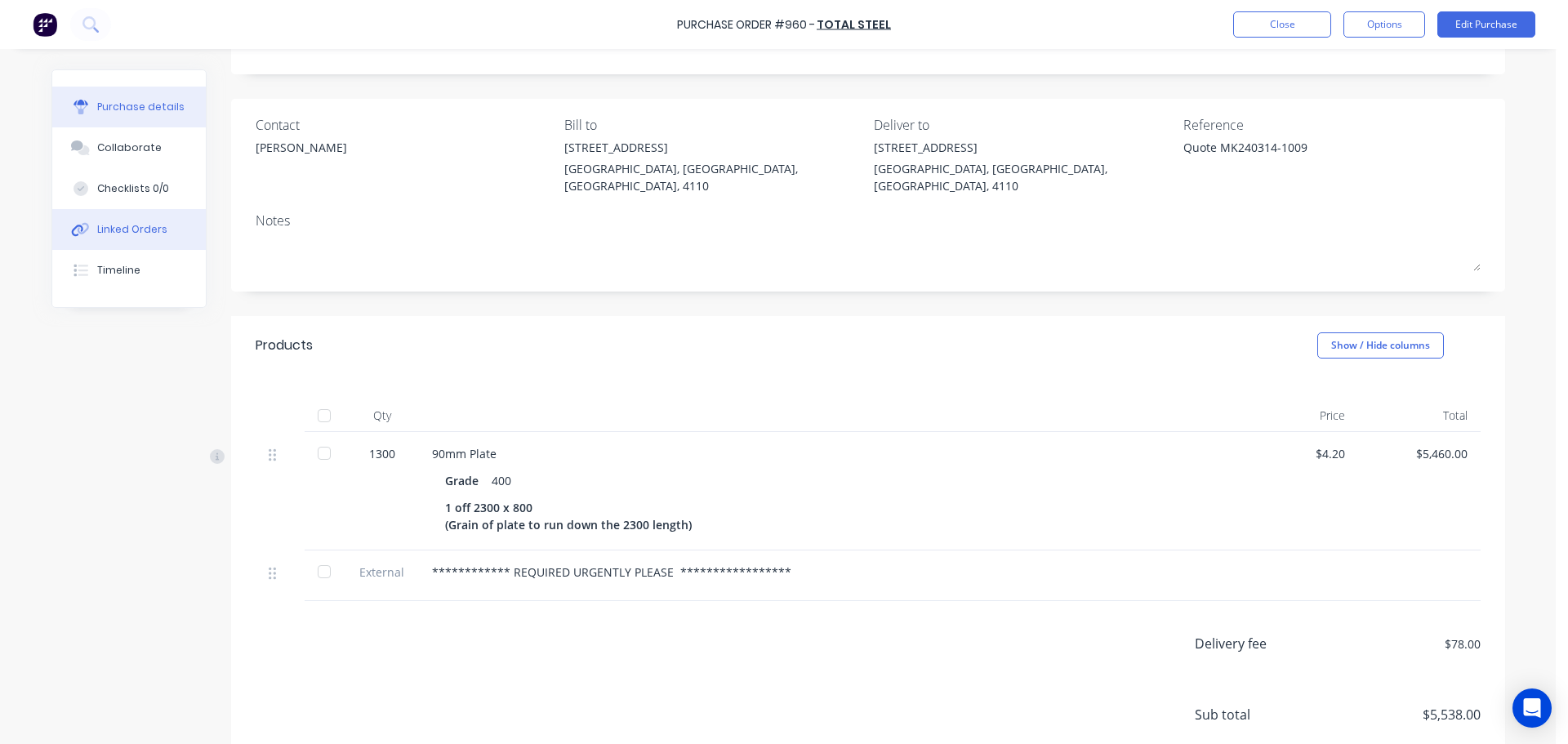
click at [114, 228] on div "Linked Orders" at bounding box center [133, 229] width 71 height 15
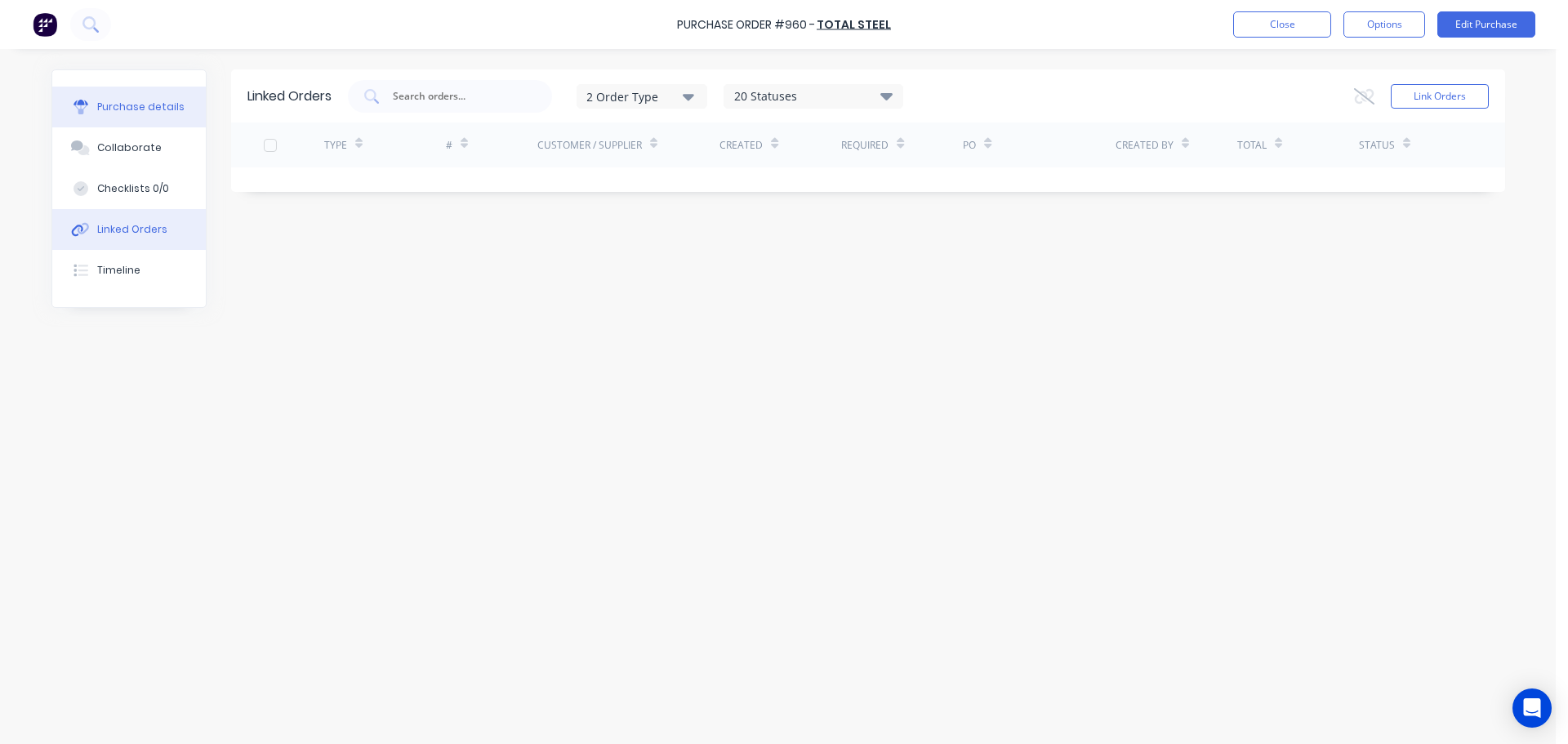
click at [127, 105] on div "Purchase details" at bounding box center [140, 107] width 87 height 15
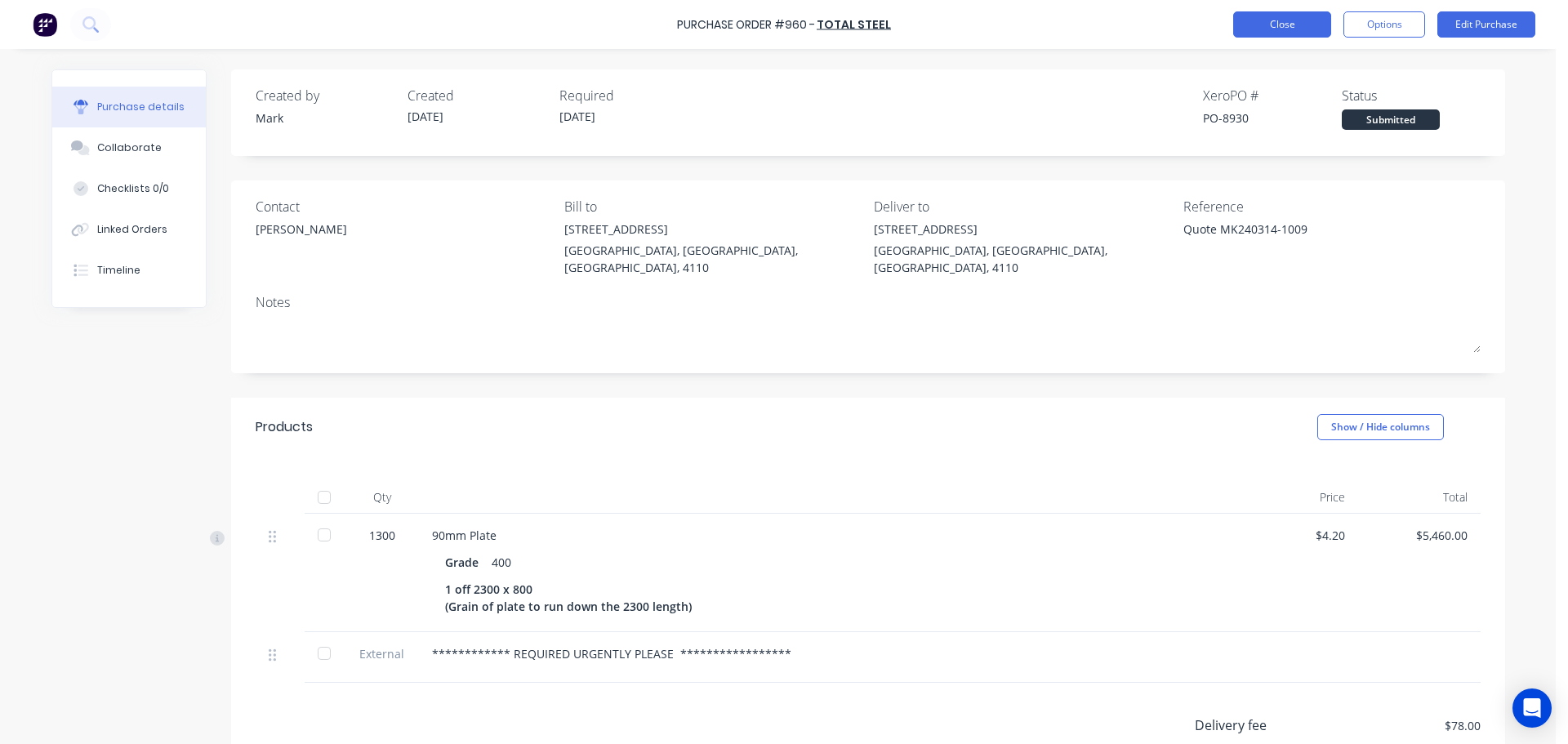
click at [1292, 16] on button "Close" at bounding box center [1282, 24] width 98 height 26
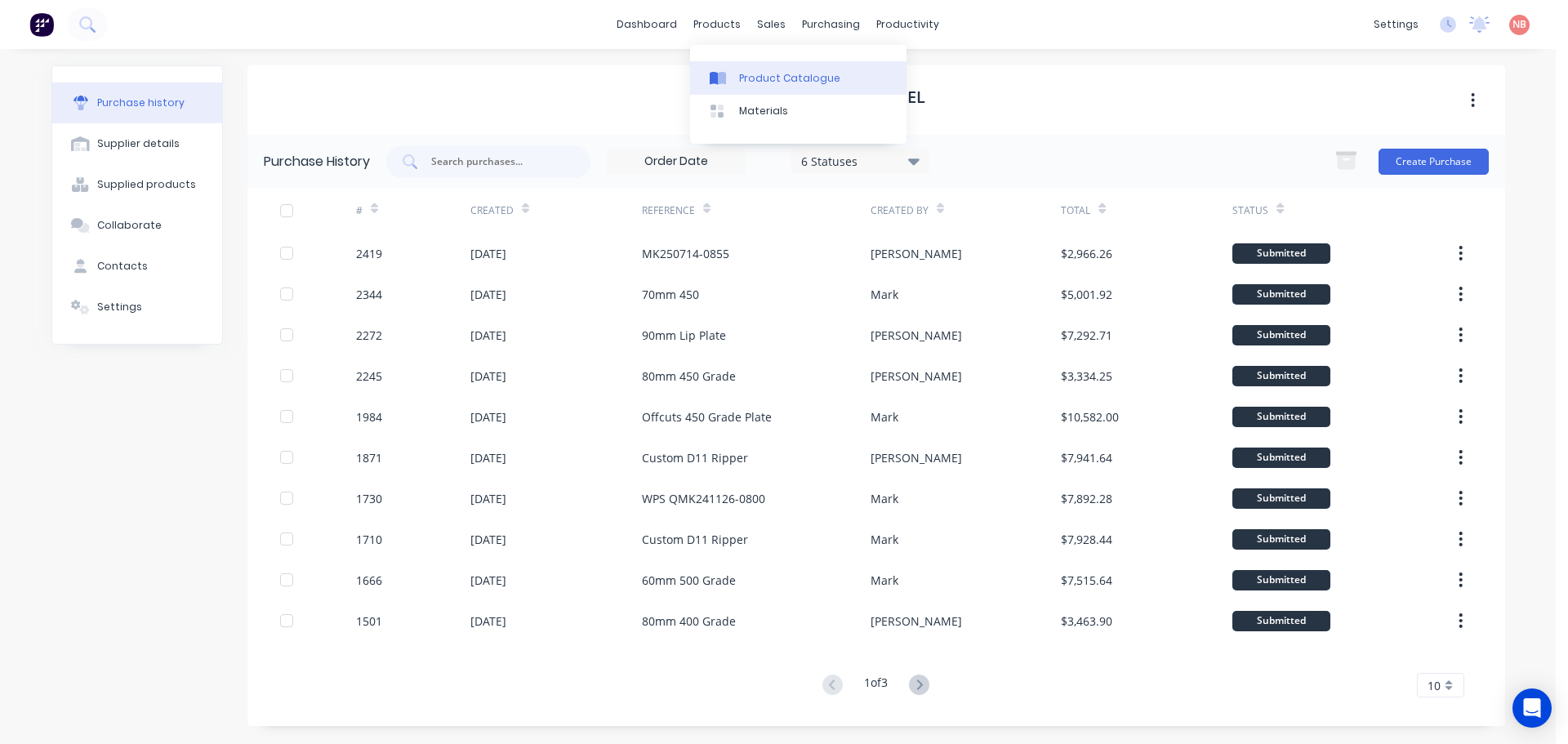
click at [731, 66] on link "Product Catalogue" at bounding box center [798, 78] width 216 height 33
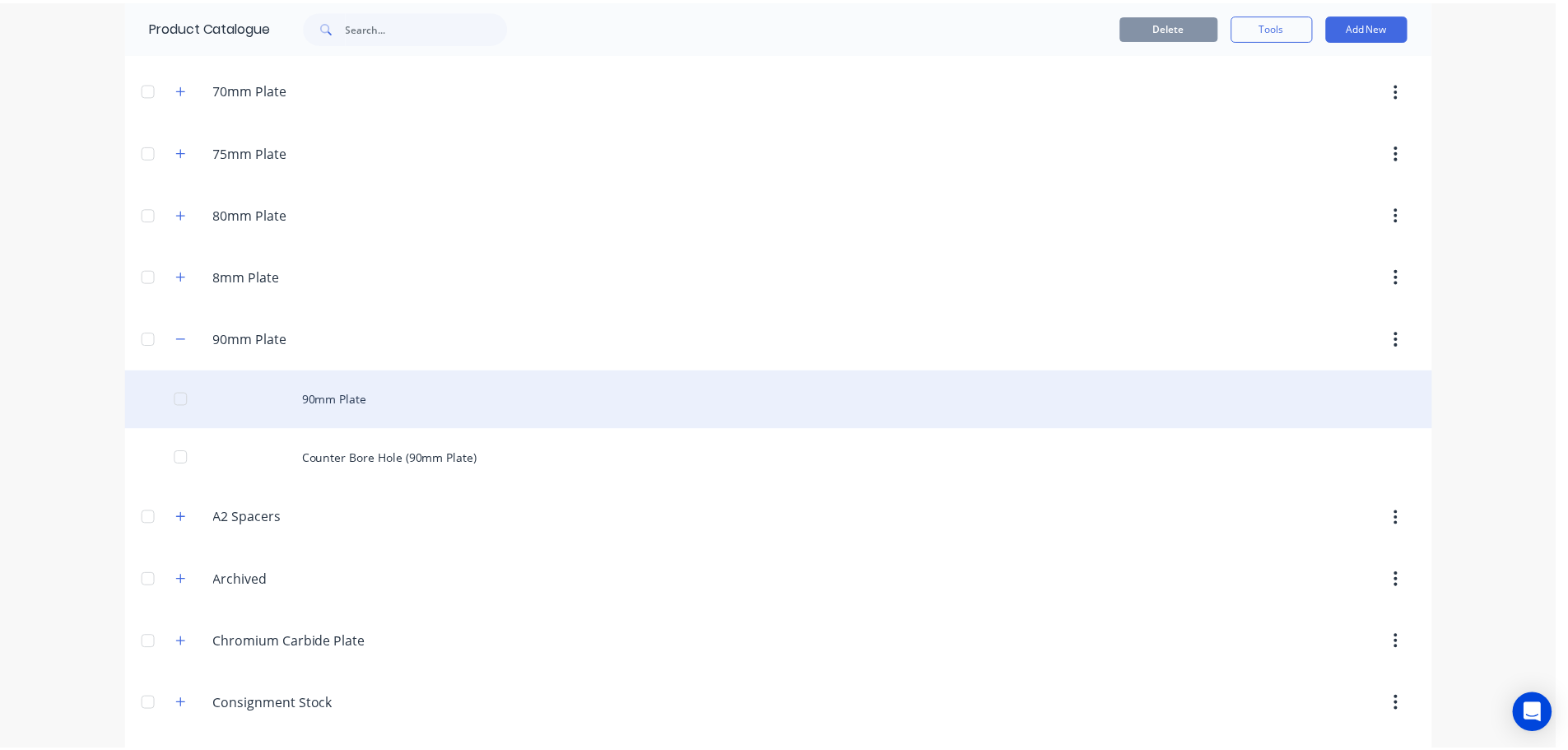
scroll to position [1235, 0]
click at [328, 388] on div "90mm Plate" at bounding box center [784, 398] width 1317 height 58
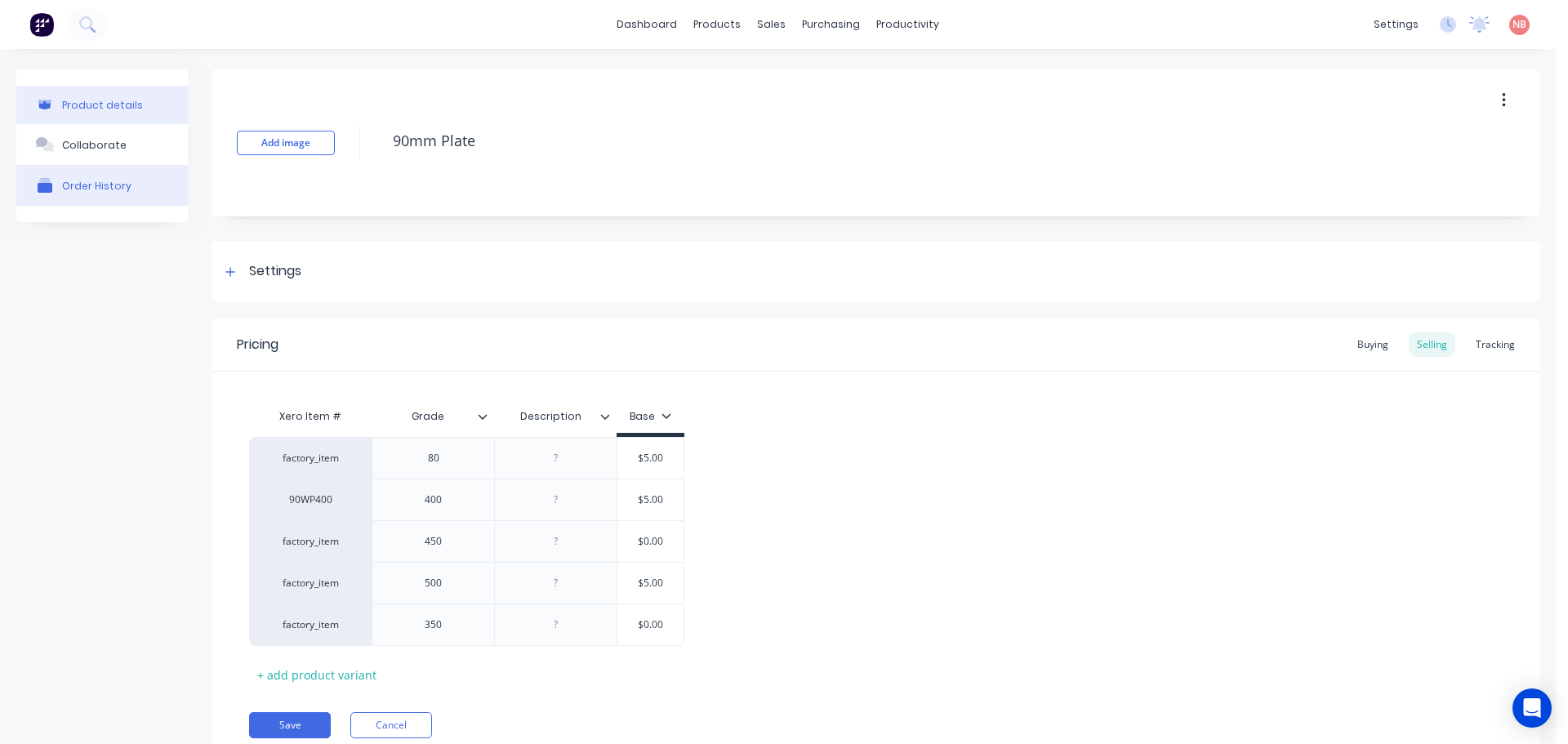
click at [102, 199] on button "Order History" at bounding box center [102, 185] width 171 height 40
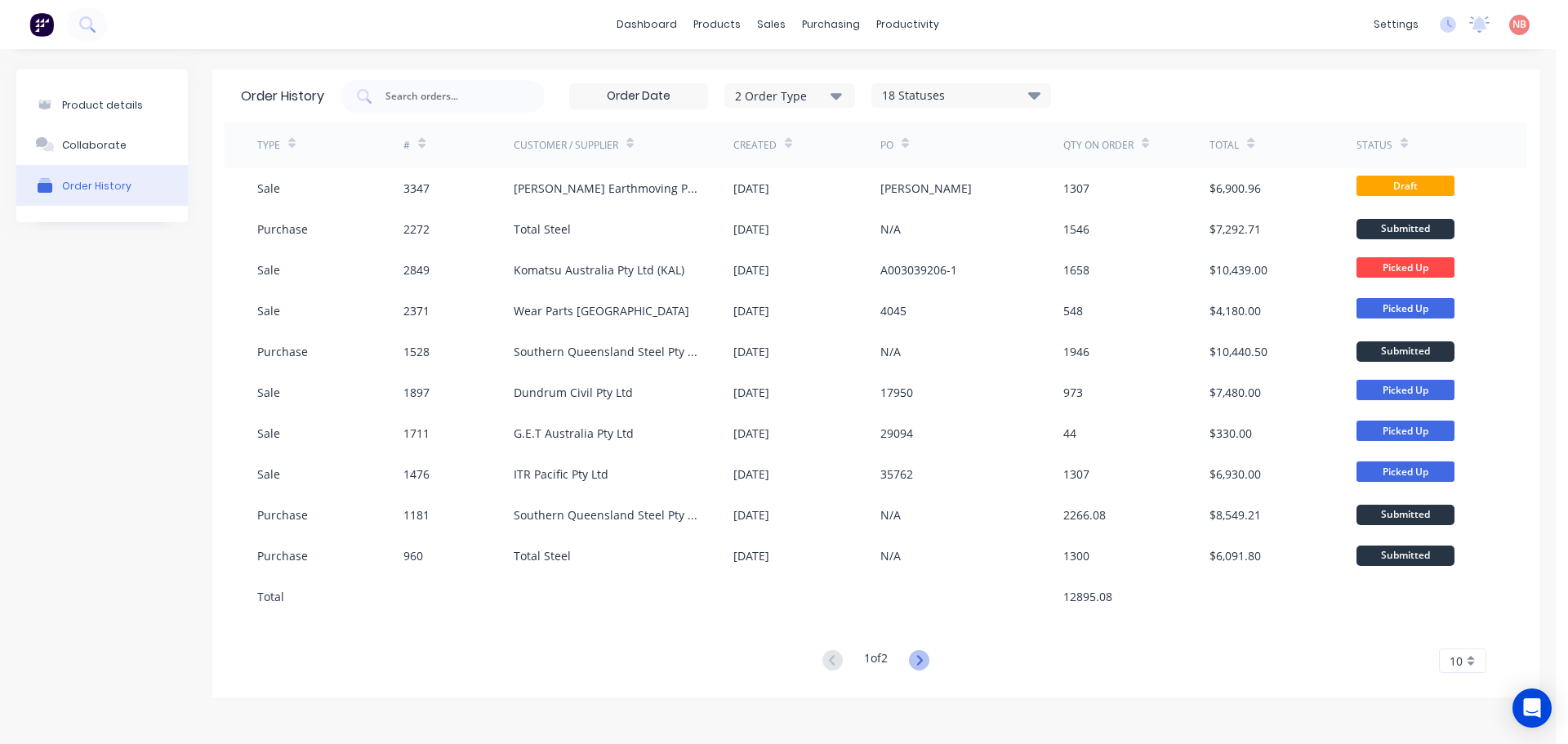
click at [927, 655] on icon at bounding box center [920, 660] width 21 height 21
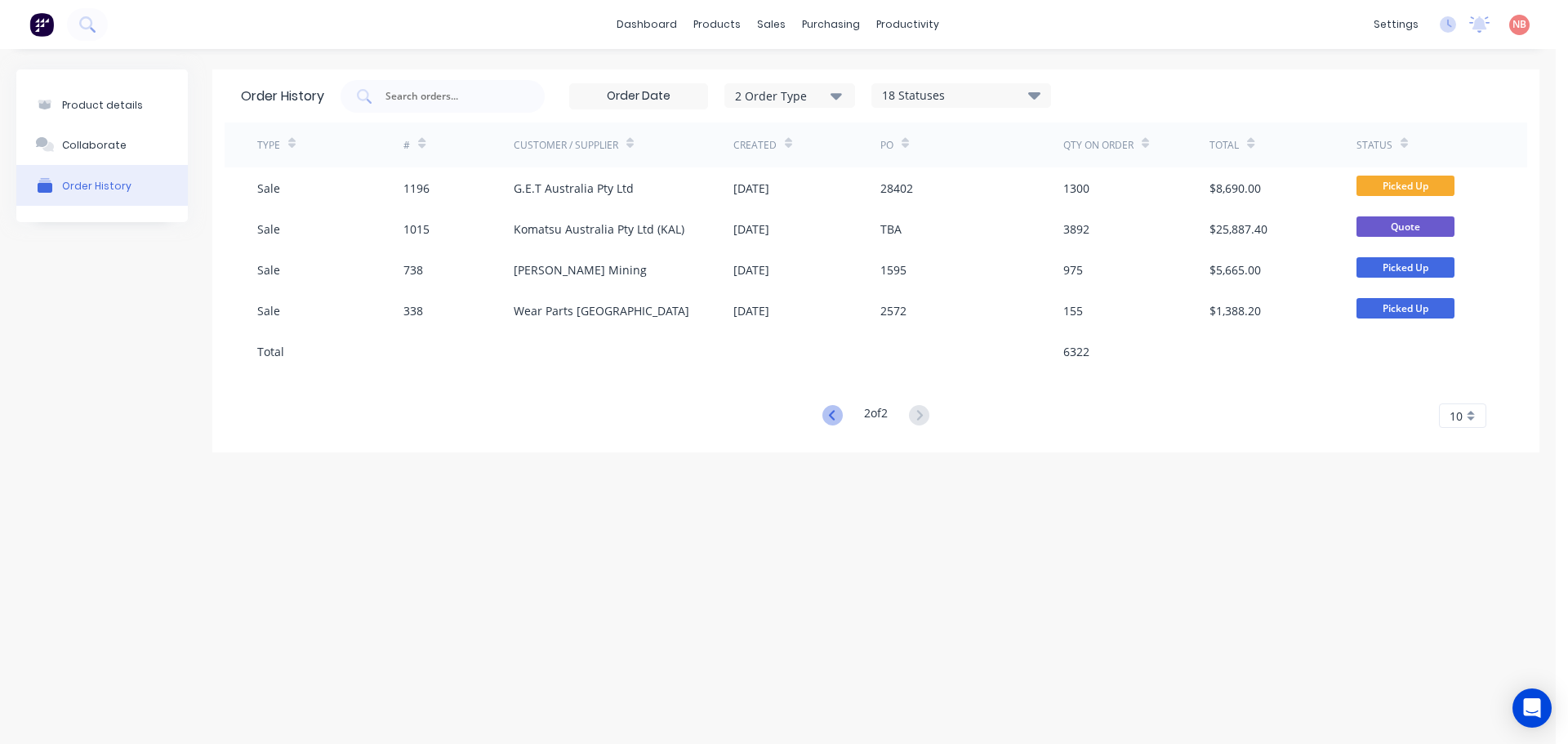
click at [829, 412] on icon at bounding box center [833, 415] width 21 height 21
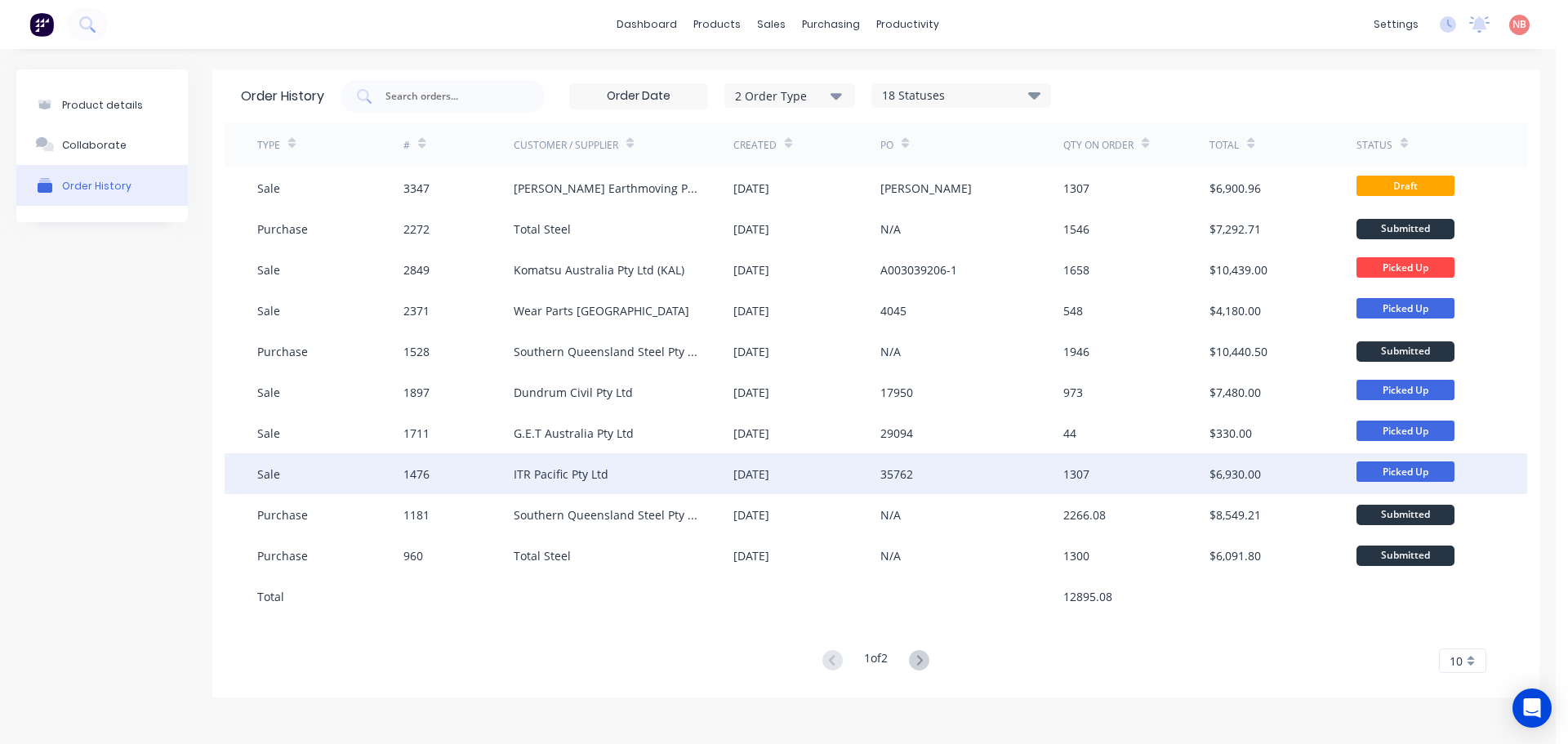
click at [803, 477] on div "[DATE]" at bounding box center [807, 473] width 146 height 40
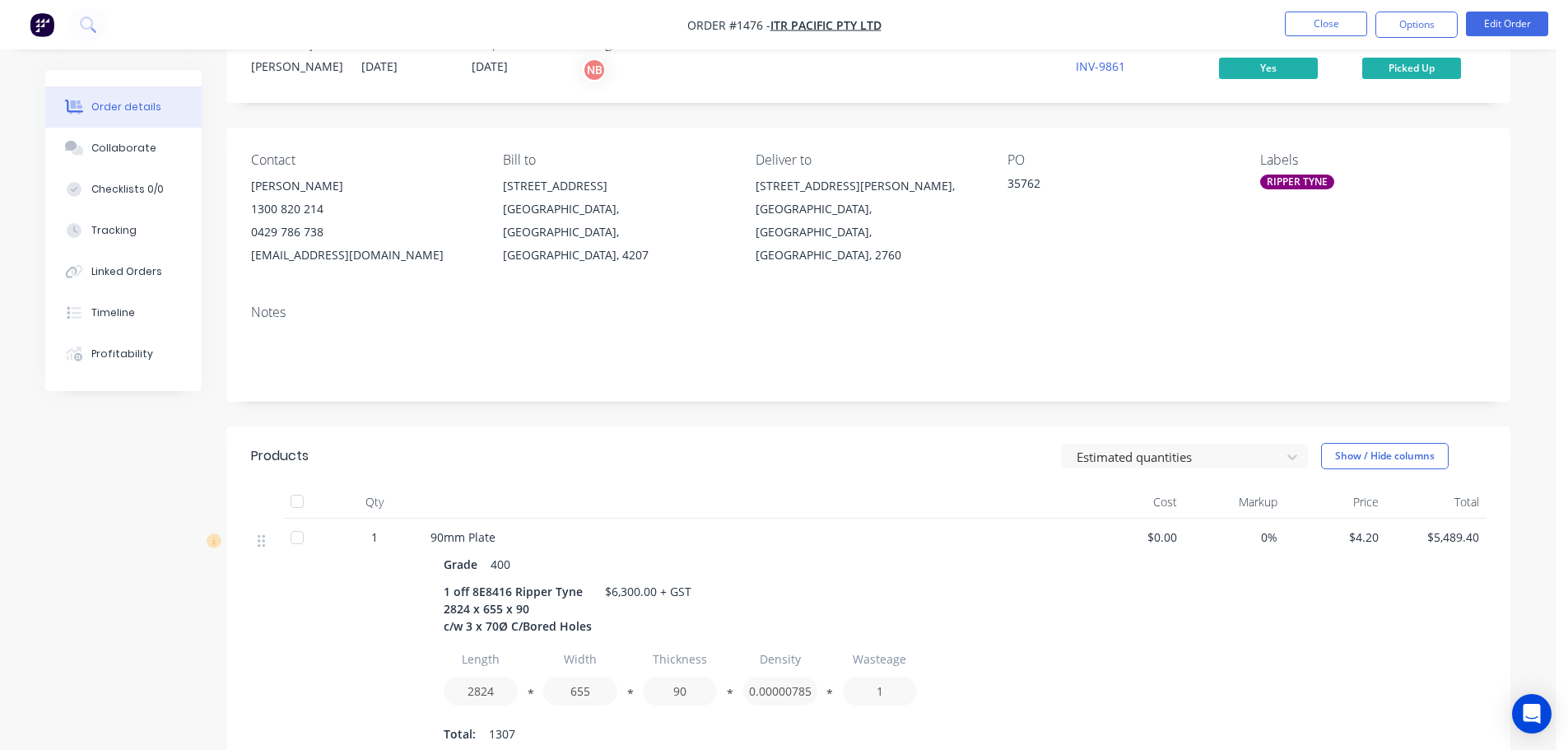
scroll to position [82, 0]
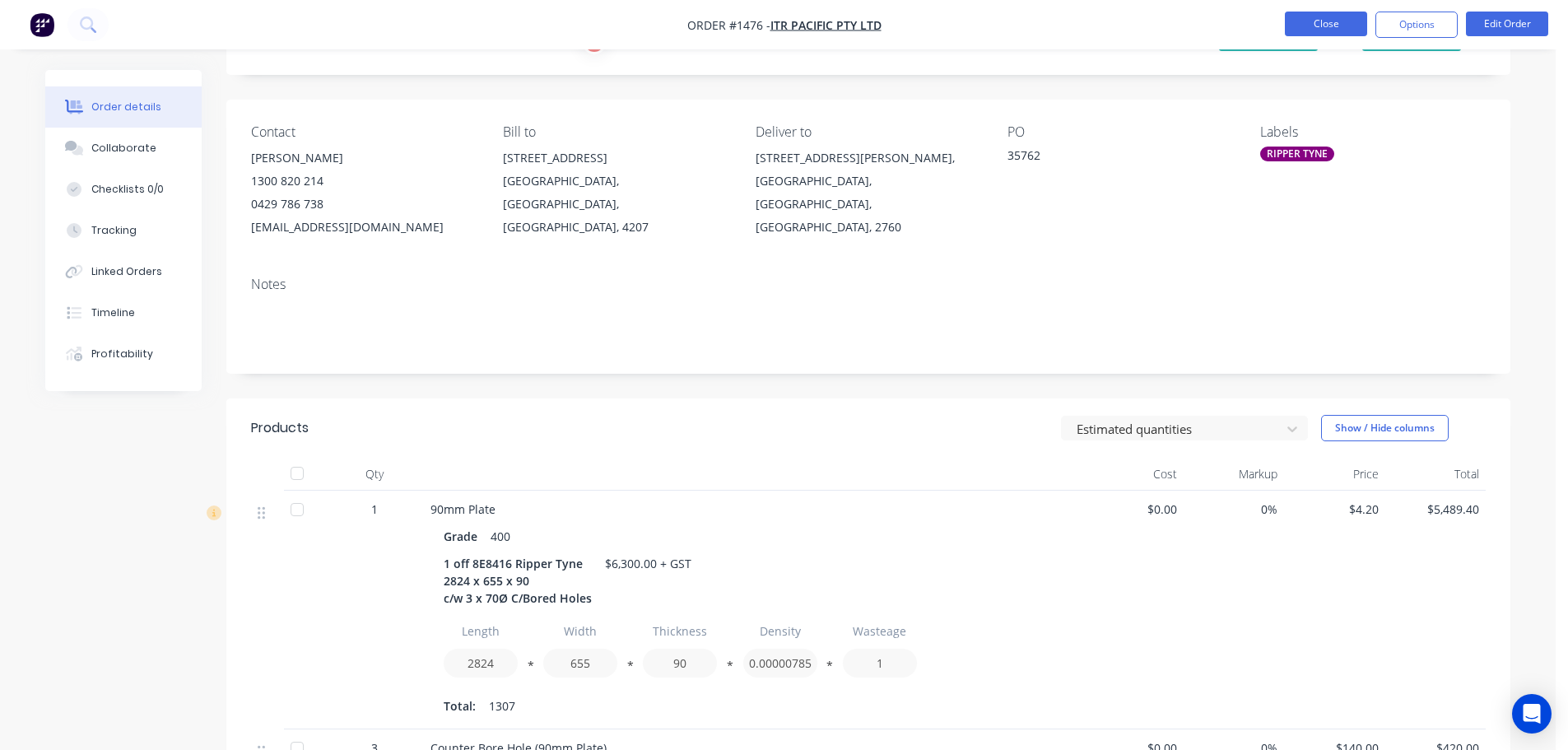
click at [1303, 16] on button "Close" at bounding box center [1326, 23] width 82 height 24
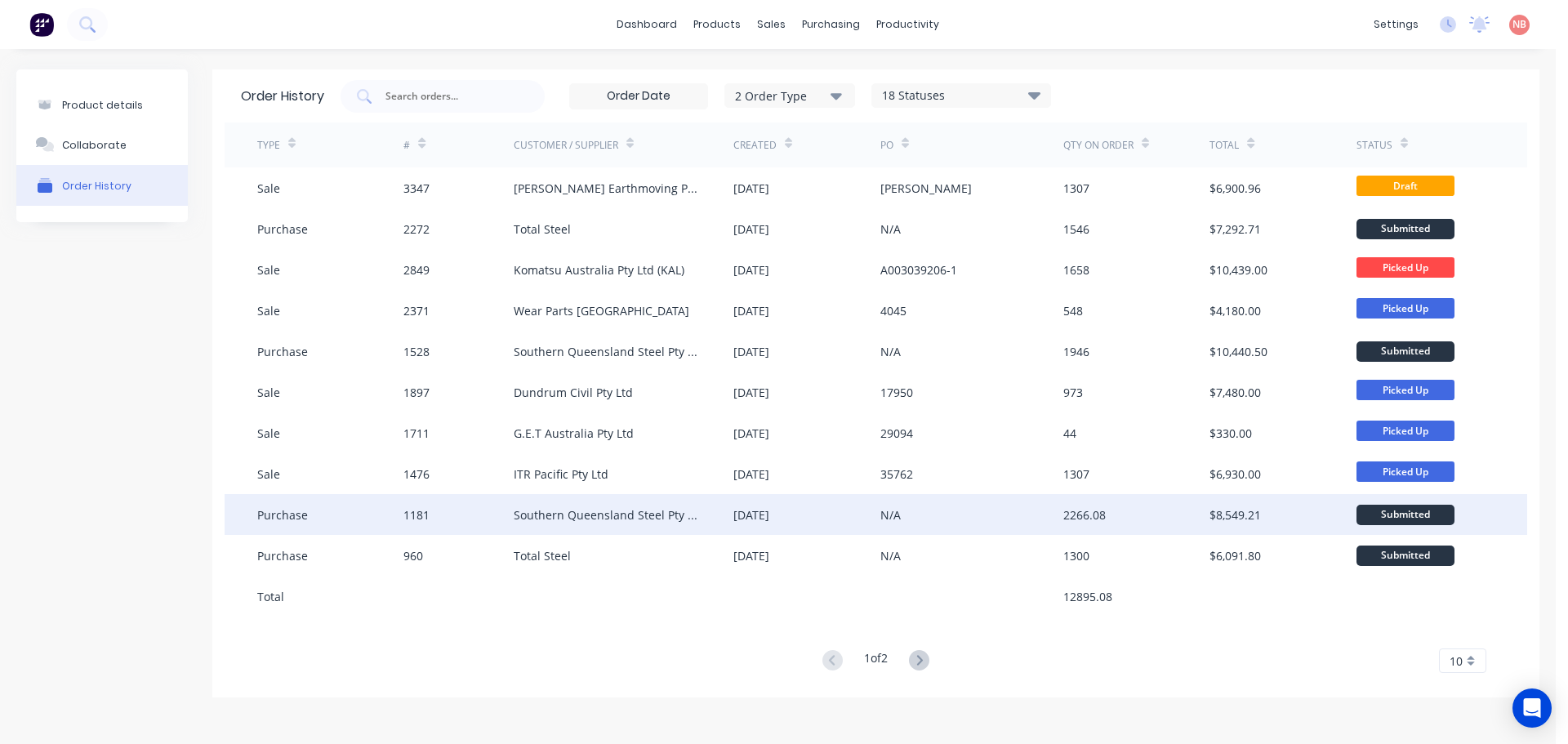
click at [803, 510] on div "[DATE]" at bounding box center [807, 514] width 146 height 40
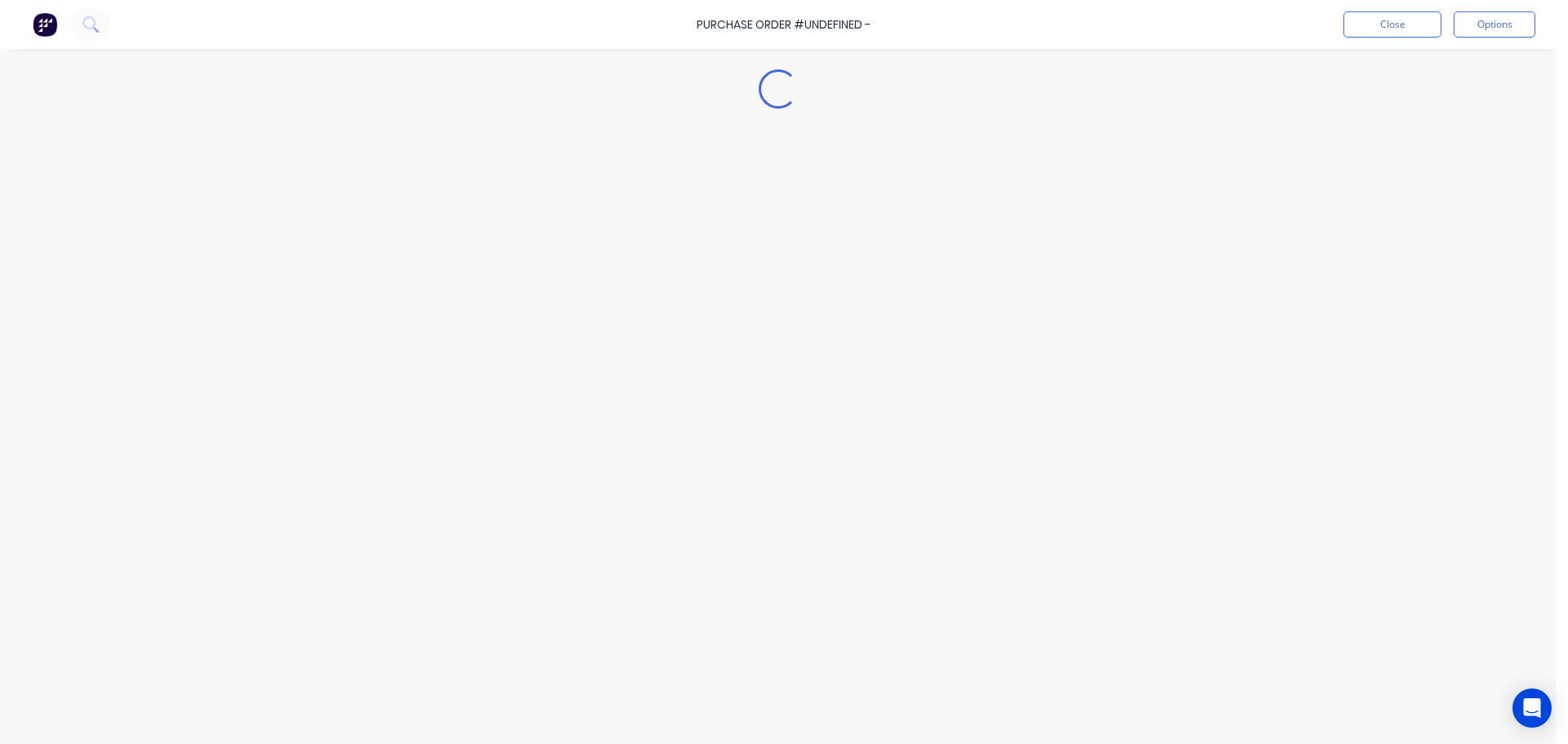
type textarea "x"
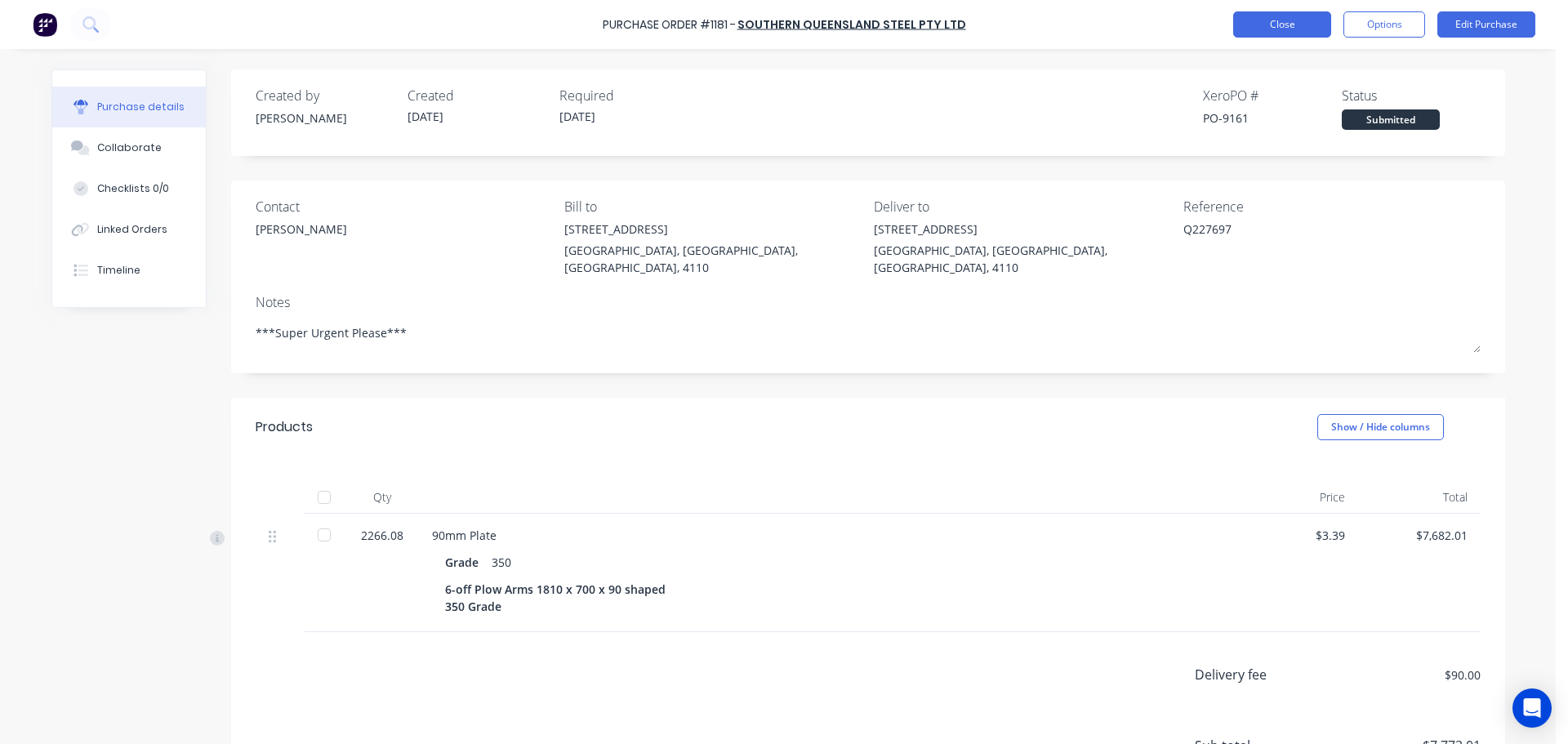
click at [1236, 30] on button "Close" at bounding box center [1282, 24] width 98 height 26
